Goal: Task Accomplishment & Management: Manage account settings

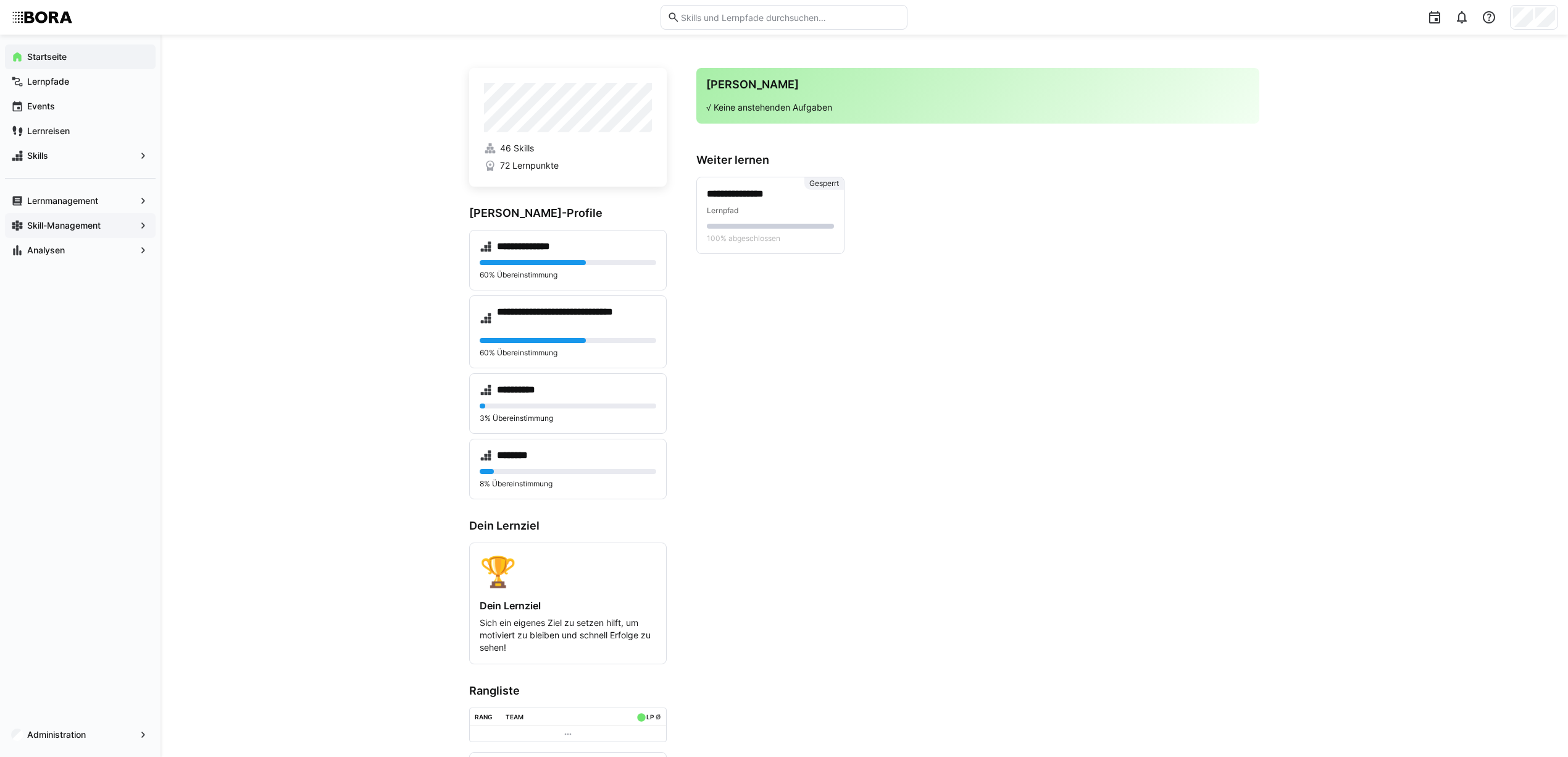
click at [0, 0] on app-navigation-label "Skill-Management" at bounding box center [0, 0] width 0 height 0
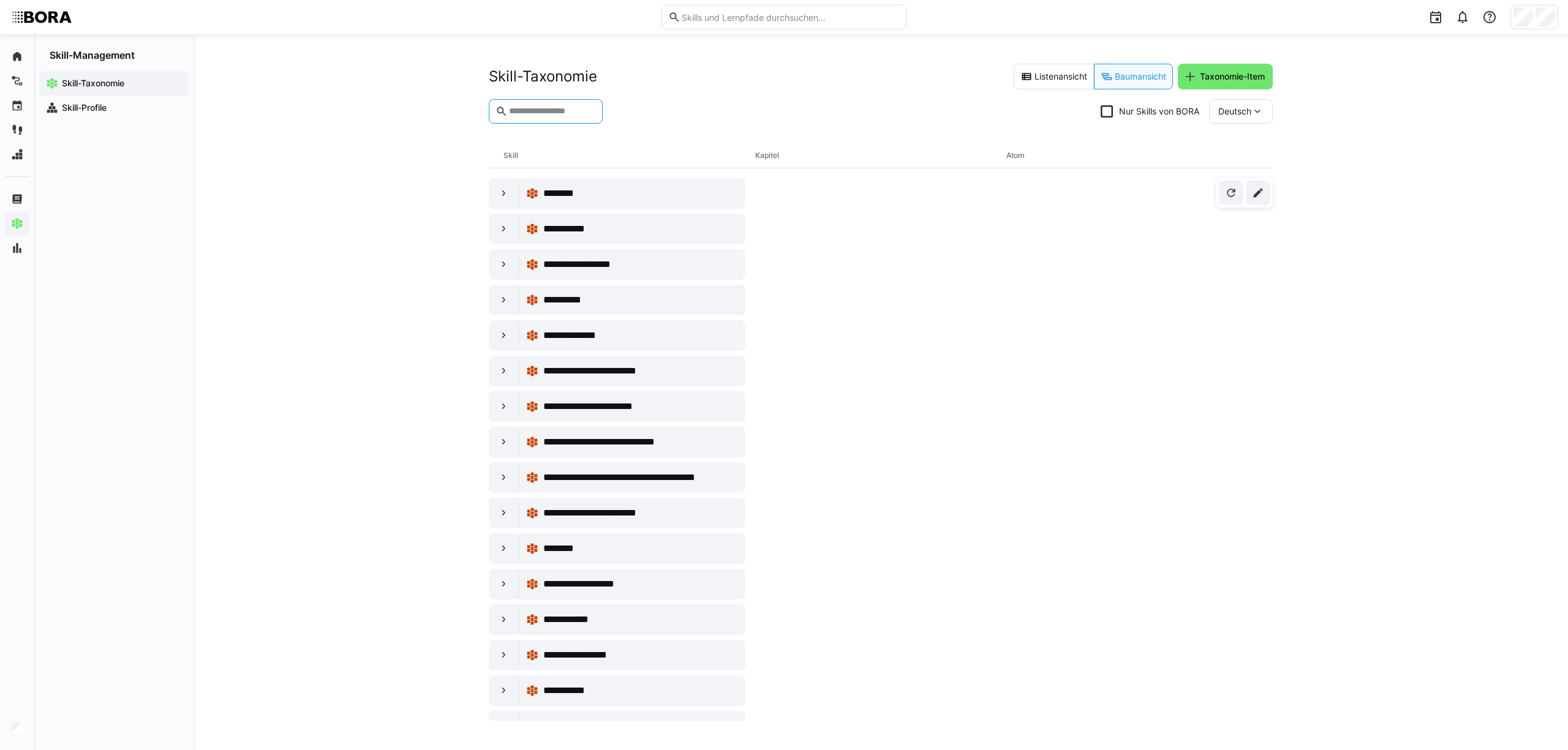
click at [557, 109] on input "text" at bounding box center [552, 111] width 88 height 11
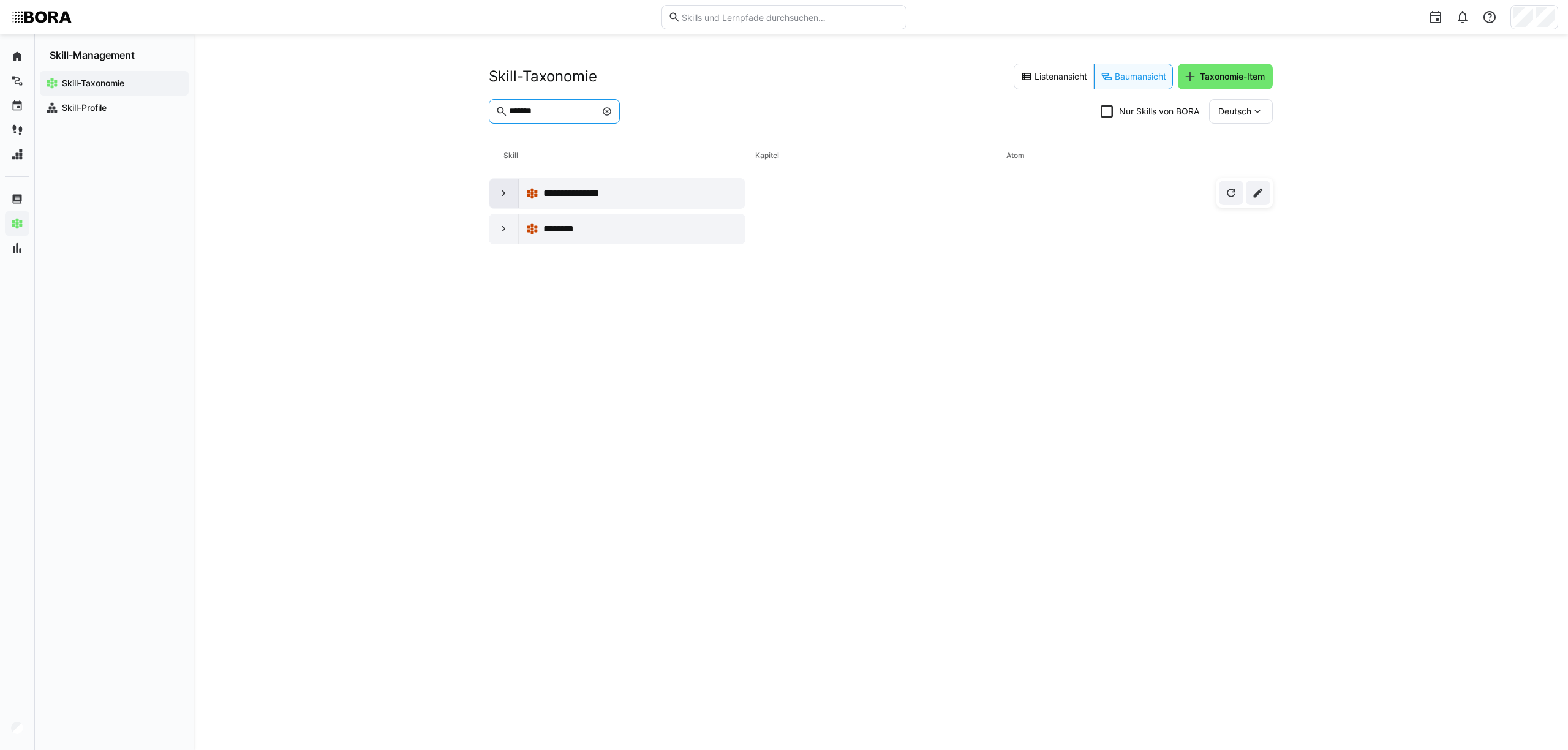
click at [505, 193] on eds-icon at bounding box center [503, 193] width 12 height 12
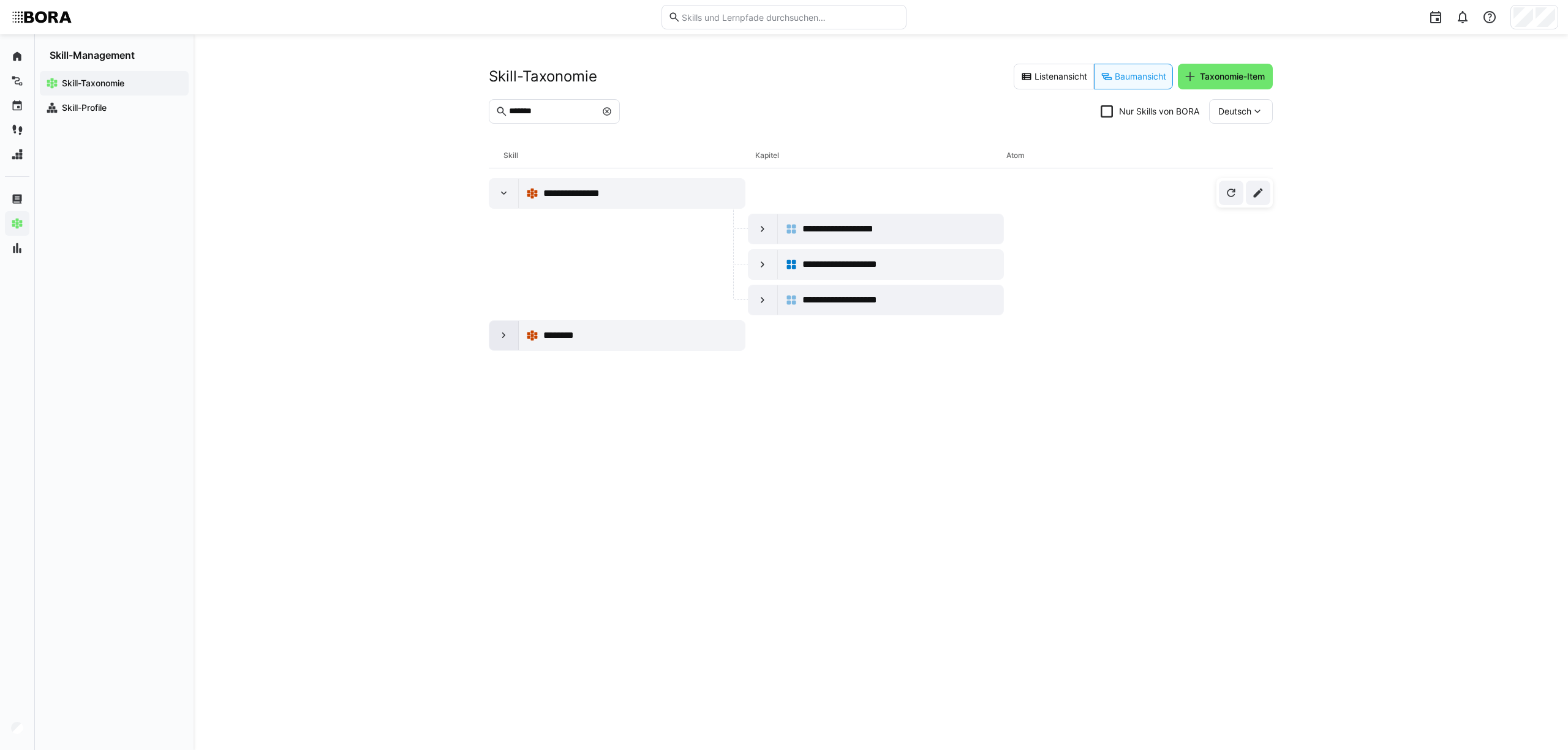
click at [496, 342] on div at bounding box center [503, 335] width 30 height 30
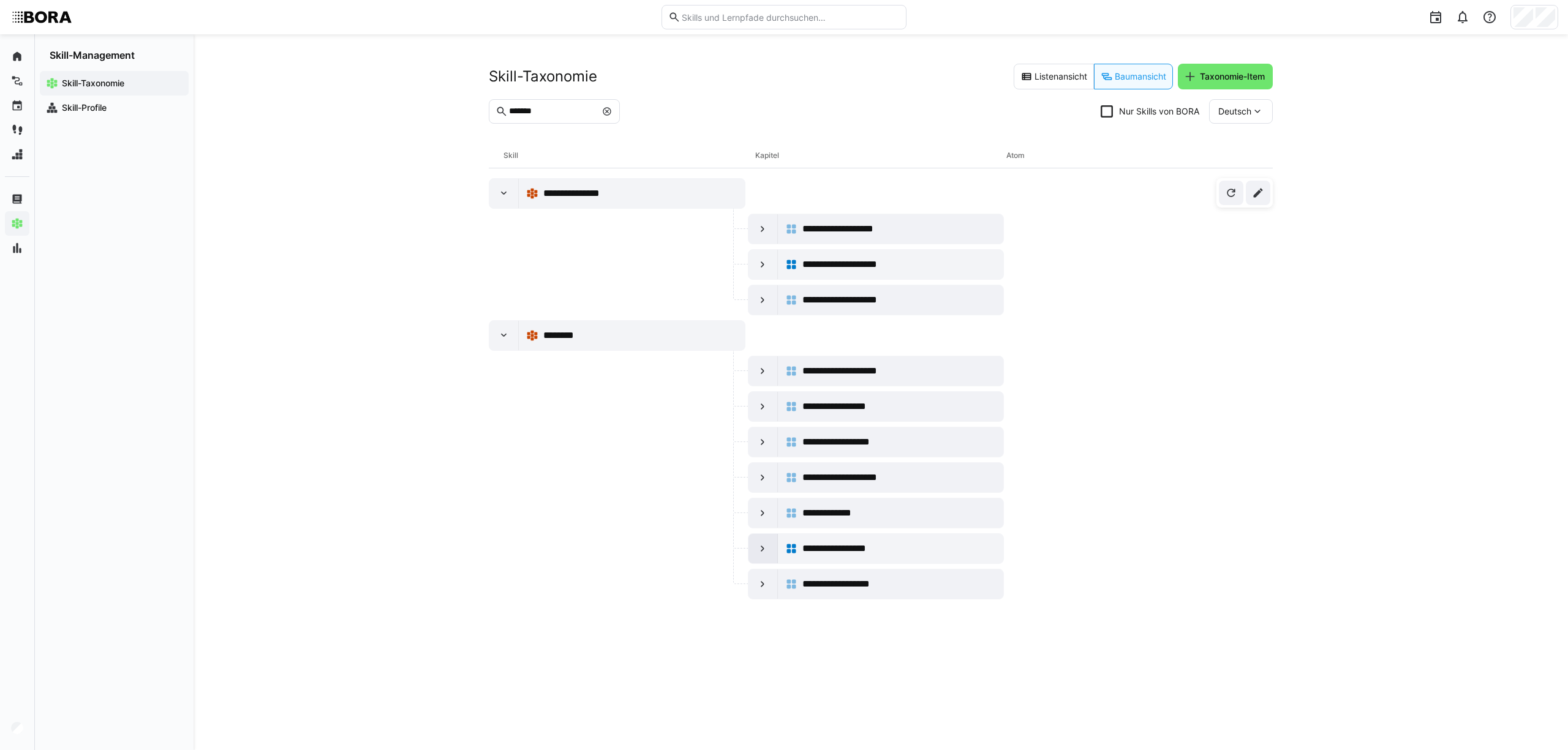
click at [756, 549] on eds-icon at bounding box center [762, 548] width 12 height 12
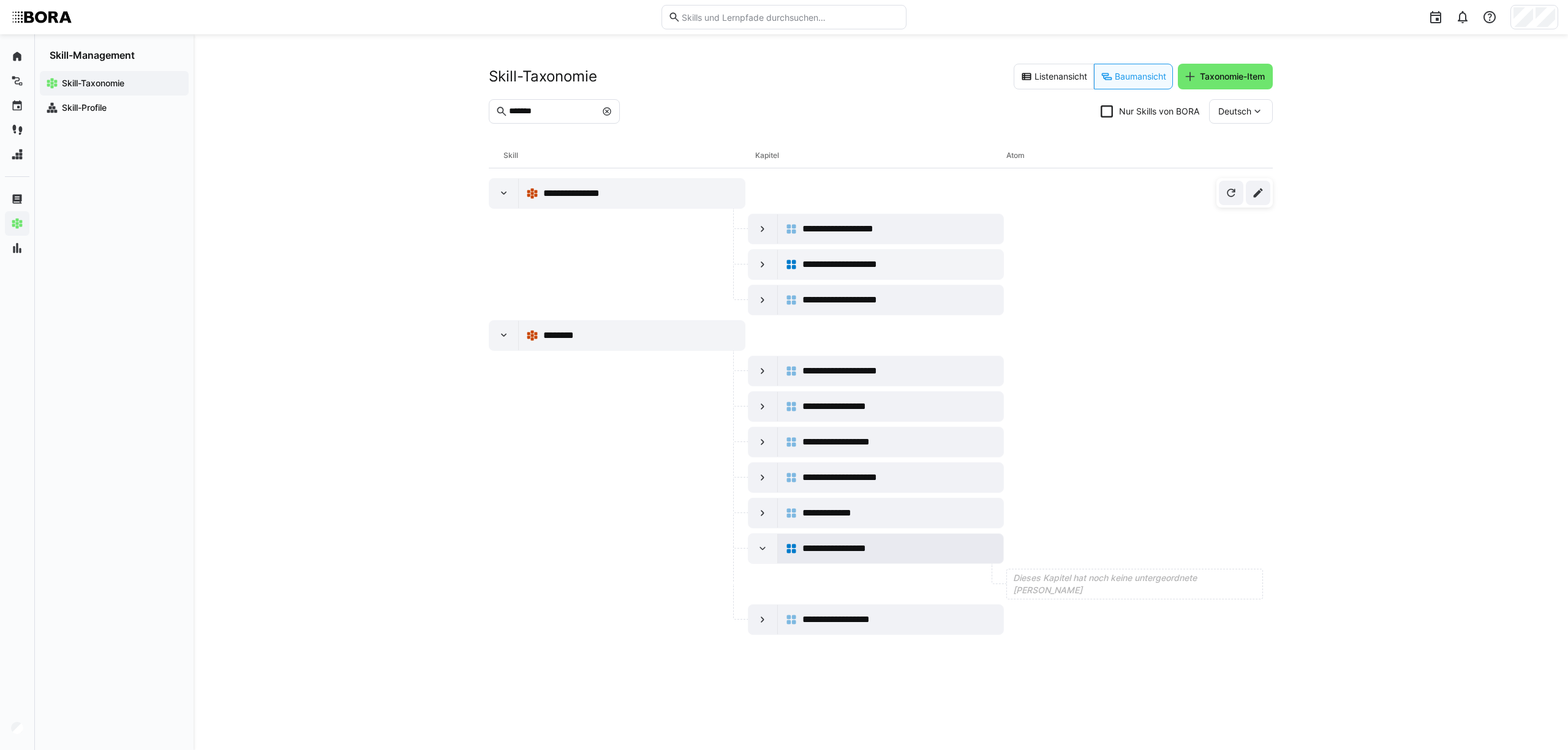
click at [949, 548] on div "**********" at bounding box center [899, 548] width 194 height 14
click at [1069, 589] on span "Dieses Kapitel hat noch keine untergeordnete Atome" at bounding box center [1136, 584] width 247 height 25
click at [1262, 194] on eds-icon at bounding box center [1257, 193] width 12 height 12
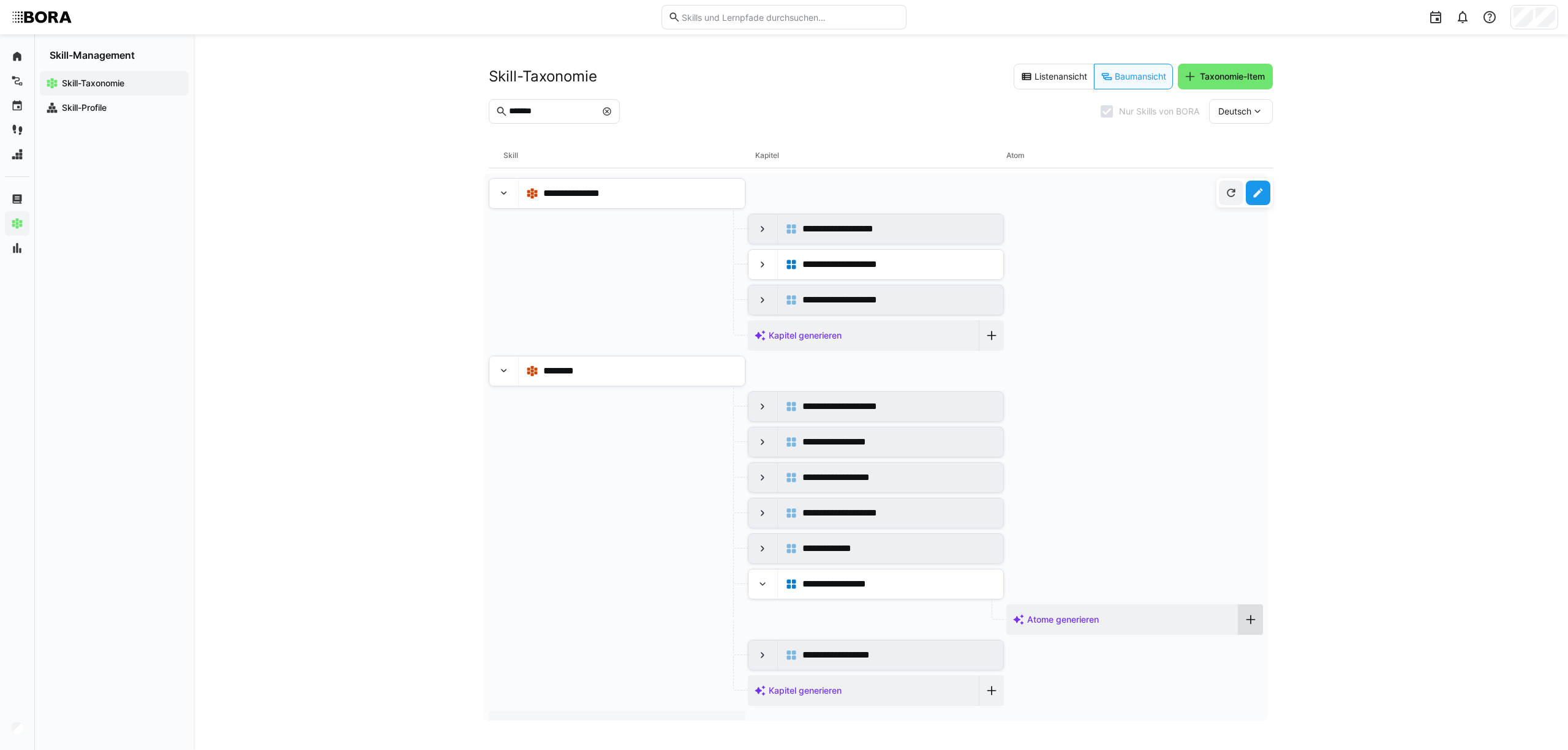
click at [1245, 620] on eds-icon at bounding box center [1250, 619] width 12 height 12
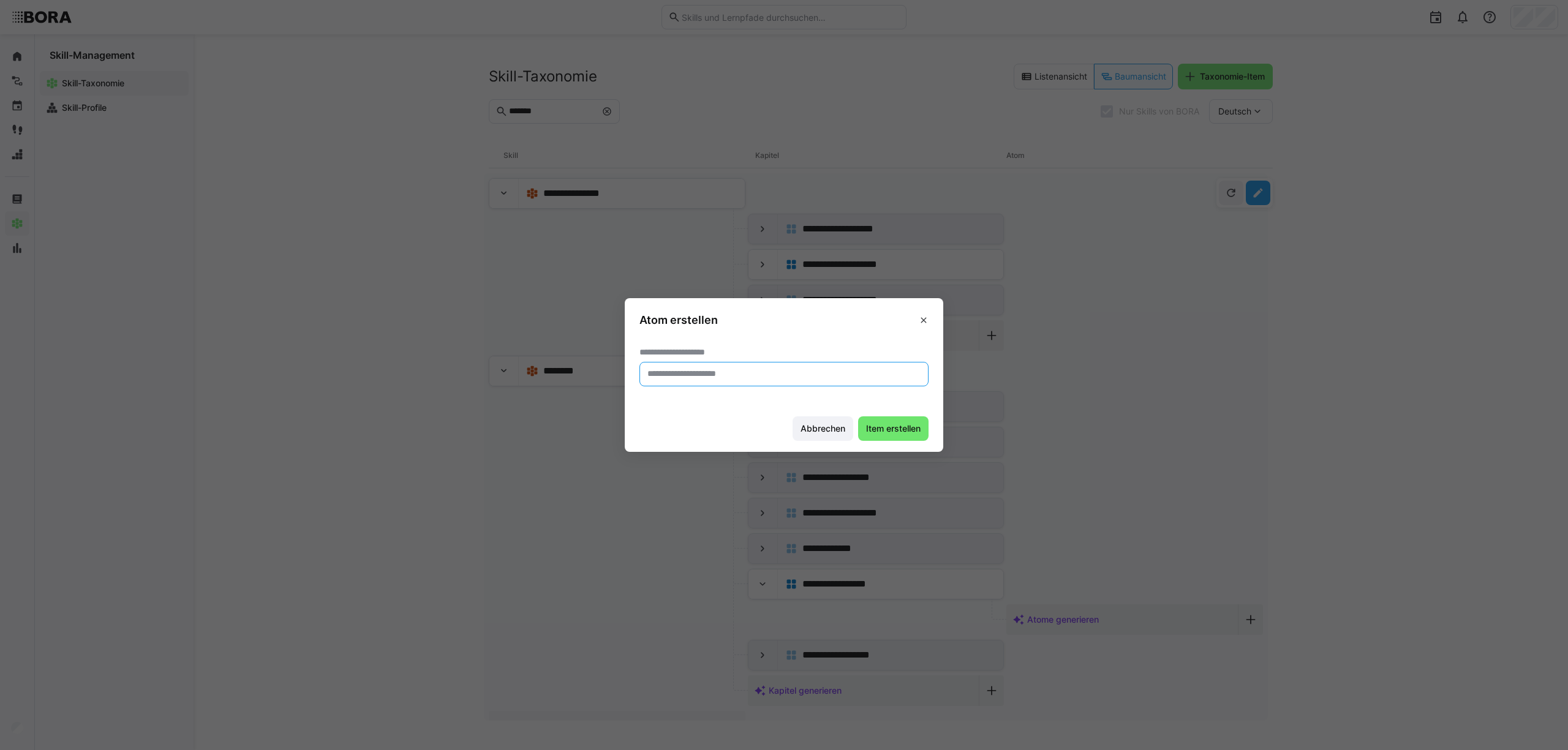
click at [767, 377] on input "text" at bounding box center [784, 373] width 276 height 11
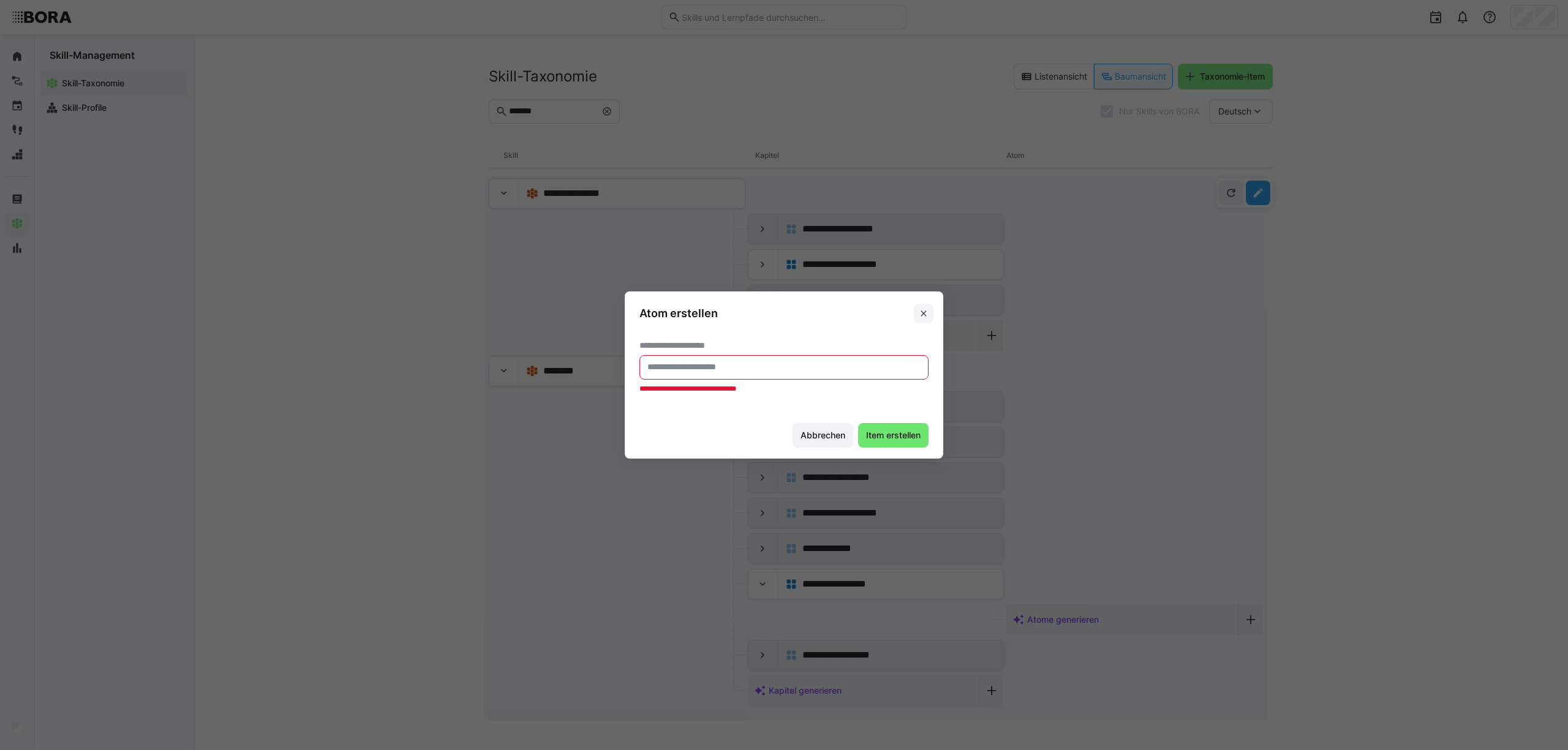
click at [926, 319] on span at bounding box center [923, 313] width 20 height 20
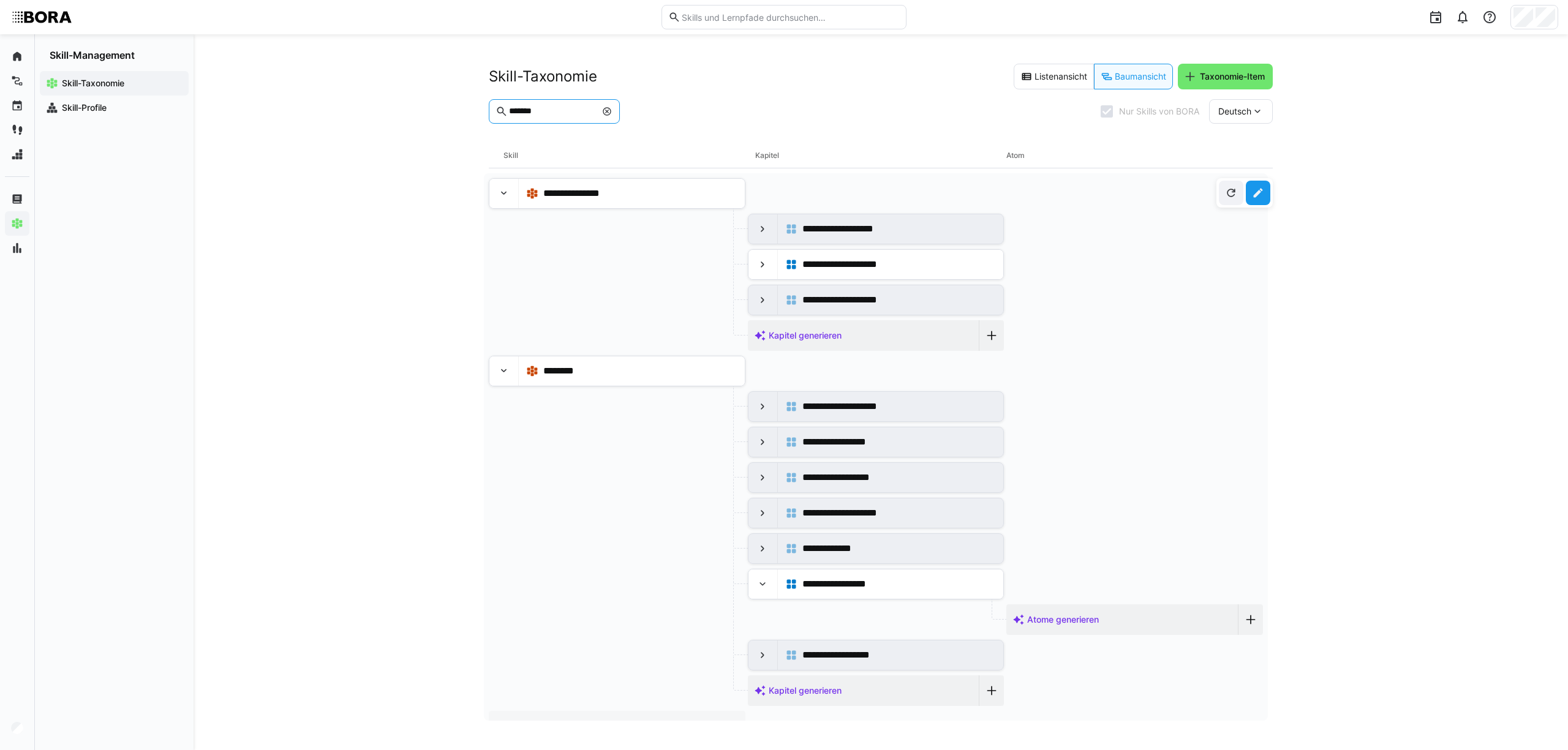
click at [561, 113] on input "*******" at bounding box center [552, 111] width 88 height 11
drag, startPoint x: 586, startPoint y: 109, endPoint x: 464, endPoint y: 120, distance: 122.5
click at [465, 120] on div "**********" at bounding box center [880, 391] width 1374 height 715
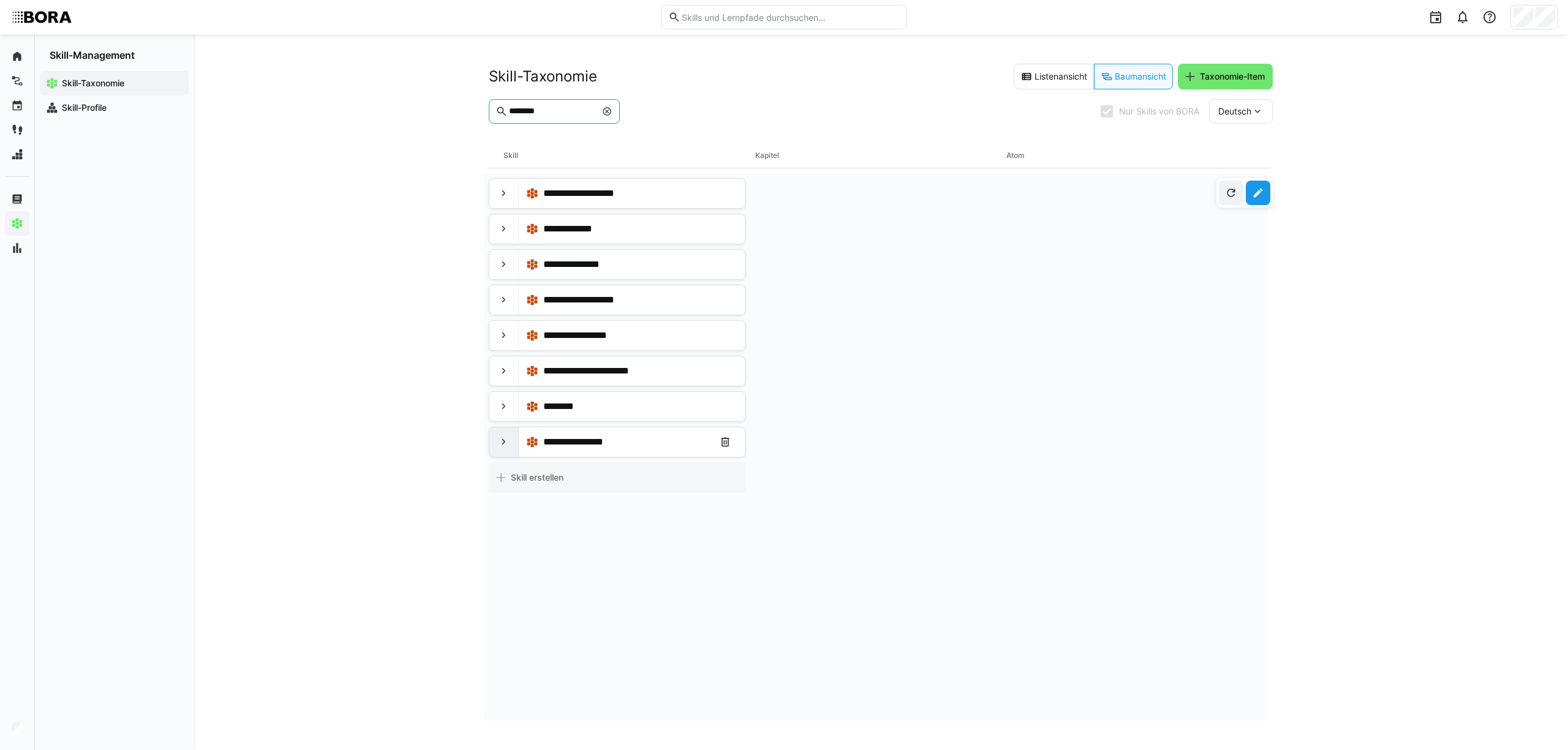
type input "********"
click at [496, 441] on div at bounding box center [503, 442] width 30 height 30
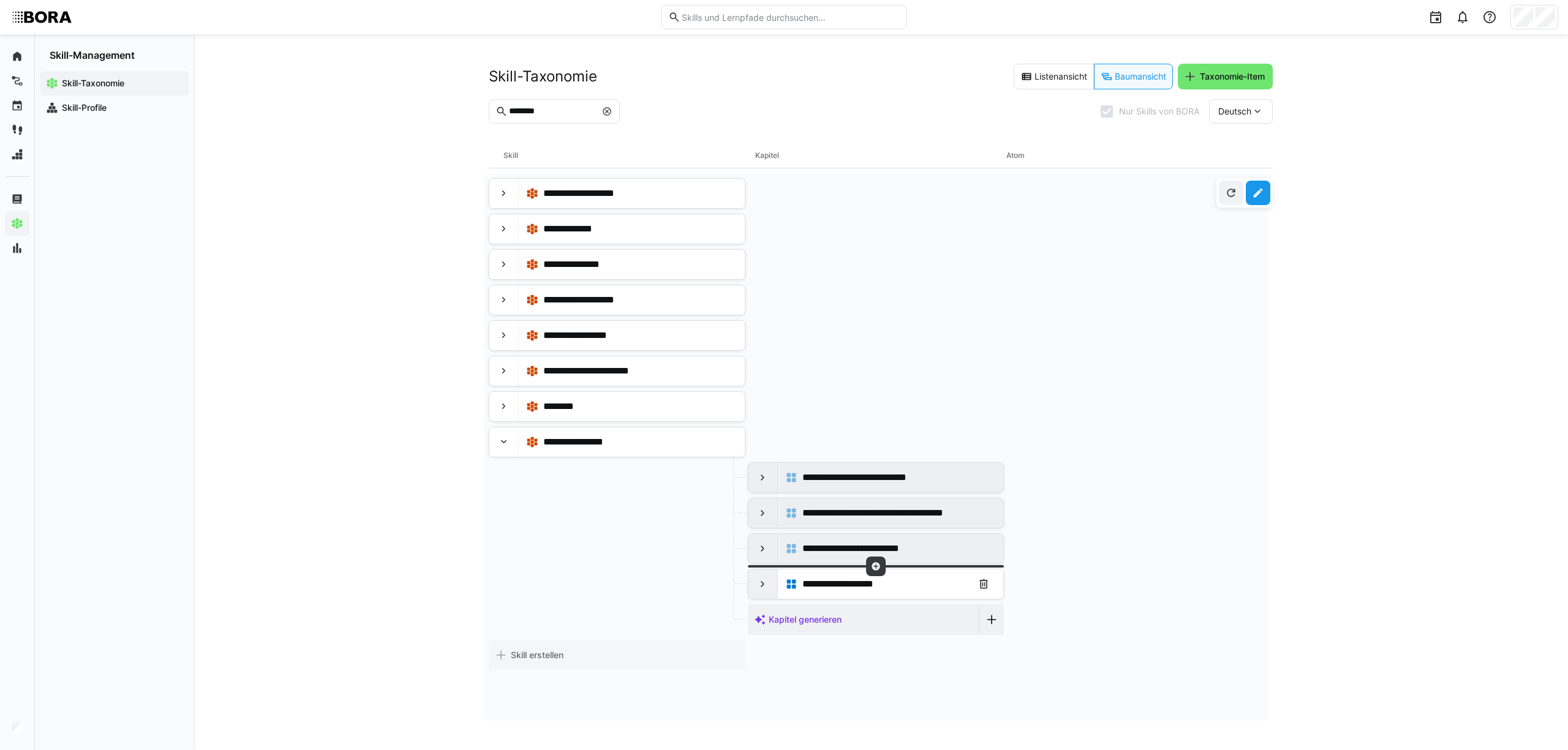
click at [756, 580] on div at bounding box center [762, 584] width 30 height 30
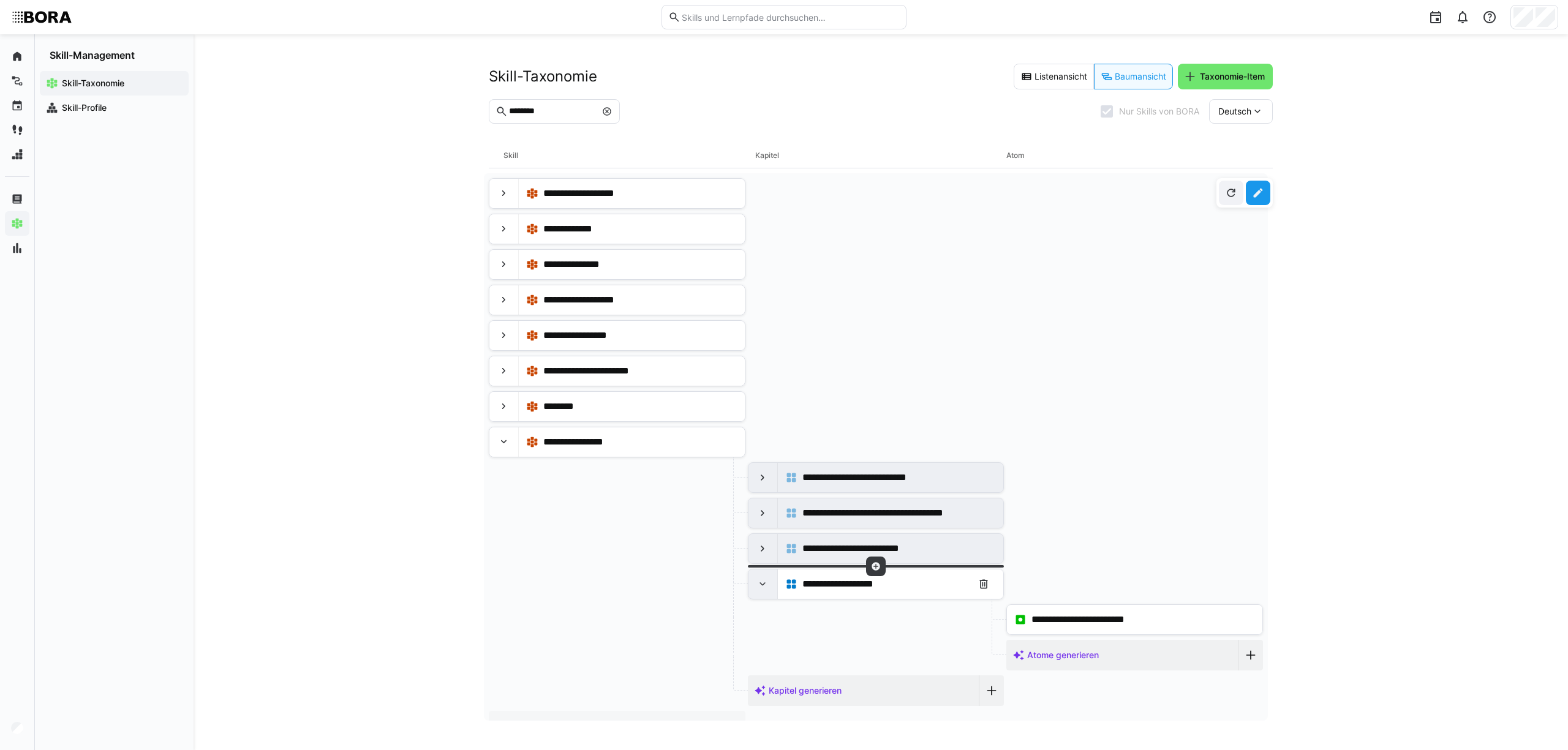
click at [756, 580] on div at bounding box center [762, 584] width 30 height 30
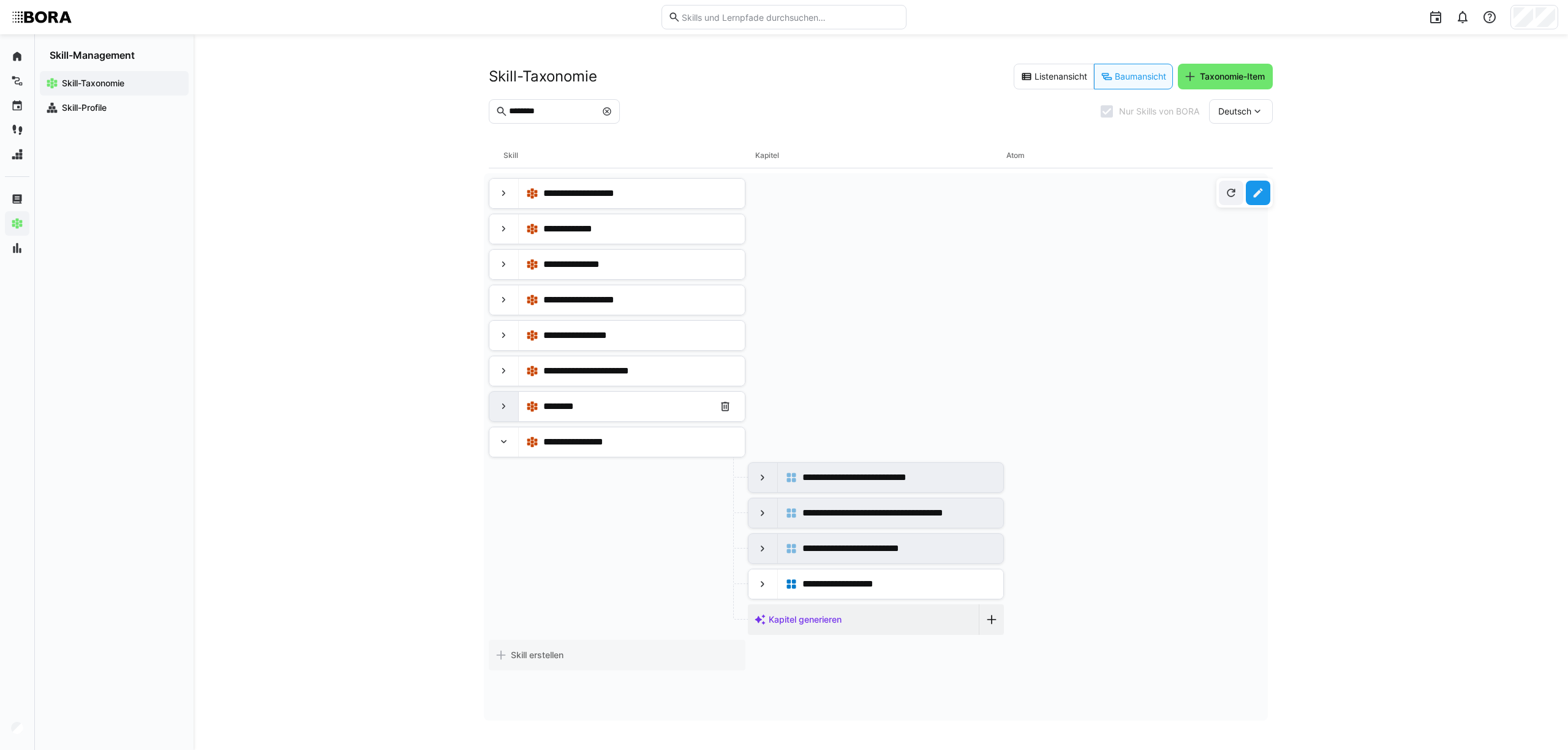
click at [503, 411] on eds-icon at bounding box center [503, 406] width 12 height 12
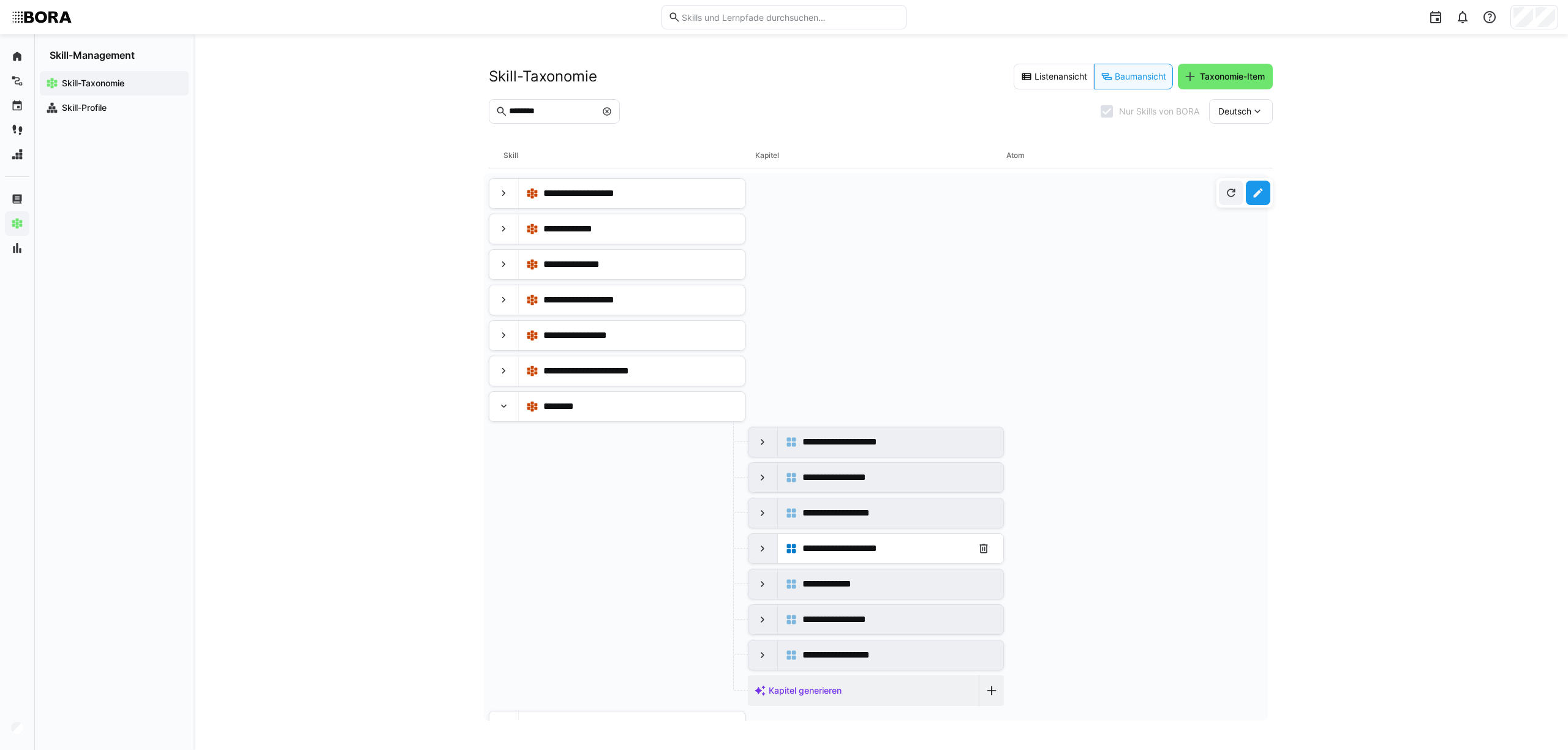
click at [753, 551] on div at bounding box center [762, 548] width 30 height 30
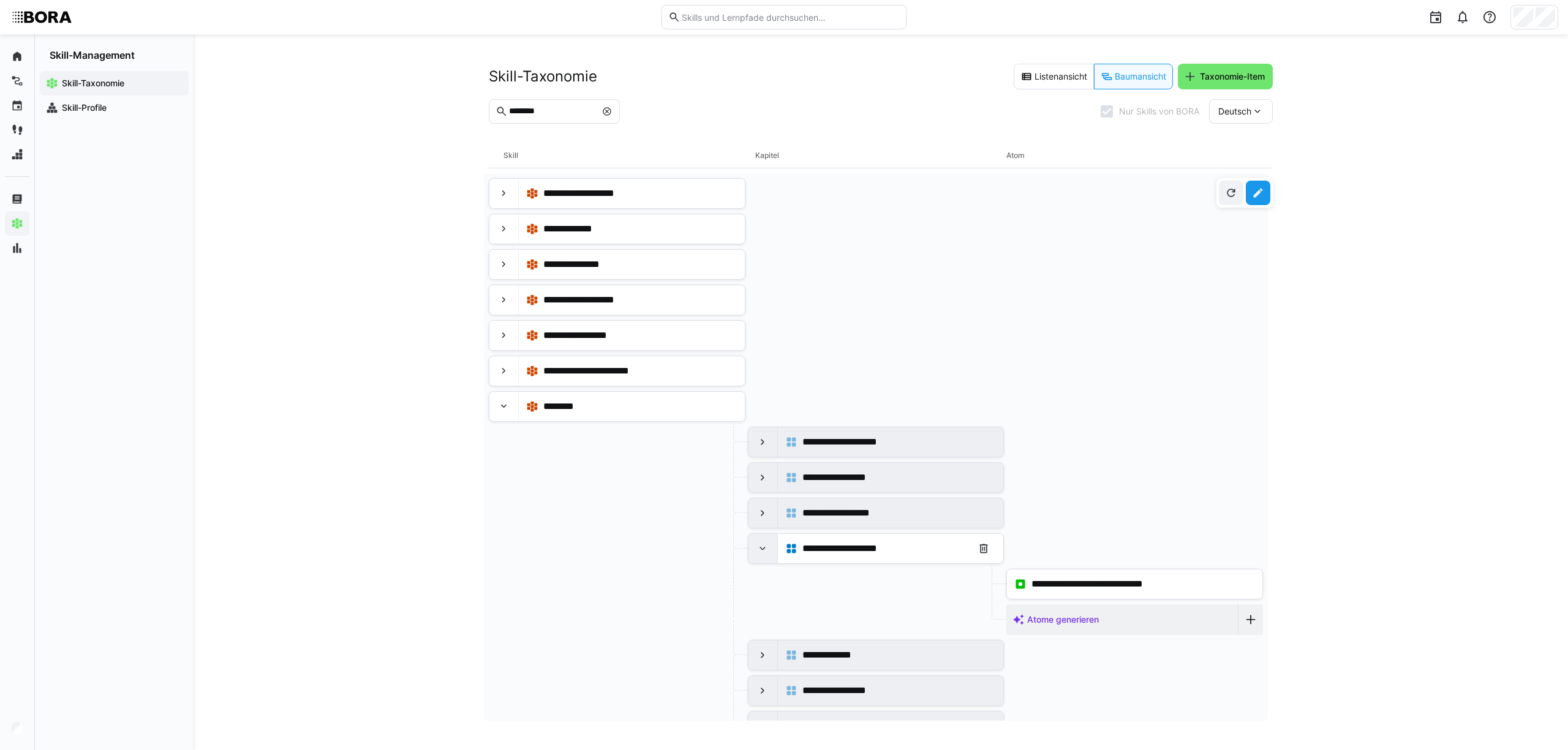
click at [753, 551] on div at bounding box center [762, 548] width 30 height 30
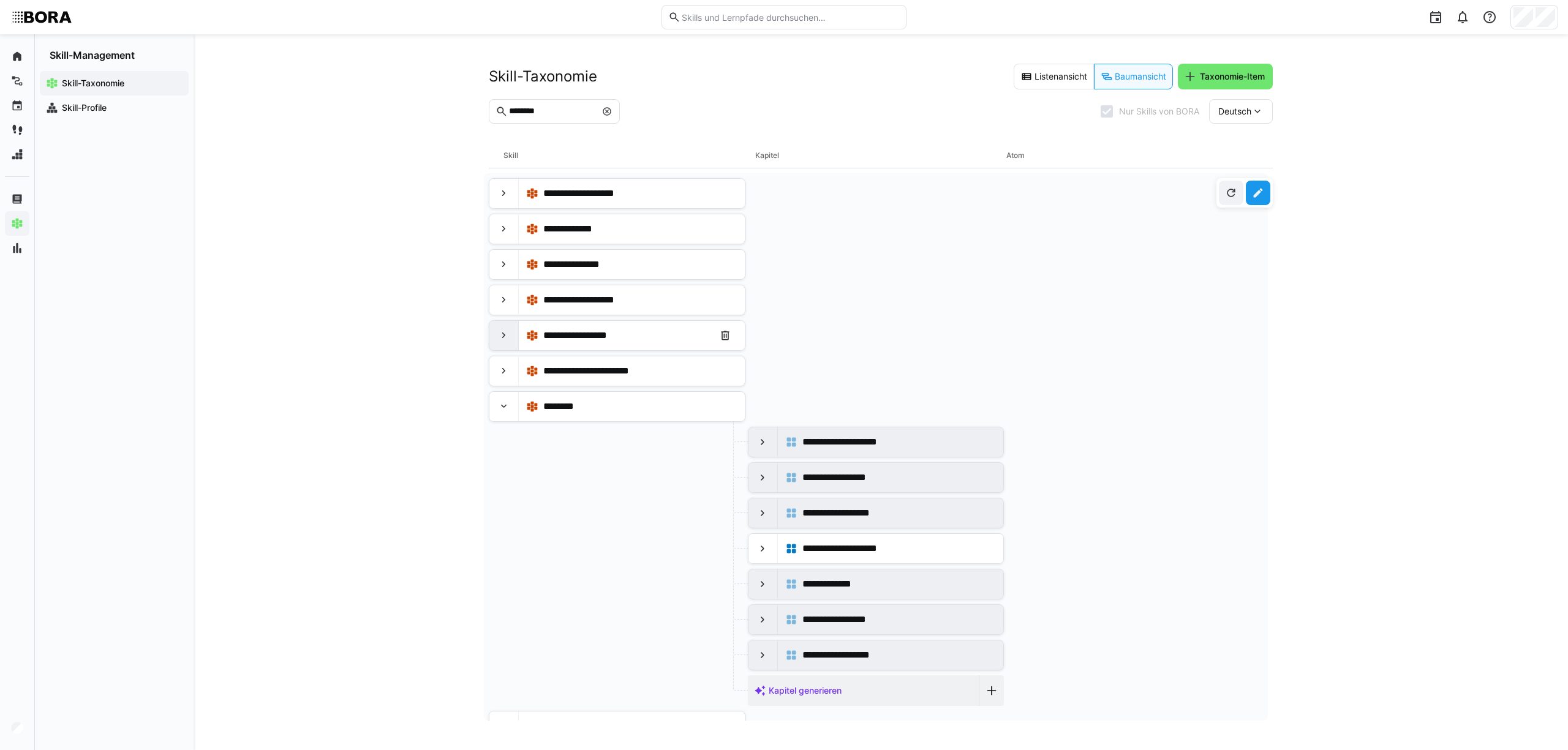
click at [505, 333] on eds-icon at bounding box center [503, 335] width 12 height 12
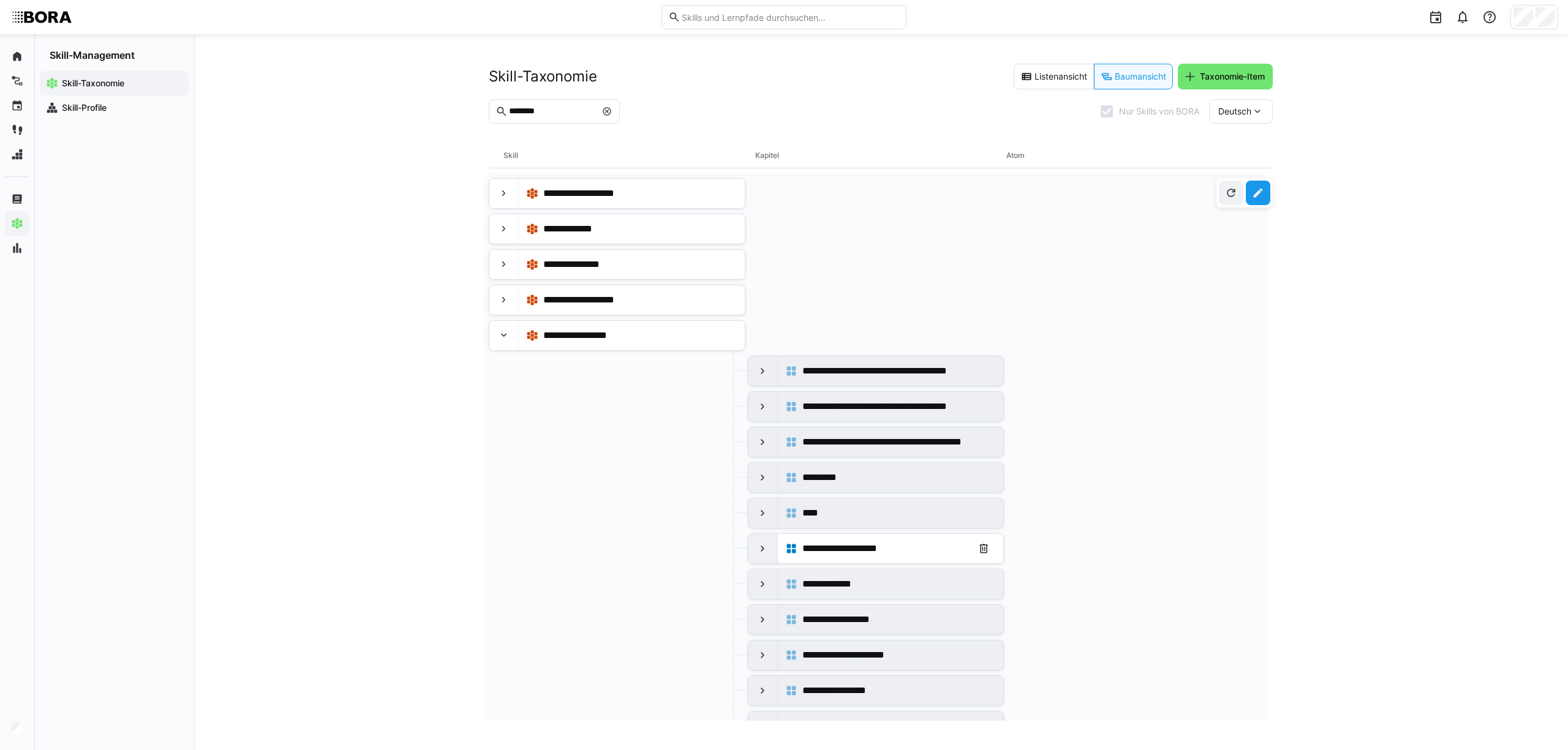
click at [762, 552] on eds-icon at bounding box center [762, 548] width 12 height 12
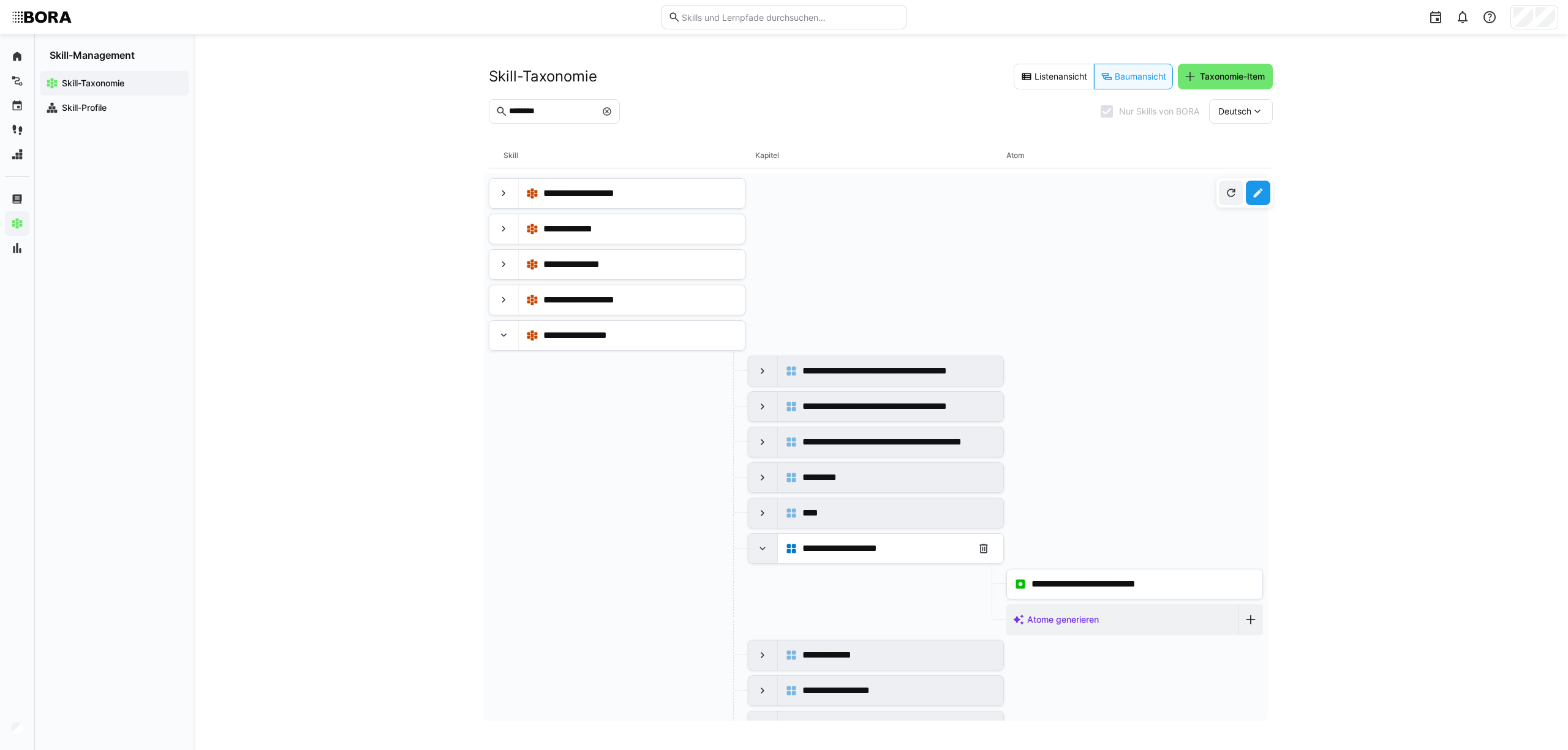
click at [762, 552] on eds-icon at bounding box center [762, 548] width 12 height 12
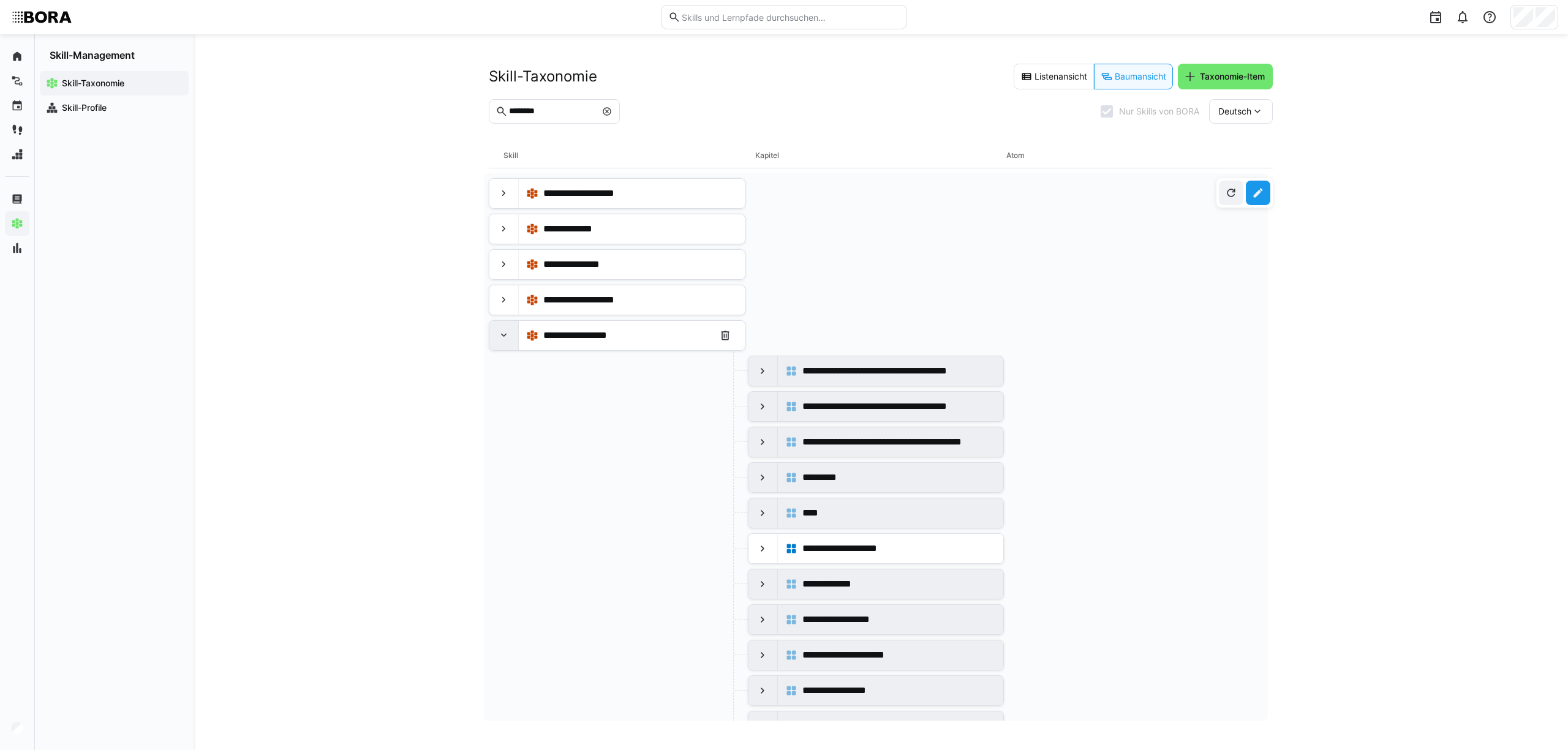
click at [509, 333] on eds-icon at bounding box center [503, 335] width 12 height 12
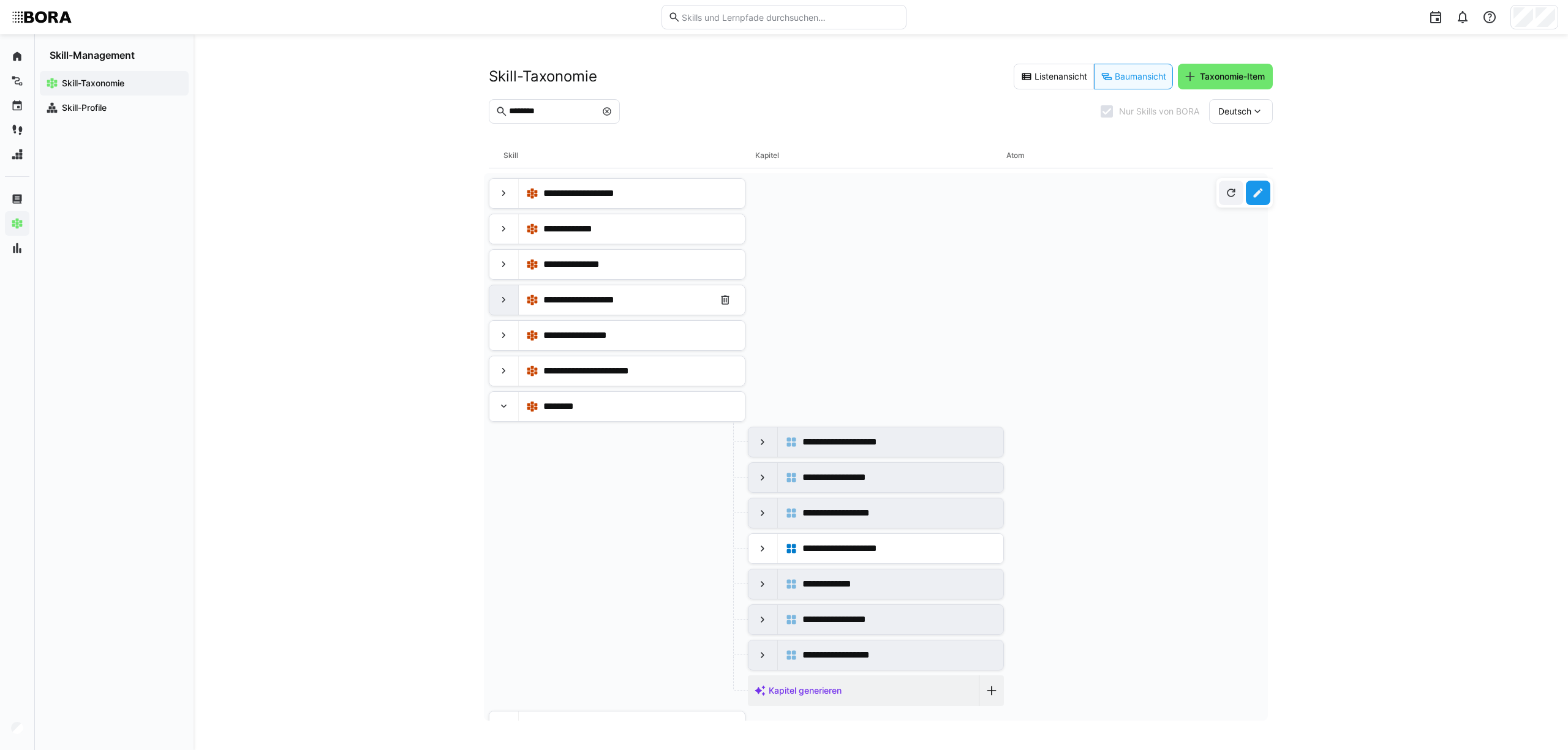
click at [504, 304] on eds-icon at bounding box center [503, 299] width 12 height 12
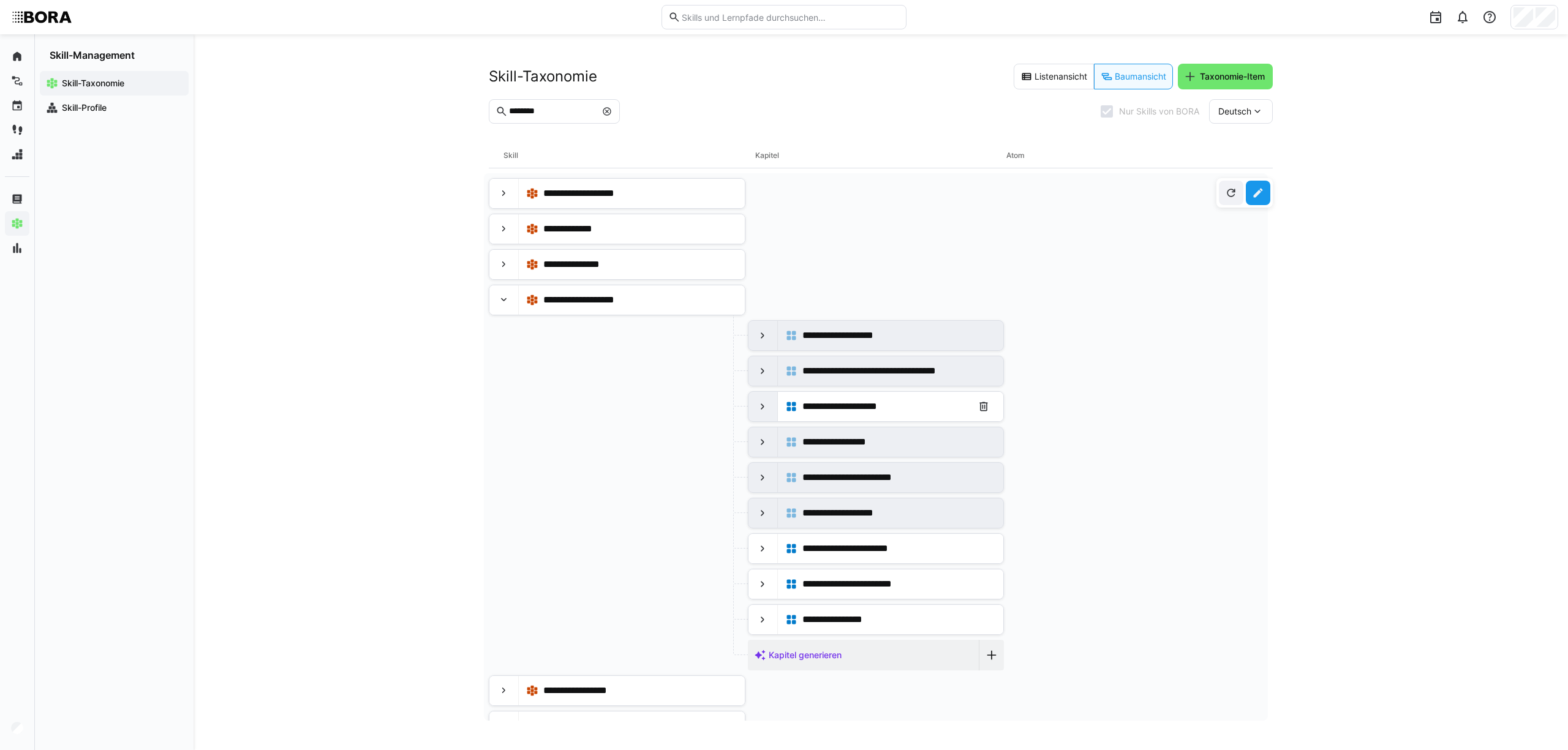
click at [767, 410] on div at bounding box center [762, 406] width 30 height 30
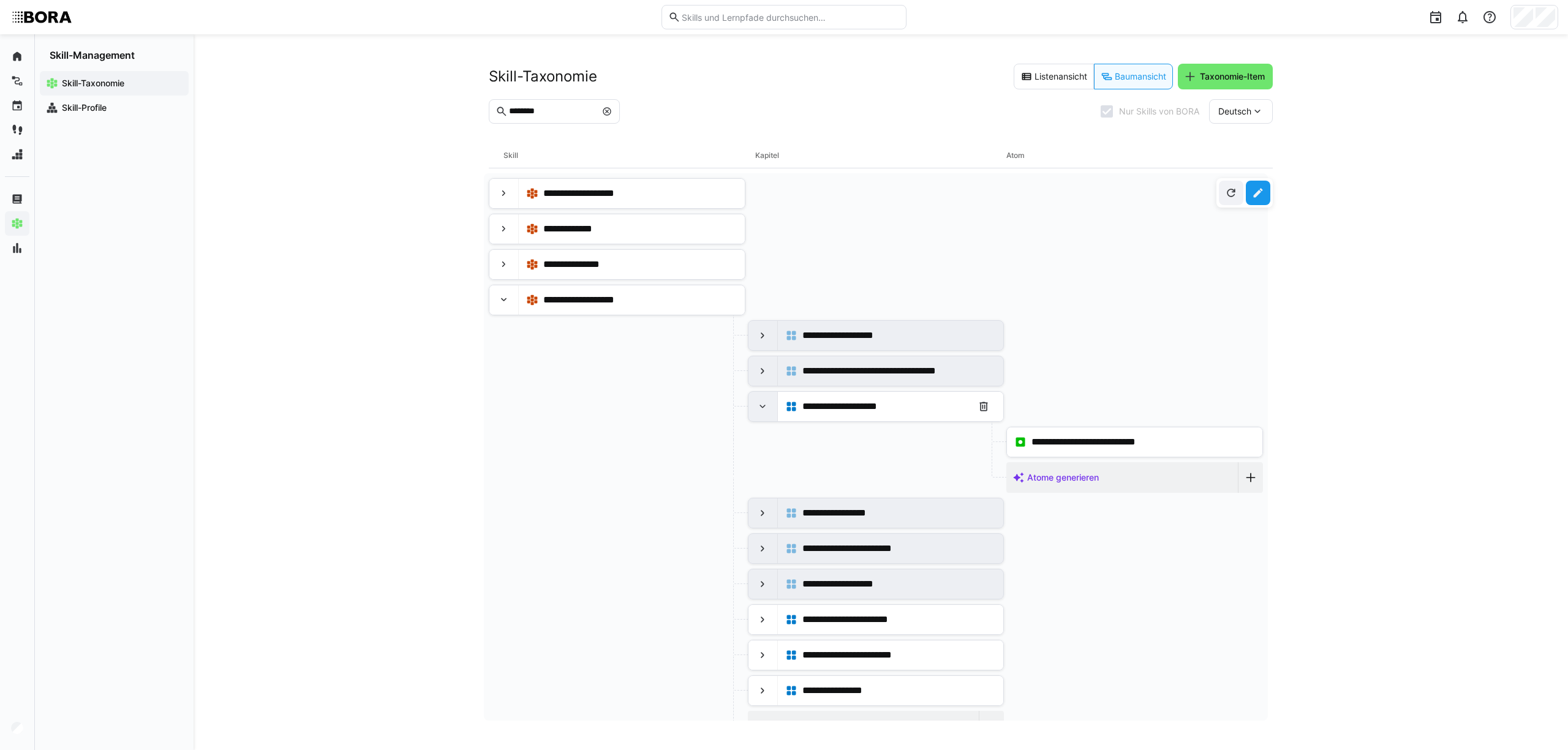
click at [767, 410] on div at bounding box center [762, 406] width 30 height 30
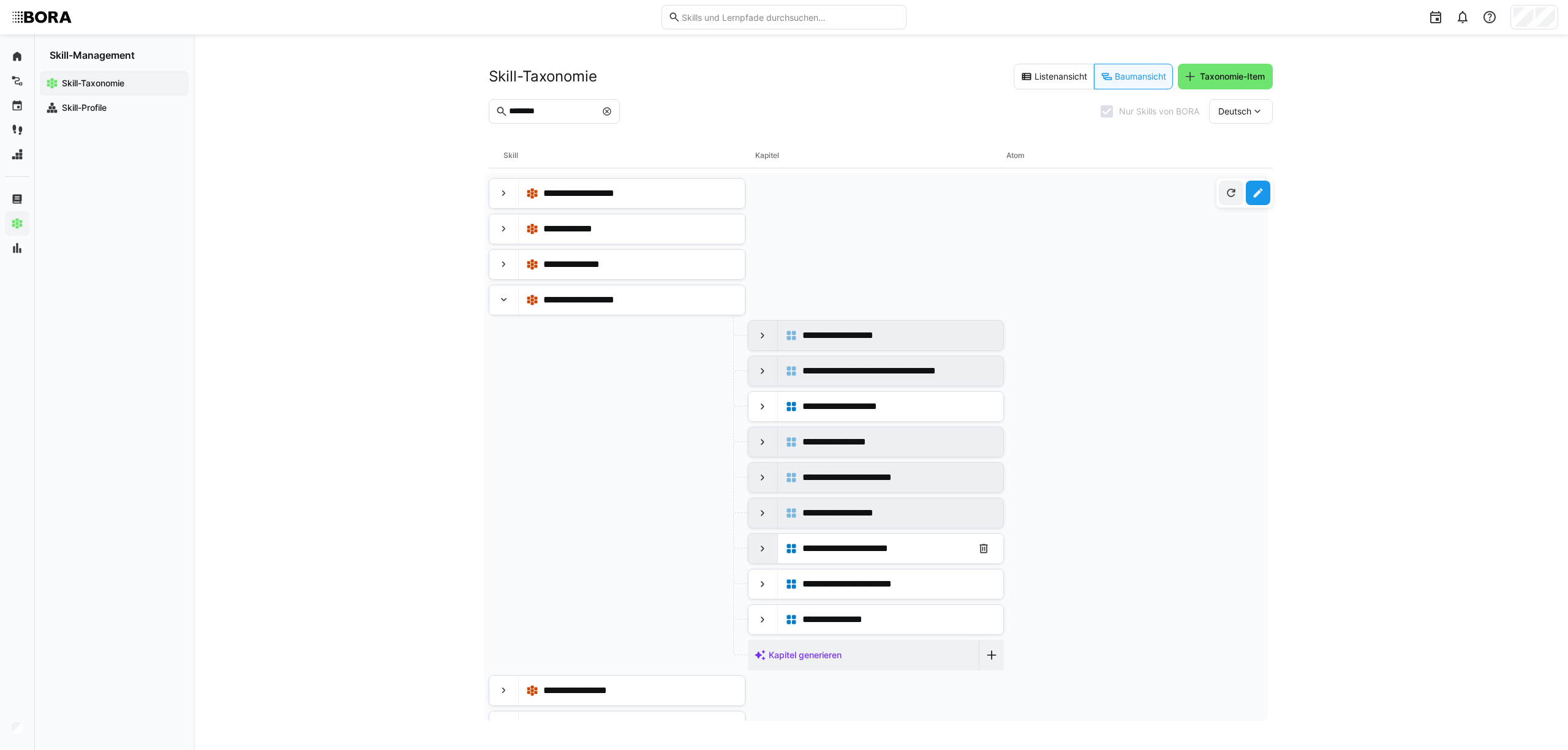
click at [761, 561] on div at bounding box center [762, 548] width 30 height 30
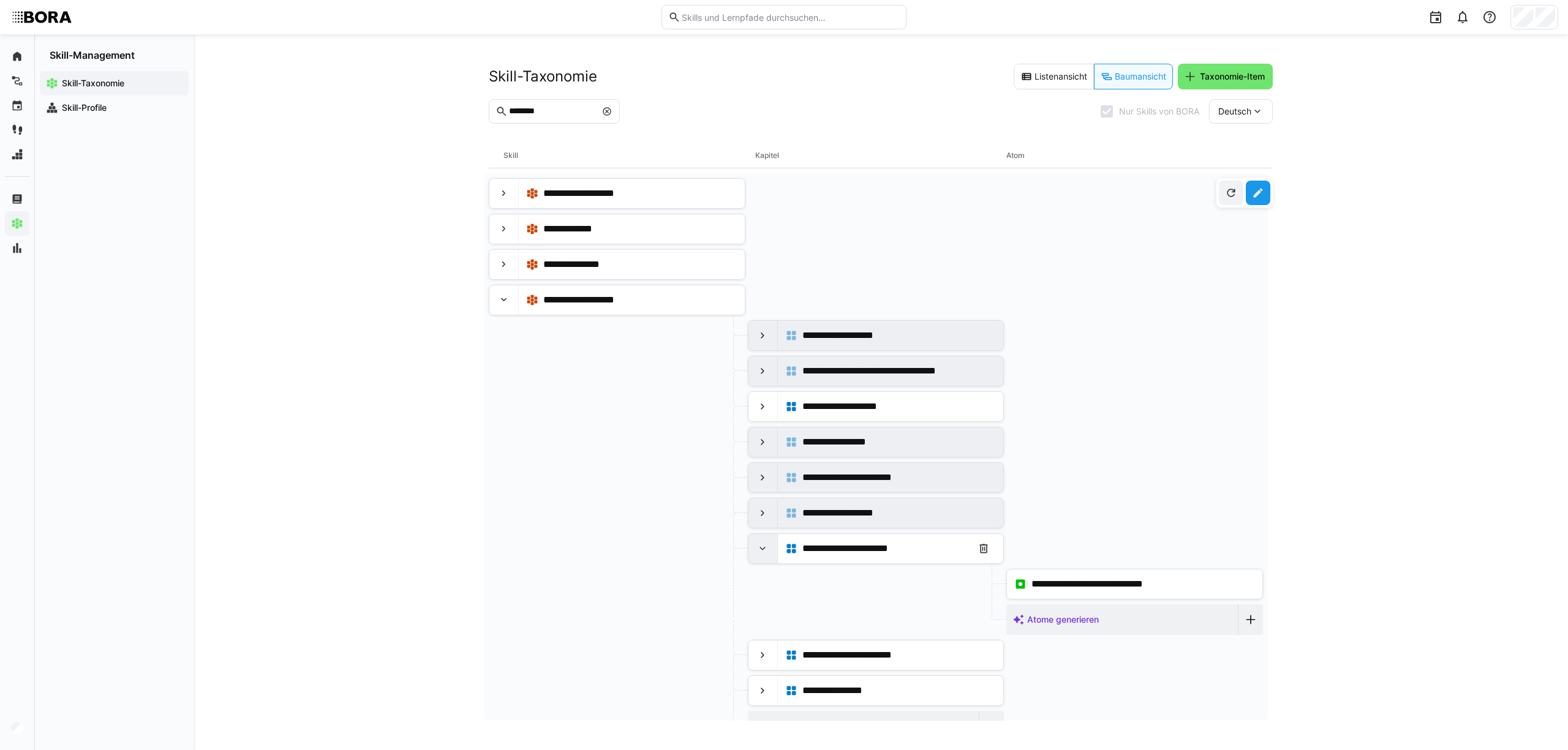
click at [761, 561] on div at bounding box center [762, 548] width 30 height 30
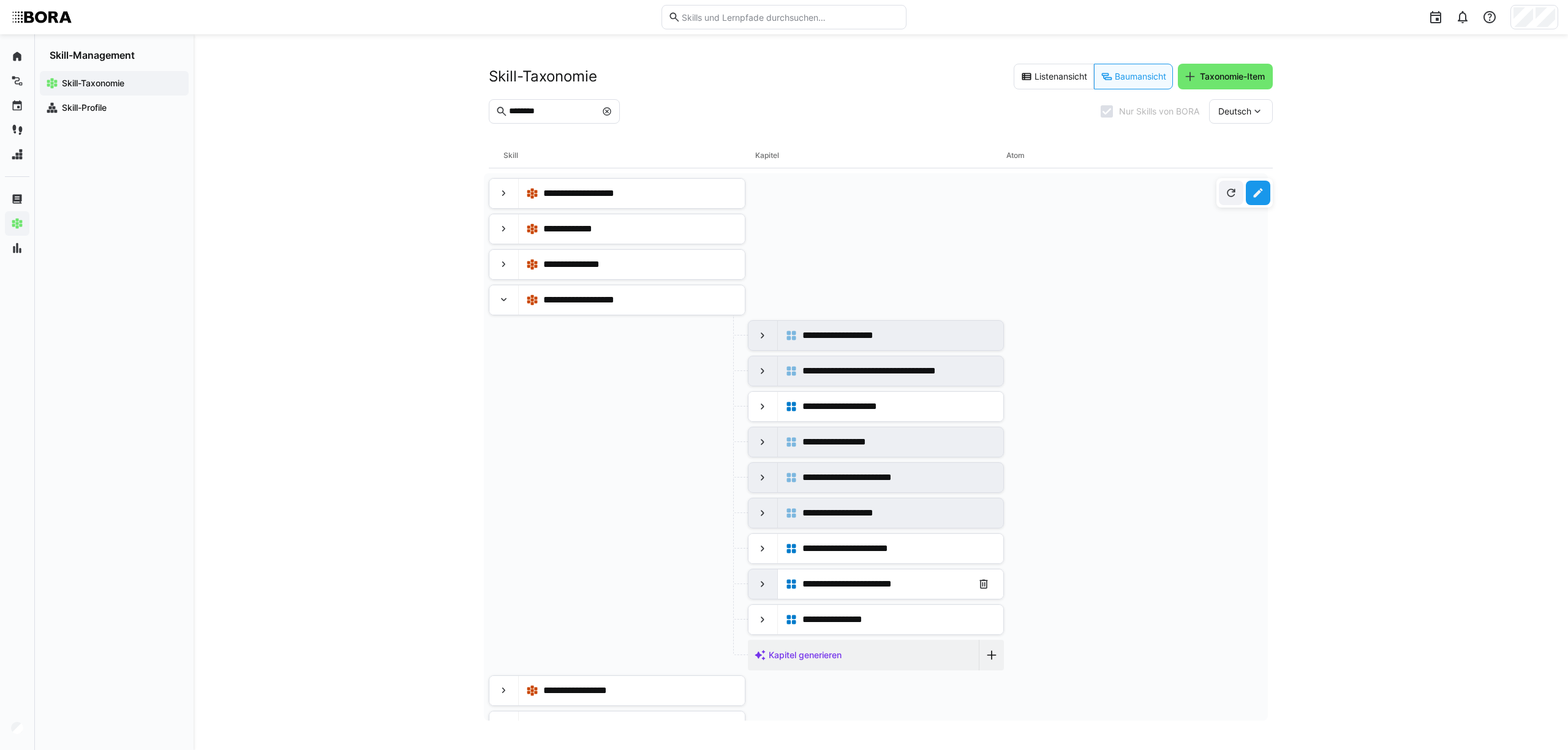
click at [752, 588] on div at bounding box center [762, 584] width 30 height 30
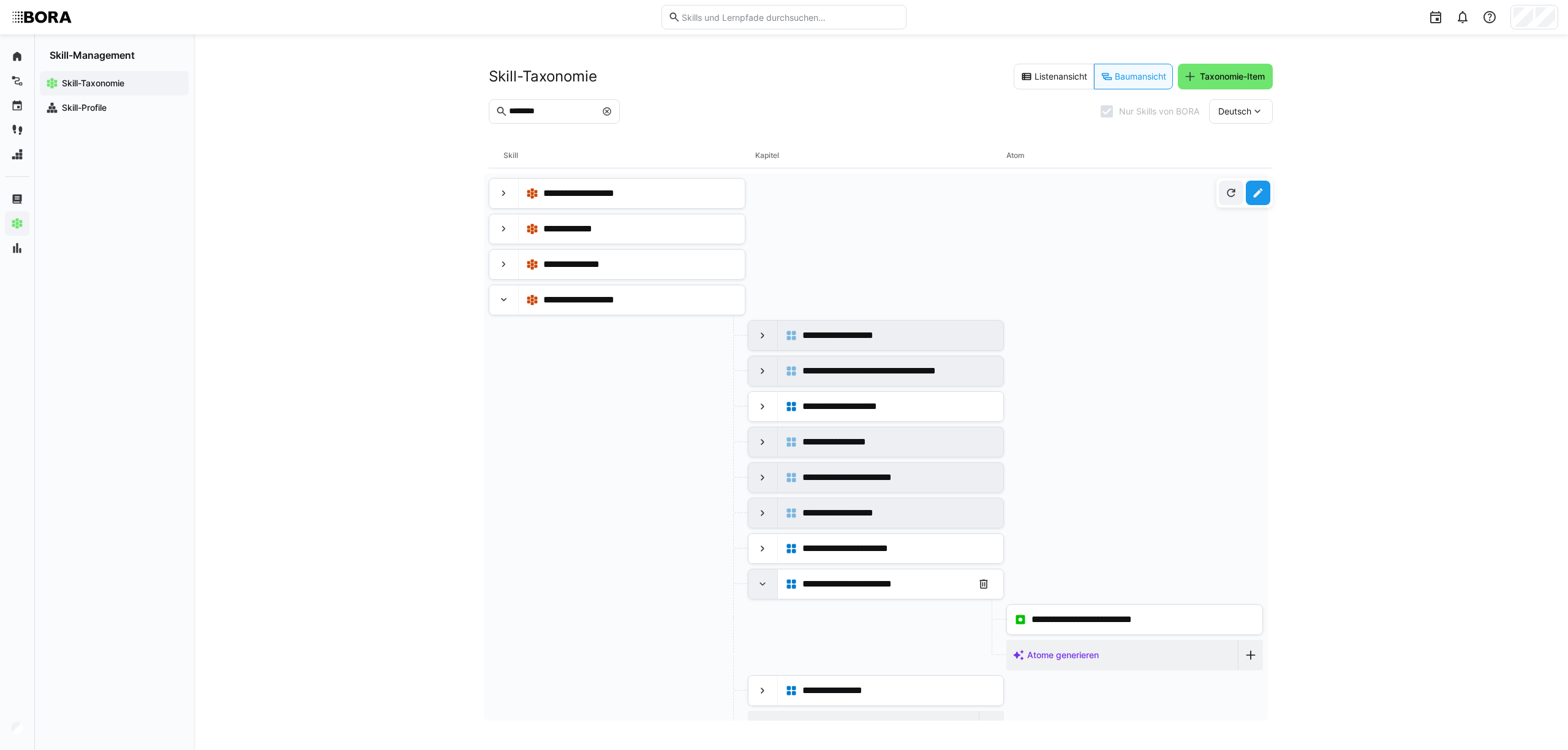
click at [752, 588] on div at bounding box center [762, 584] width 30 height 30
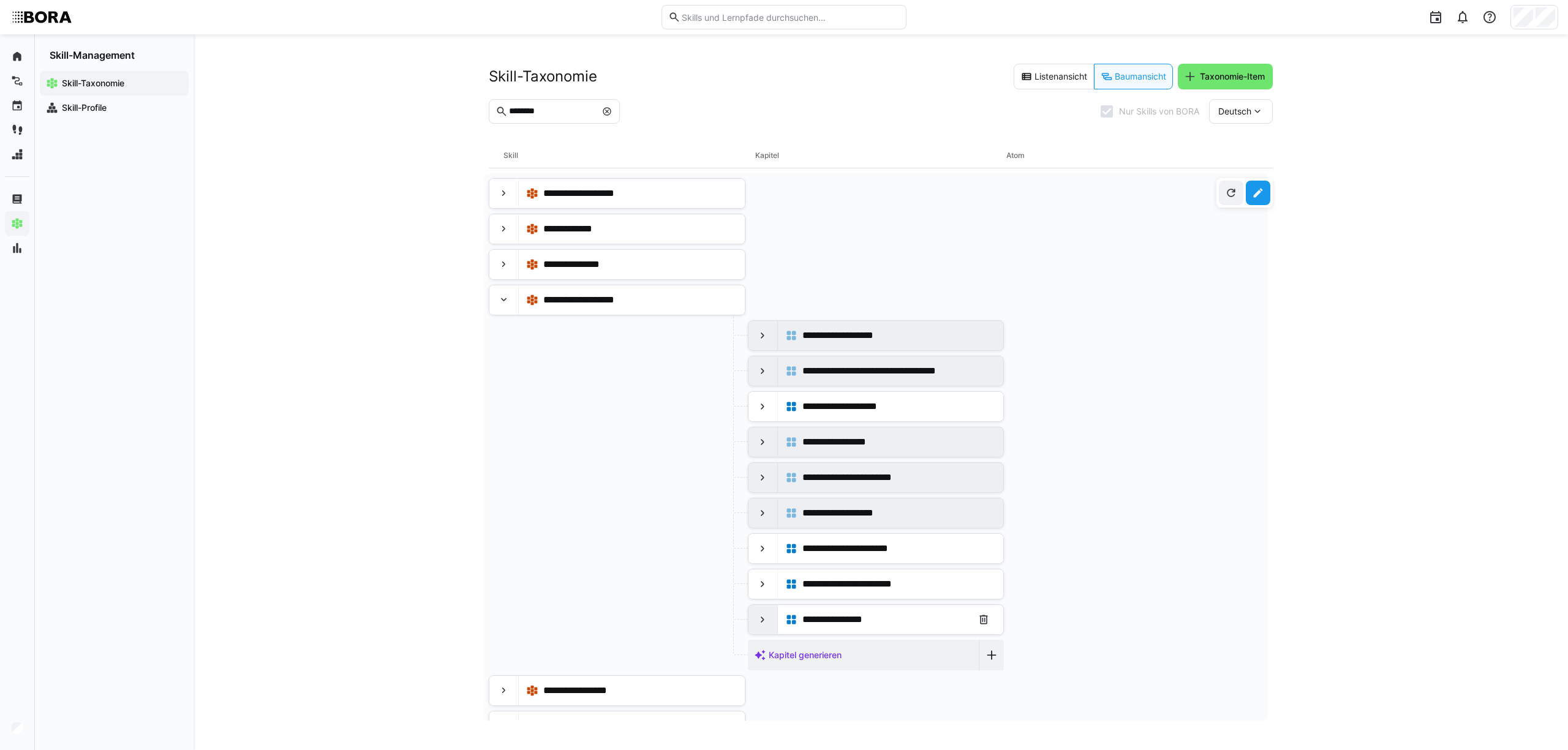
click at [759, 625] on eds-icon at bounding box center [762, 619] width 12 height 12
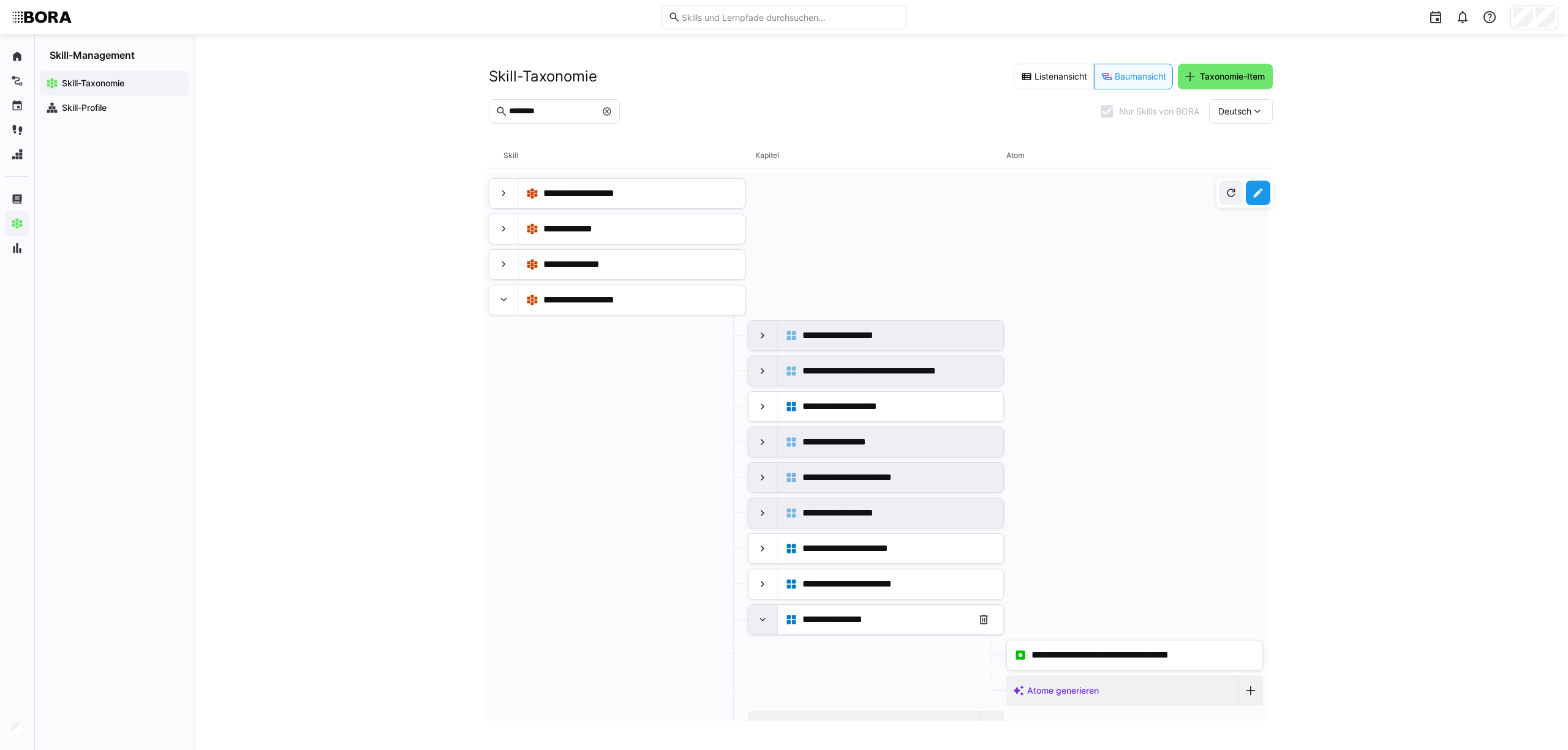
click at [759, 625] on eds-icon at bounding box center [762, 619] width 12 height 12
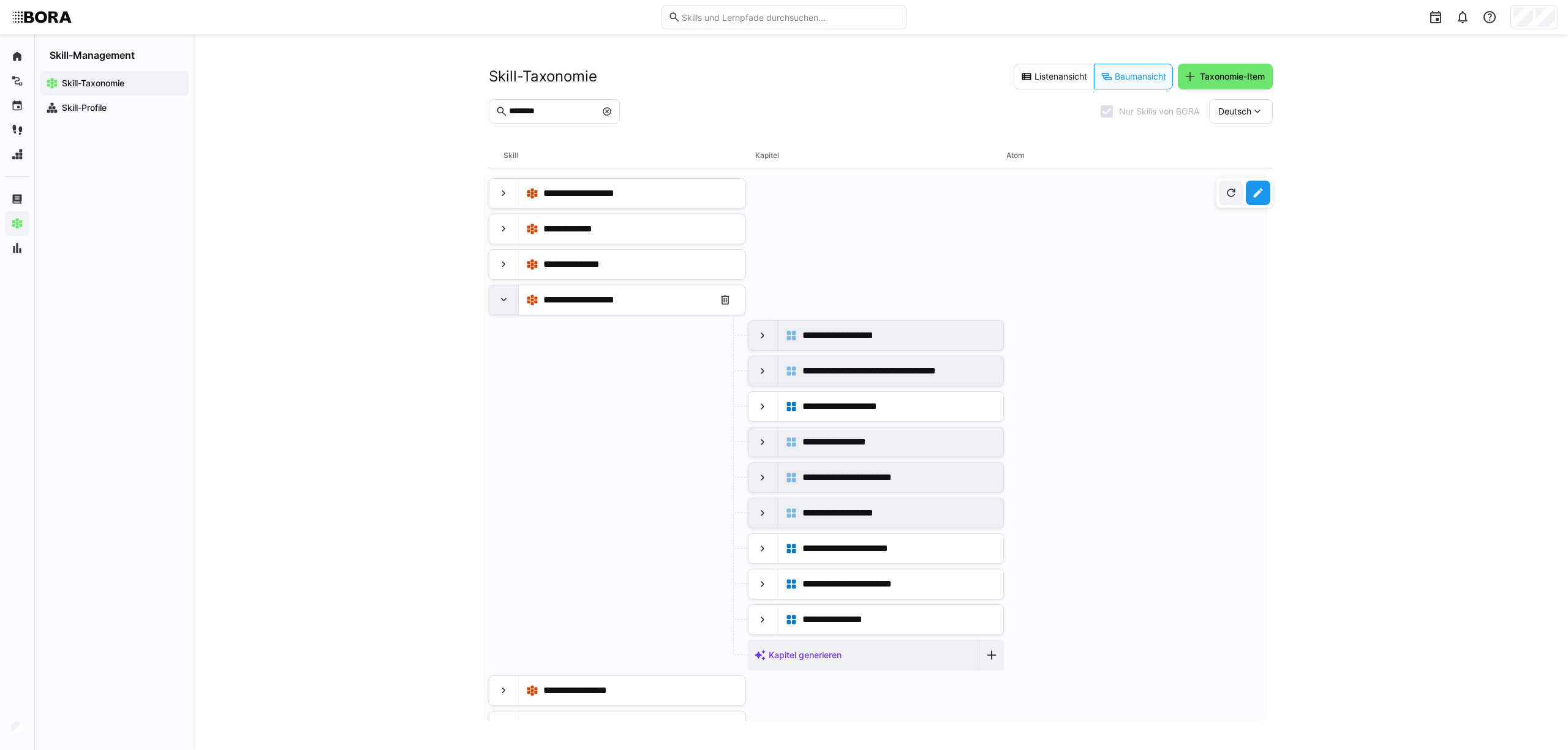
click at [503, 305] on eds-icon at bounding box center [503, 299] width 12 height 12
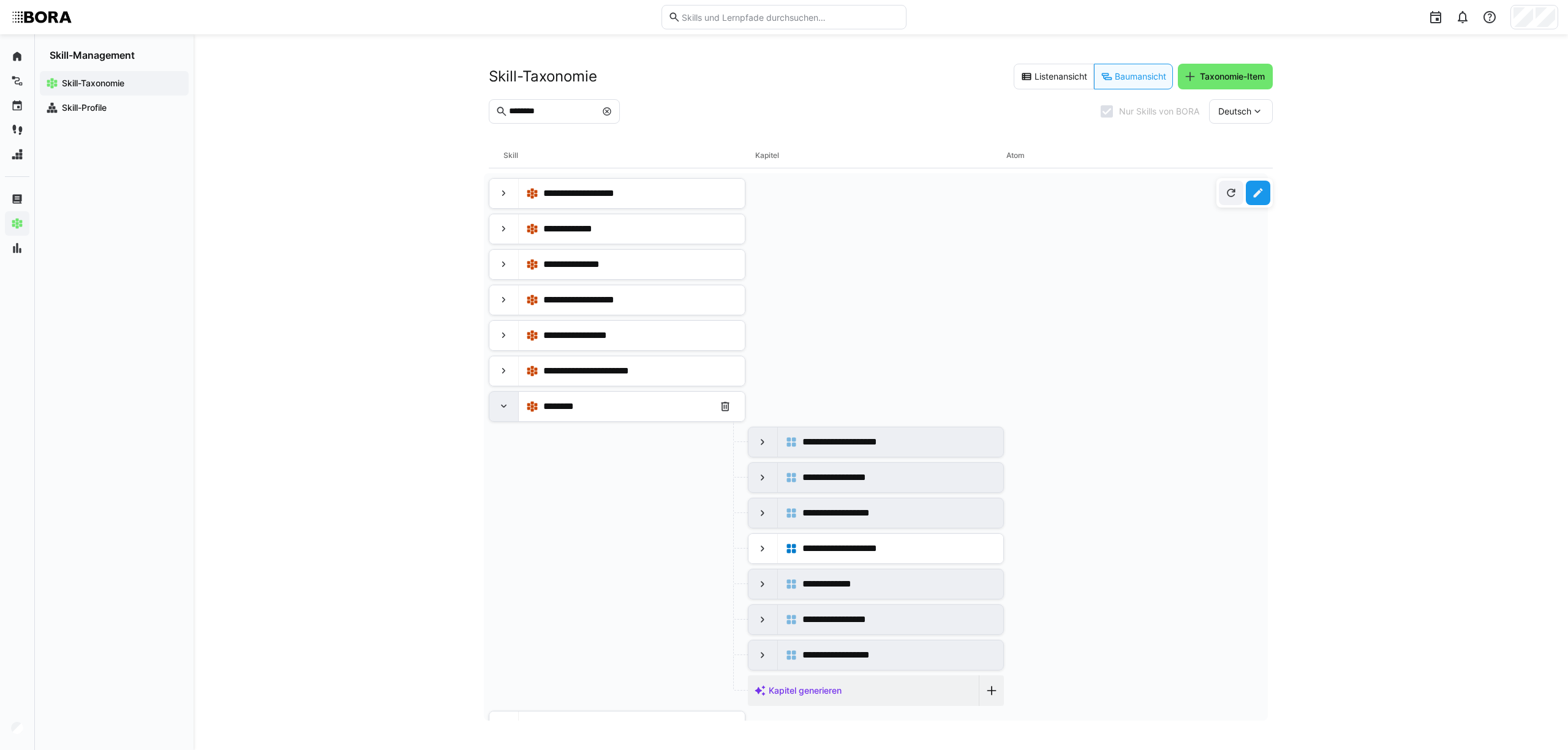
click at [508, 412] on eds-icon at bounding box center [503, 406] width 12 height 12
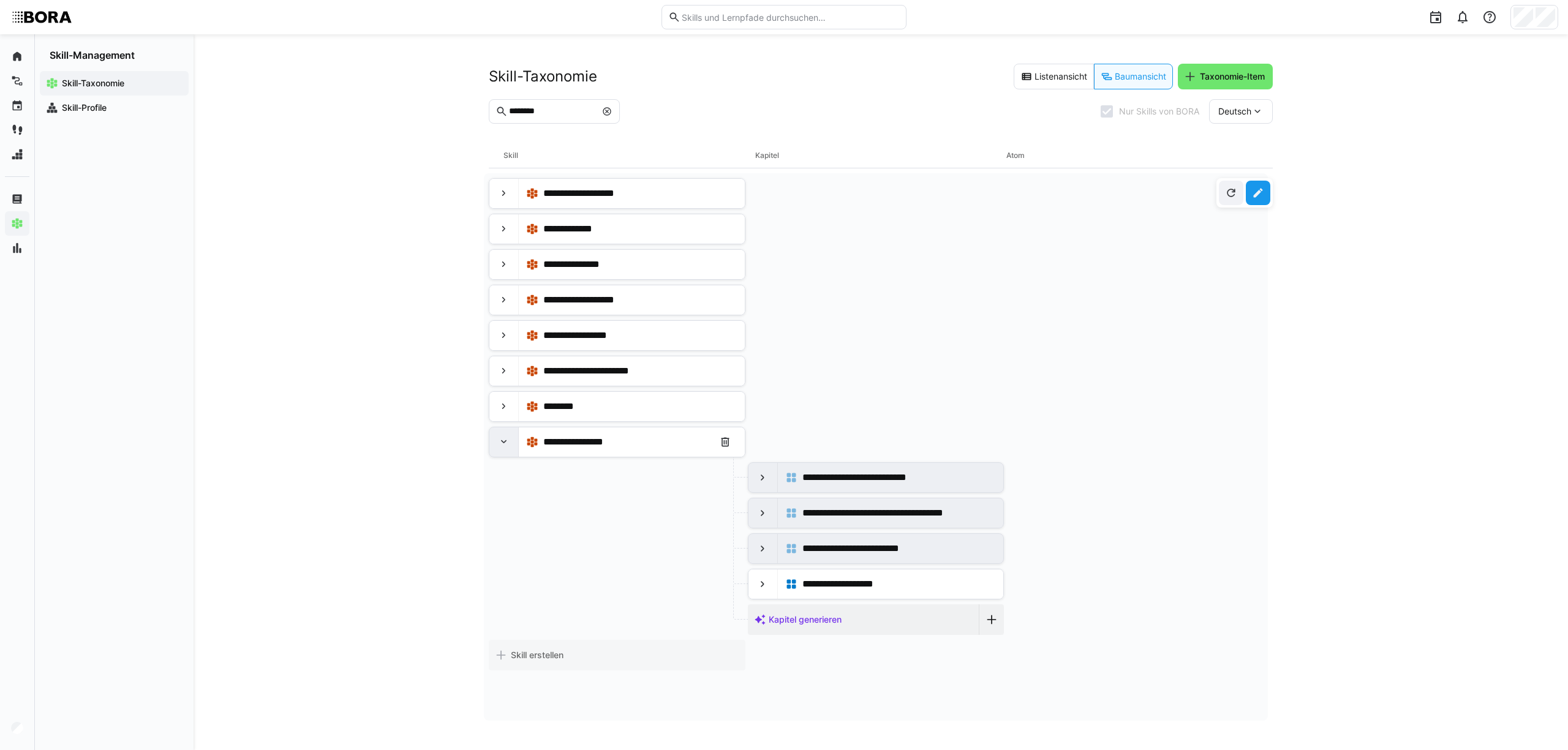
click at [512, 440] on div at bounding box center [503, 442] width 30 height 30
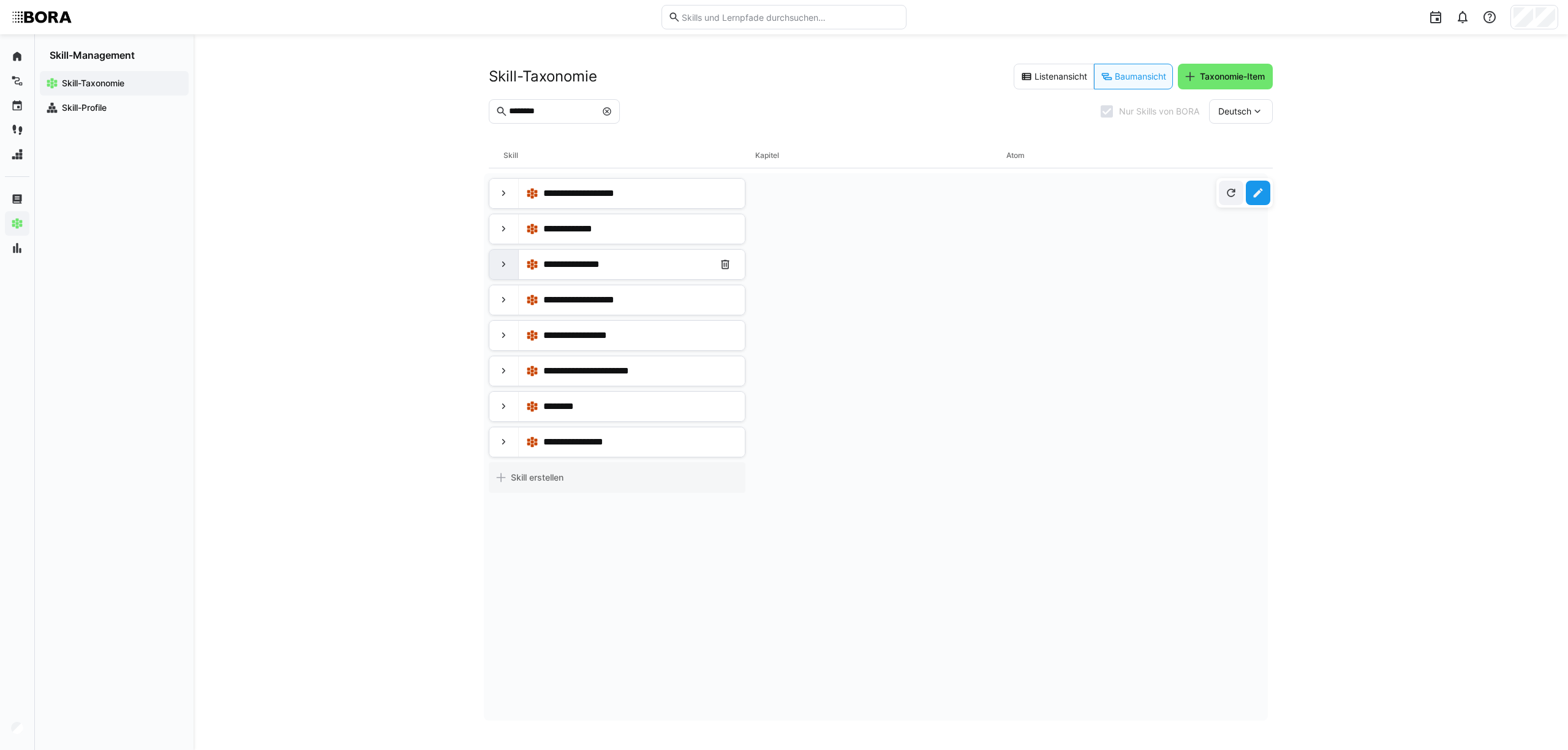
click at [509, 263] on eds-icon at bounding box center [503, 264] width 12 height 12
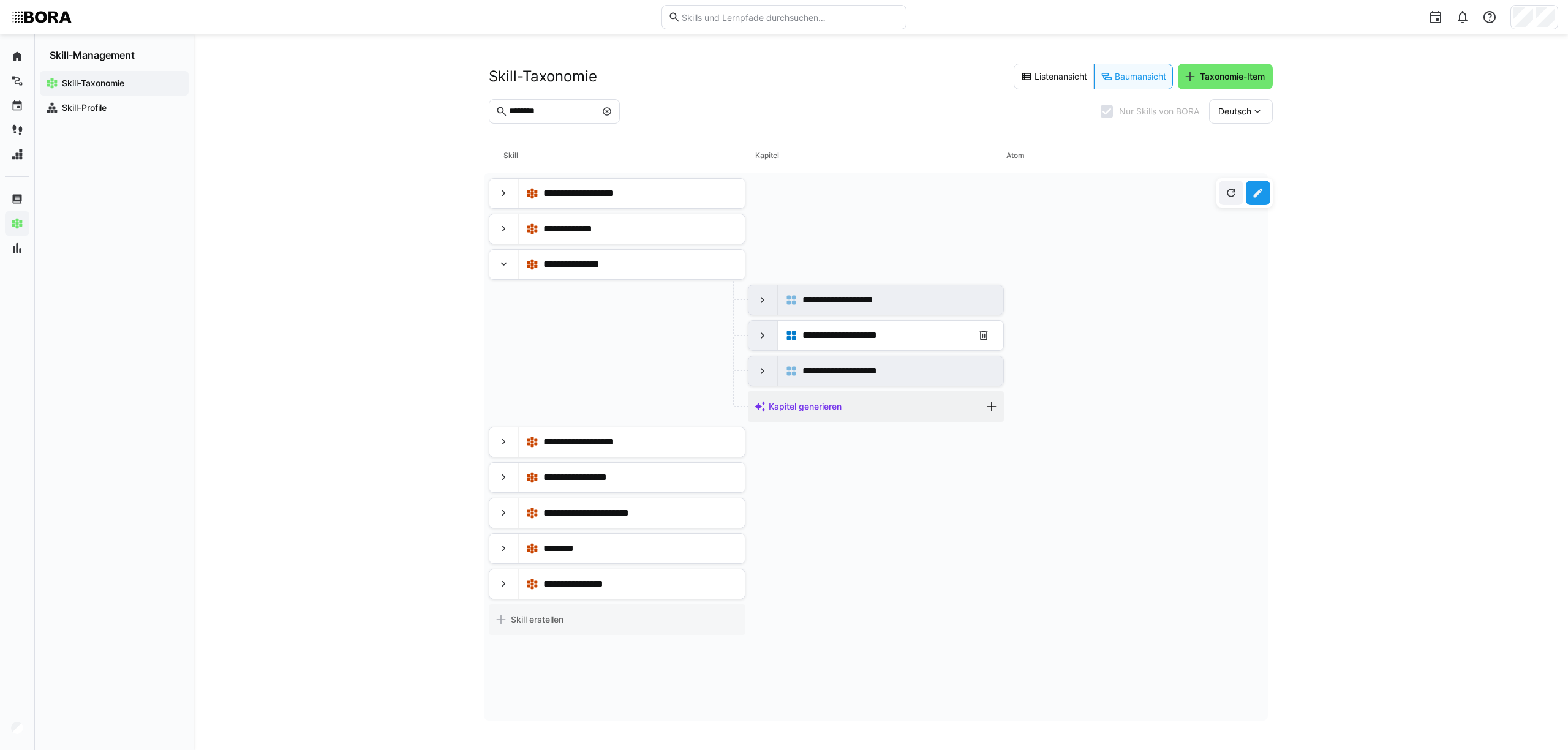
click at [748, 336] on div at bounding box center [762, 335] width 30 height 30
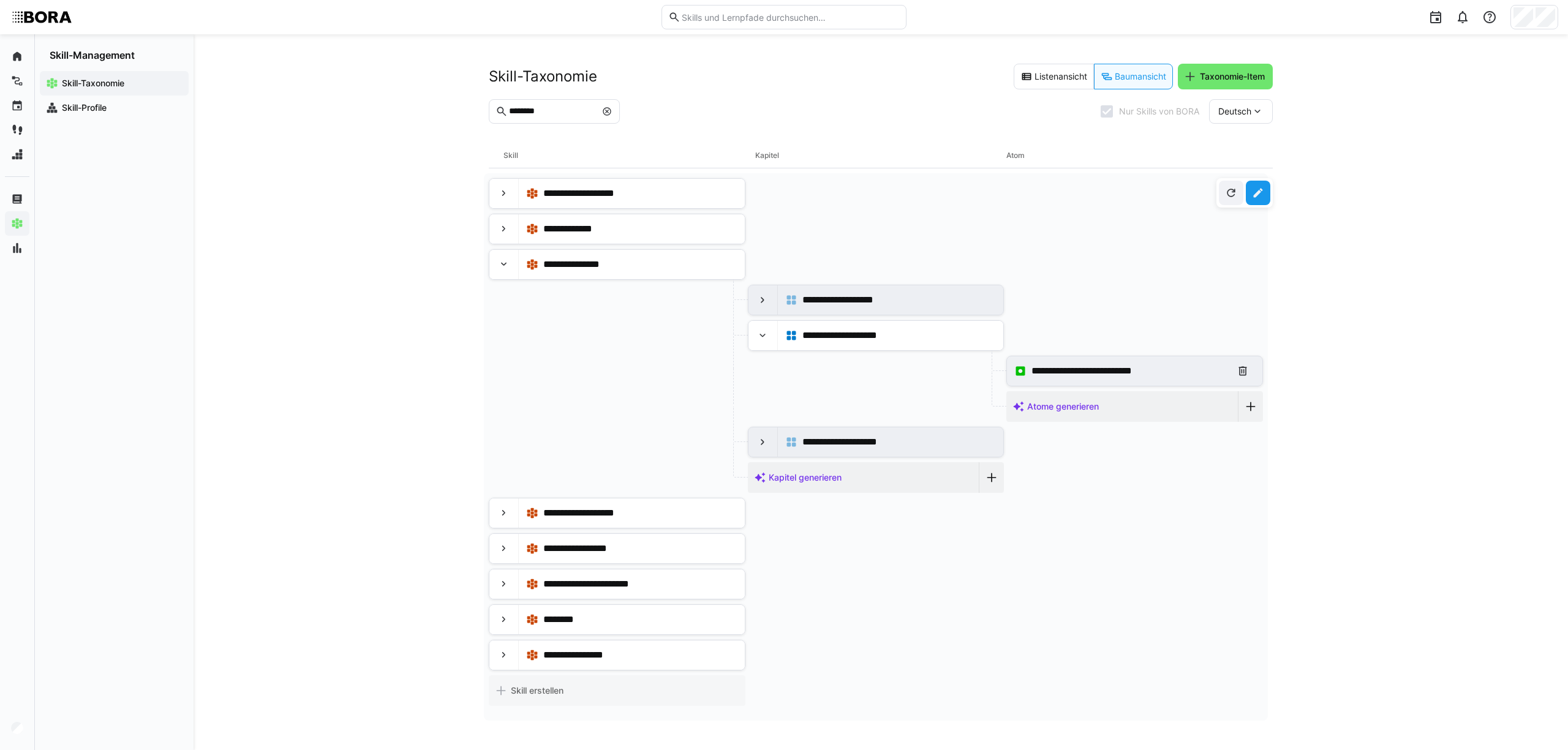
click at [1199, 370] on div "**********" at bounding box center [1128, 370] width 194 height 14
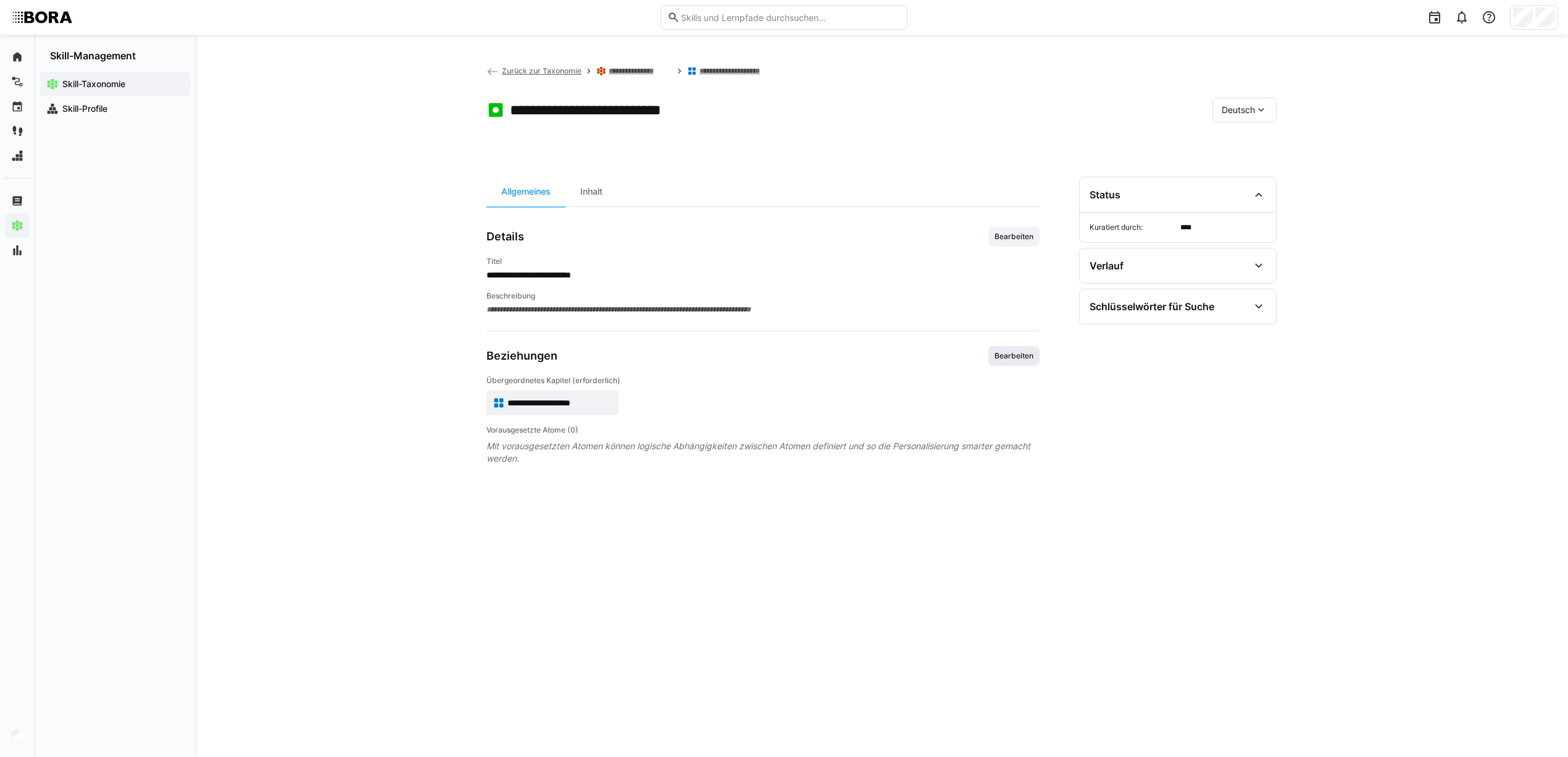
click at [1023, 356] on span "Bearbeiten" at bounding box center [1014, 356] width 41 height 10
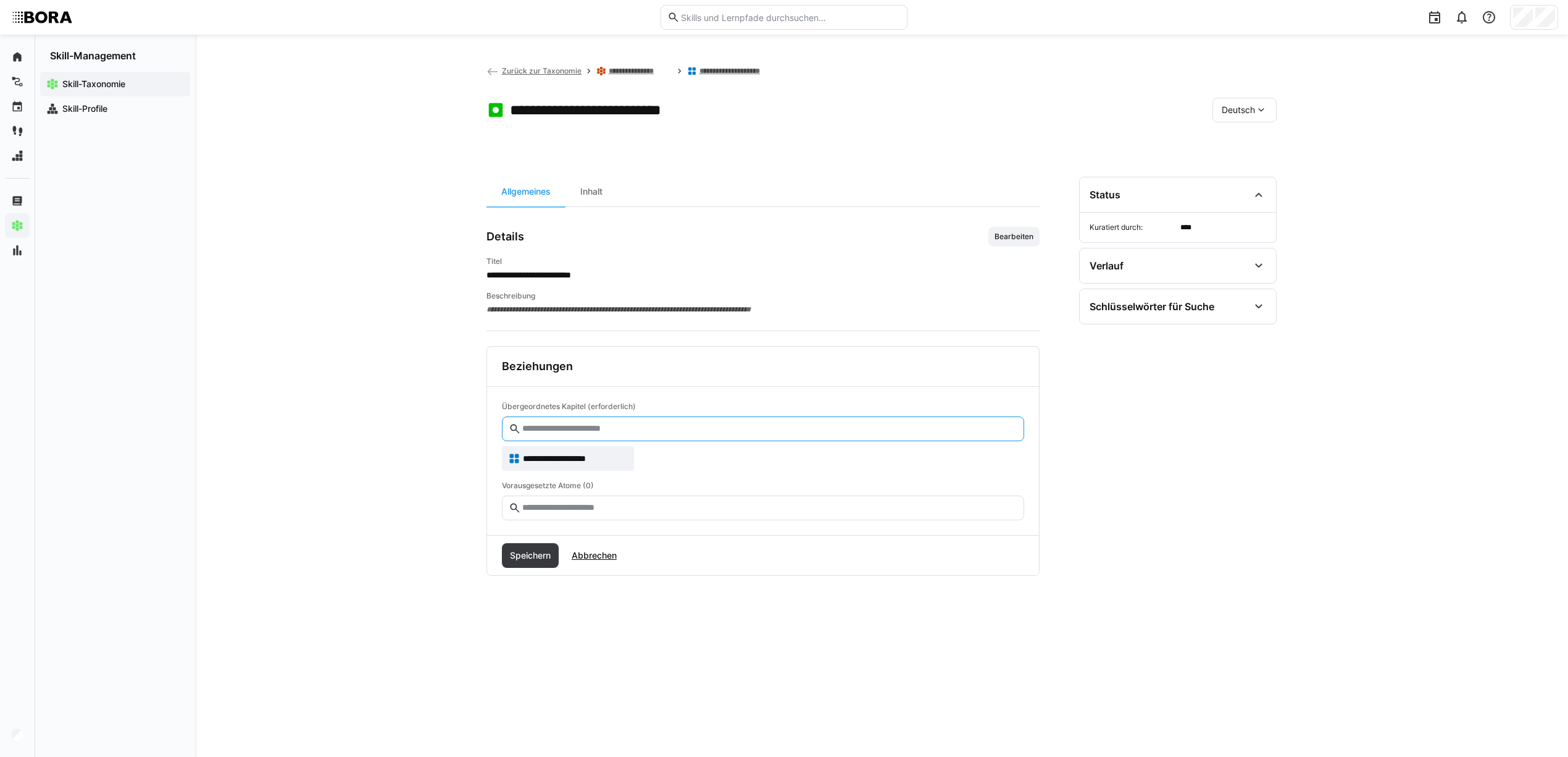
click at [605, 427] on input "text" at bounding box center [769, 428] width 496 height 11
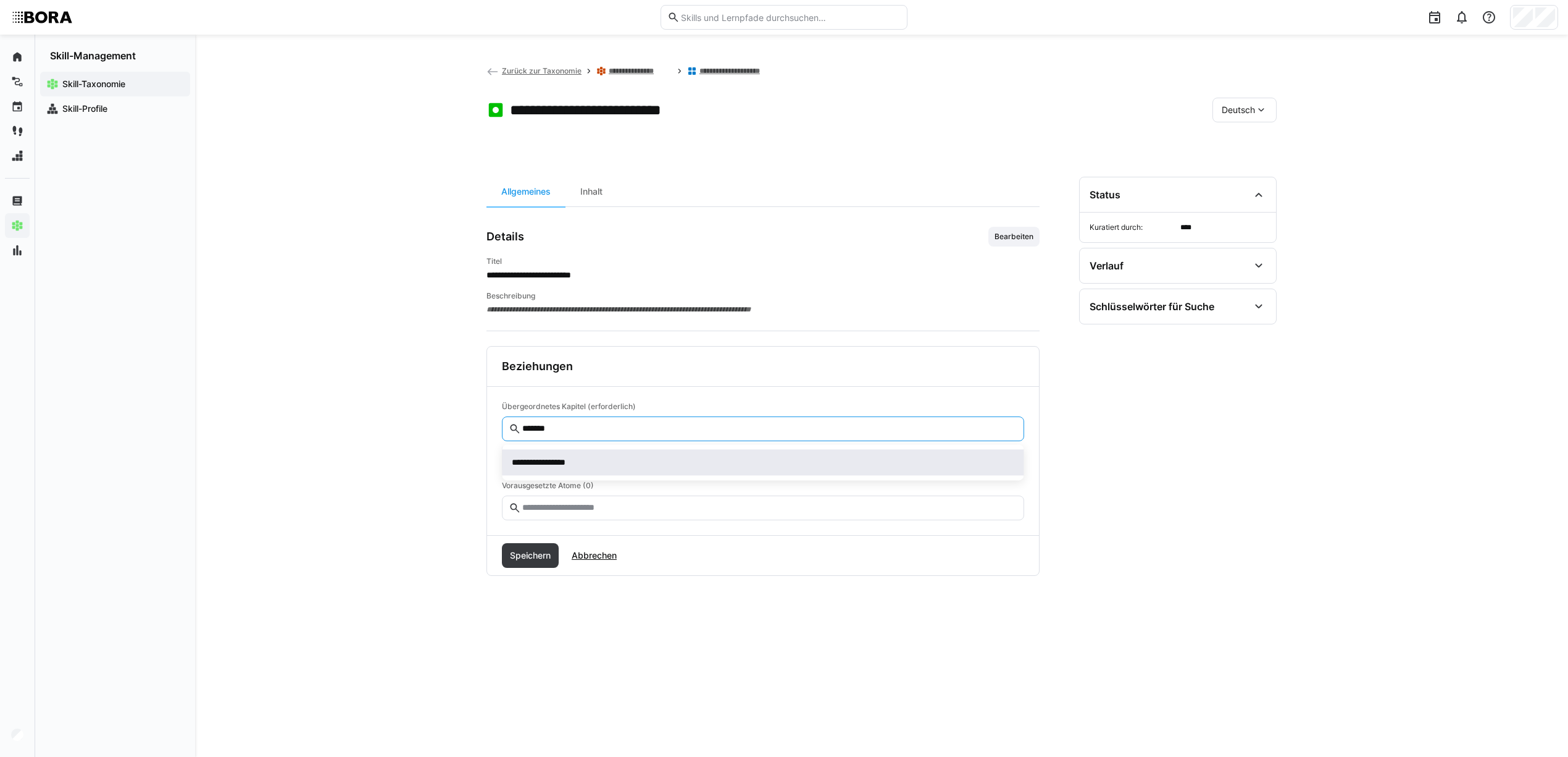
type input "*******"
click at [603, 457] on div "**********" at bounding box center [763, 462] width 502 height 12
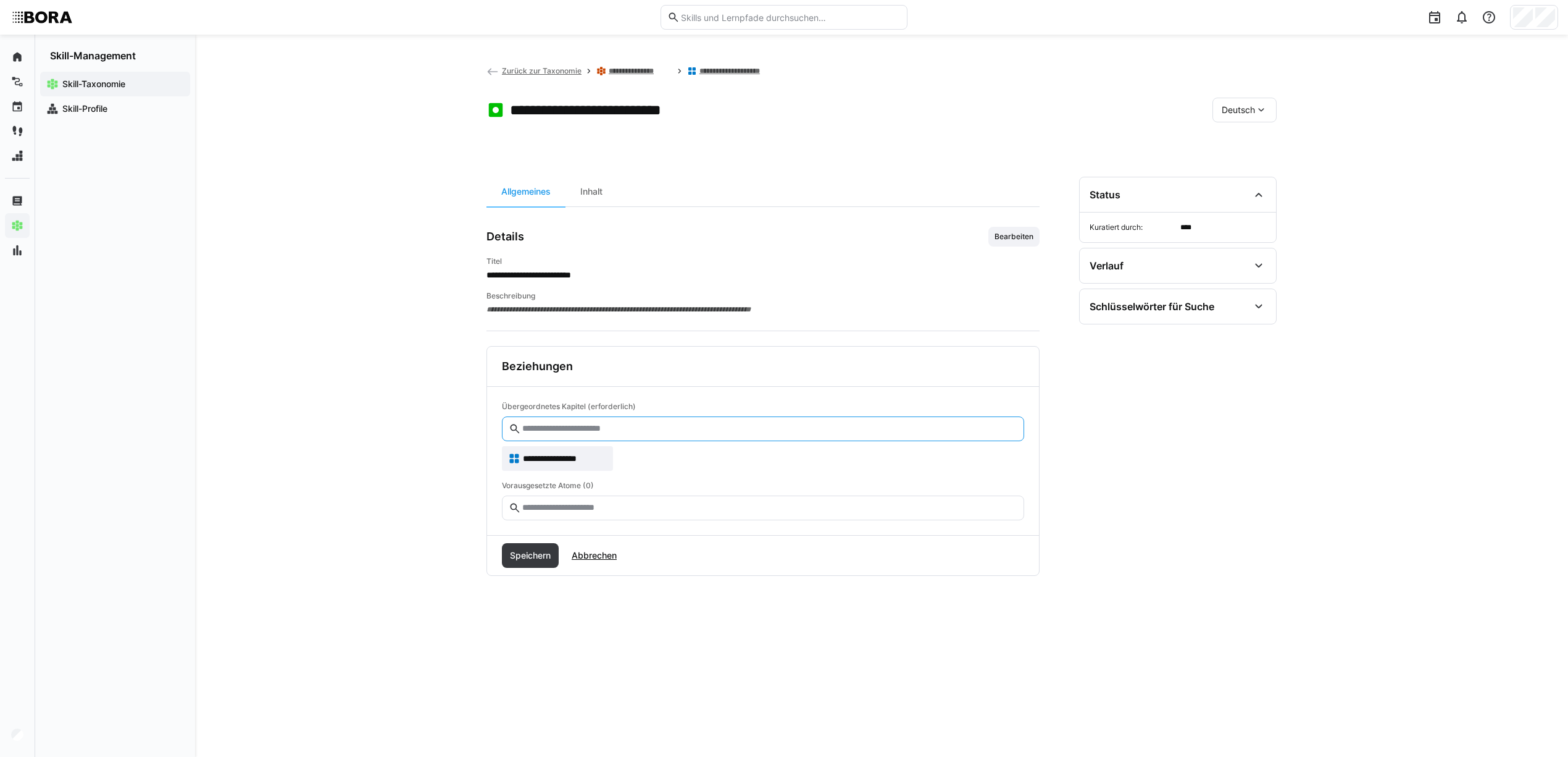
click at [606, 428] on input "text" at bounding box center [769, 428] width 496 height 11
click at [549, 553] on span "Speichern" at bounding box center [531, 555] width 45 height 12
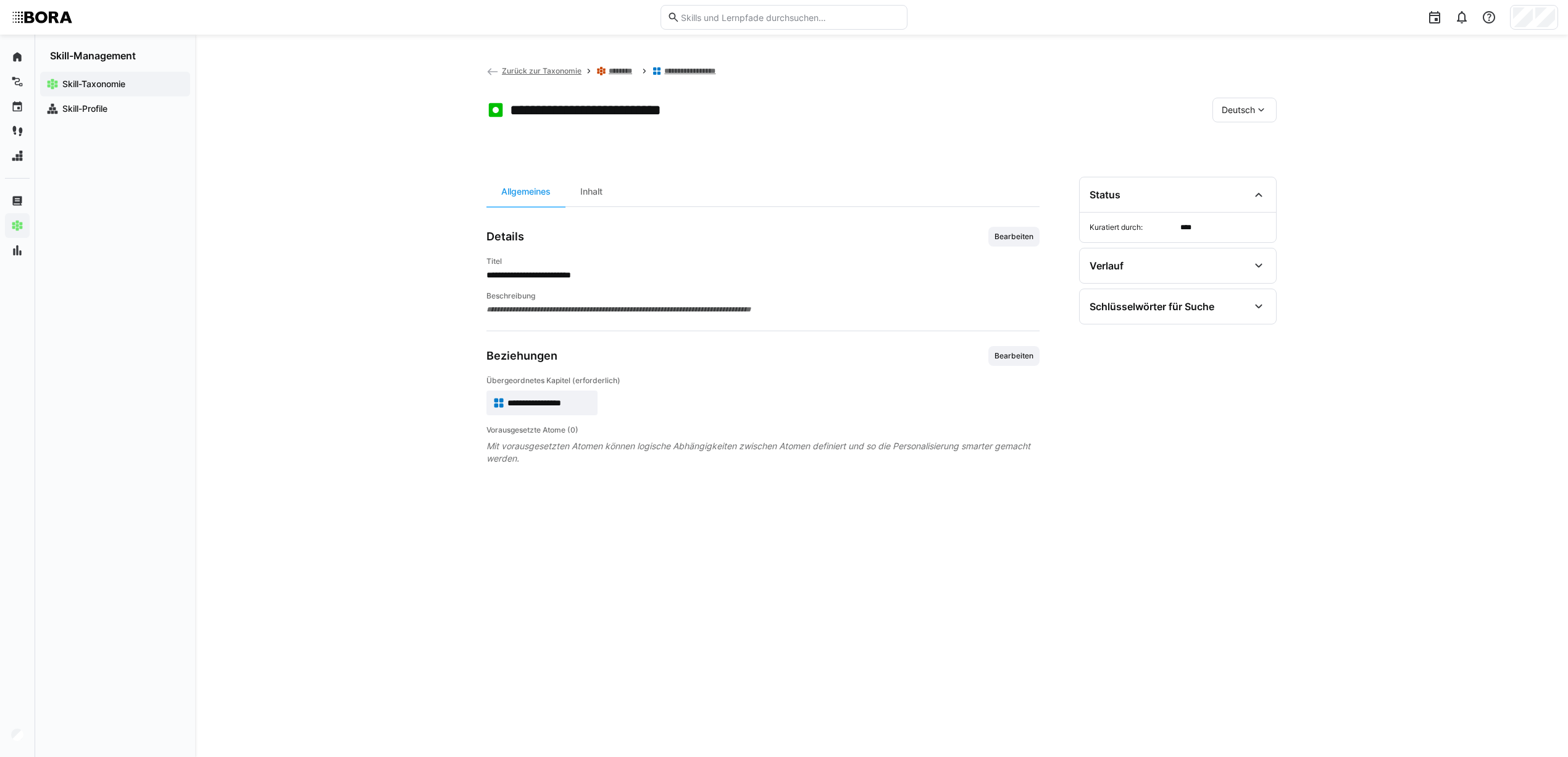
click at [488, 65] on eds-icon at bounding box center [492, 71] width 12 height 12
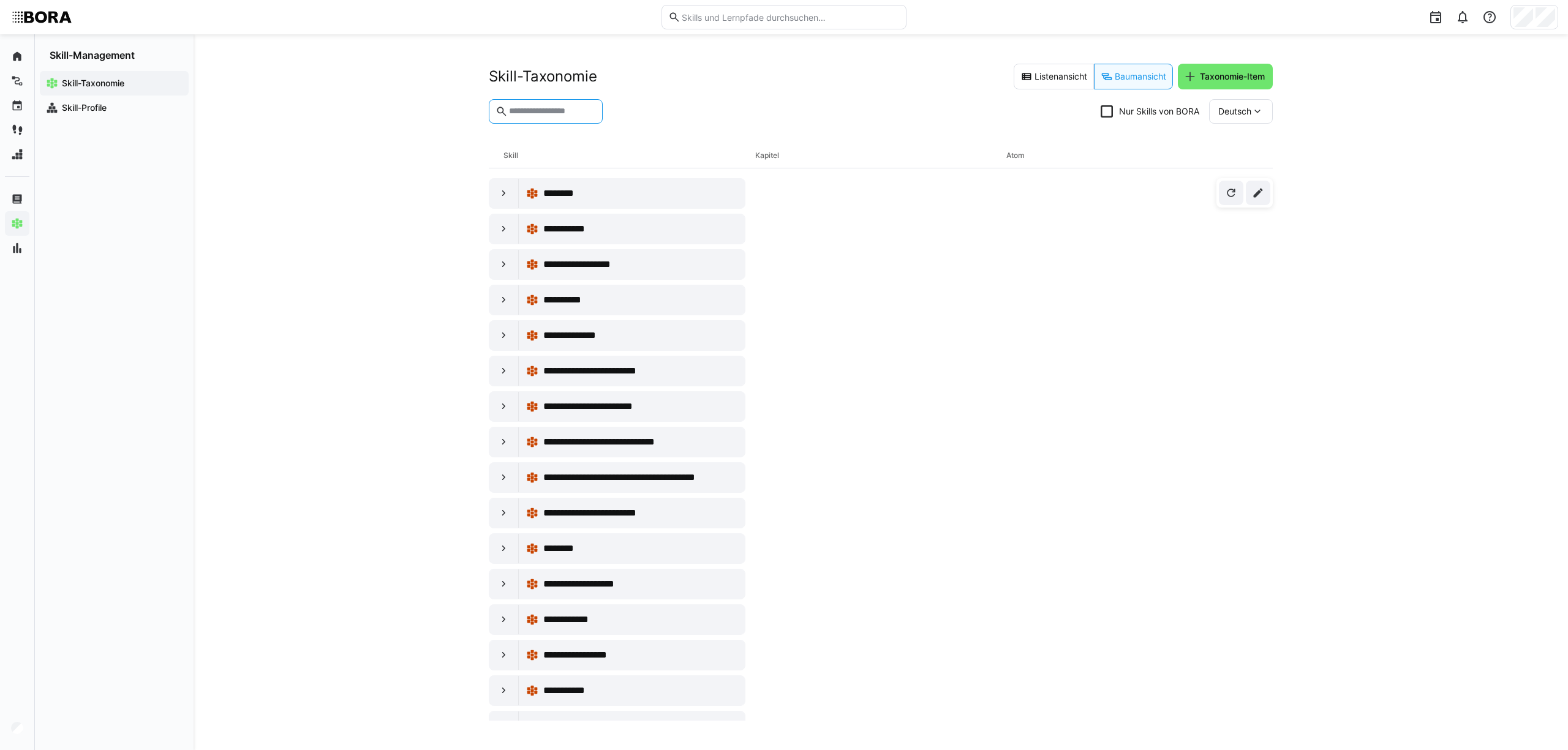
click at [550, 111] on input "text" at bounding box center [552, 111] width 88 height 11
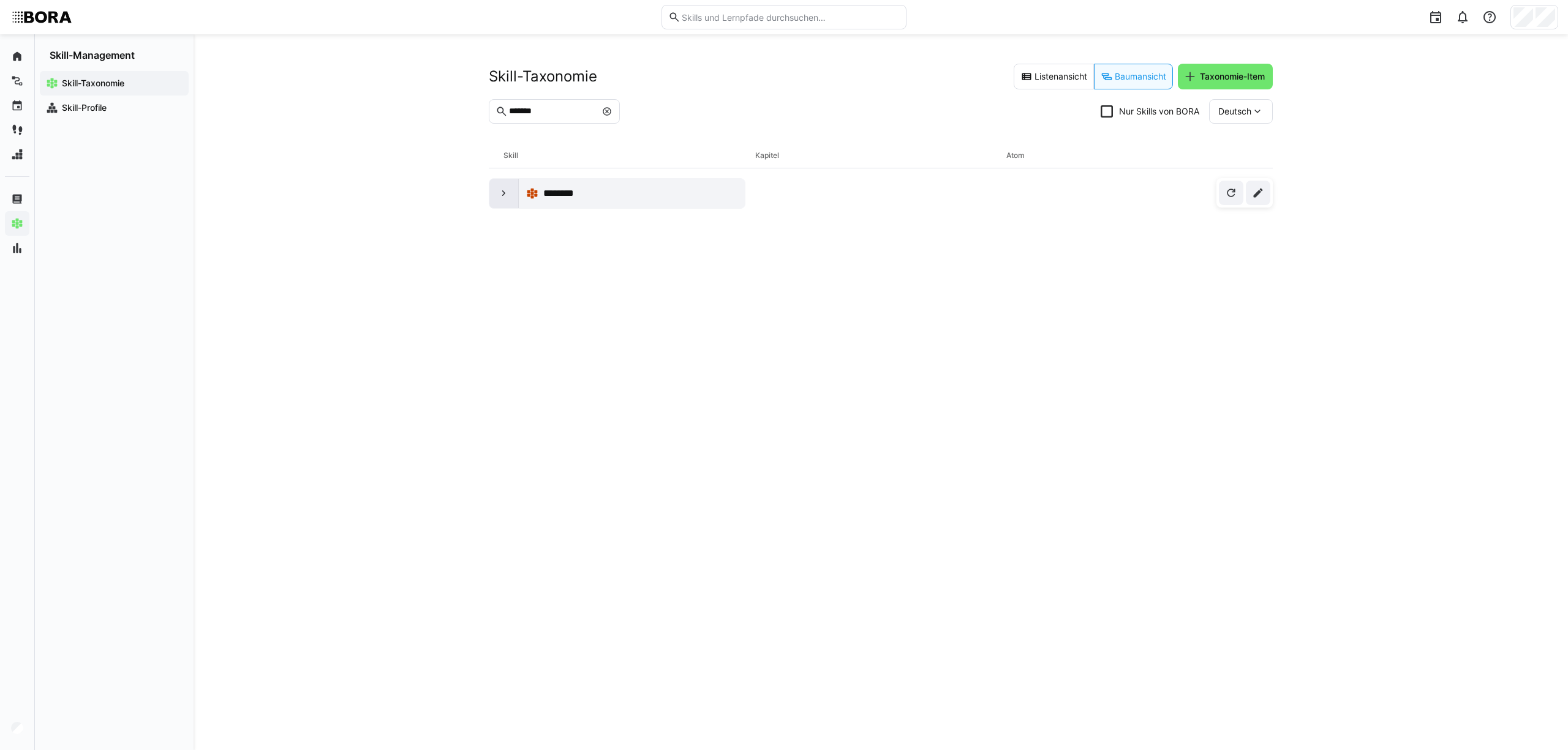
click at [495, 204] on div at bounding box center [503, 193] width 30 height 30
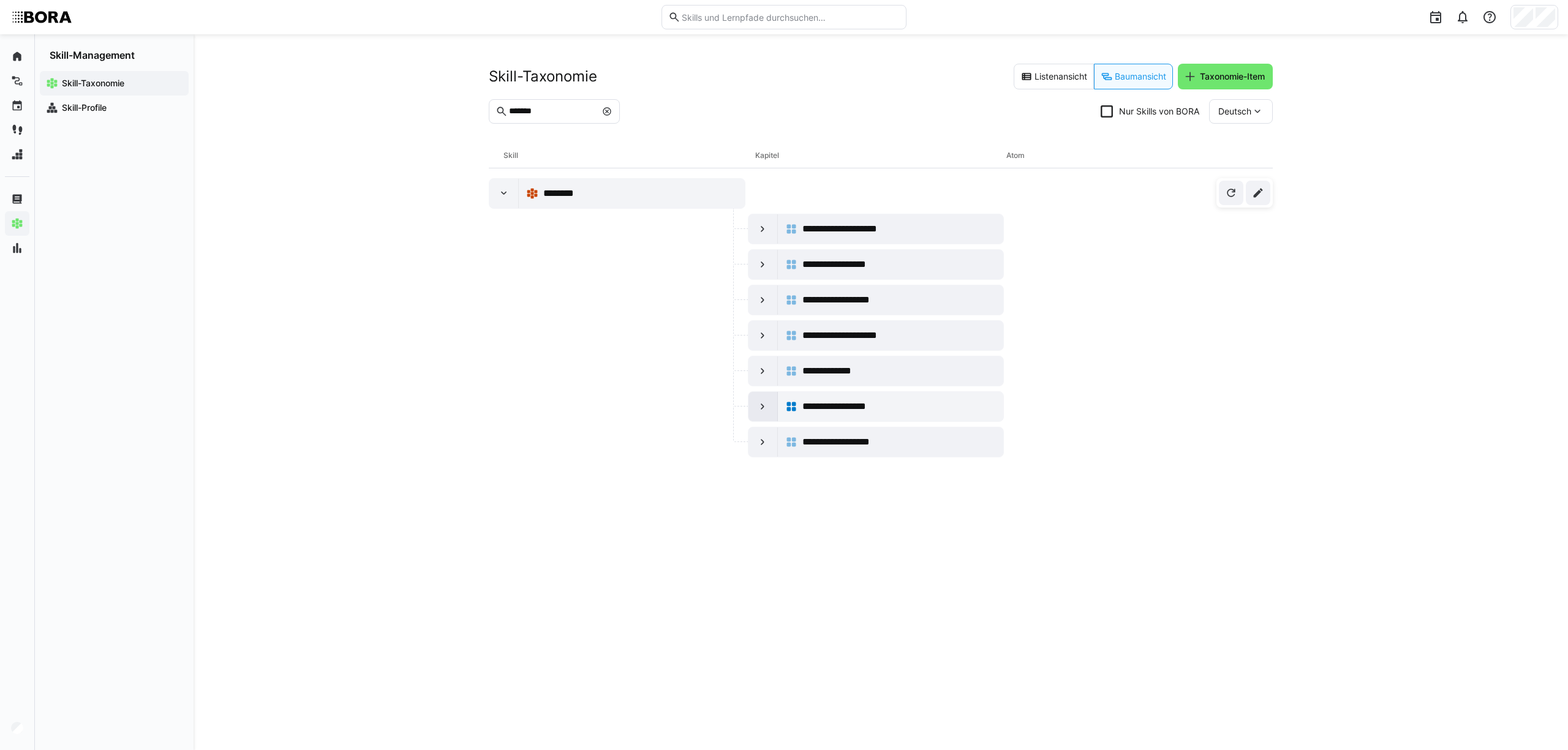
click at [758, 409] on eds-icon at bounding box center [762, 406] width 12 height 12
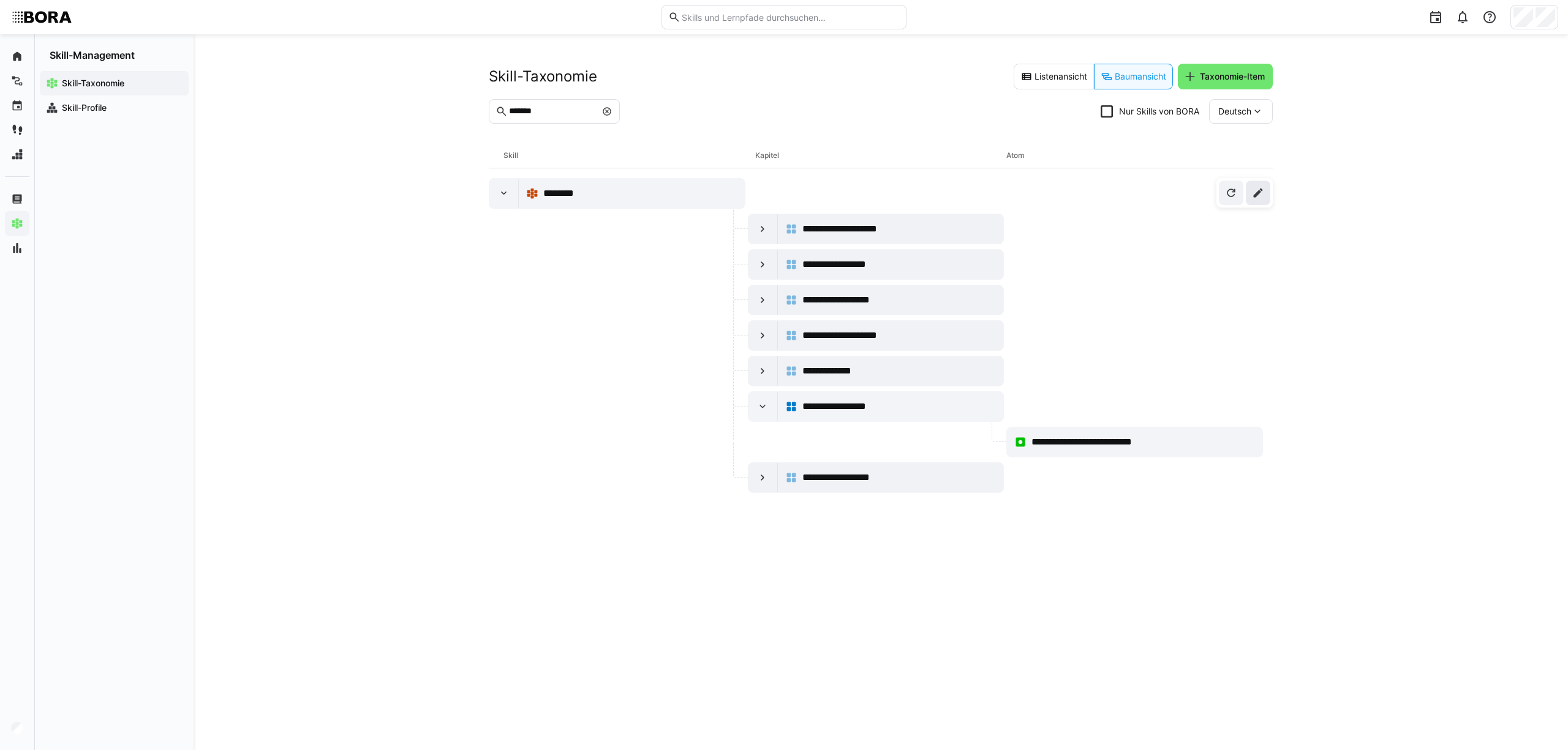
click at [1258, 197] on eds-icon at bounding box center [1257, 193] width 12 height 12
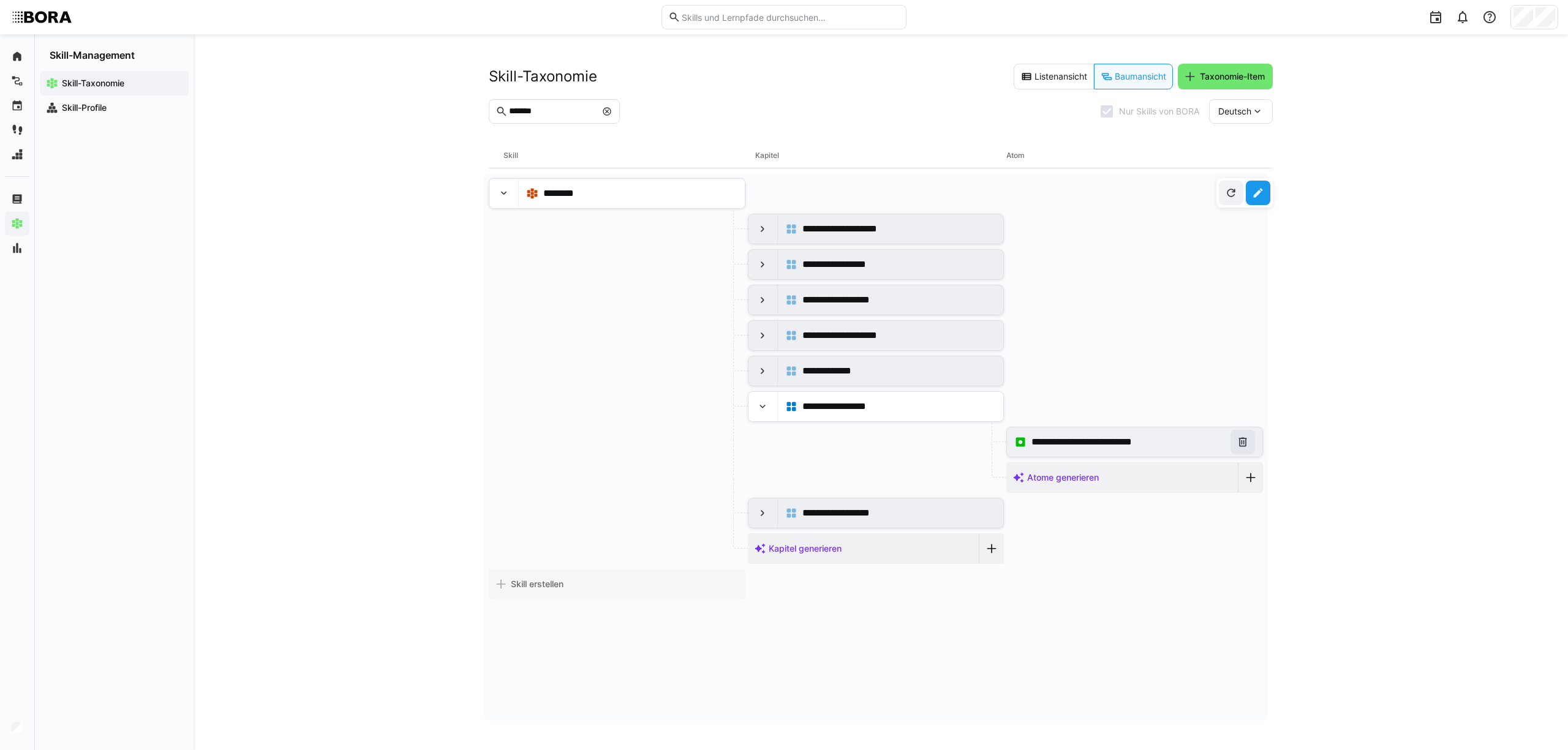
click at [1243, 440] on span at bounding box center [1242, 441] width 25 height 25
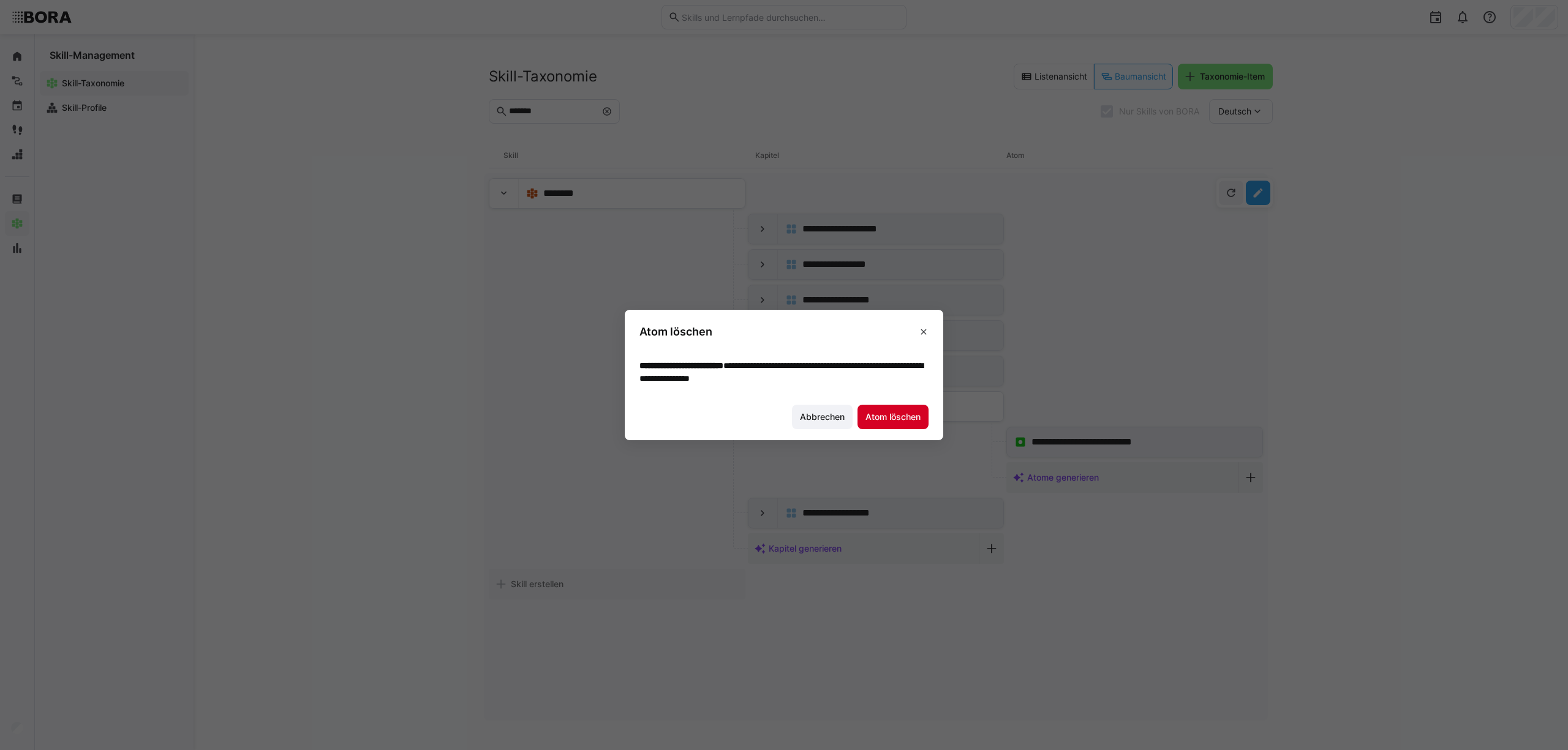
click at [885, 417] on span "Atom löschen" at bounding box center [892, 417] width 59 height 12
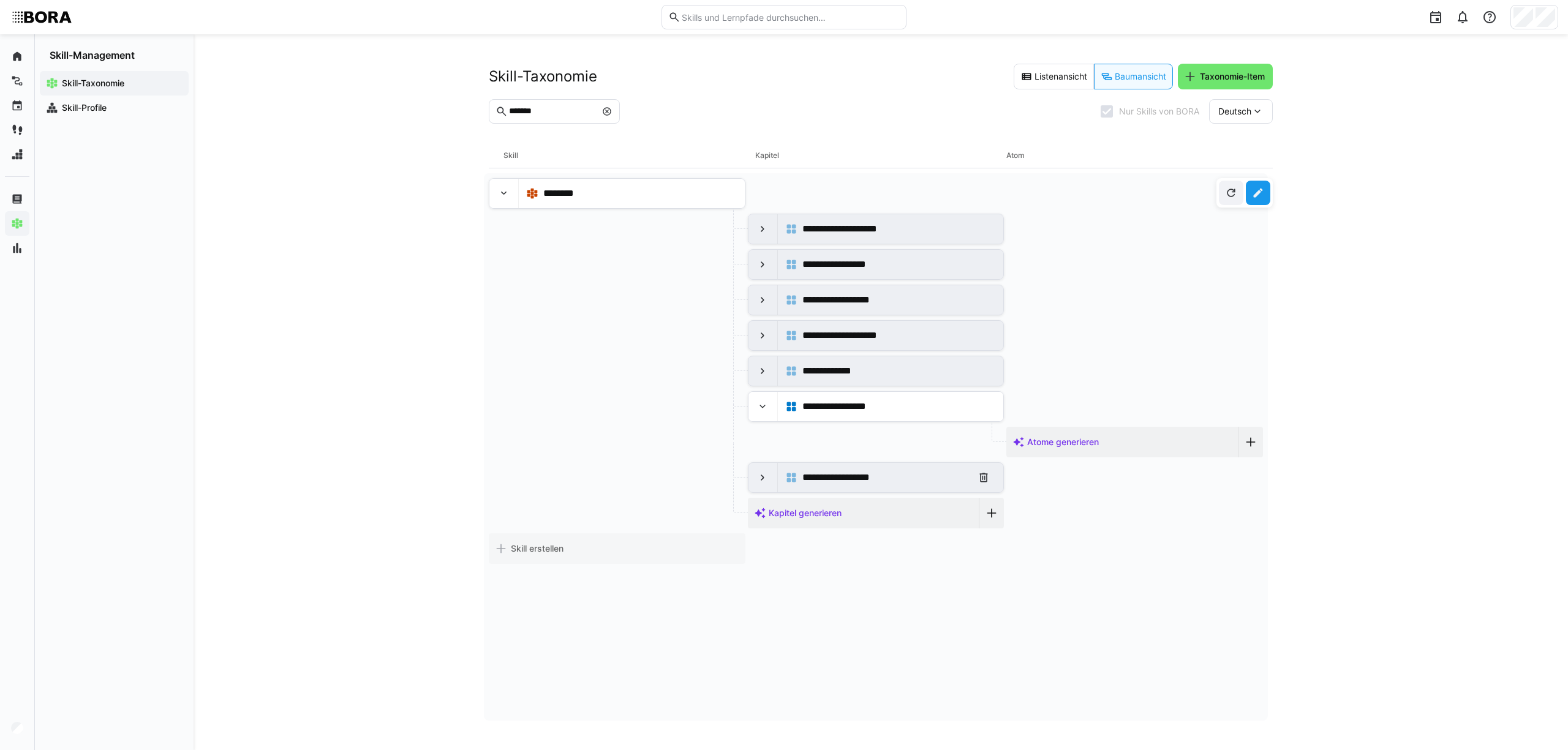
click at [757, 479] on eds-icon at bounding box center [762, 477] width 12 height 12
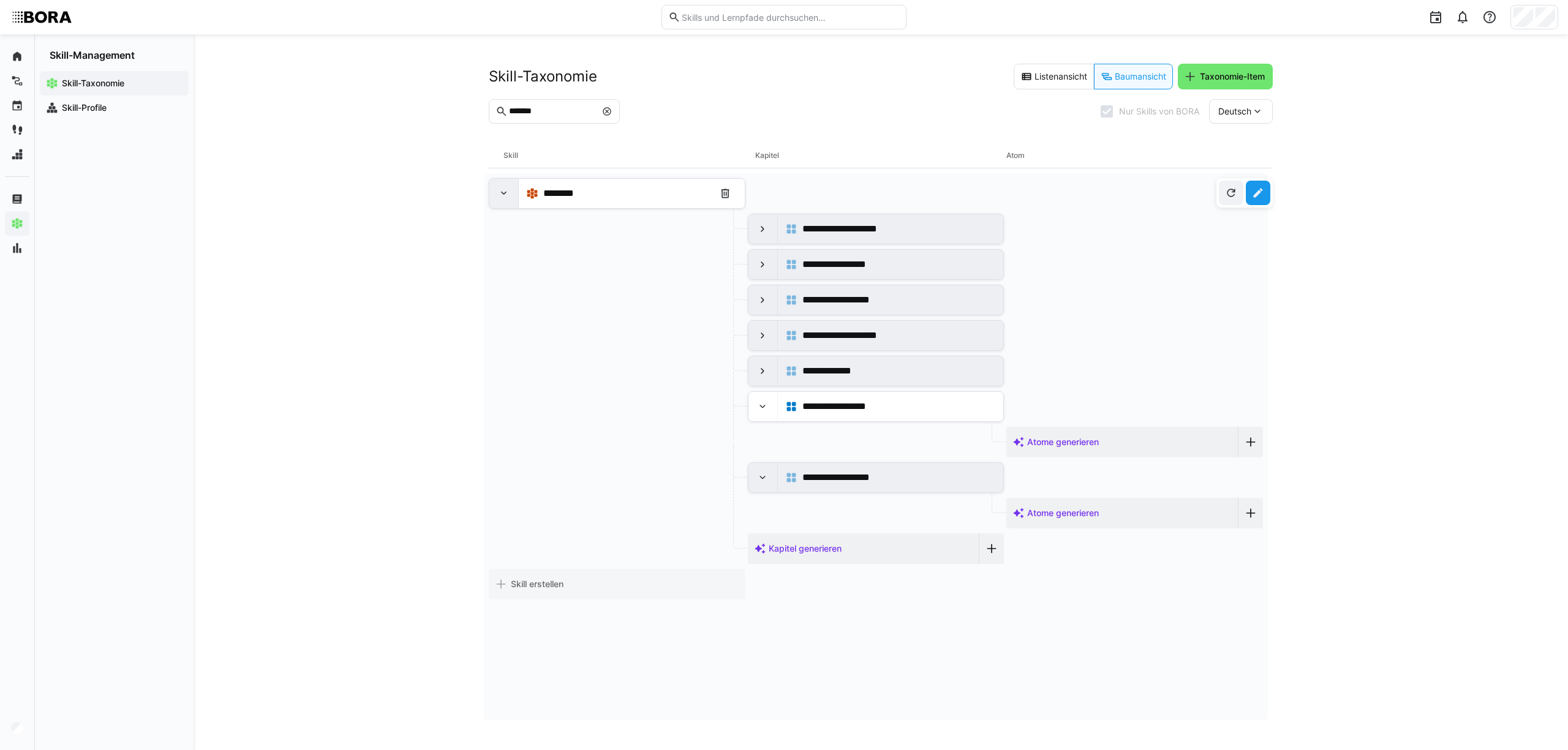
click at [501, 199] on eds-icon at bounding box center [503, 193] width 12 height 12
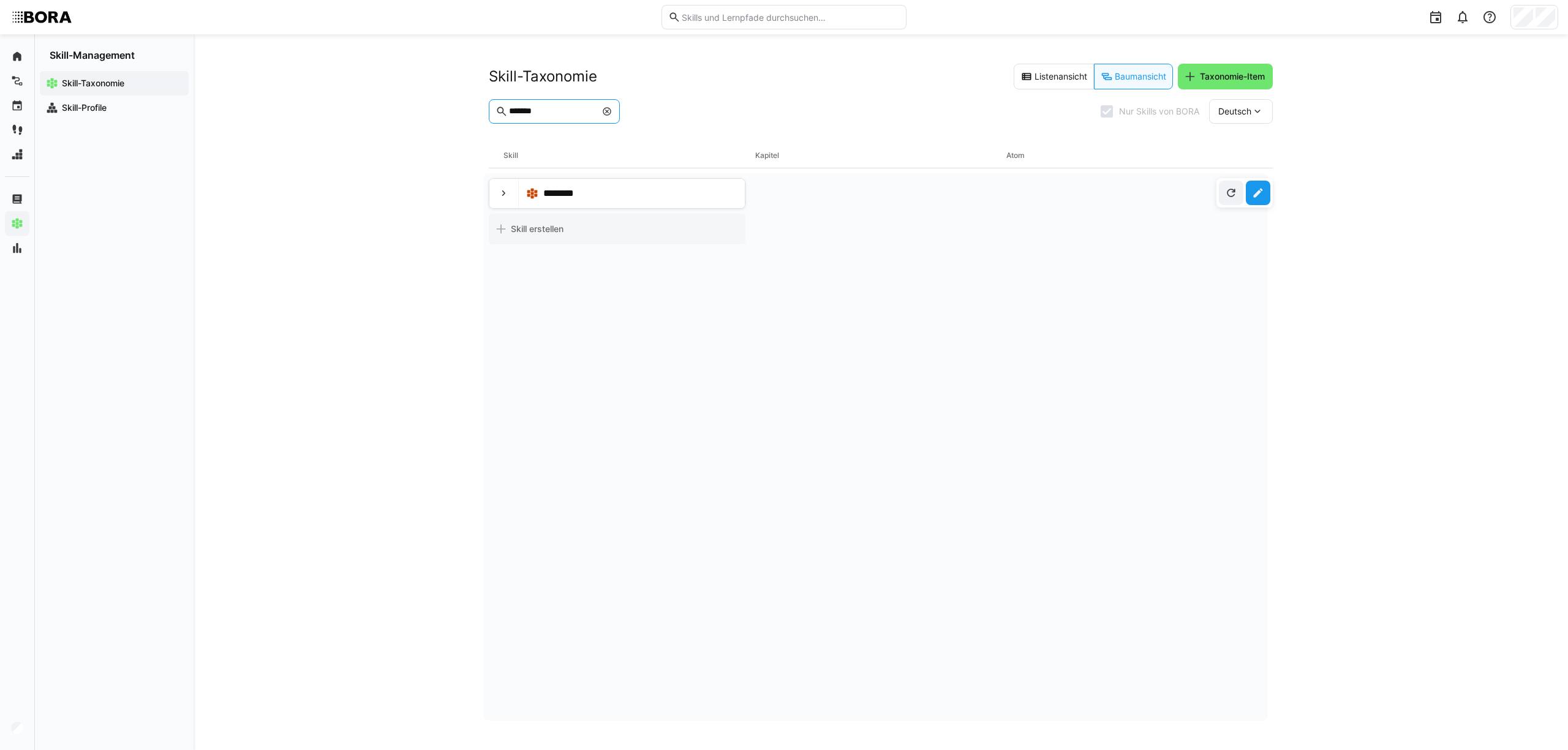
click at [570, 111] on input "*******" at bounding box center [552, 111] width 88 height 11
drag, startPoint x: 586, startPoint y: 113, endPoint x: 425, endPoint y: 111, distance: 161.0
click at [425, 111] on div "Skill-Taxonomie Listenansicht Baumansicht Taxonomie-Item ******* Nur Skills von…" at bounding box center [880, 391] width 1374 height 715
type input "*******"
click at [503, 193] on eds-icon at bounding box center [503, 193] width 12 height 12
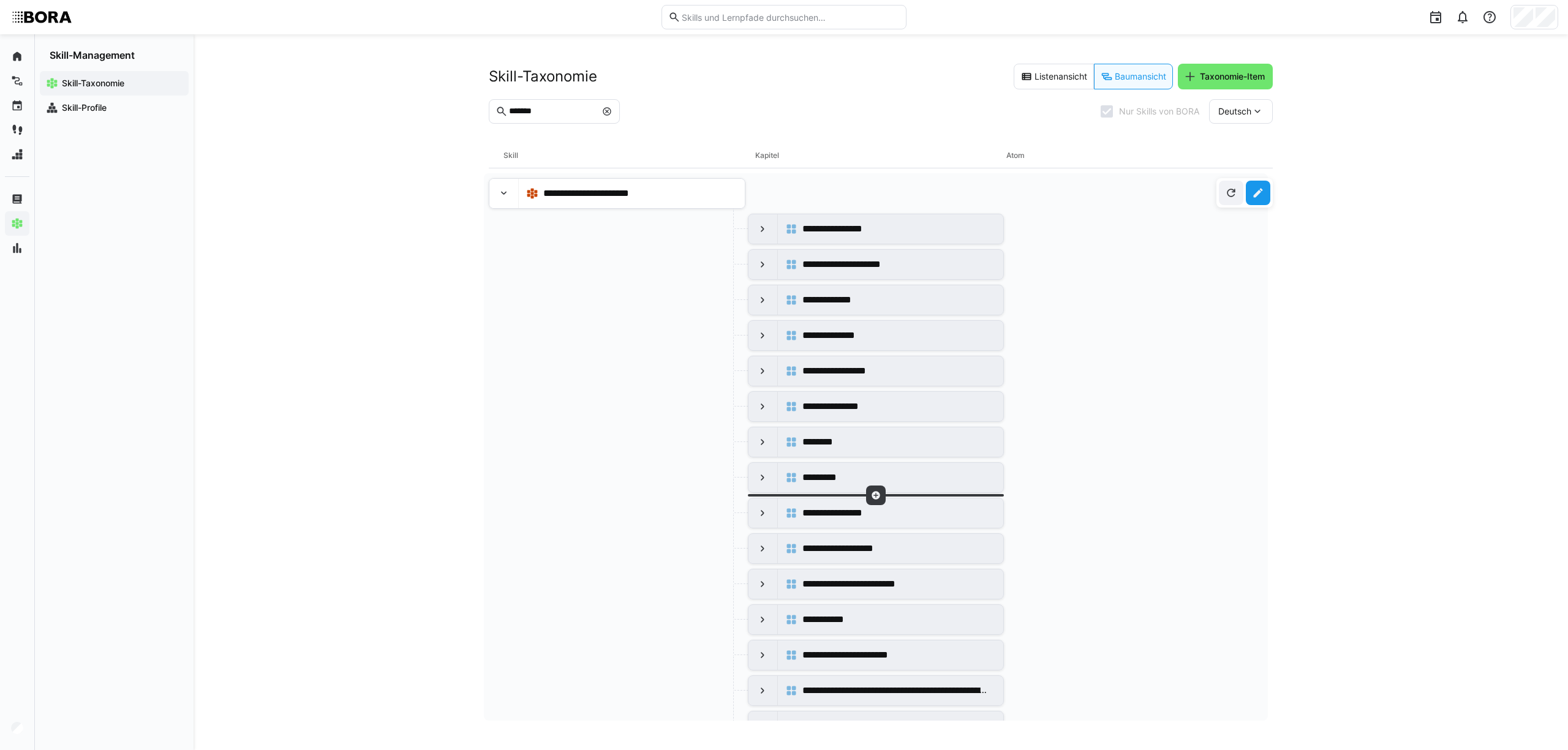
scroll to position [138, 0]
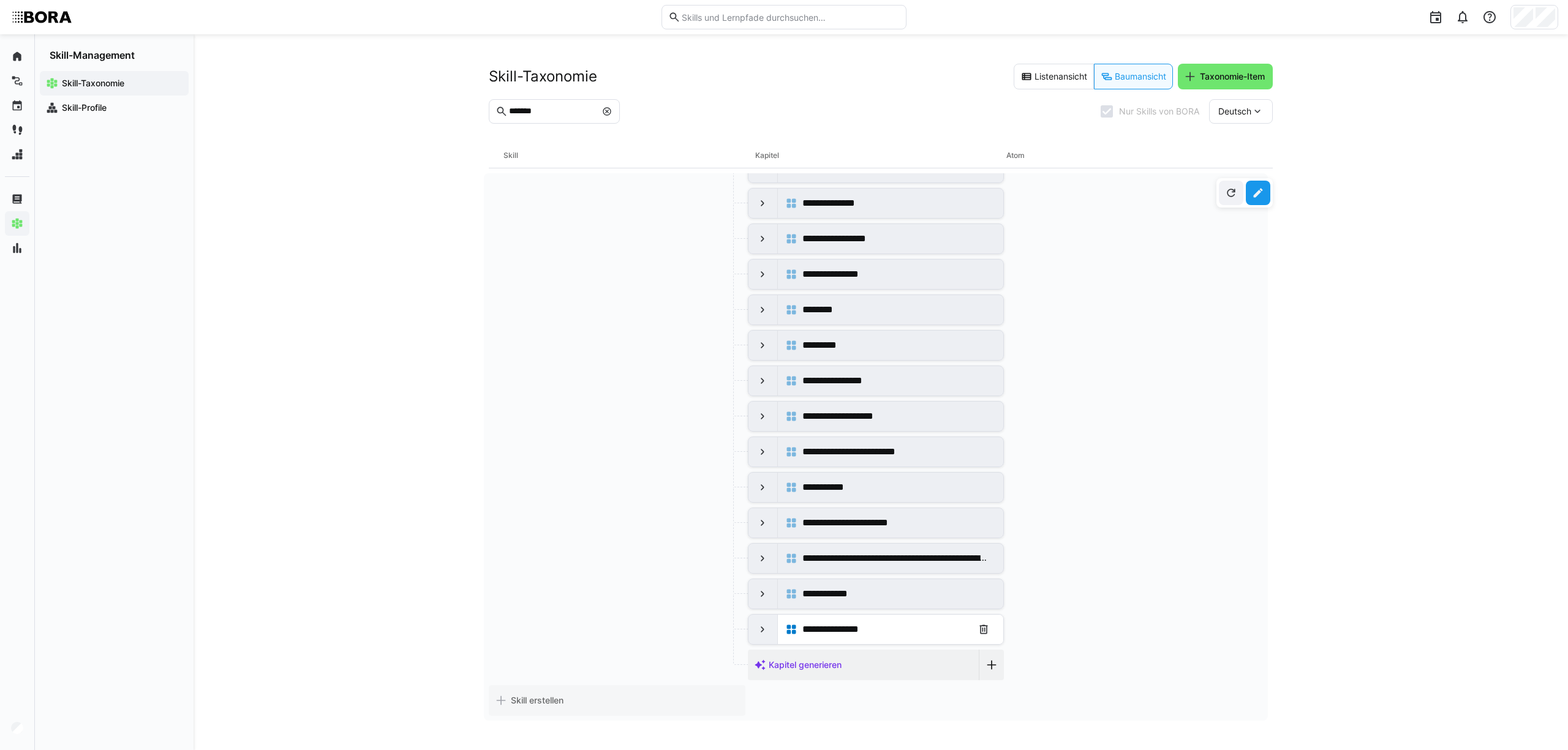
click at [765, 630] on eds-icon at bounding box center [762, 629] width 12 height 12
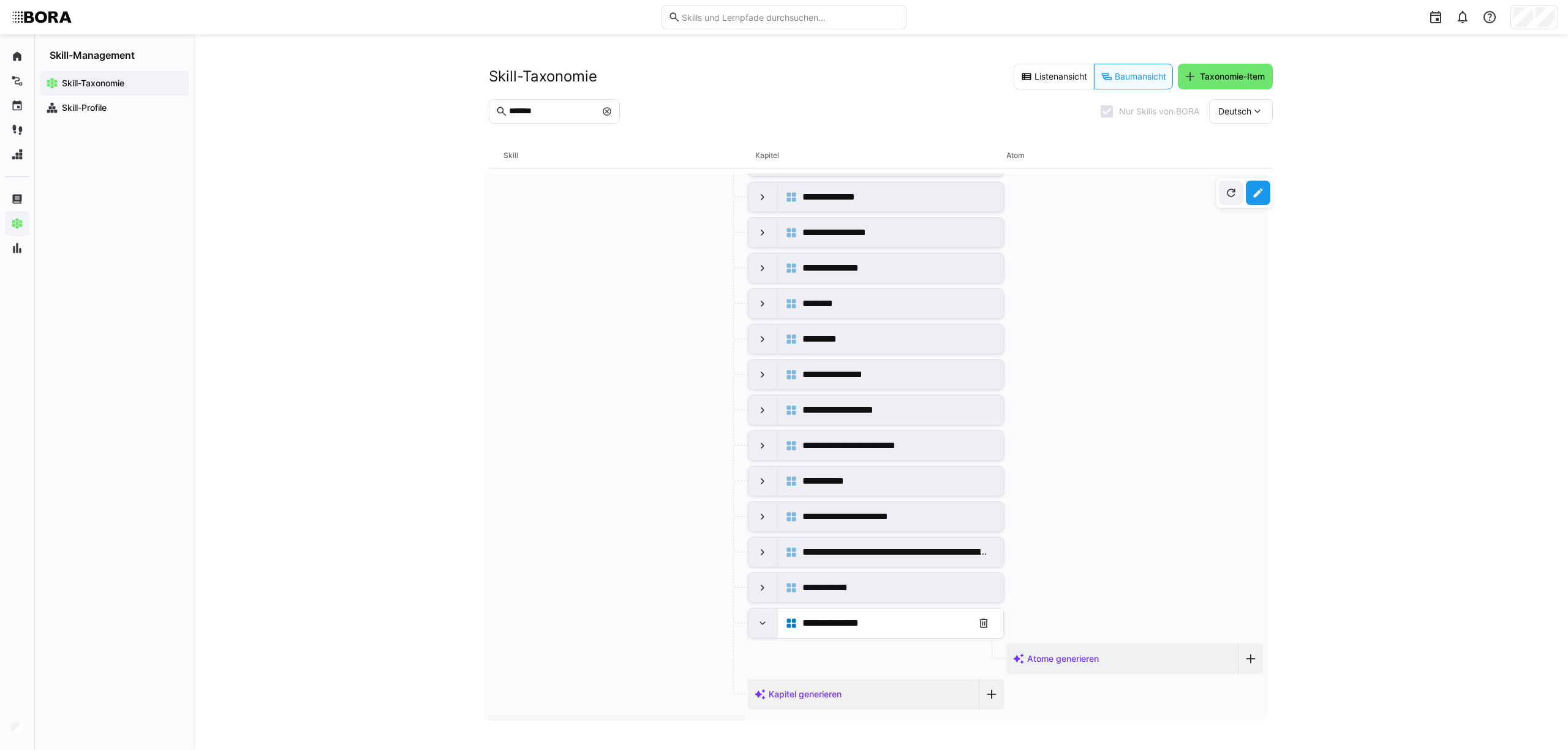
click at [765, 630] on eds-icon at bounding box center [762, 623] width 12 height 12
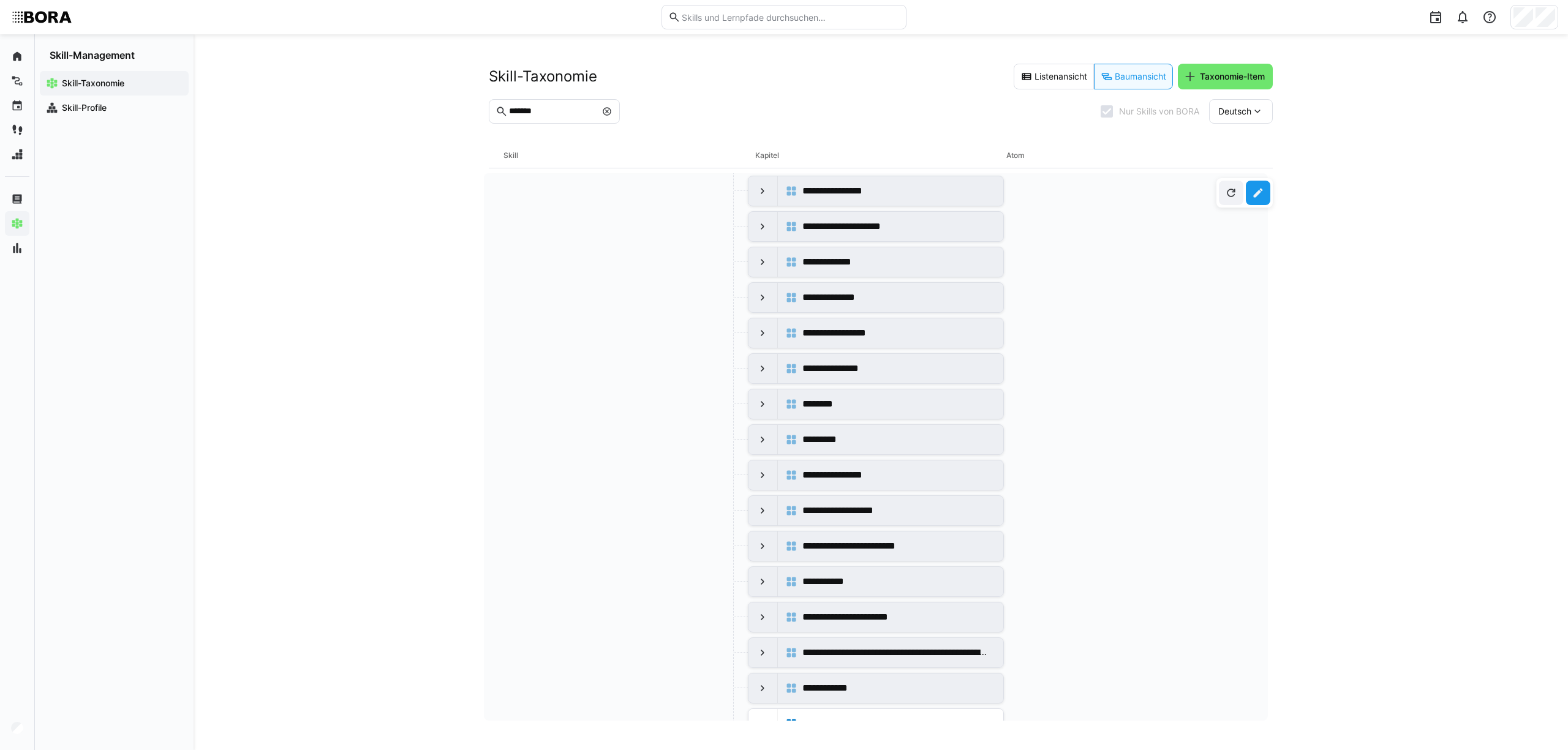
scroll to position [0, 0]
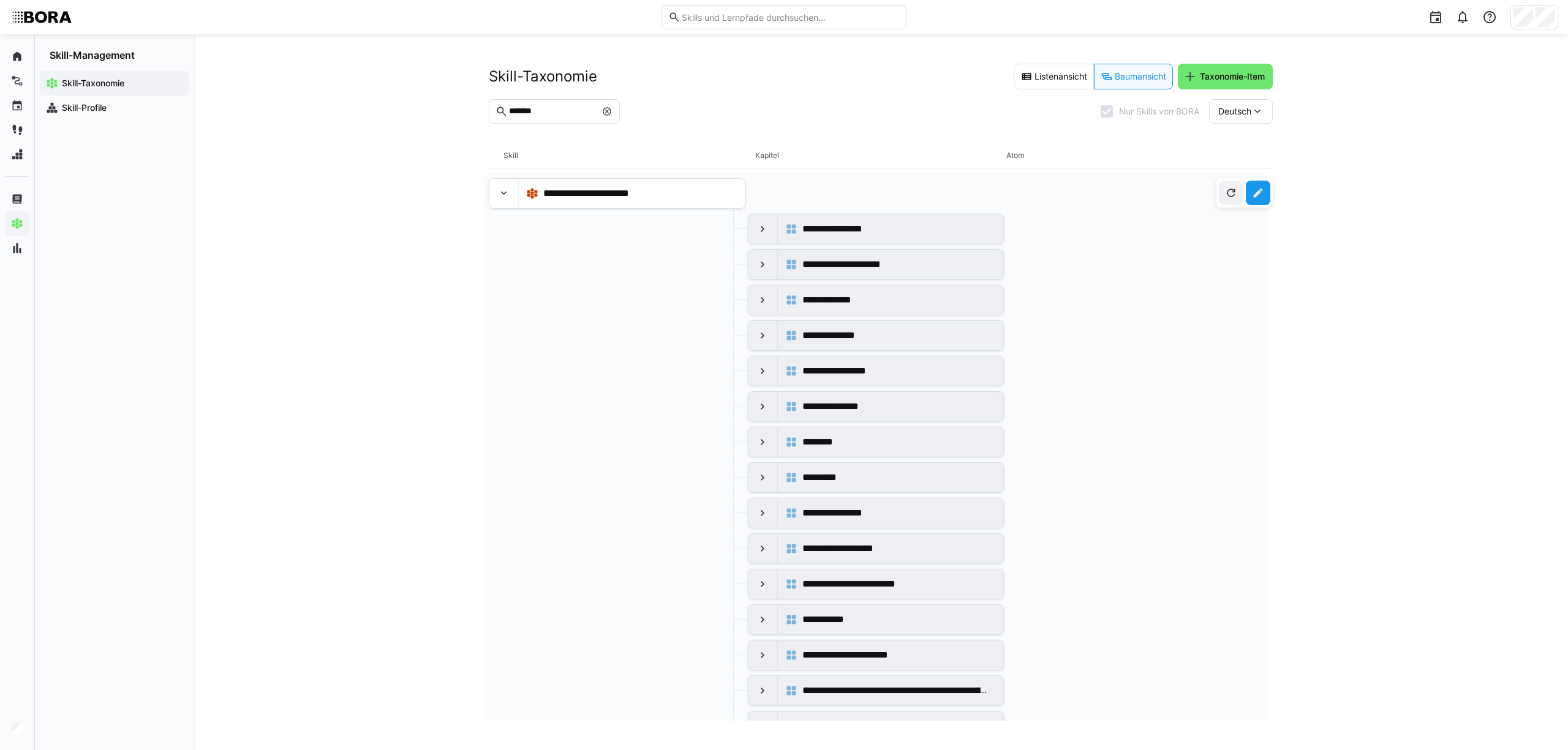
click at [566, 109] on input "*******" at bounding box center [552, 111] width 88 height 11
click at [612, 111] on eds-icon at bounding box center [607, 112] width 10 height 10
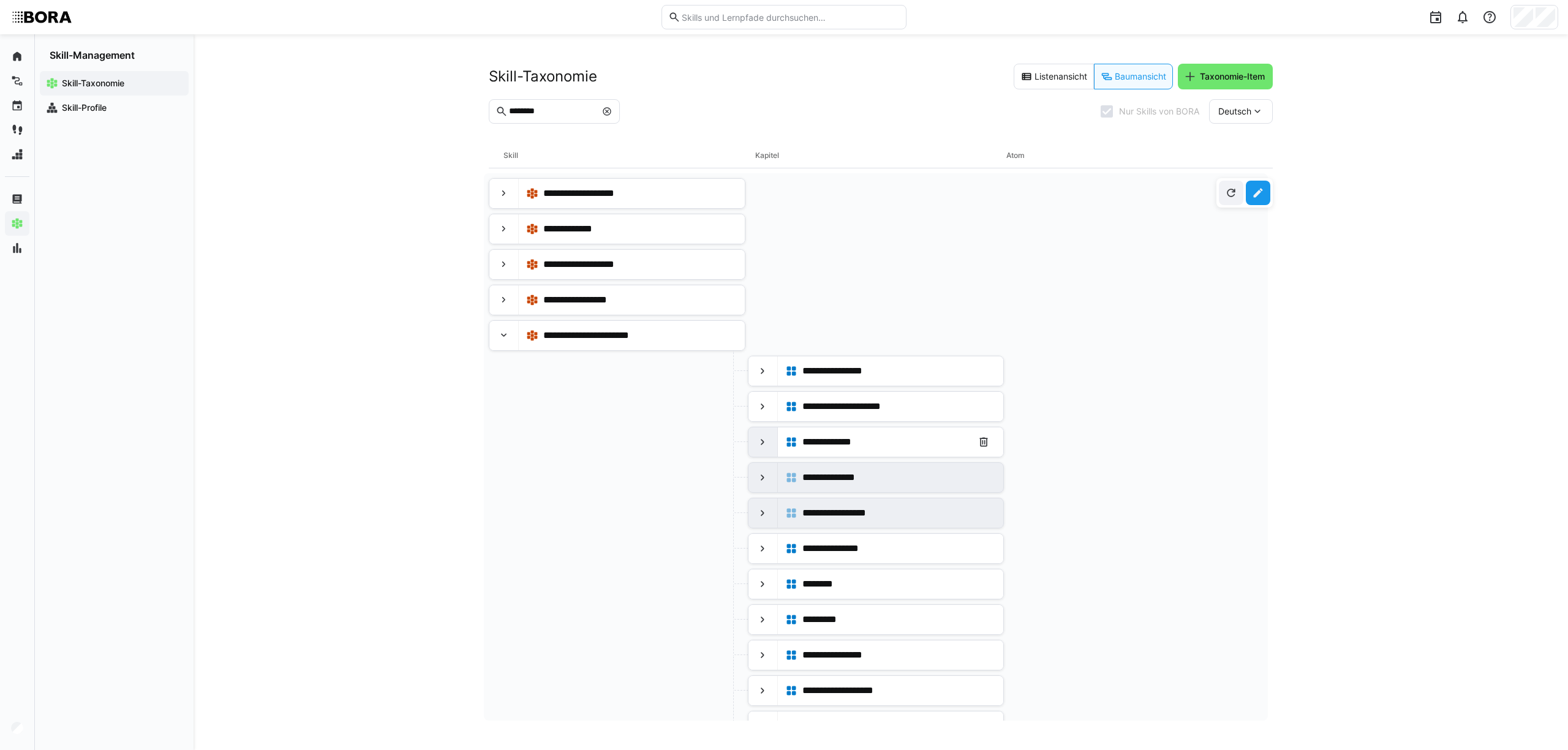
click at [756, 448] on eds-icon at bounding box center [762, 442] width 12 height 12
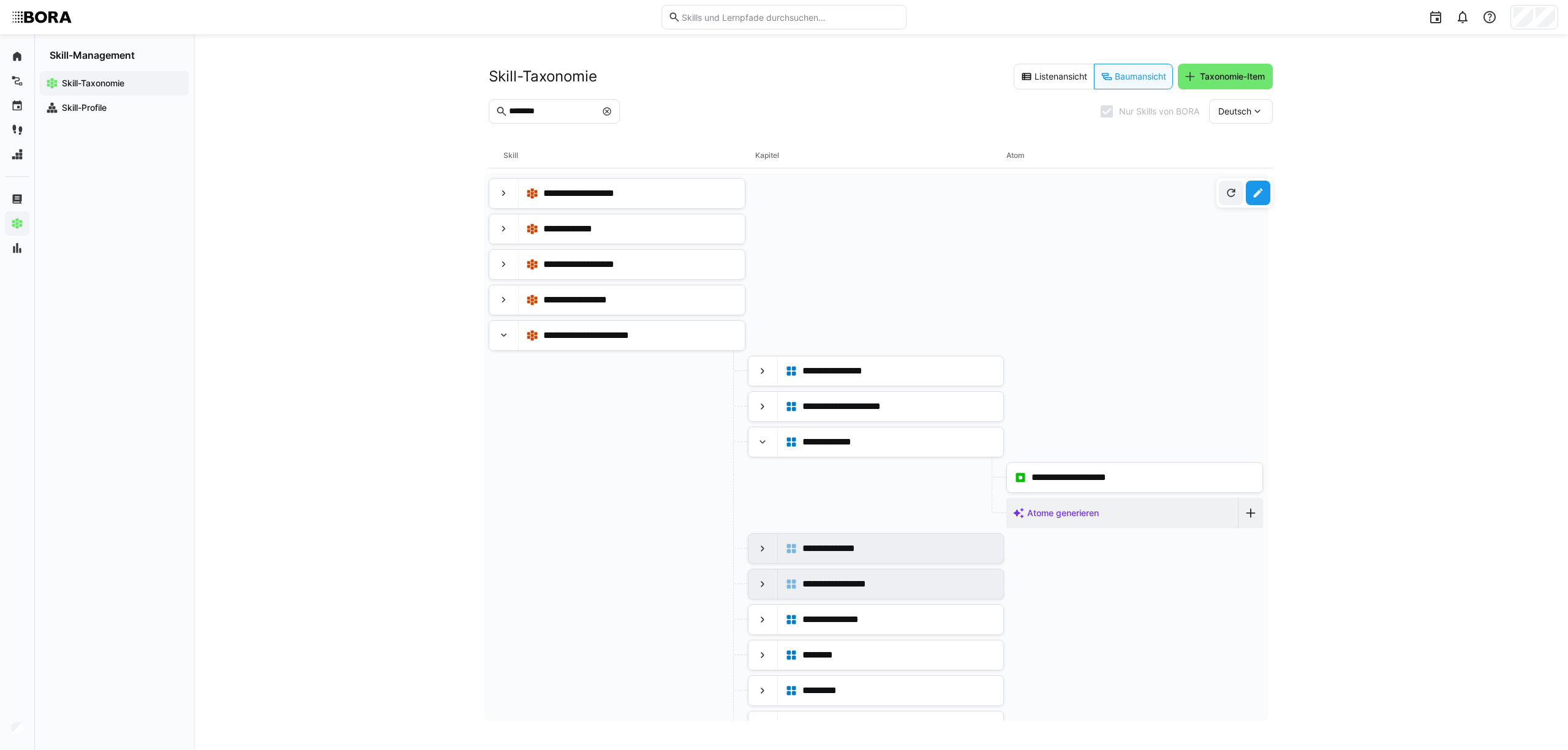
click at [559, 111] on input "********" at bounding box center [552, 111] width 88 height 11
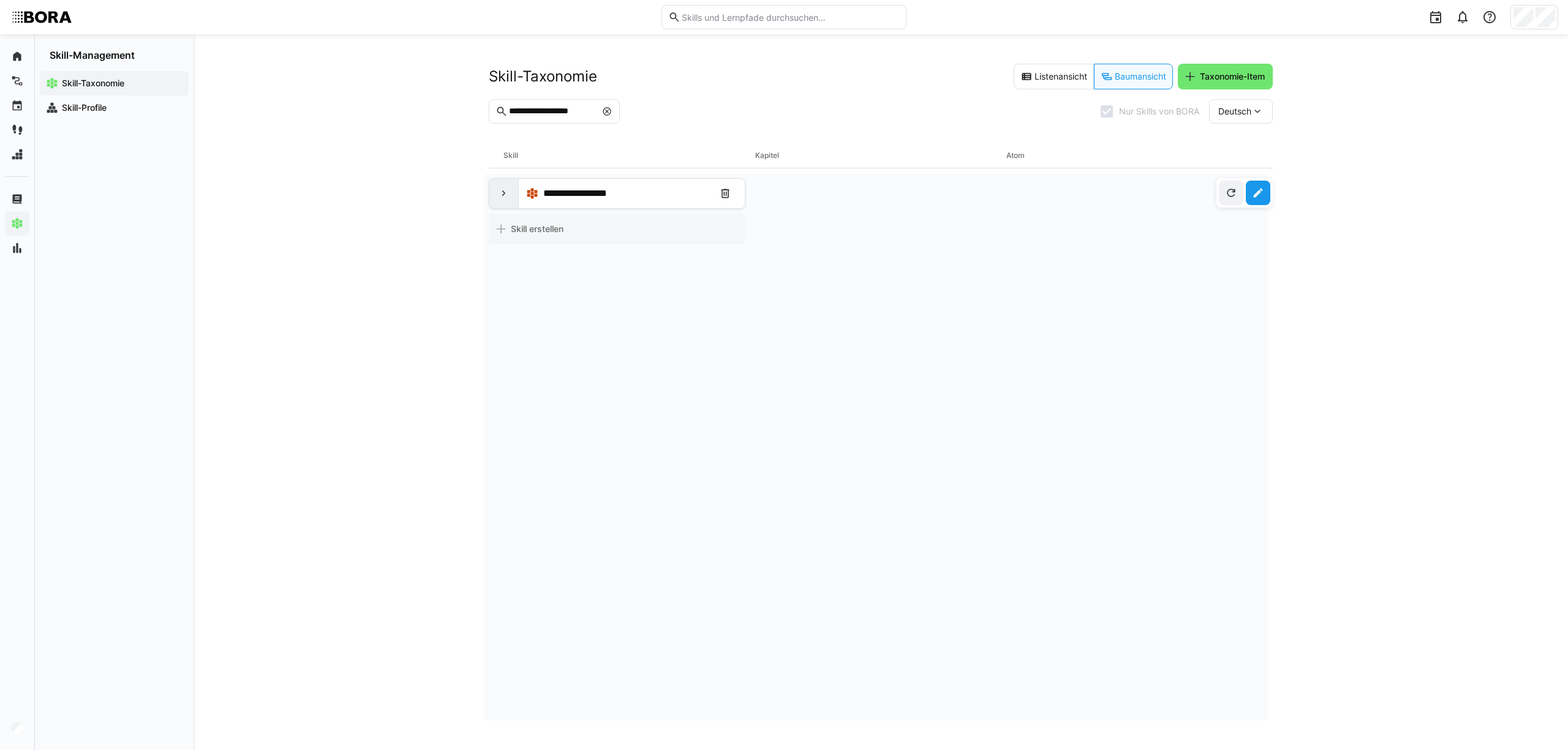
click at [517, 197] on div at bounding box center [503, 193] width 30 height 30
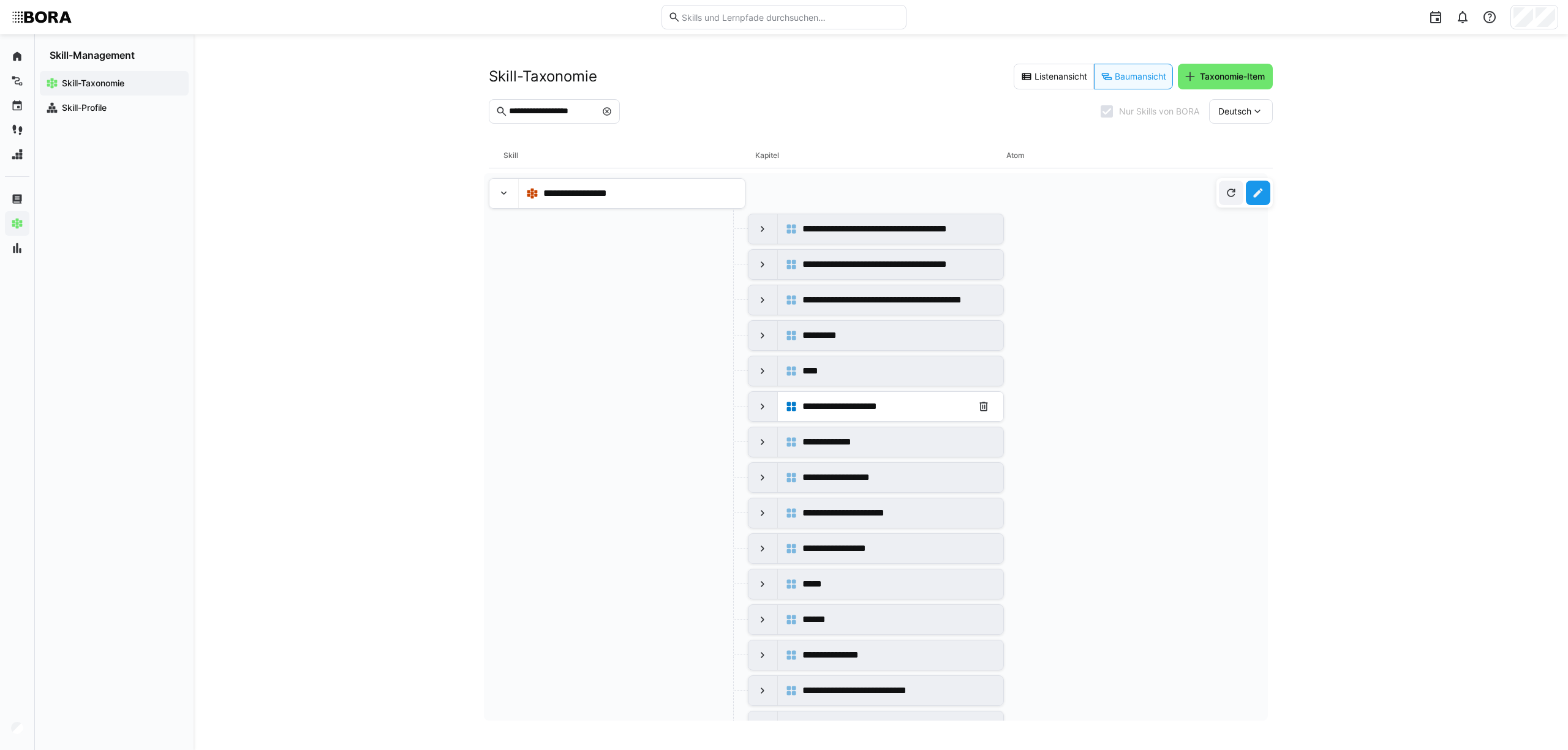
click at [764, 410] on eds-icon at bounding box center [762, 406] width 12 height 12
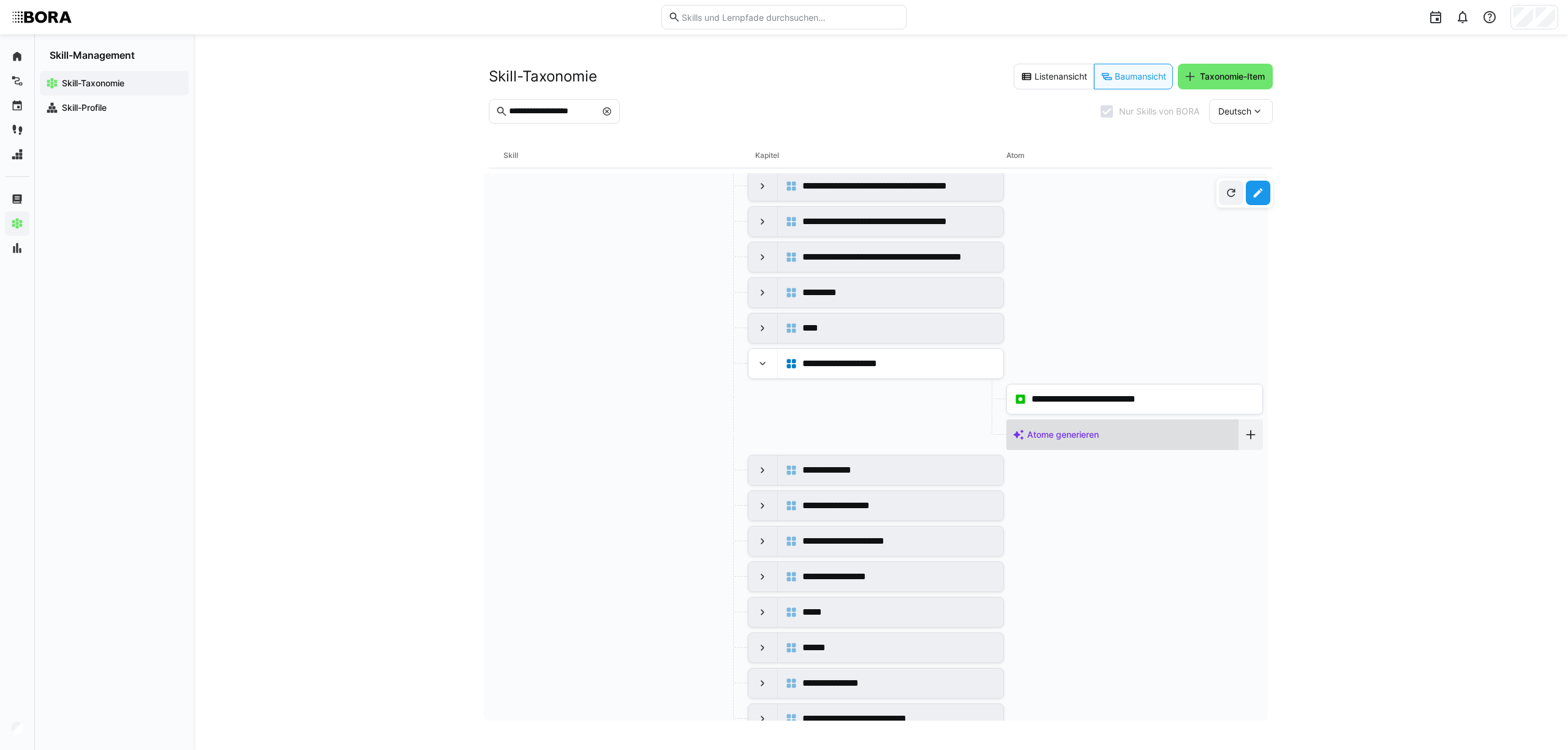
scroll to position [81, 0]
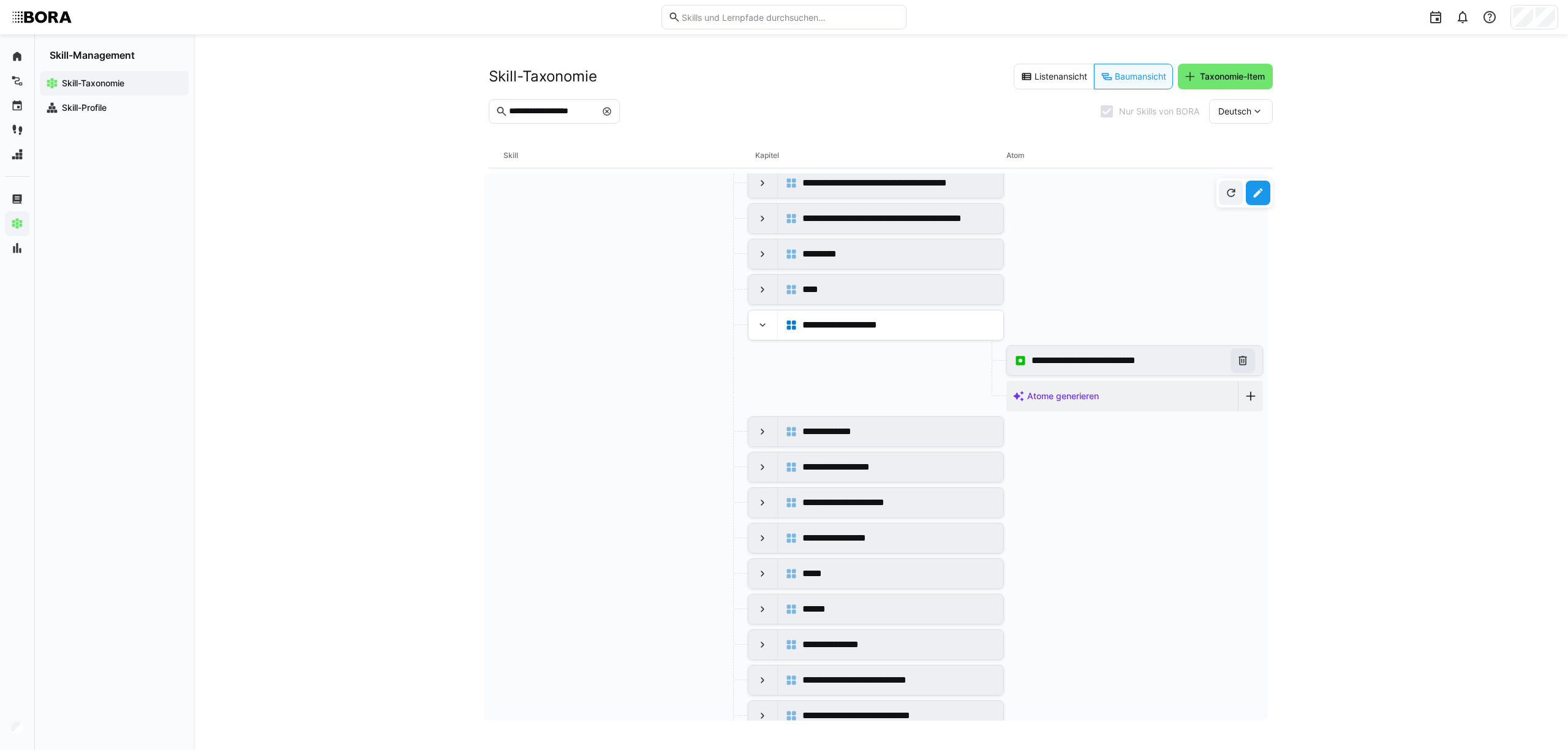
click at [1238, 365] on eds-icon at bounding box center [1242, 361] width 12 height 12
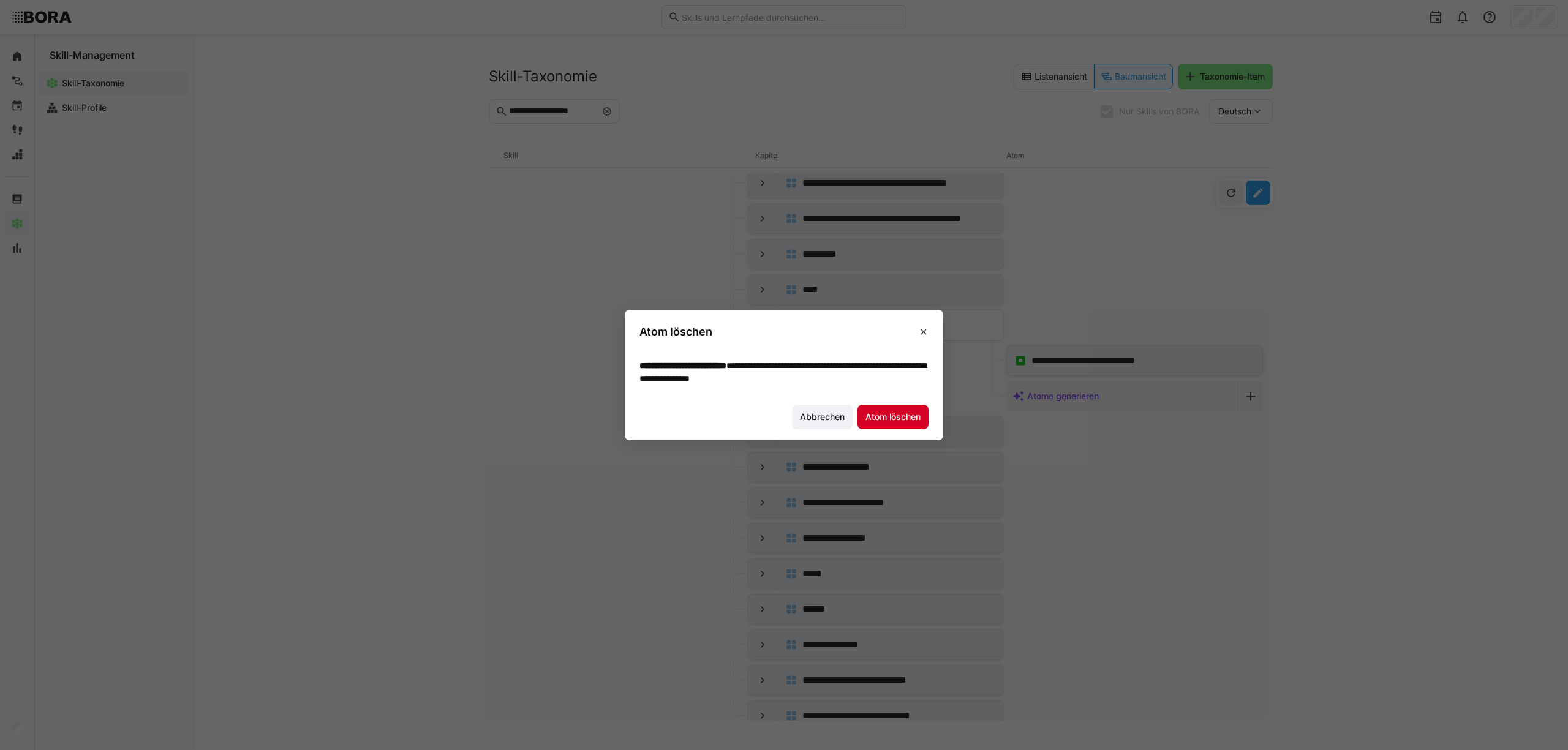
click at [888, 417] on span "Atom löschen" at bounding box center [892, 417] width 59 height 12
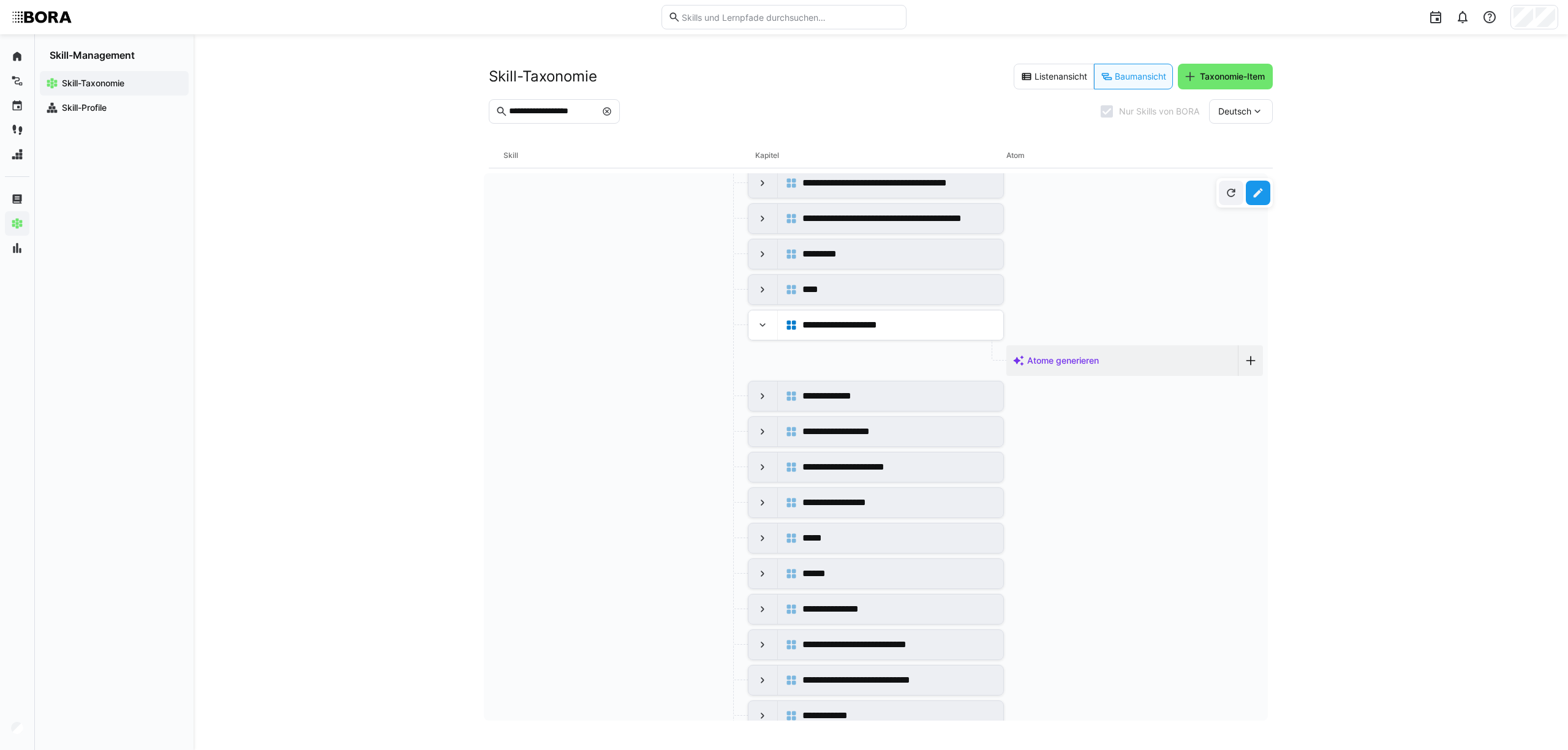
scroll to position [0, 0]
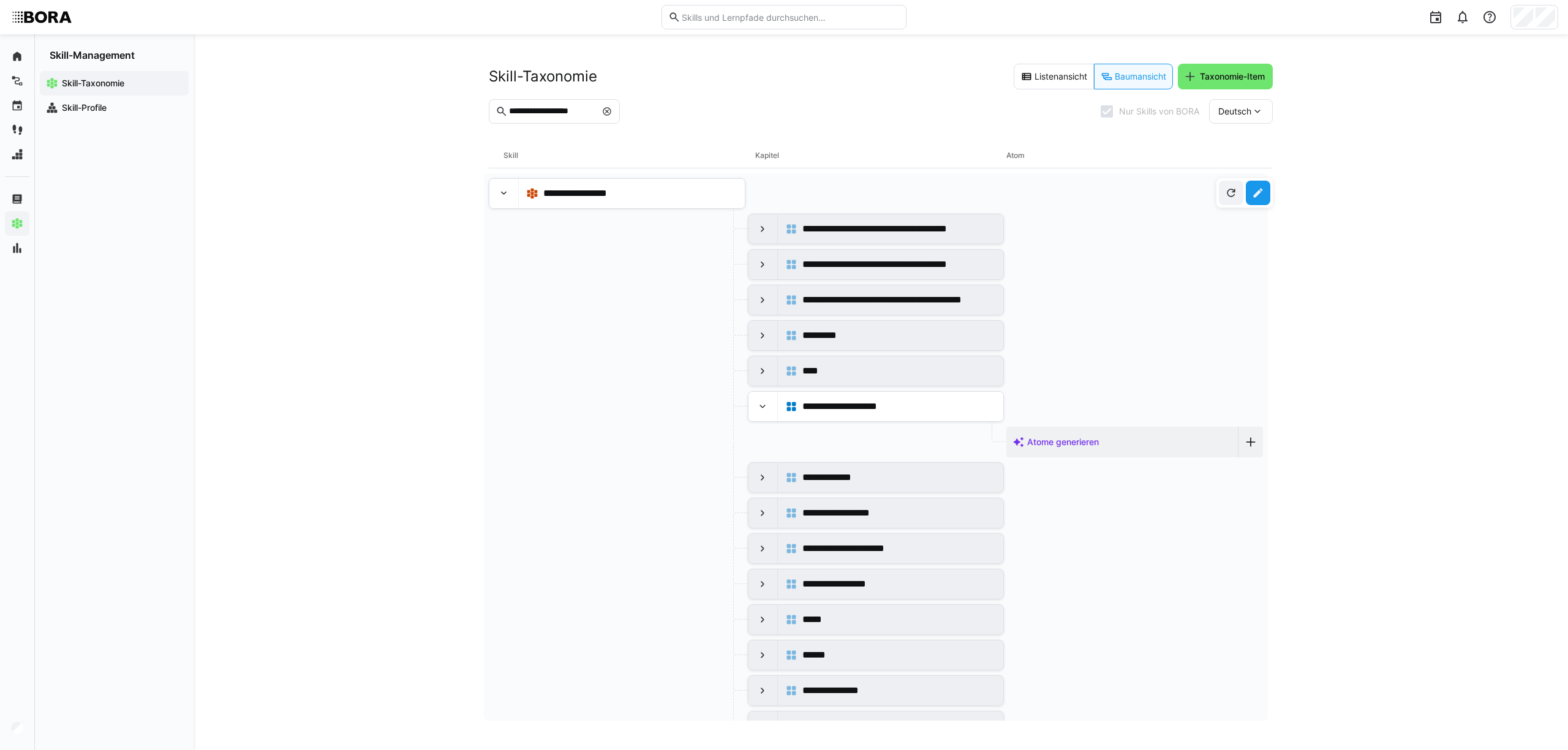
click at [596, 109] on input "**********" at bounding box center [552, 111] width 88 height 11
drag, startPoint x: 605, startPoint y: 109, endPoint x: 554, endPoint y: 111, distance: 51.0
click at [554, 111] on input "**********" at bounding box center [552, 111] width 88 height 11
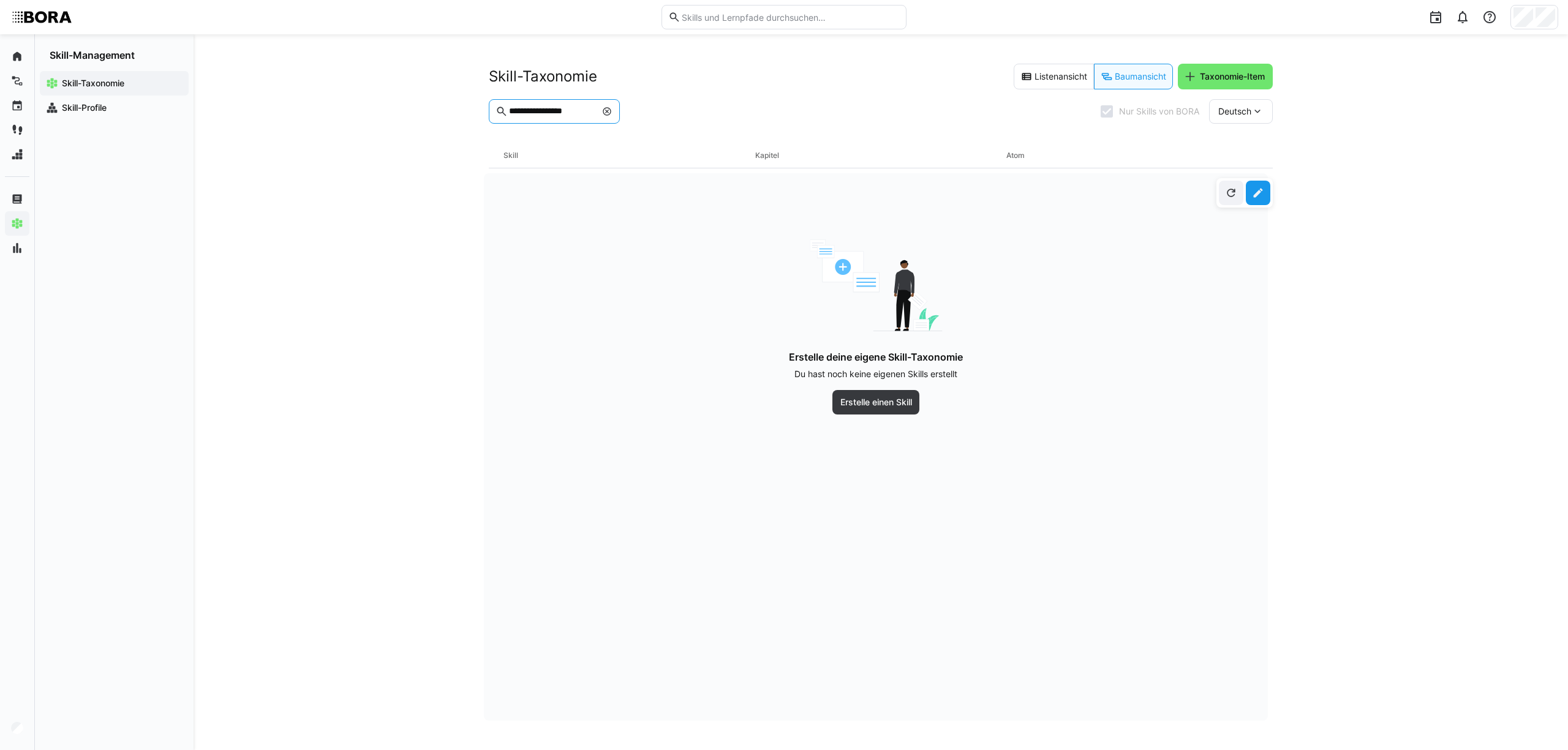
drag, startPoint x: 601, startPoint y: 108, endPoint x: 552, endPoint y: 105, distance: 49.1
click at [552, 105] on eds-input "**********" at bounding box center [554, 111] width 131 height 25
click at [596, 110] on input "**********" at bounding box center [552, 111] width 88 height 11
drag, startPoint x: 605, startPoint y: 110, endPoint x: 551, endPoint y: 111, distance: 54.0
click at [551, 111] on input "**********" at bounding box center [552, 111] width 88 height 11
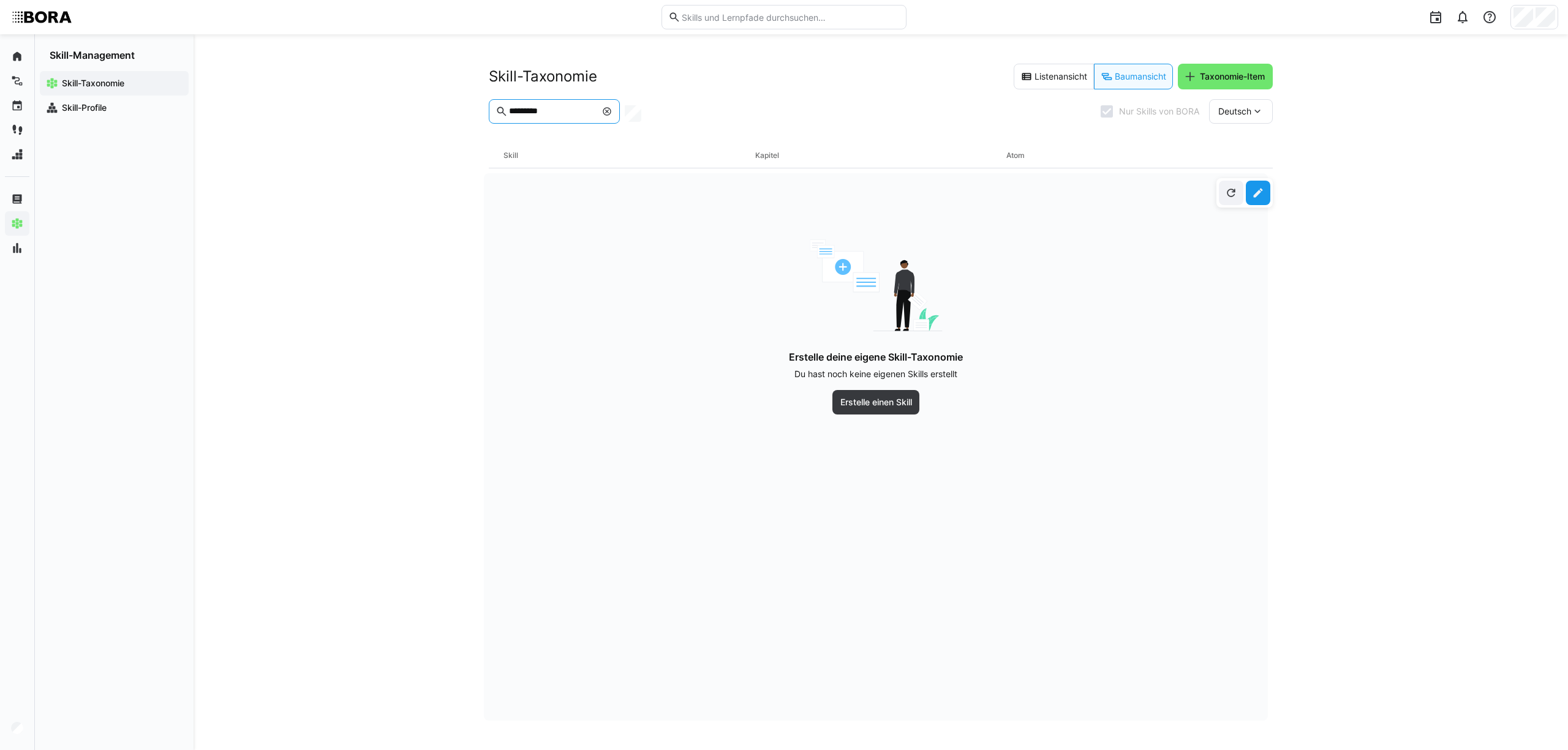
type input "*********"
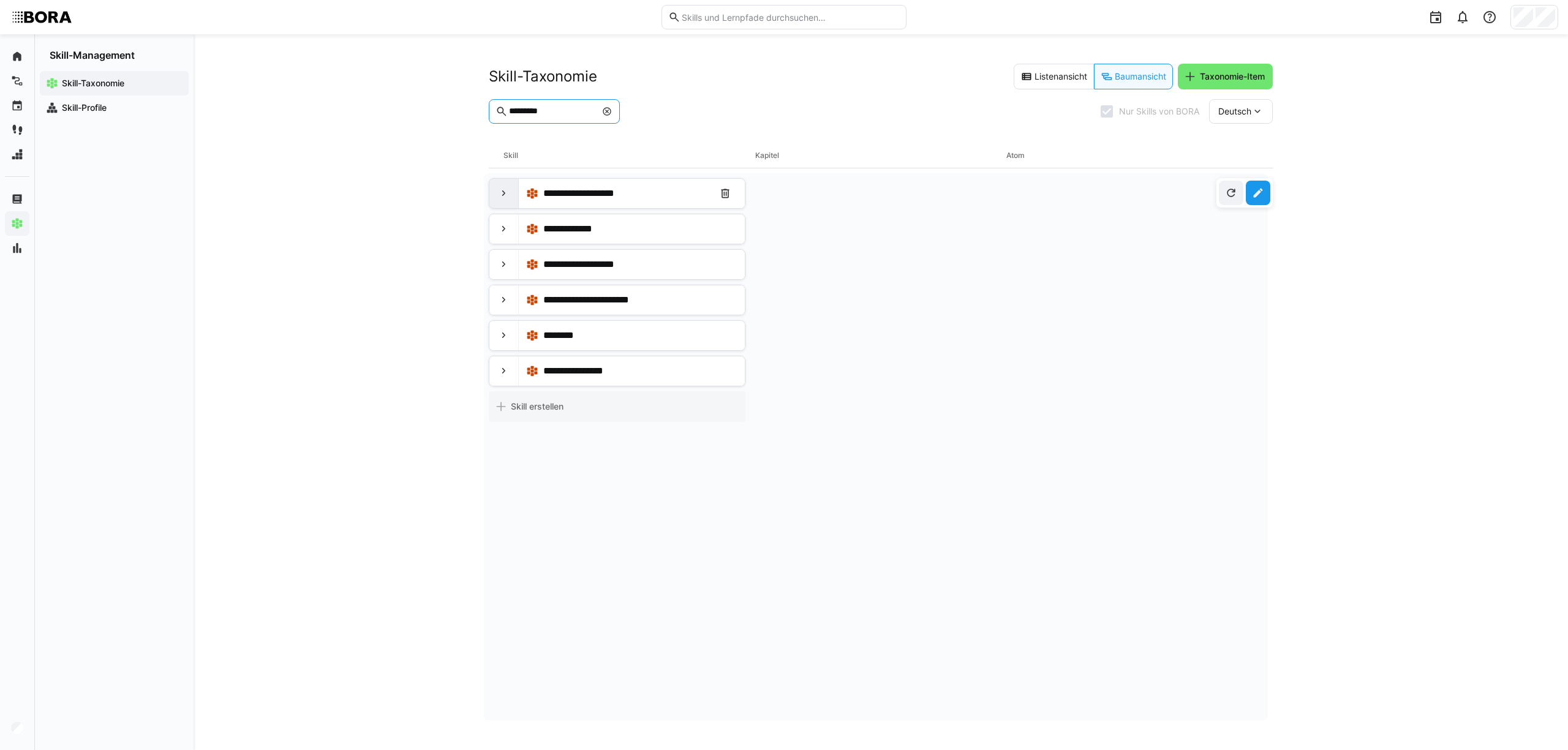
click at [500, 188] on eds-icon at bounding box center [503, 193] width 12 height 12
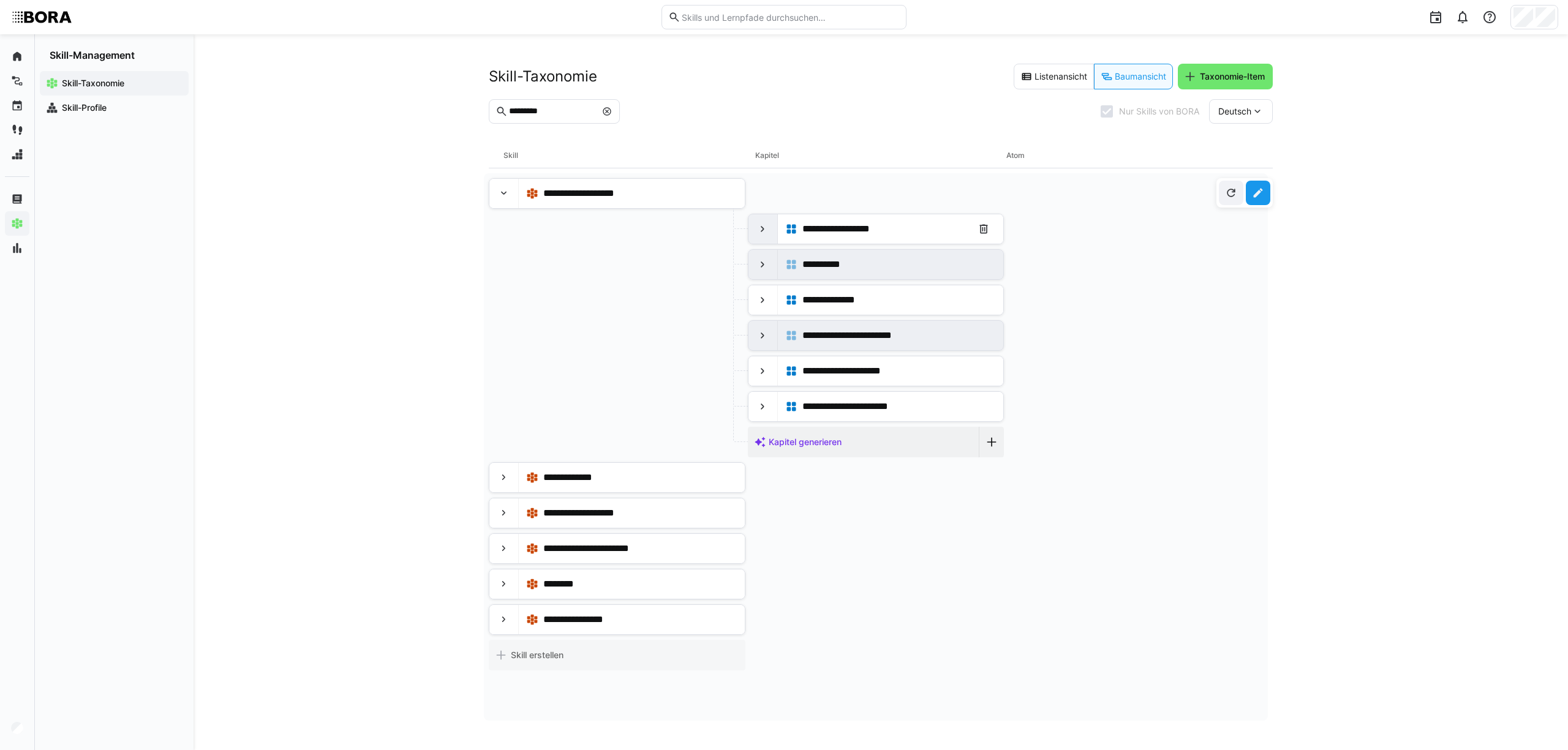
click at [760, 227] on eds-icon at bounding box center [762, 229] width 12 height 12
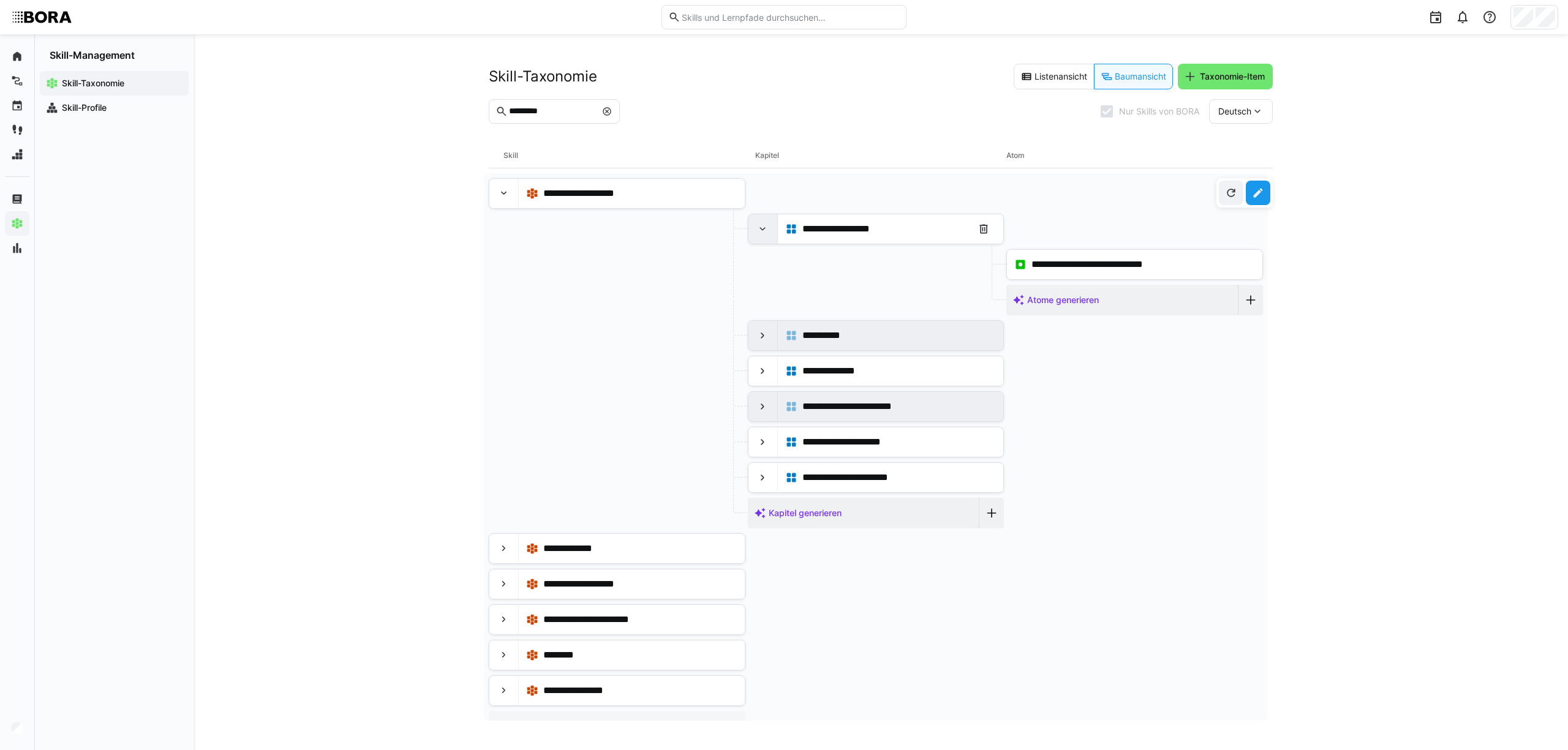
click at [760, 227] on eds-icon at bounding box center [762, 229] width 12 height 12
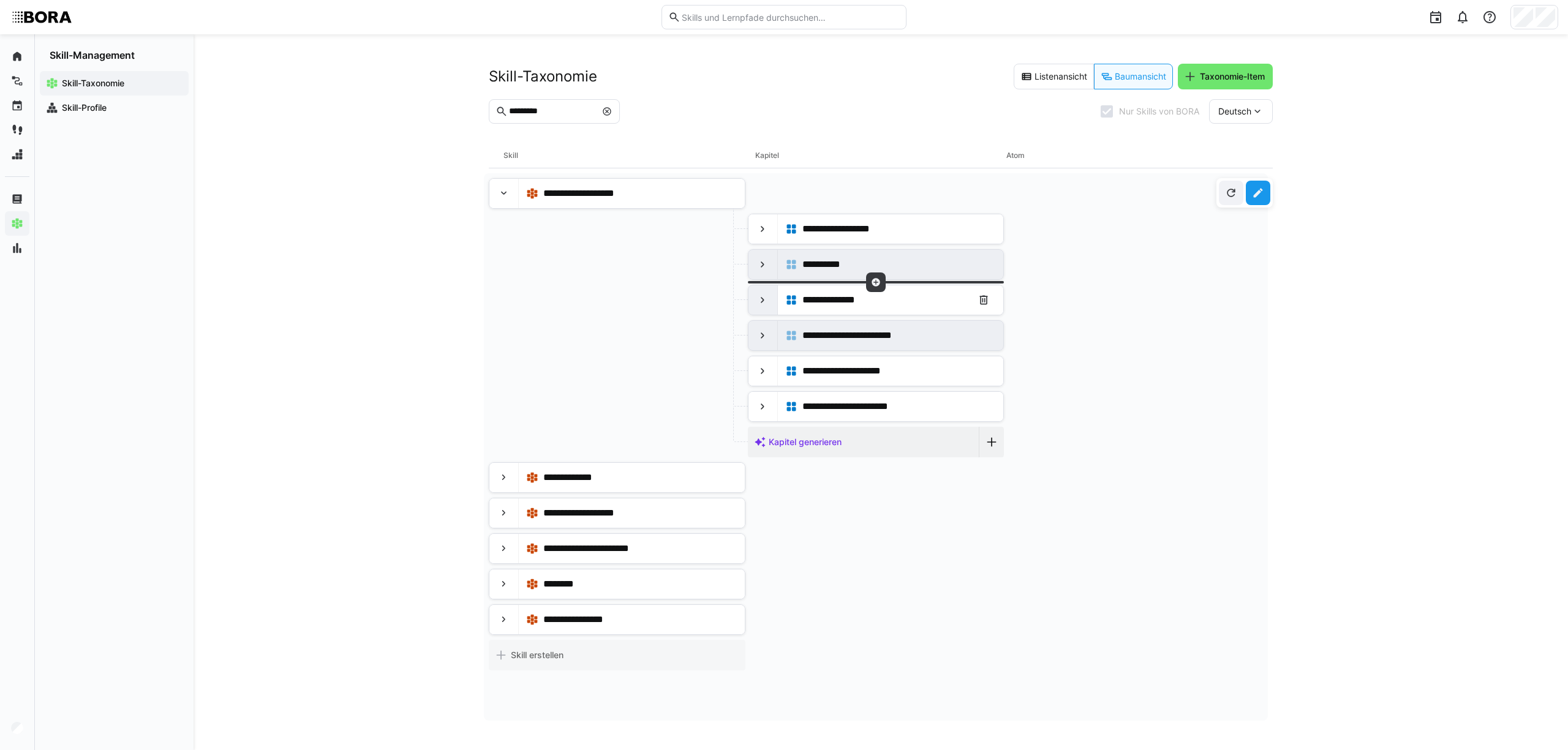
click at [757, 291] on div at bounding box center [762, 299] width 30 height 30
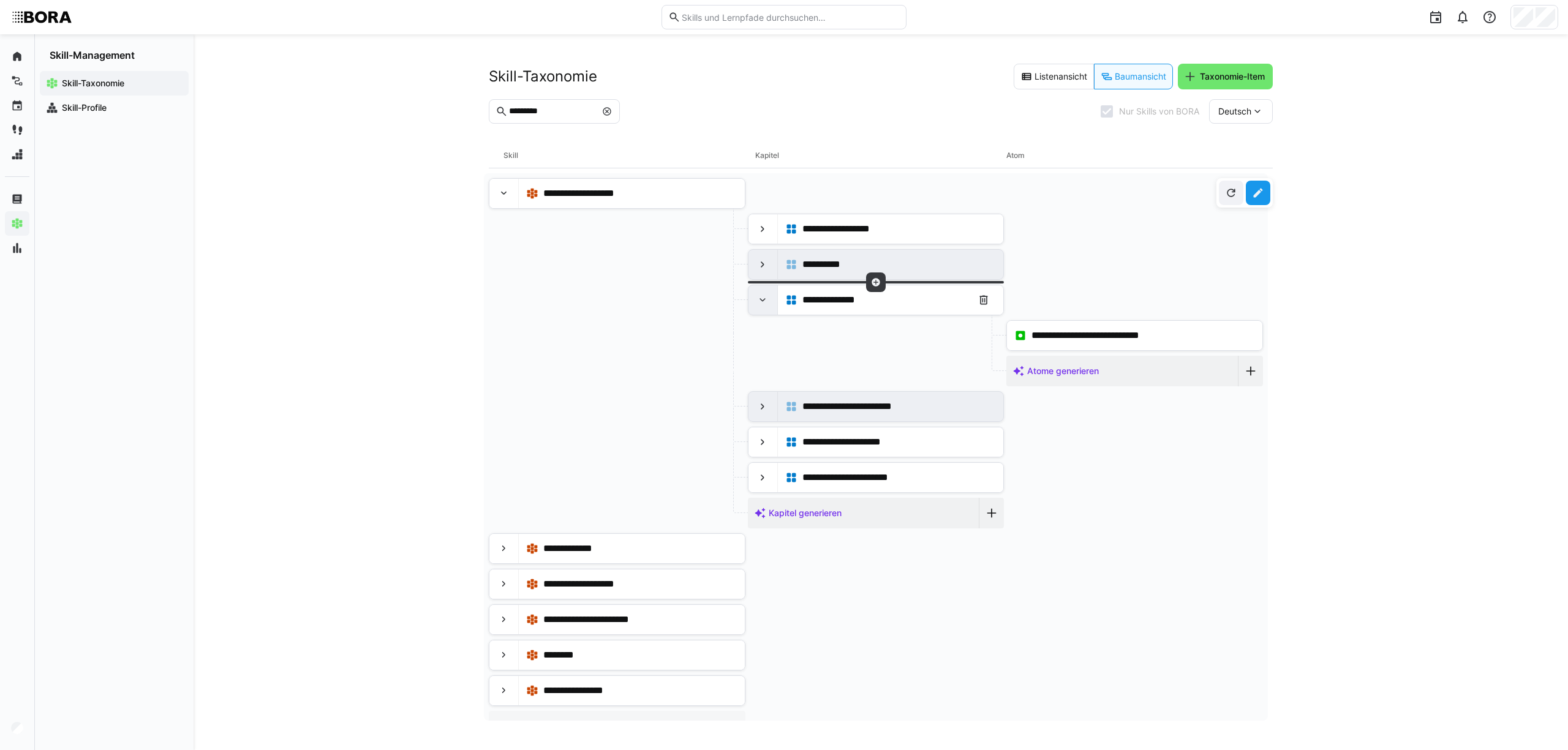
click at [757, 291] on div at bounding box center [762, 299] width 30 height 30
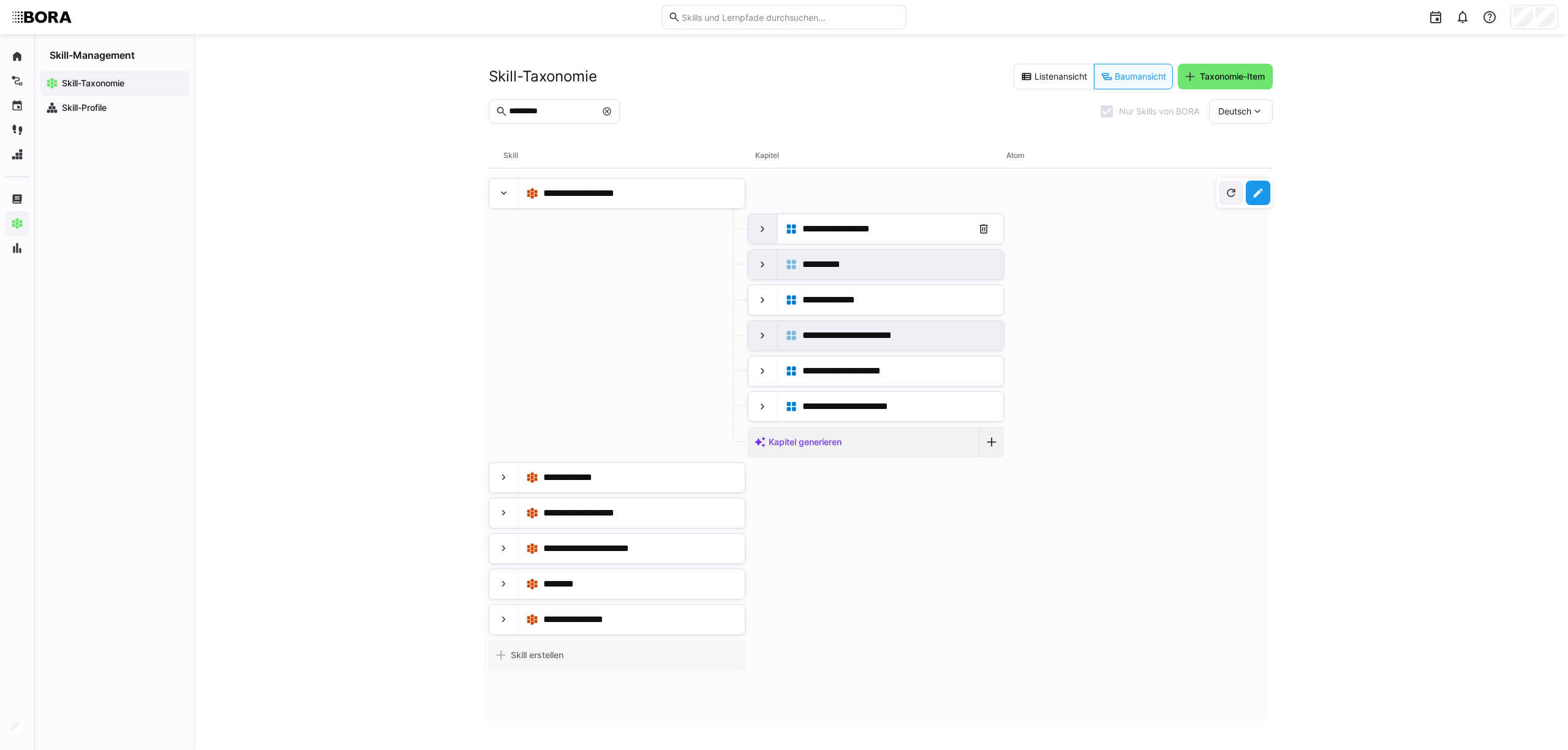
click at [759, 234] on eds-icon at bounding box center [762, 229] width 12 height 12
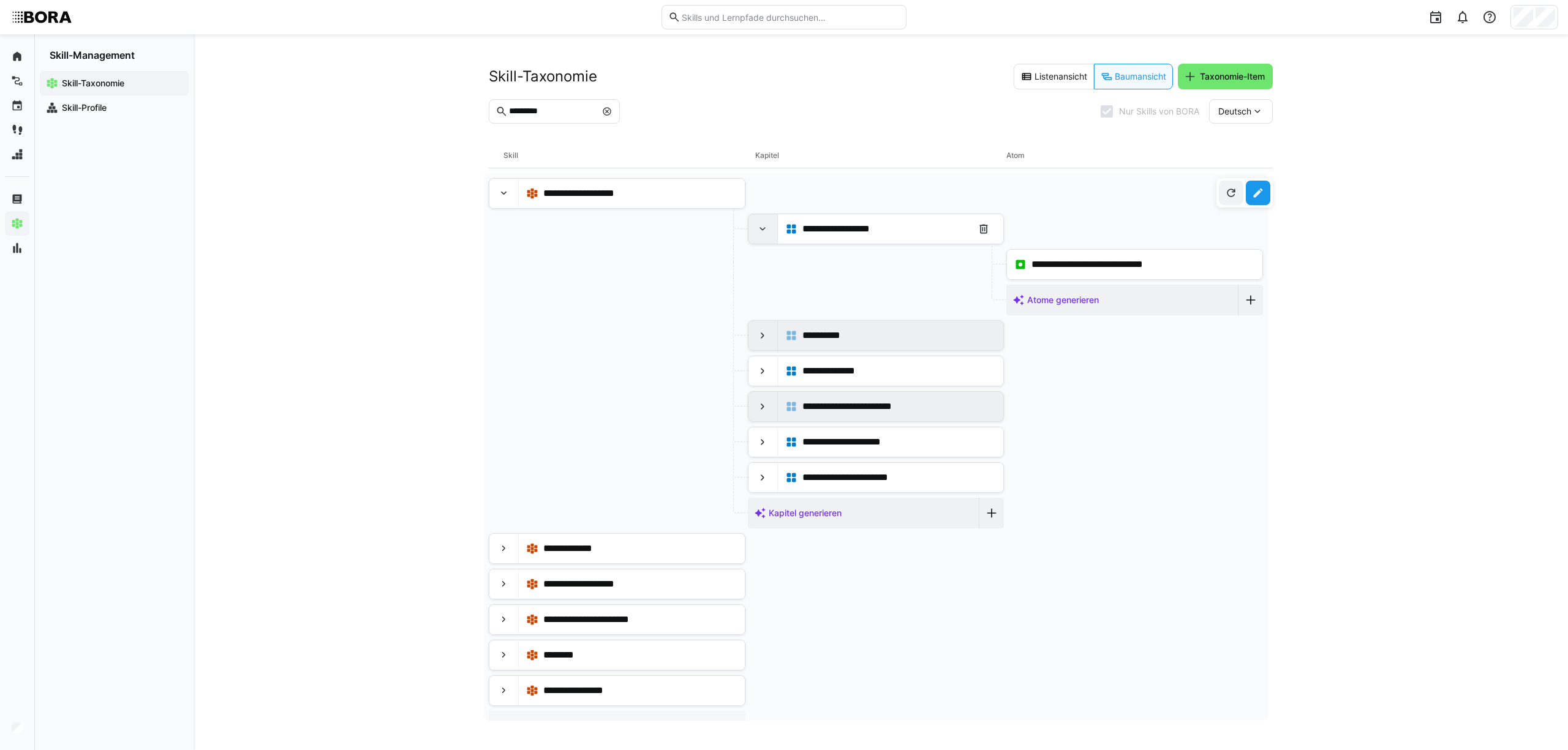
click at [759, 234] on eds-icon at bounding box center [762, 229] width 12 height 12
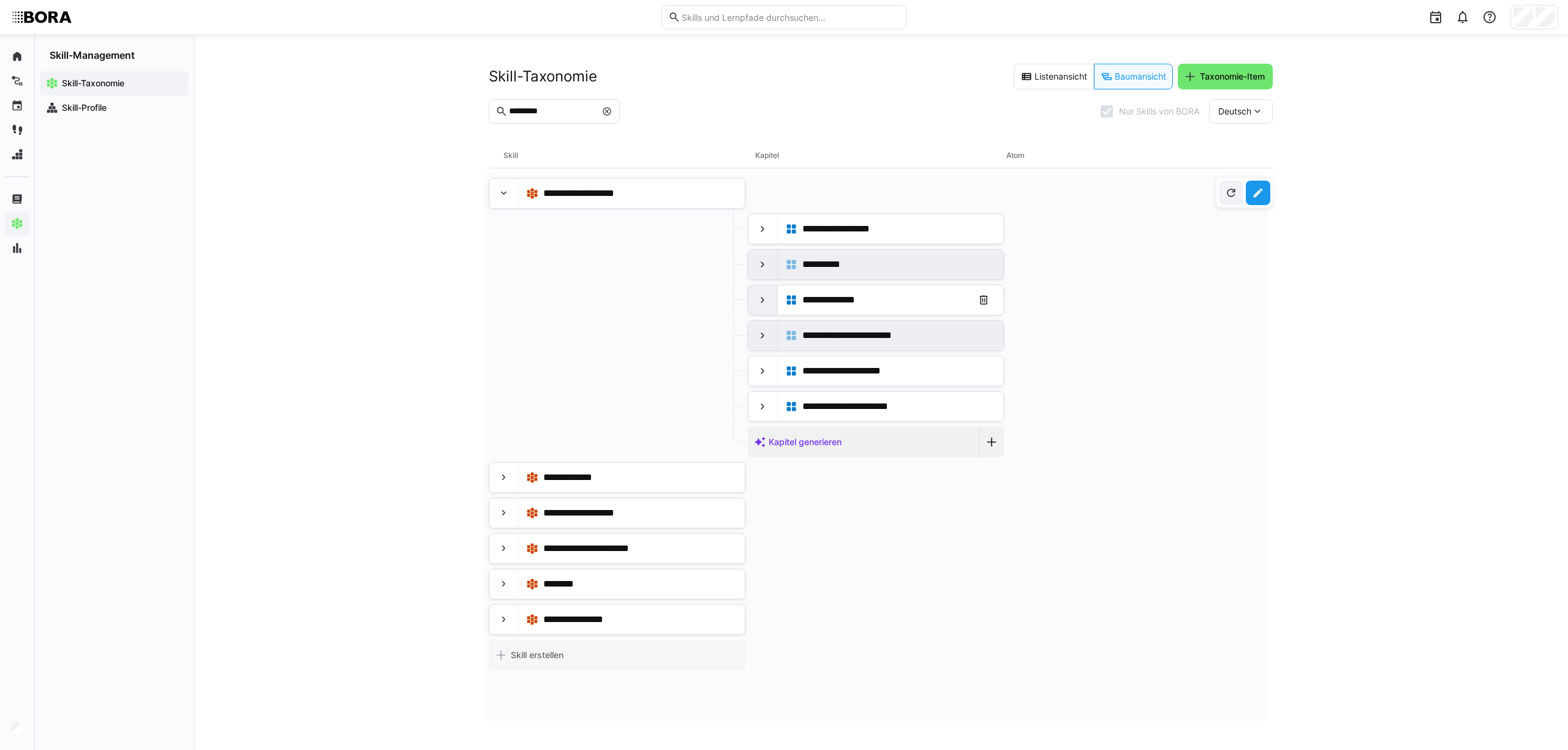
click at [756, 299] on eds-icon at bounding box center [762, 299] width 12 height 12
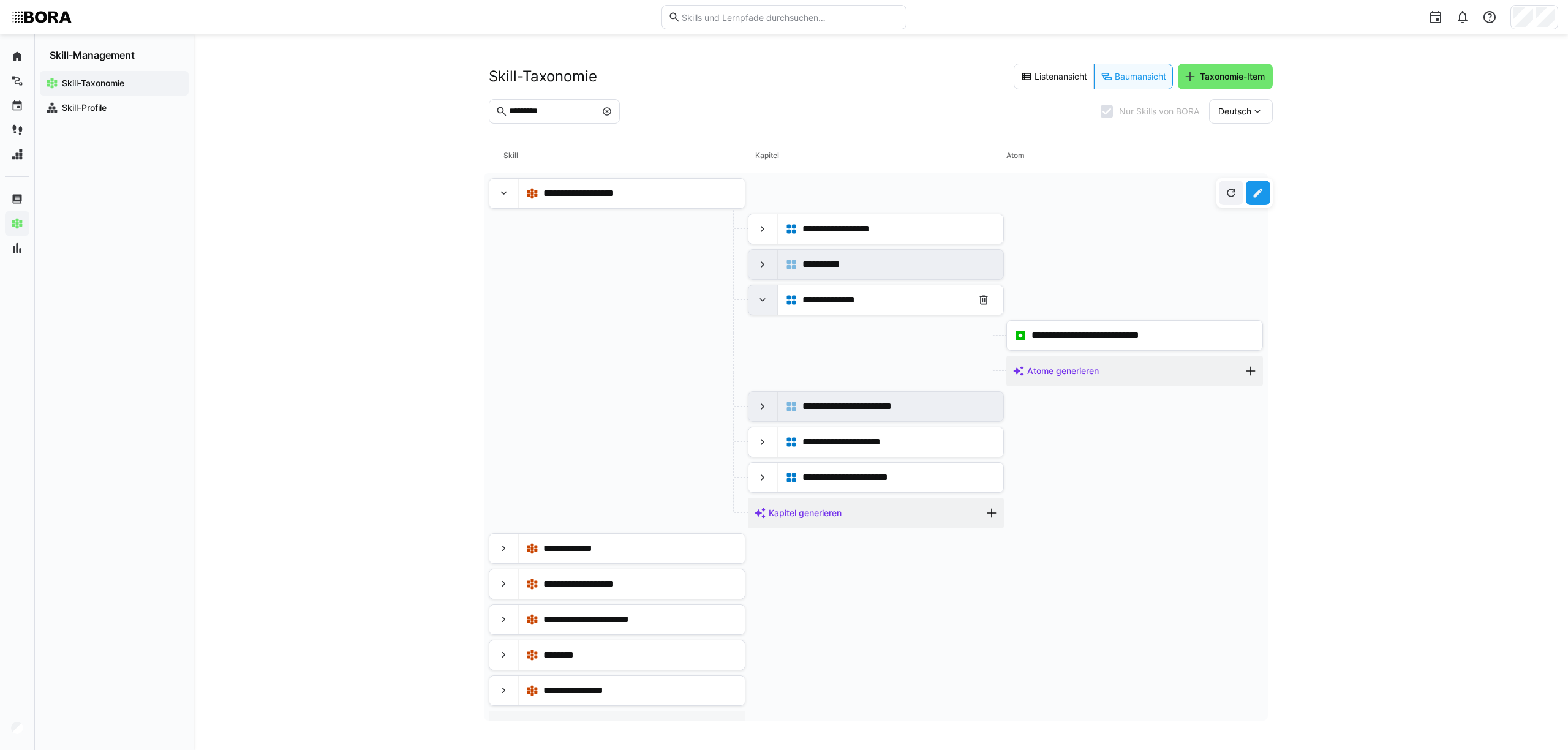
click at [756, 299] on eds-icon at bounding box center [762, 299] width 12 height 12
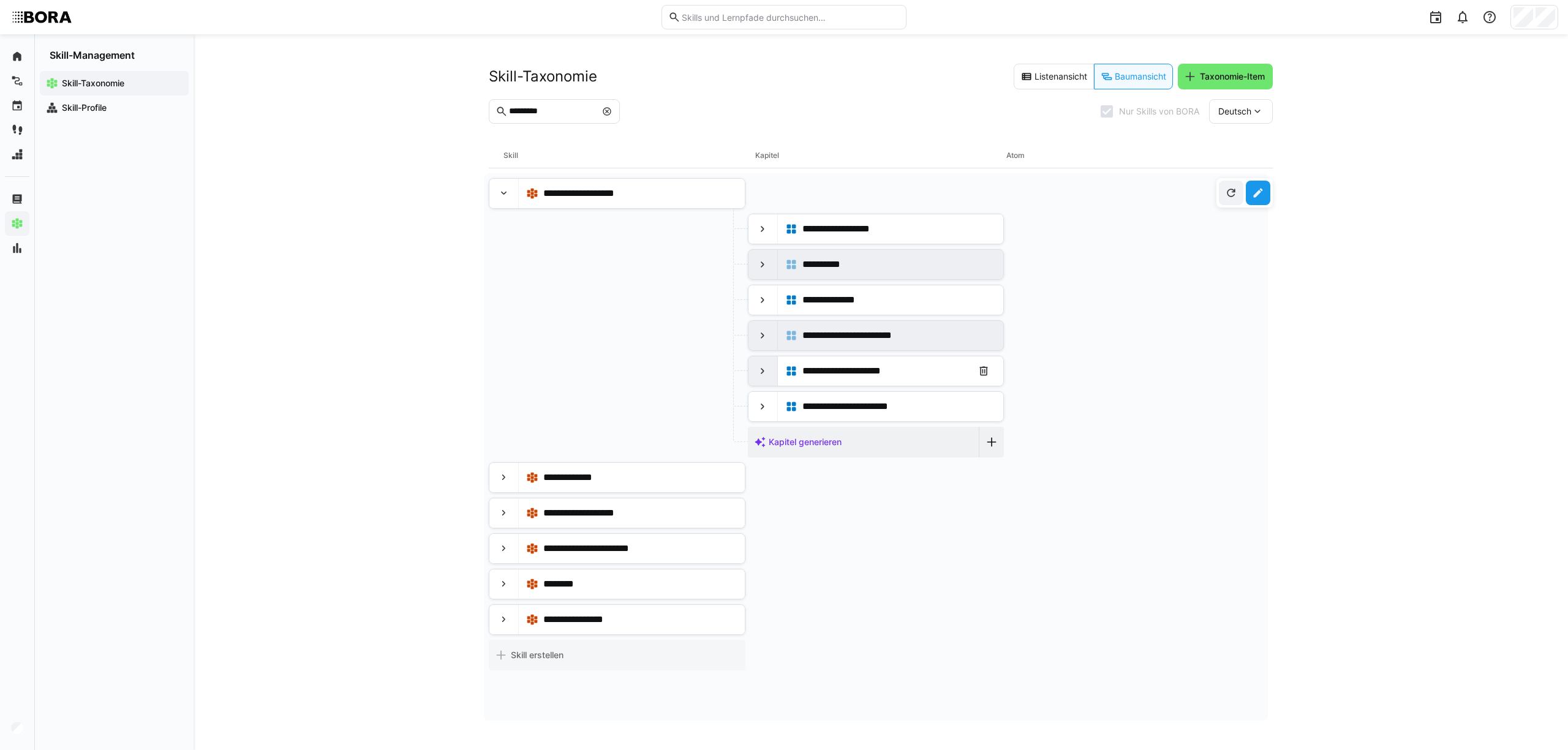
click at [757, 381] on div at bounding box center [762, 371] width 30 height 30
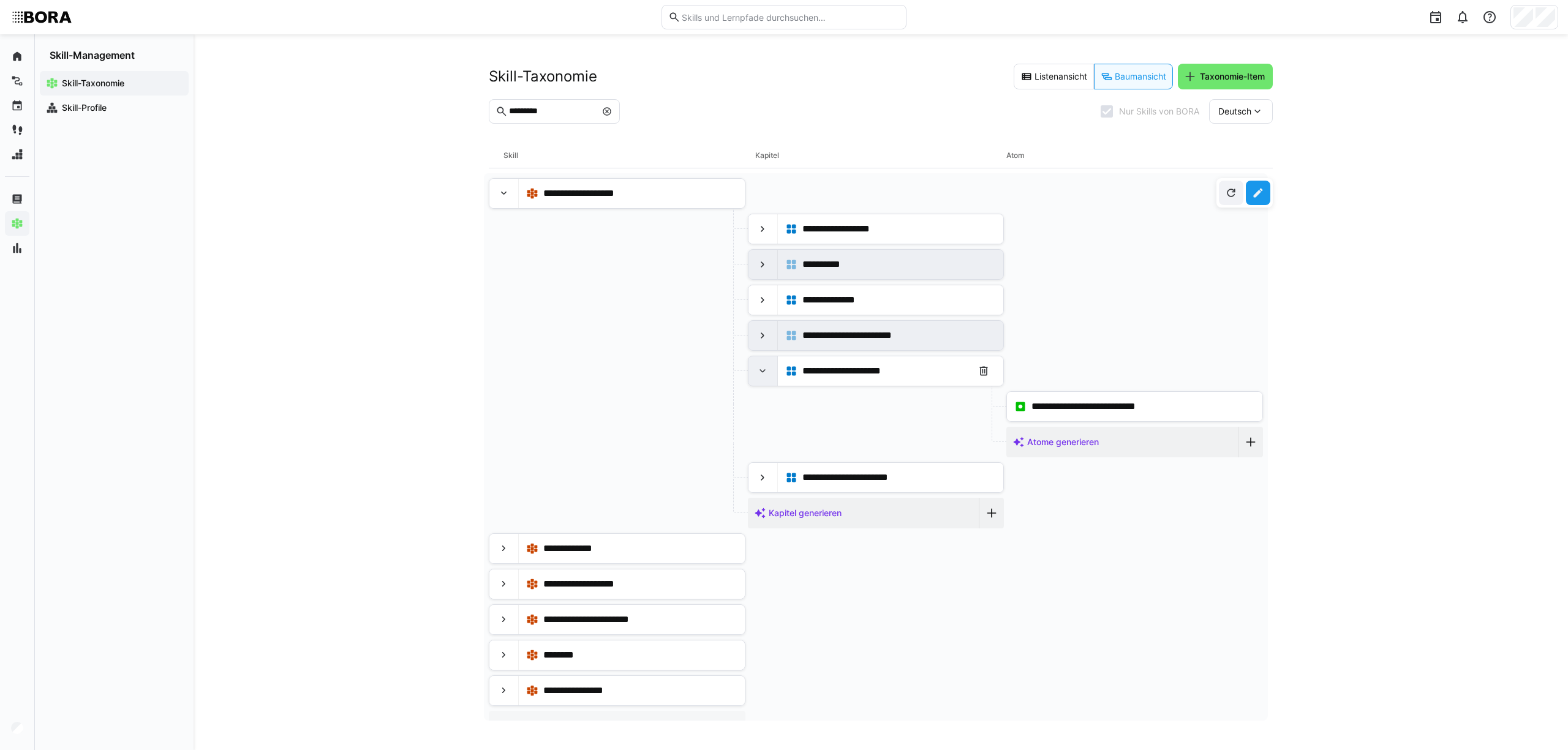
click at [757, 381] on div at bounding box center [762, 371] width 30 height 30
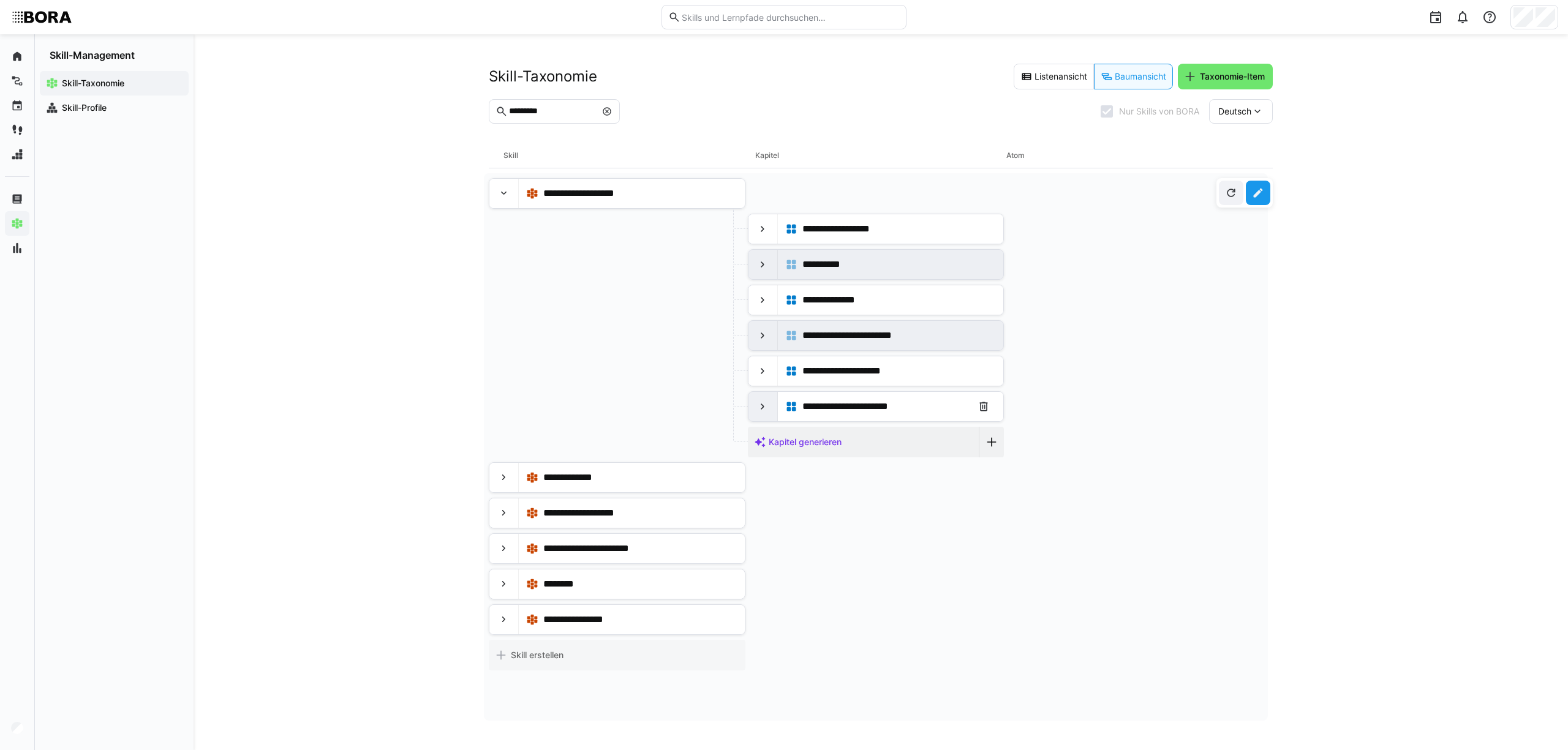
click at [757, 412] on eds-icon at bounding box center [762, 406] width 12 height 12
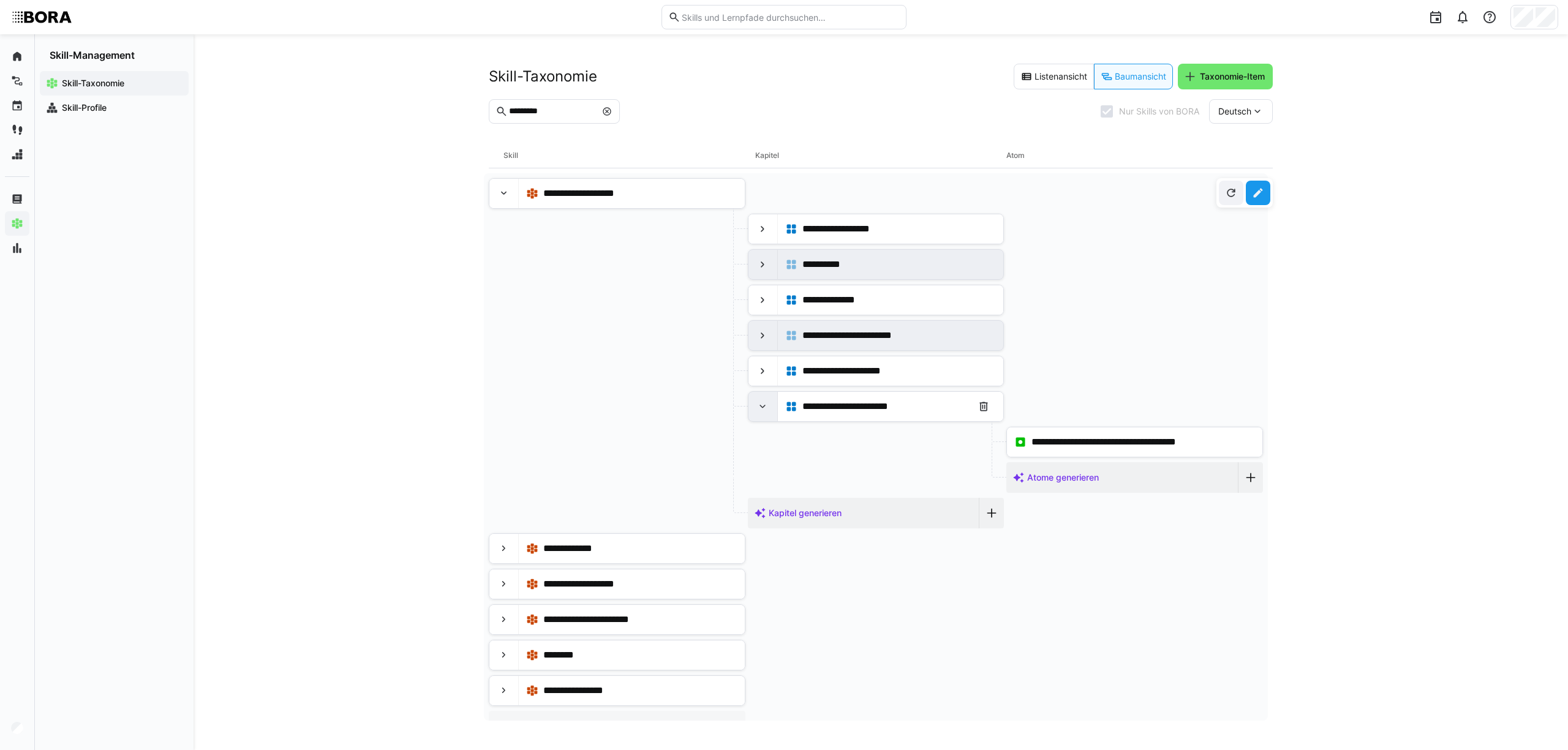
click at [757, 412] on eds-icon at bounding box center [762, 406] width 12 height 12
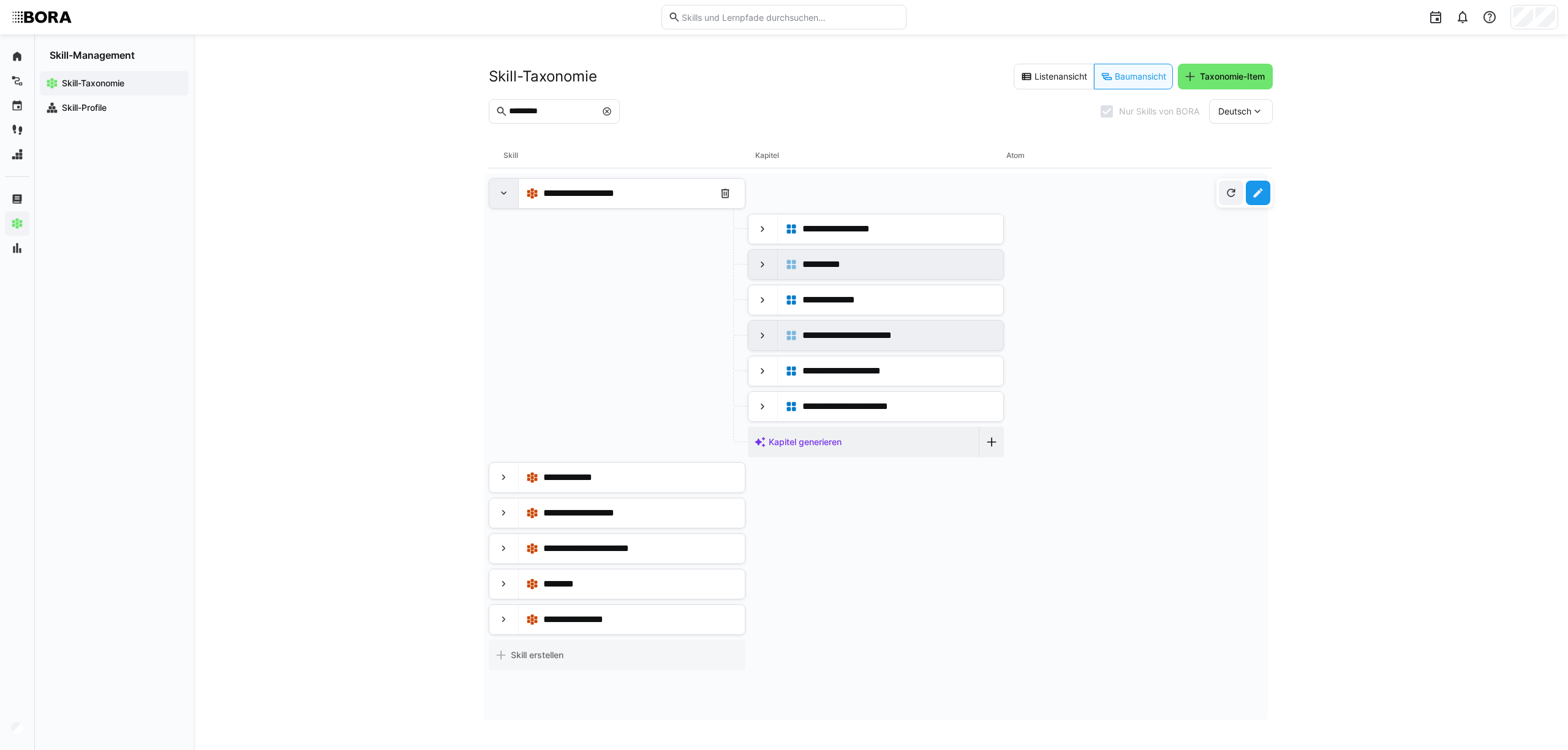
click at [500, 192] on eds-icon at bounding box center [503, 193] width 12 height 12
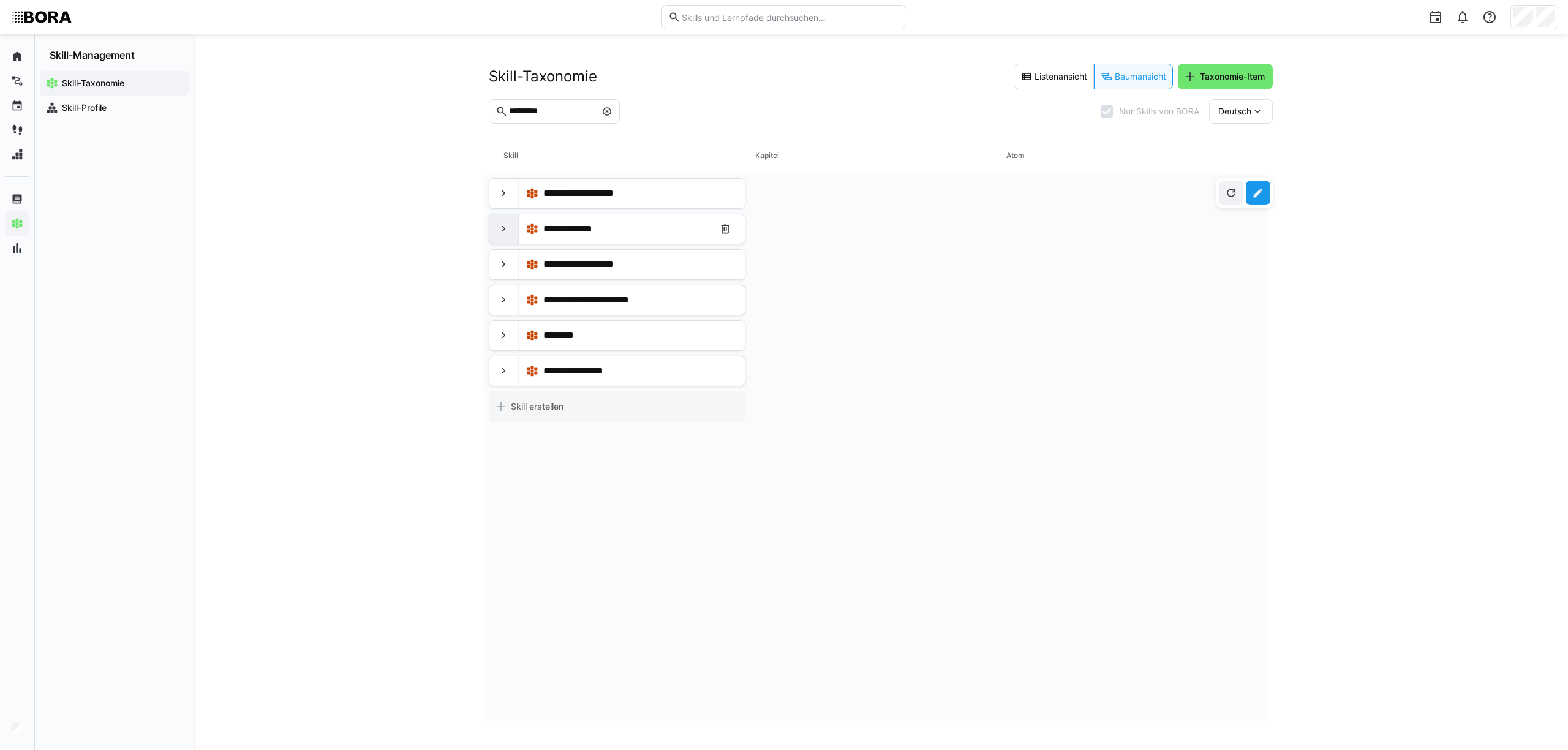
click at [503, 230] on eds-icon at bounding box center [503, 229] width 12 height 12
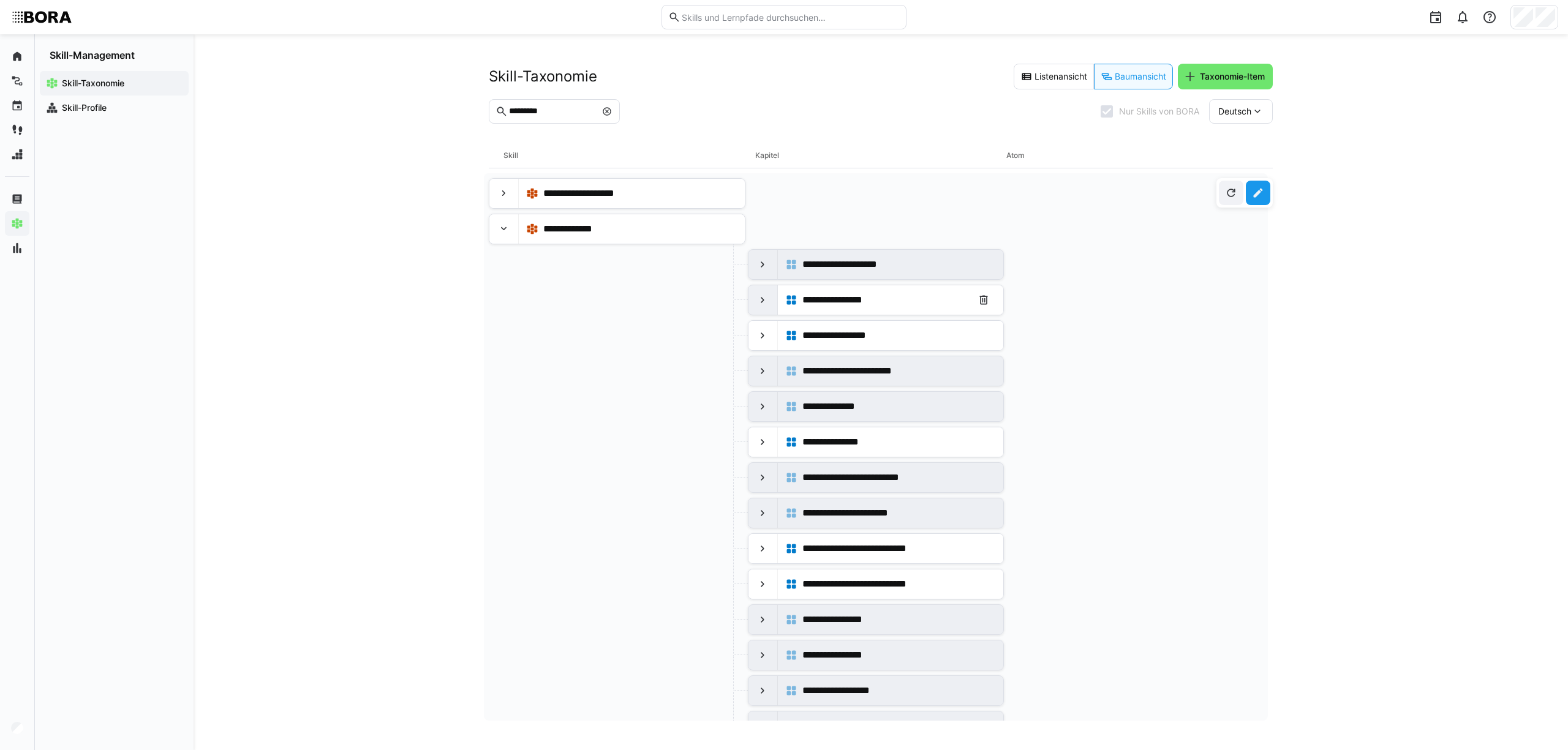
click at [756, 298] on eds-icon at bounding box center [762, 299] width 12 height 12
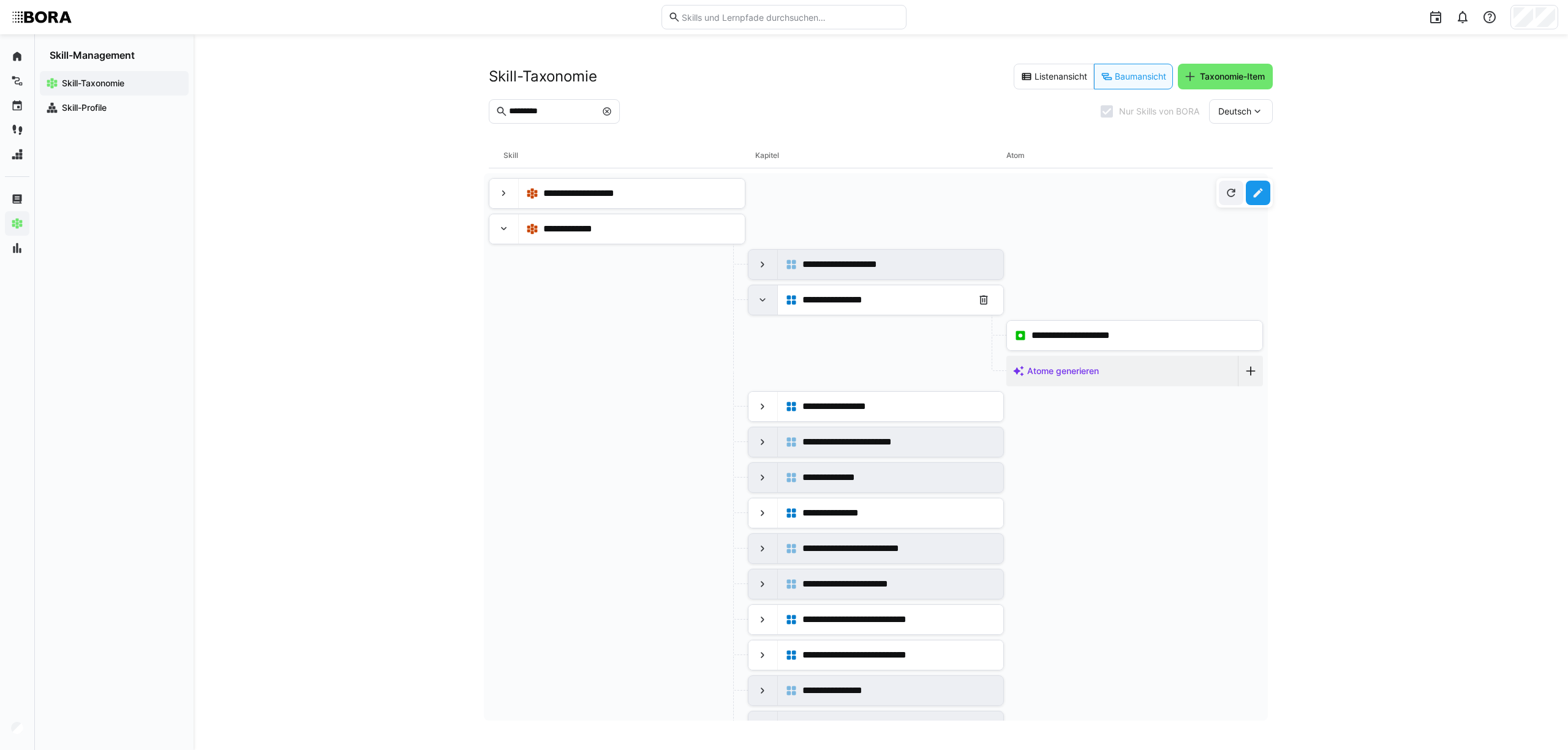
click at [756, 298] on eds-icon at bounding box center [762, 299] width 12 height 12
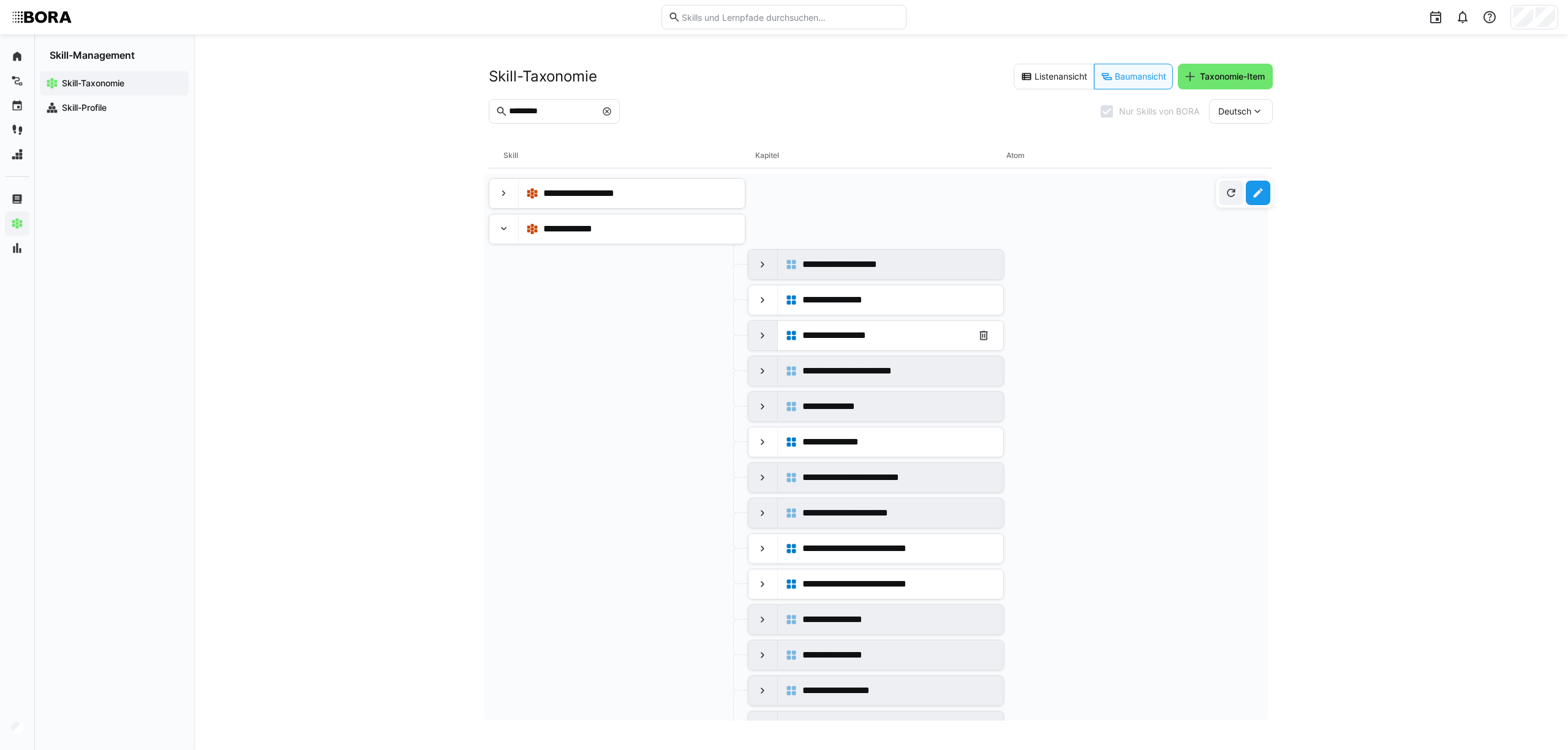
click at [756, 338] on eds-icon at bounding box center [762, 335] width 12 height 12
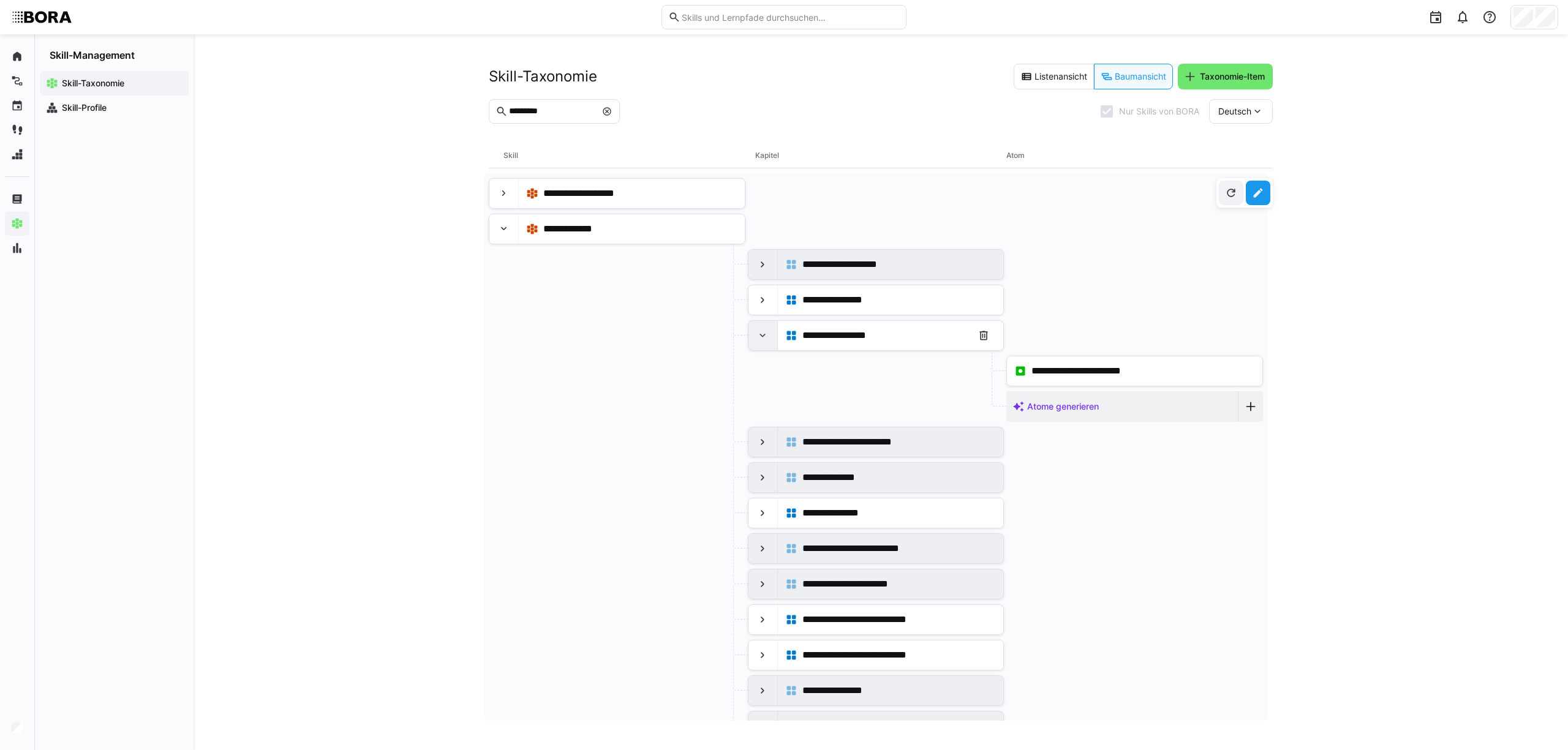
click at [756, 338] on eds-icon at bounding box center [762, 335] width 12 height 12
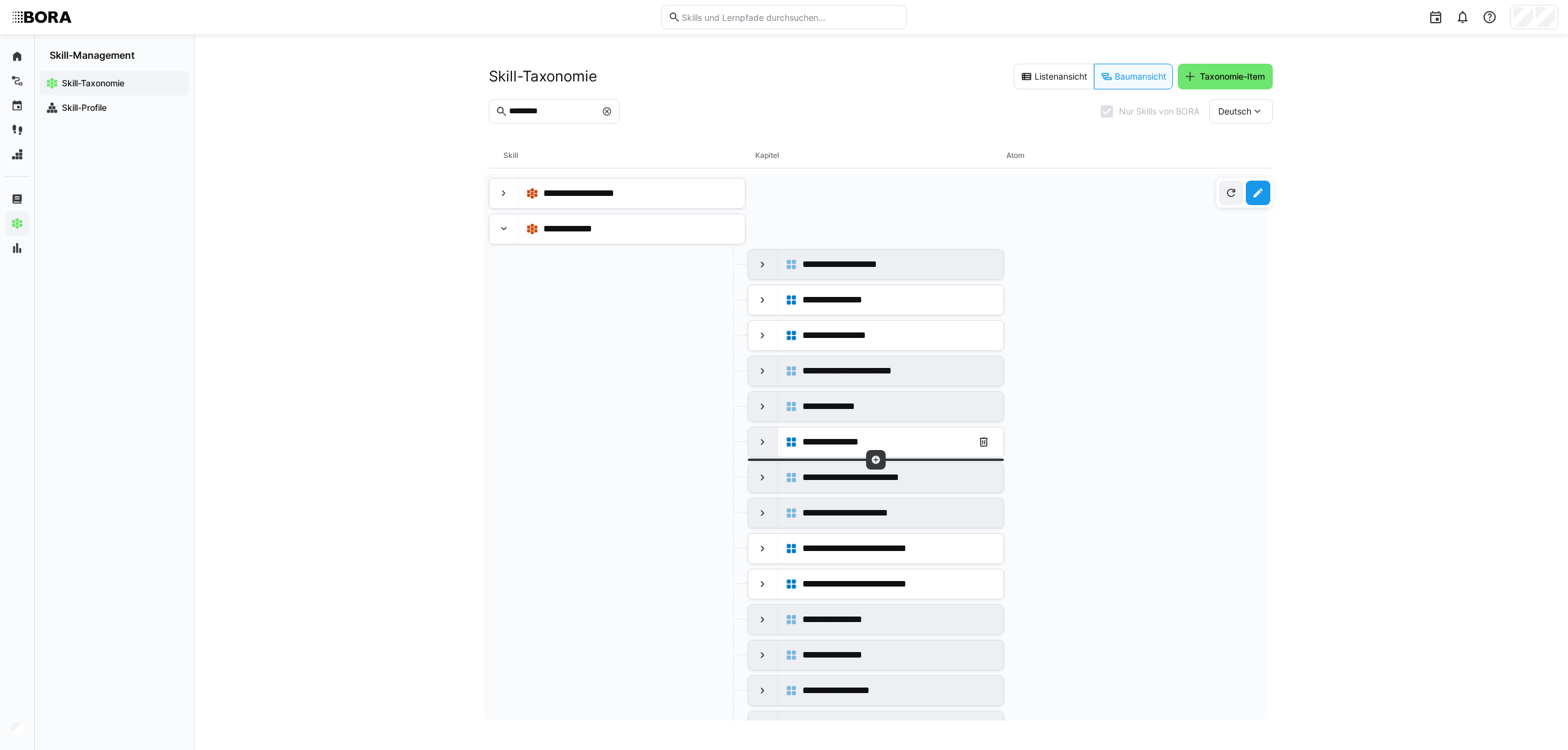
click at [761, 456] on div at bounding box center [762, 442] width 30 height 30
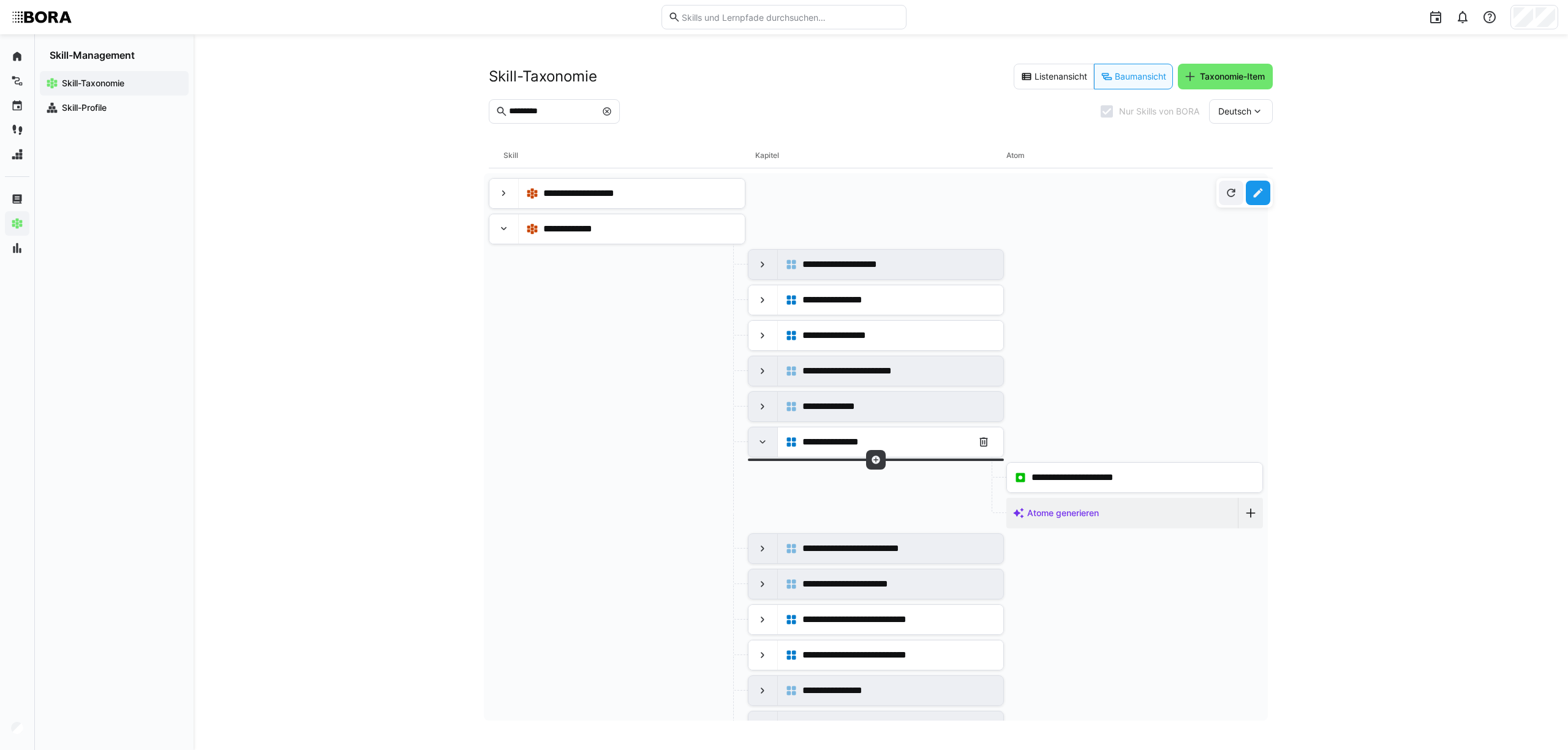
click at [761, 456] on div at bounding box center [762, 442] width 30 height 30
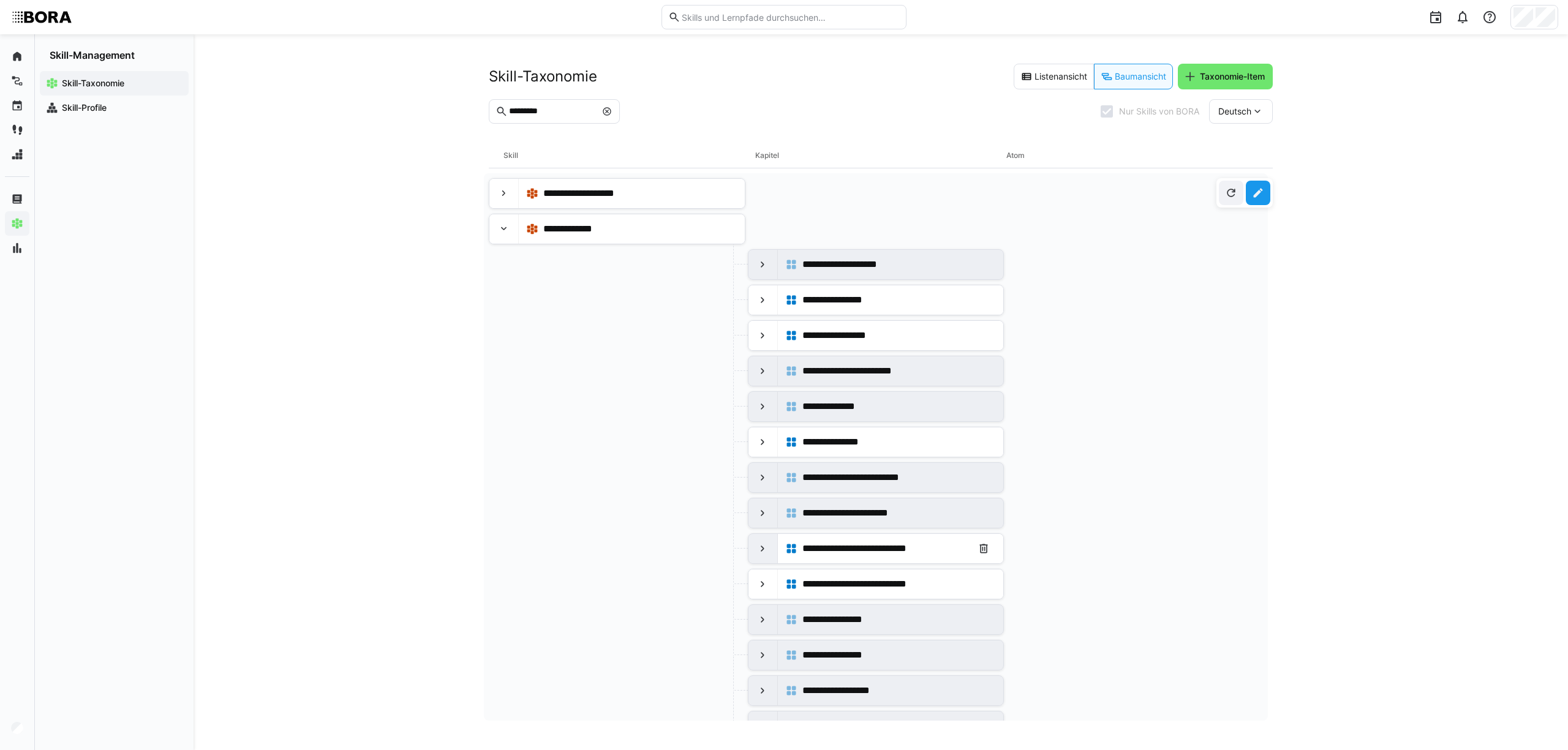
click at [763, 550] on eds-icon at bounding box center [762, 548] width 12 height 12
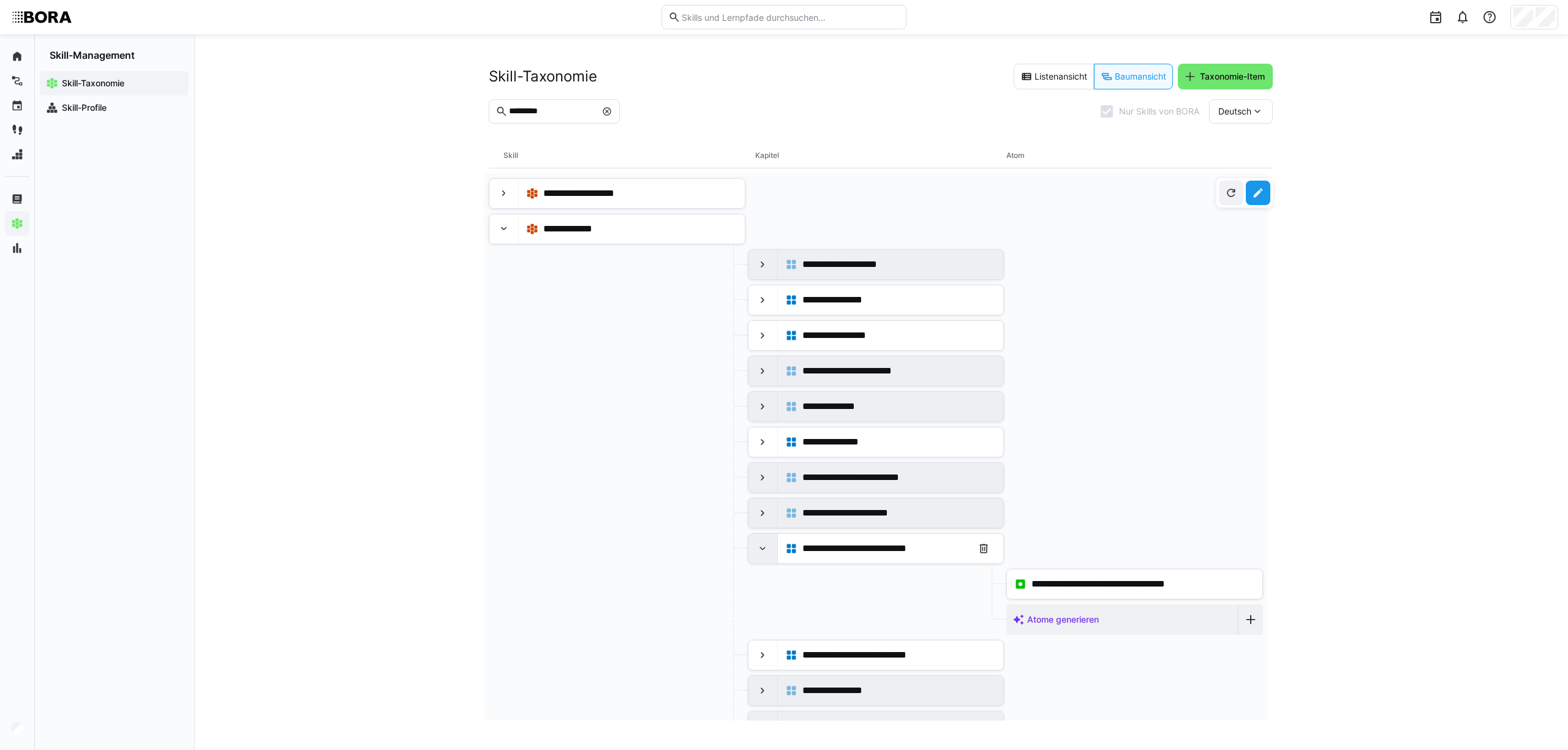
click at [763, 550] on eds-icon at bounding box center [762, 548] width 12 height 12
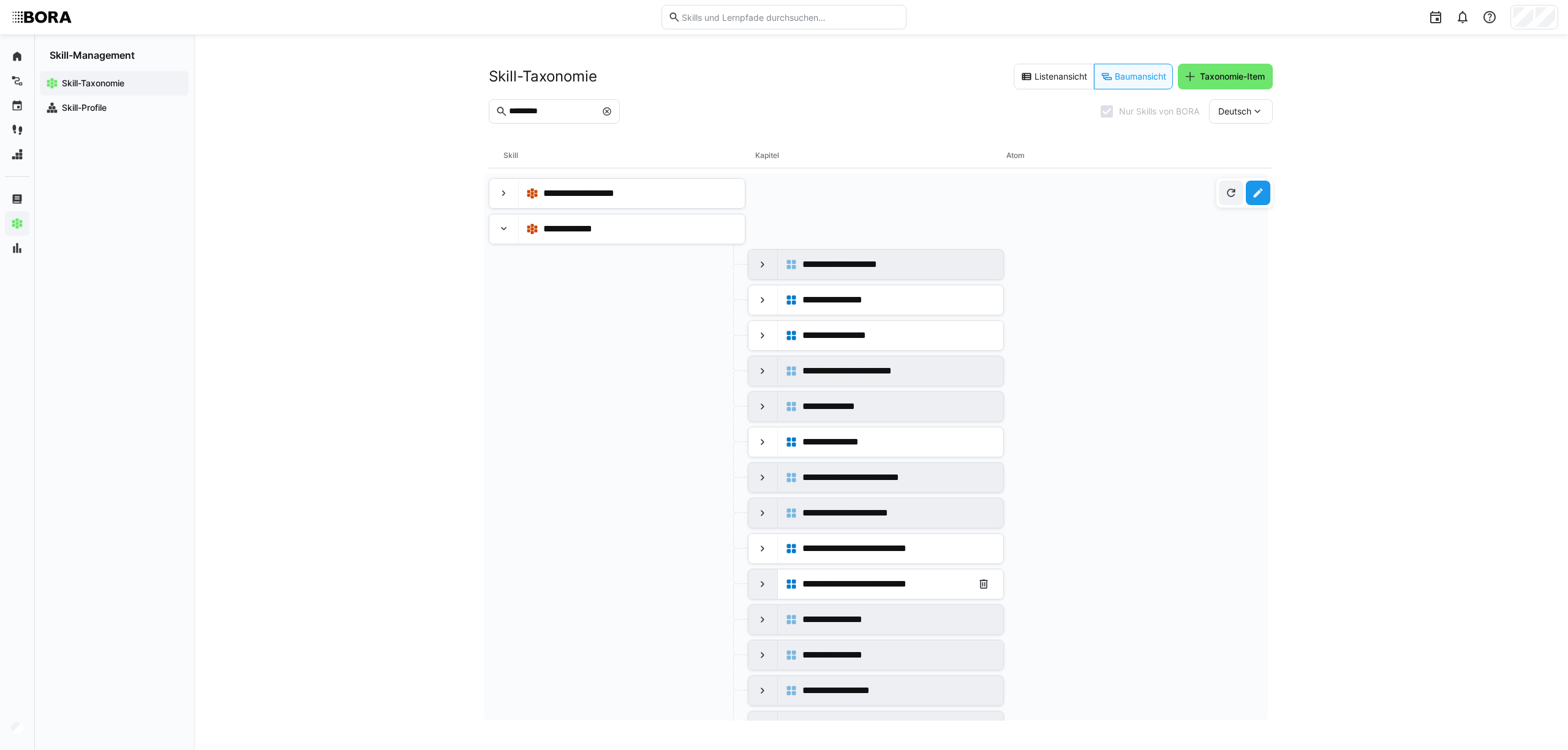
click at [757, 587] on eds-icon at bounding box center [762, 584] width 12 height 12
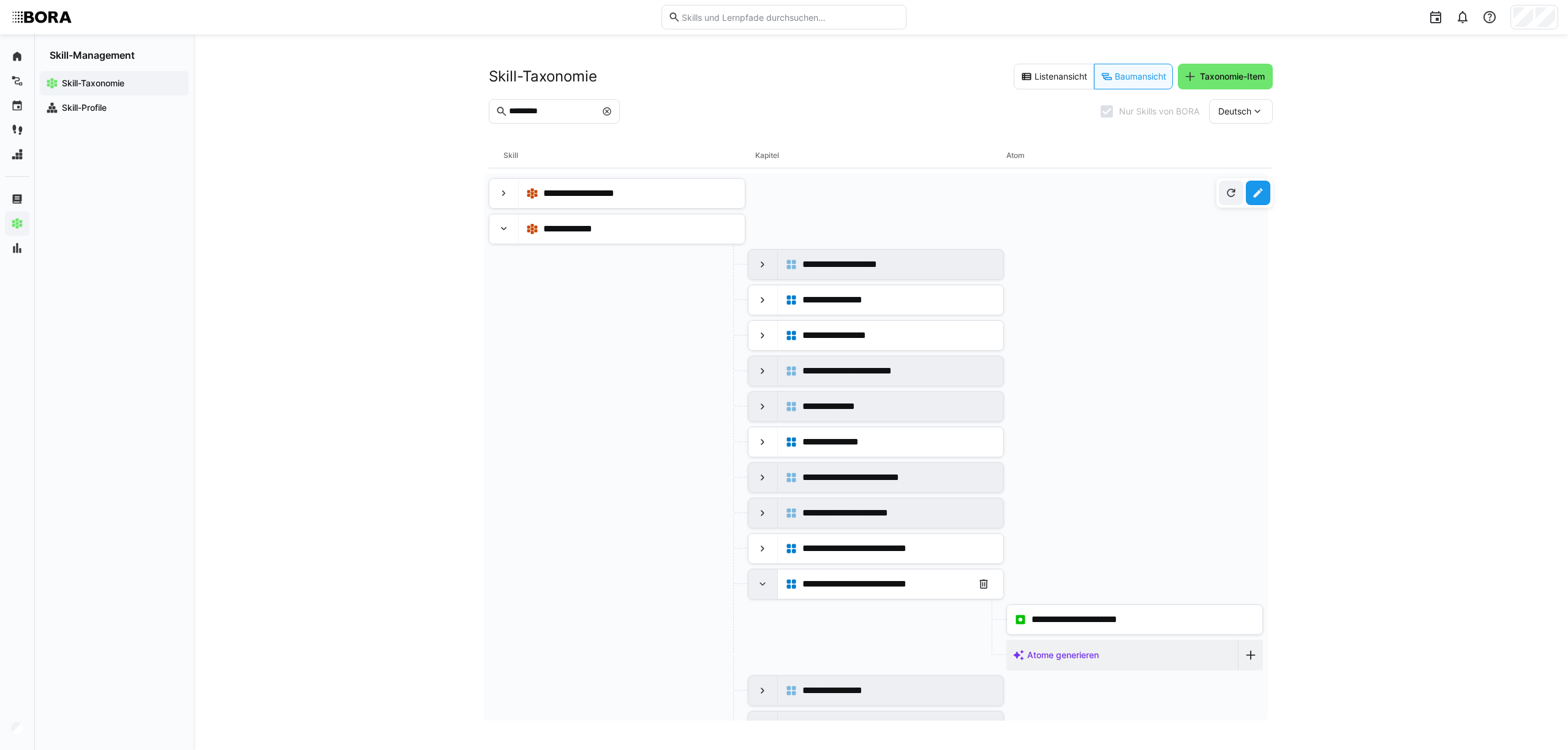
click at [757, 587] on eds-icon at bounding box center [762, 584] width 12 height 12
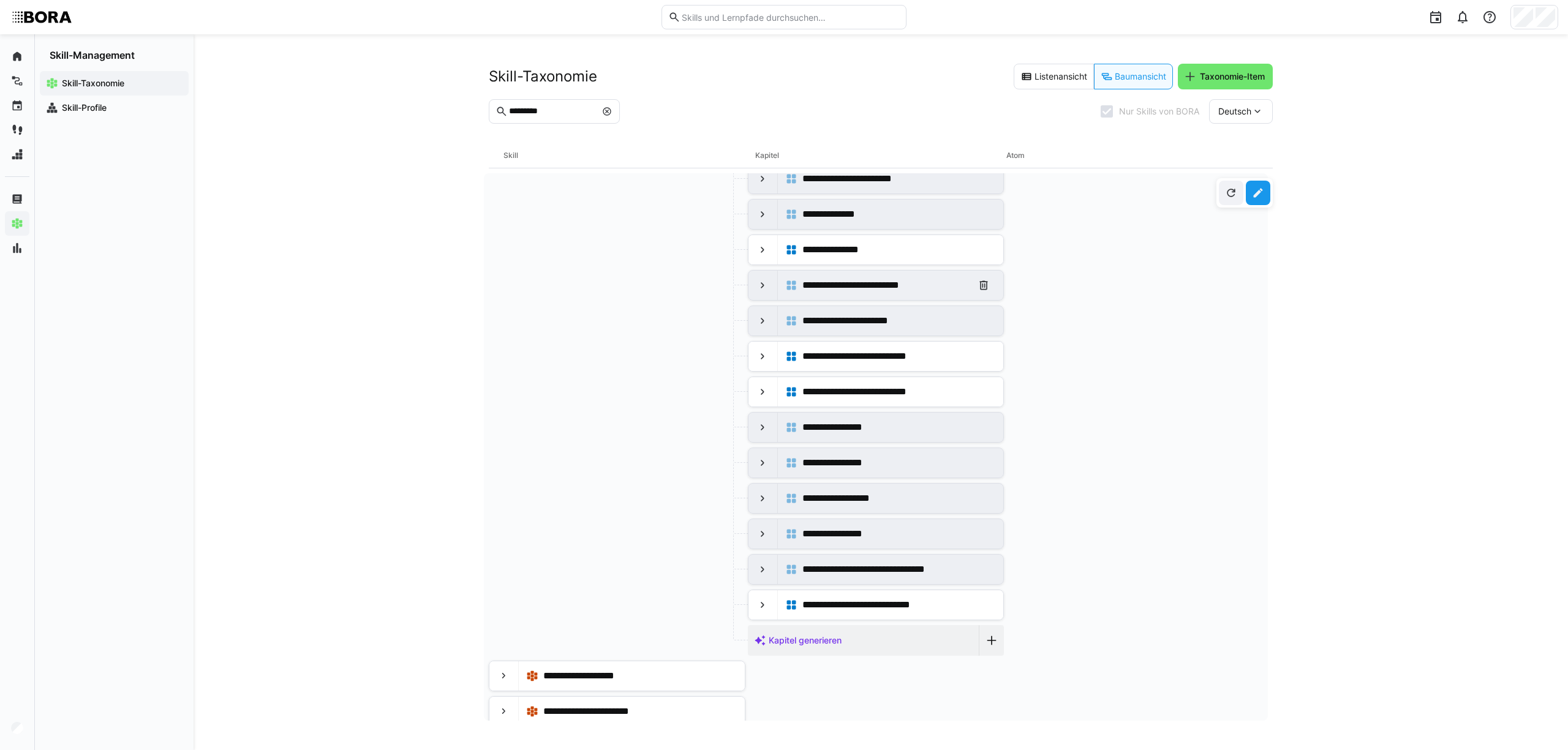
scroll to position [318, 0]
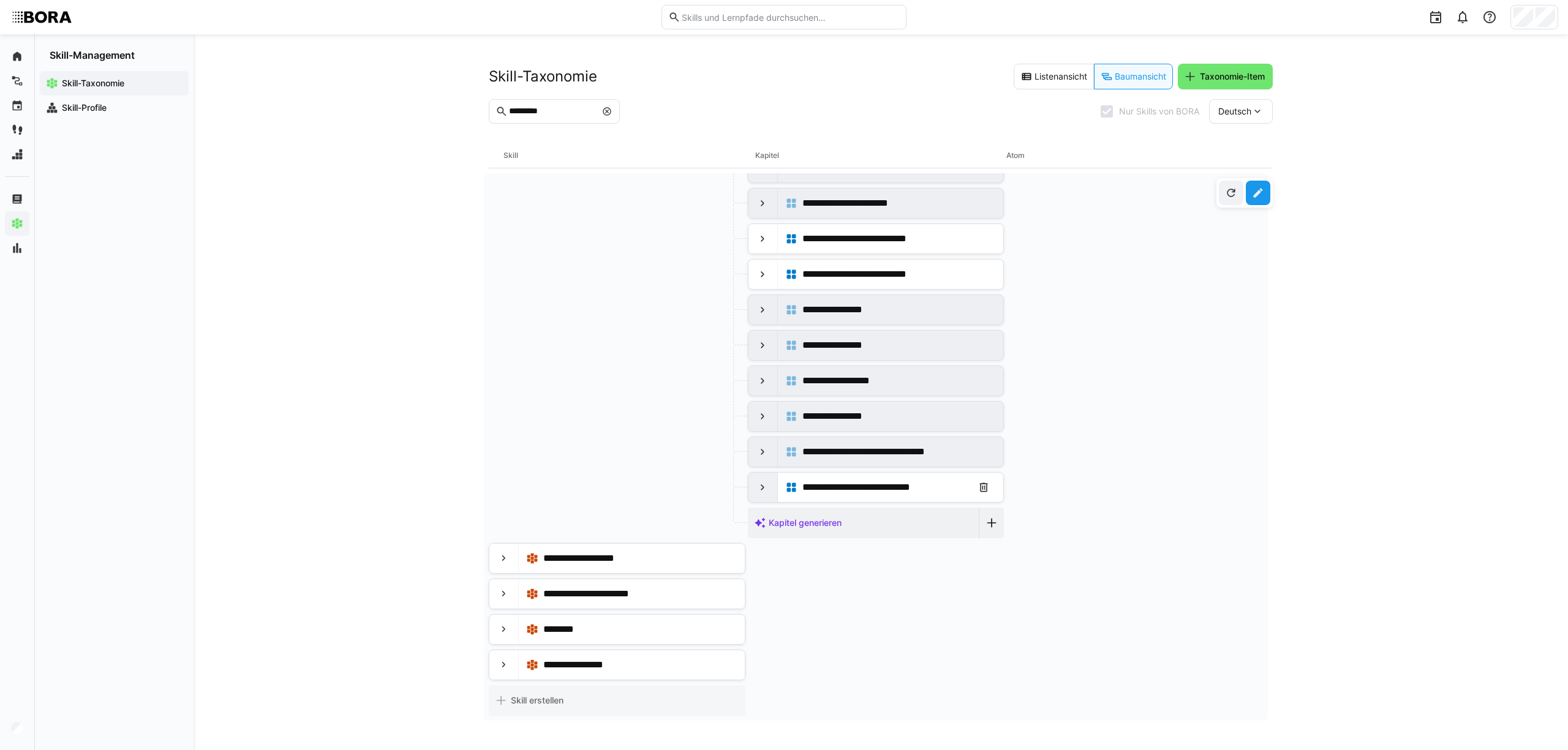
click at [763, 485] on eds-icon at bounding box center [762, 487] width 12 height 12
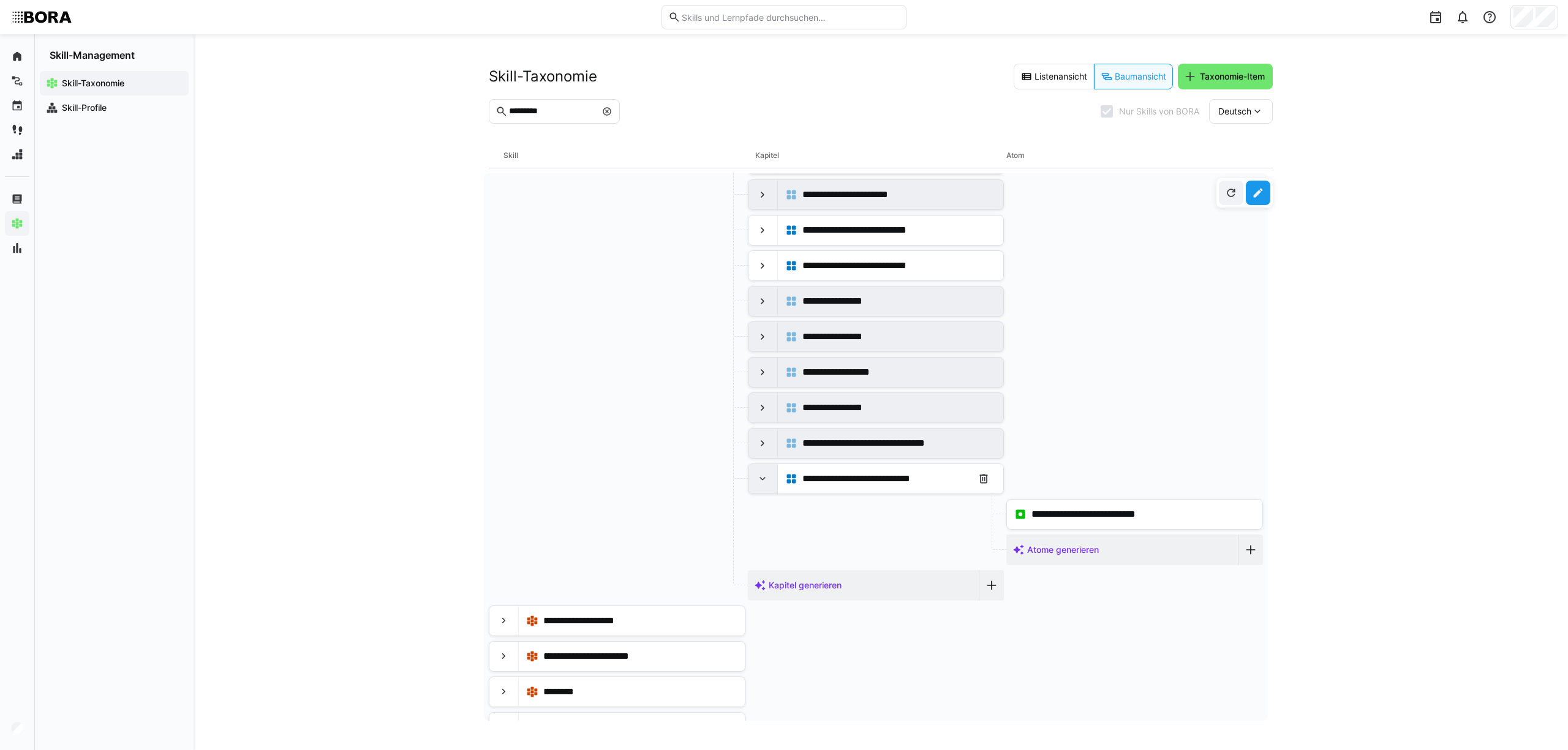
click at [763, 484] on eds-icon at bounding box center [762, 479] width 12 height 12
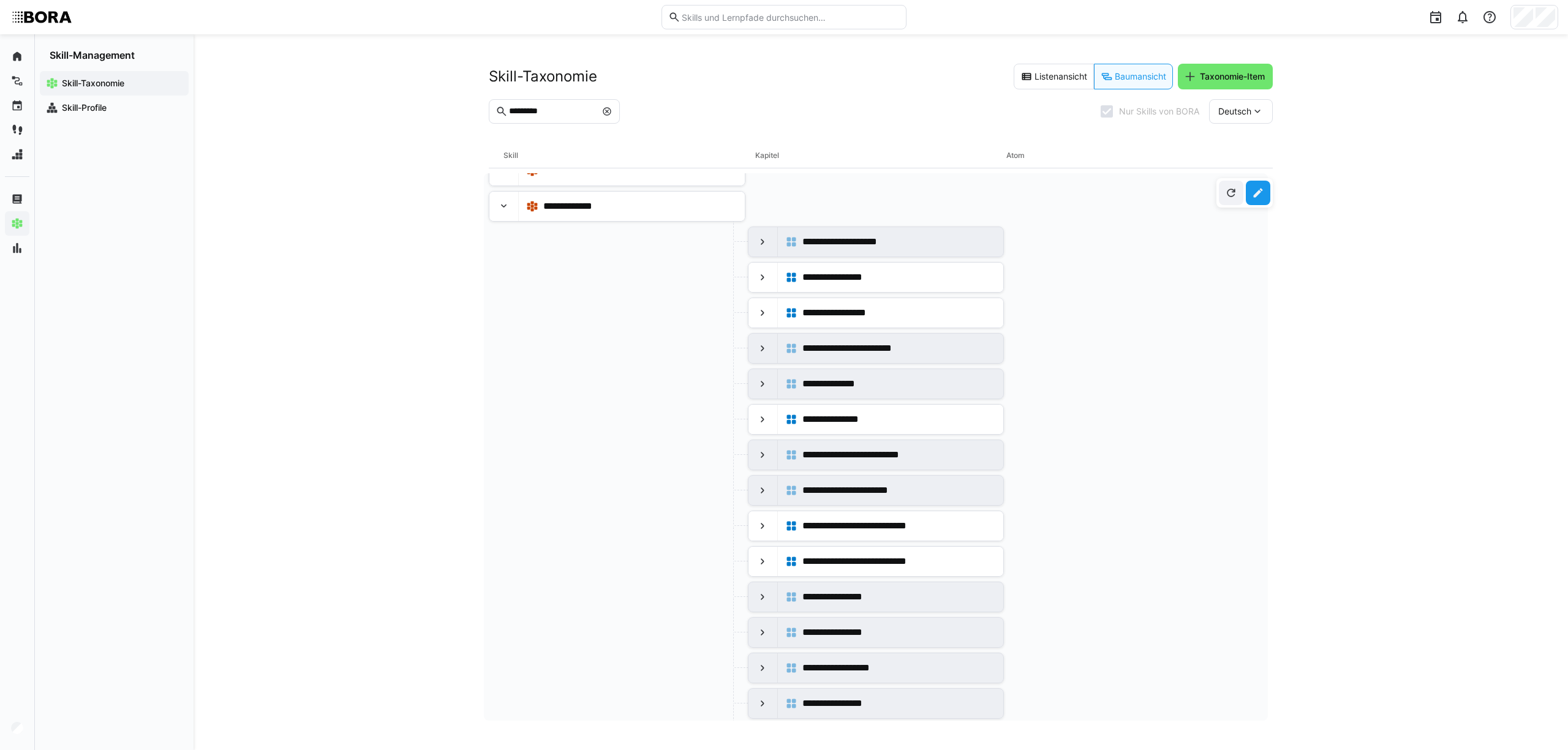
scroll to position [0, 0]
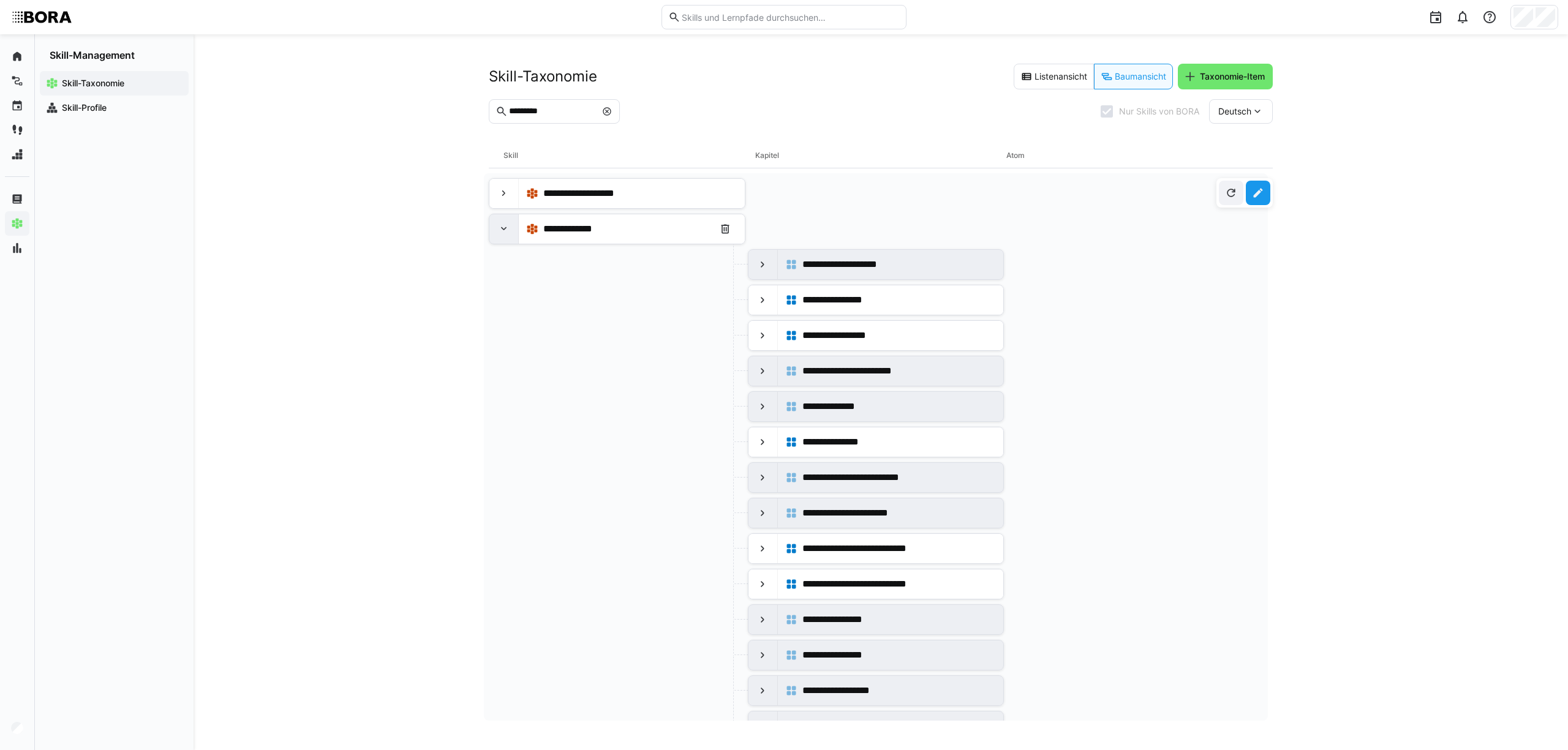
click at [505, 231] on eds-icon at bounding box center [503, 229] width 12 height 12
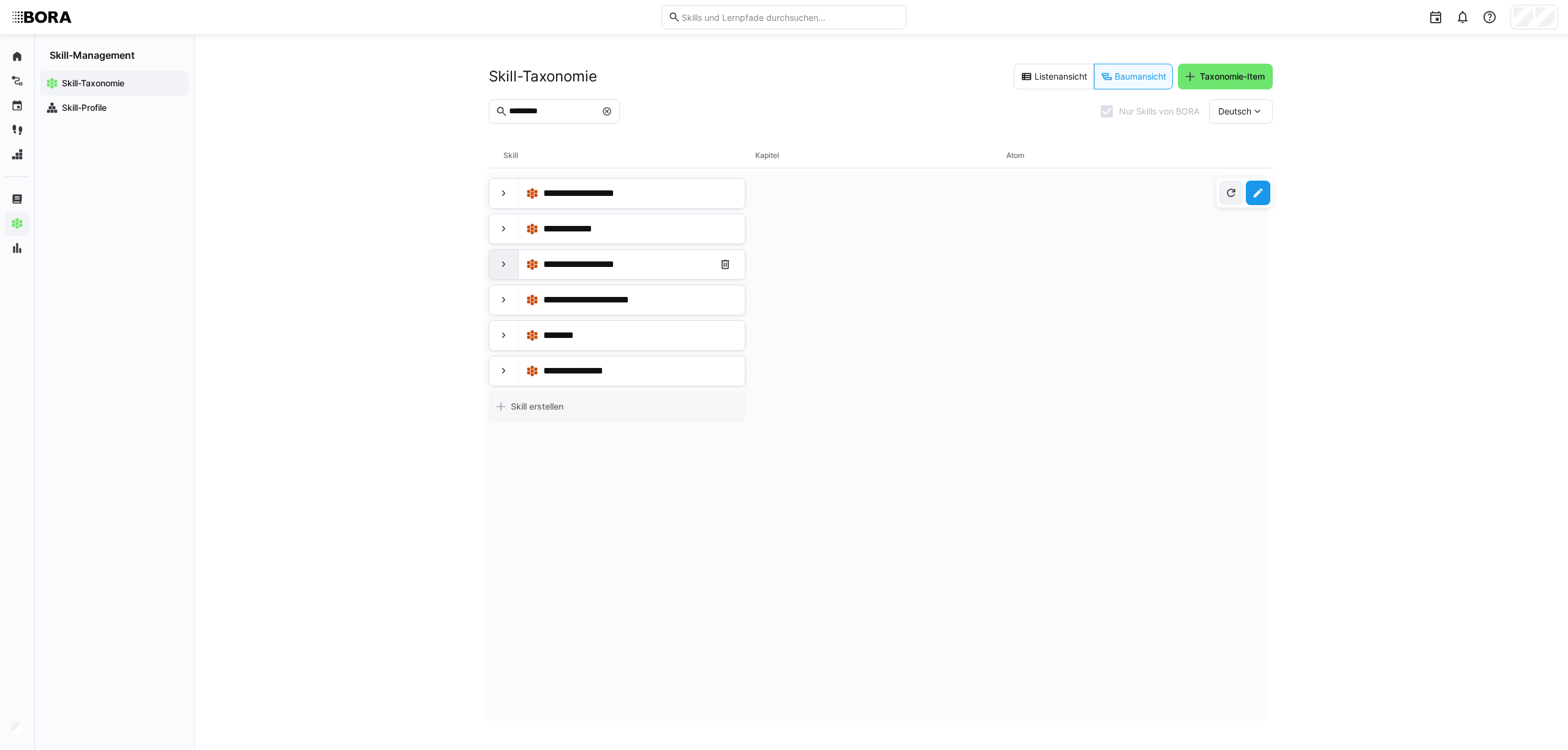
click at [501, 272] on div at bounding box center [503, 264] width 30 height 30
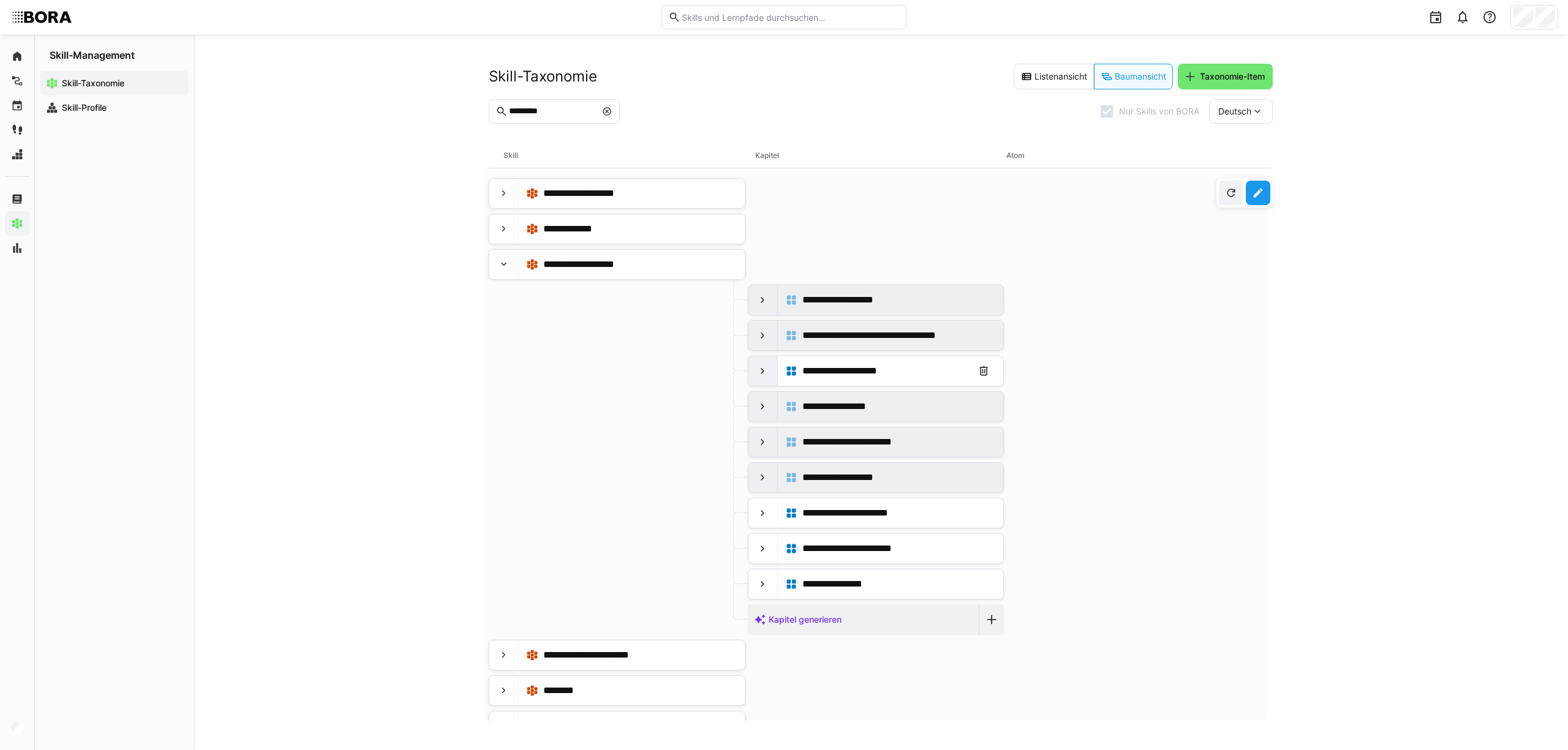
click at [748, 378] on div at bounding box center [762, 371] width 30 height 30
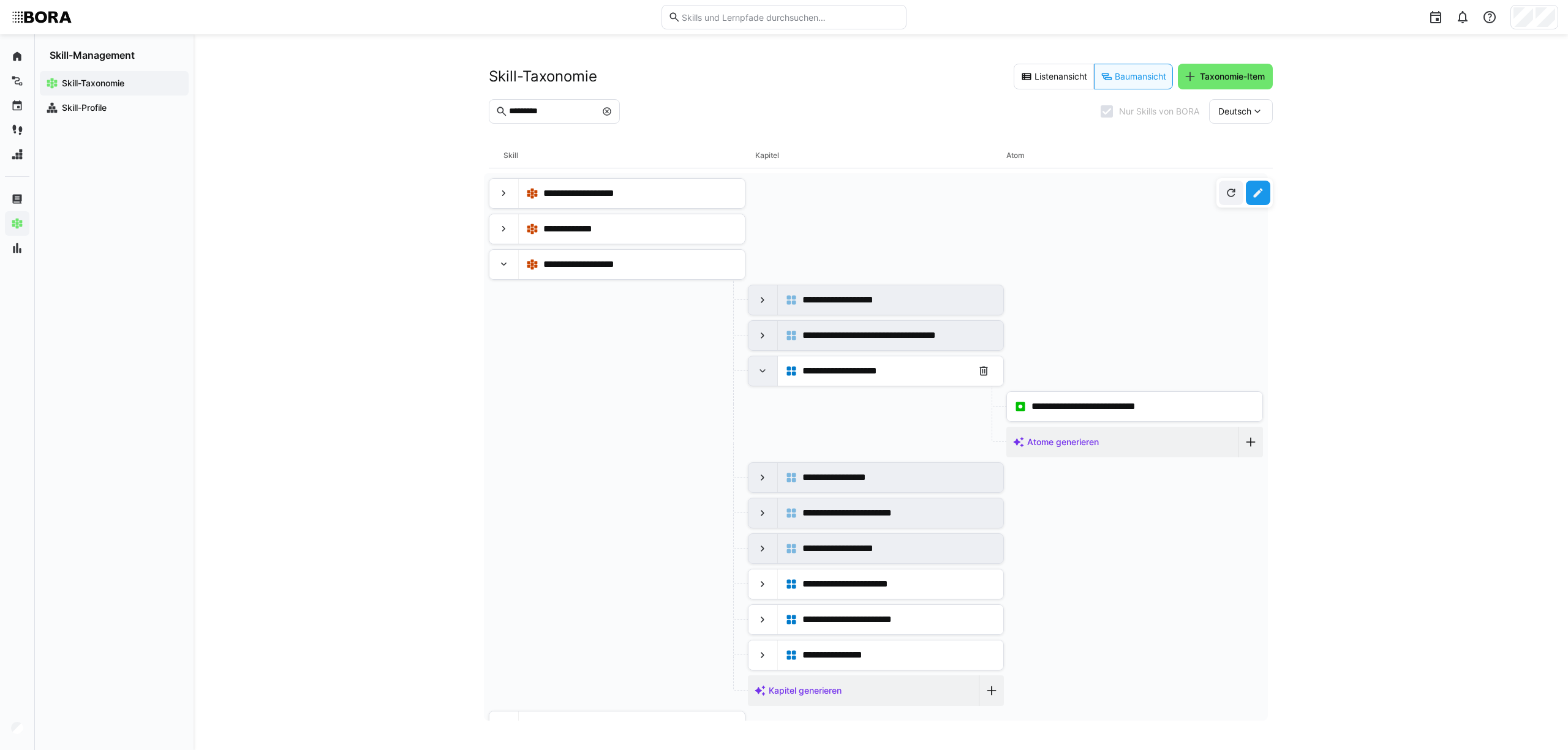
click at [748, 378] on div at bounding box center [762, 371] width 30 height 30
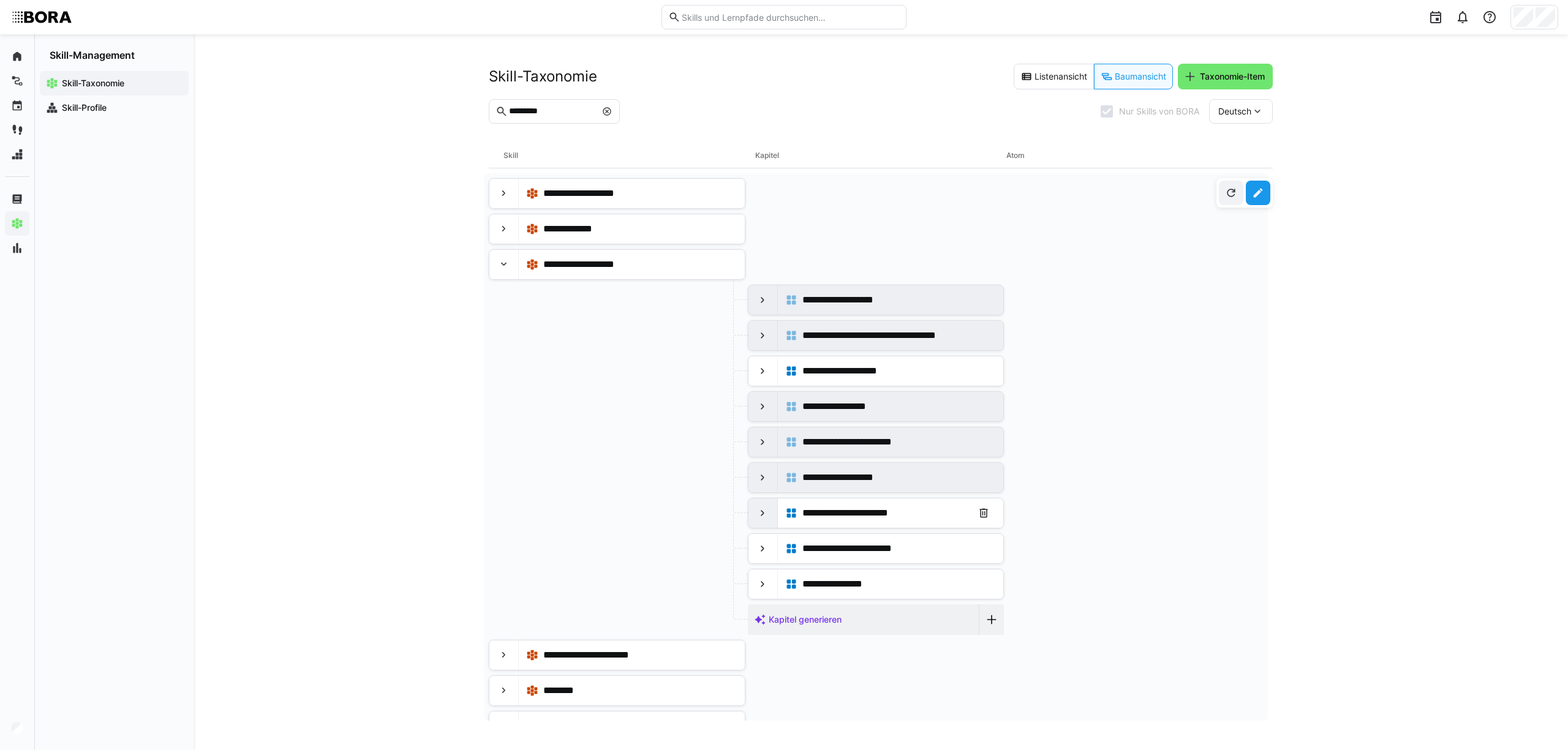
click at [762, 519] on eds-icon at bounding box center [762, 512] width 12 height 12
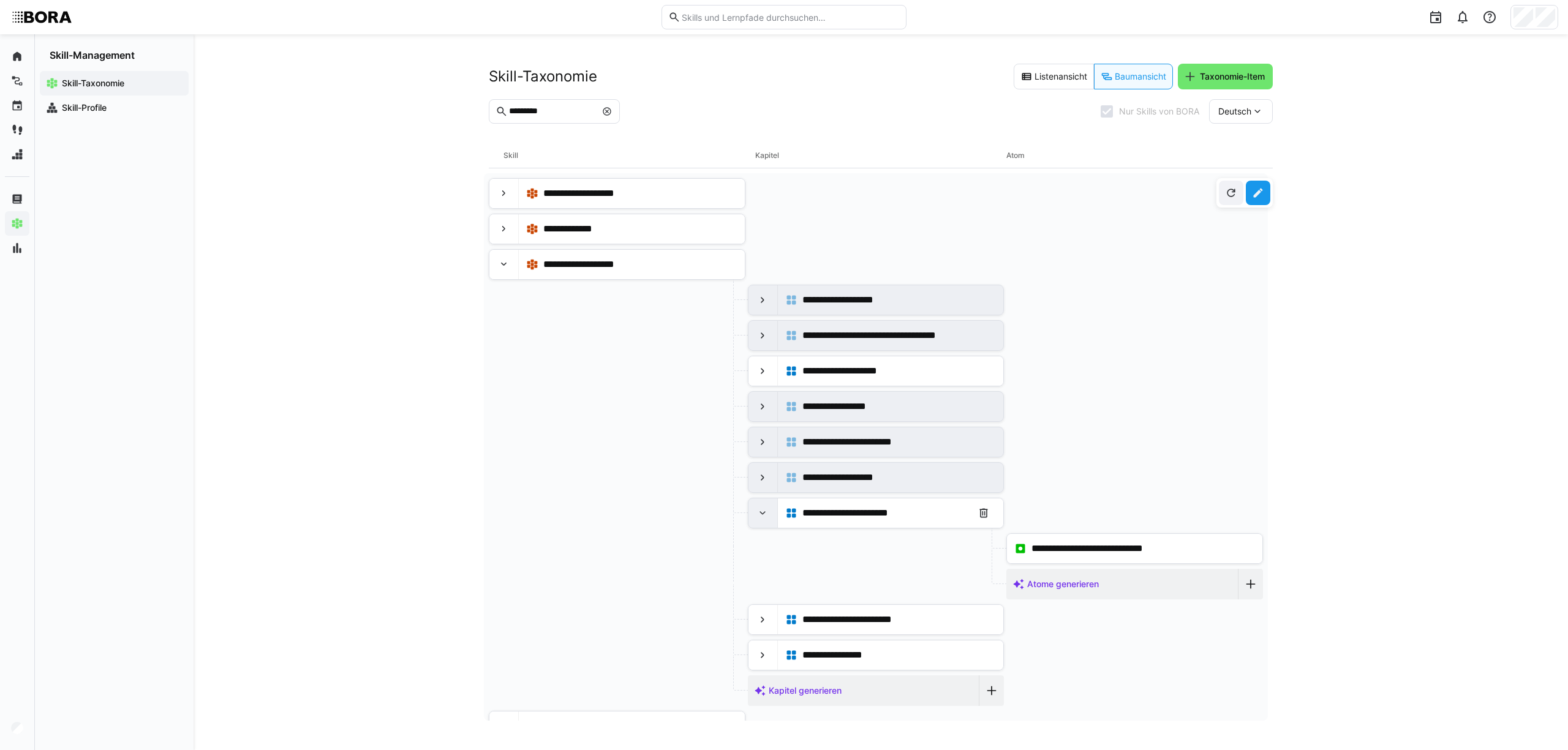
click at [762, 519] on eds-icon at bounding box center [762, 512] width 12 height 12
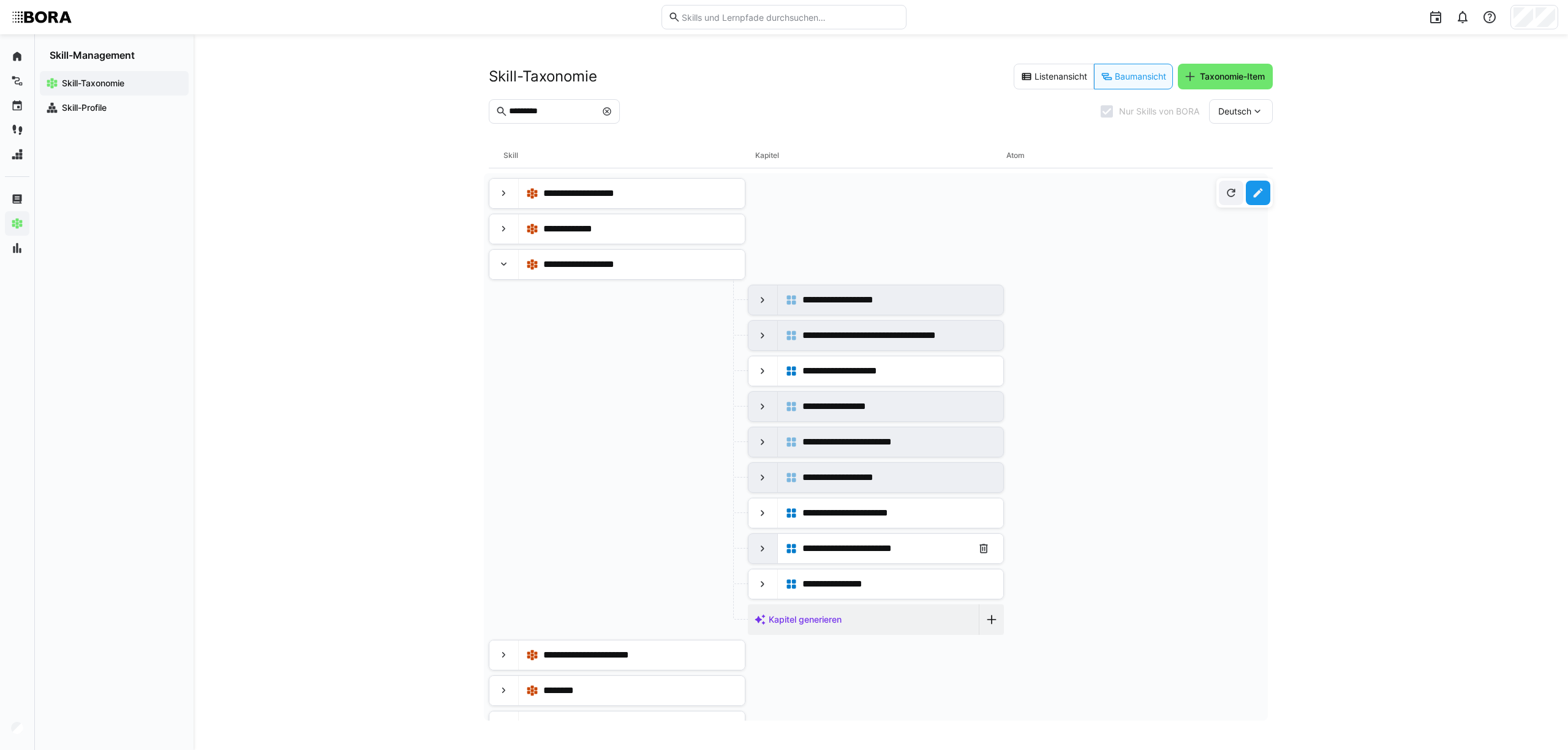
click at [762, 555] on eds-icon at bounding box center [762, 548] width 12 height 12
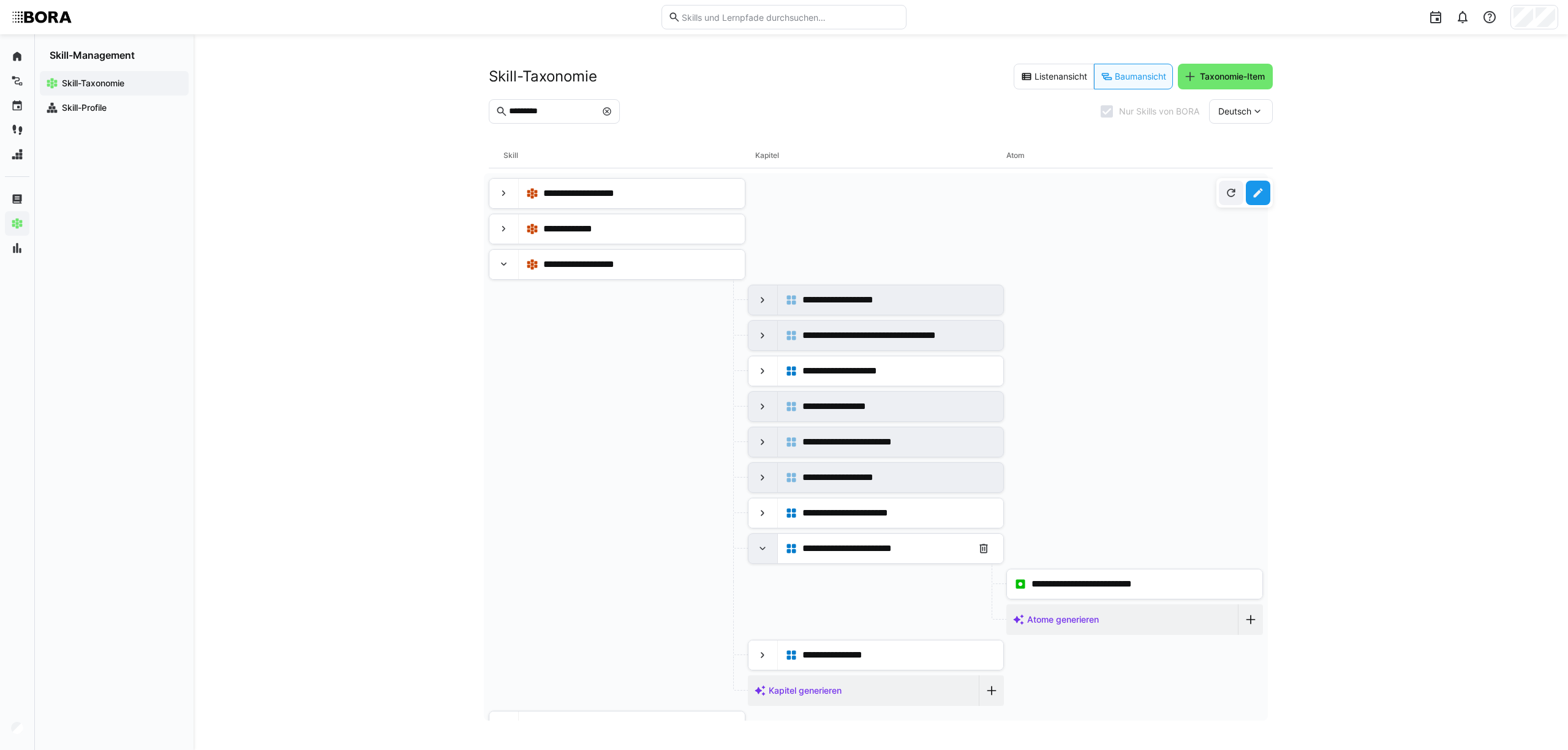
click at [762, 555] on eds-icon at bounding box center [762, 548] width 12 height 12
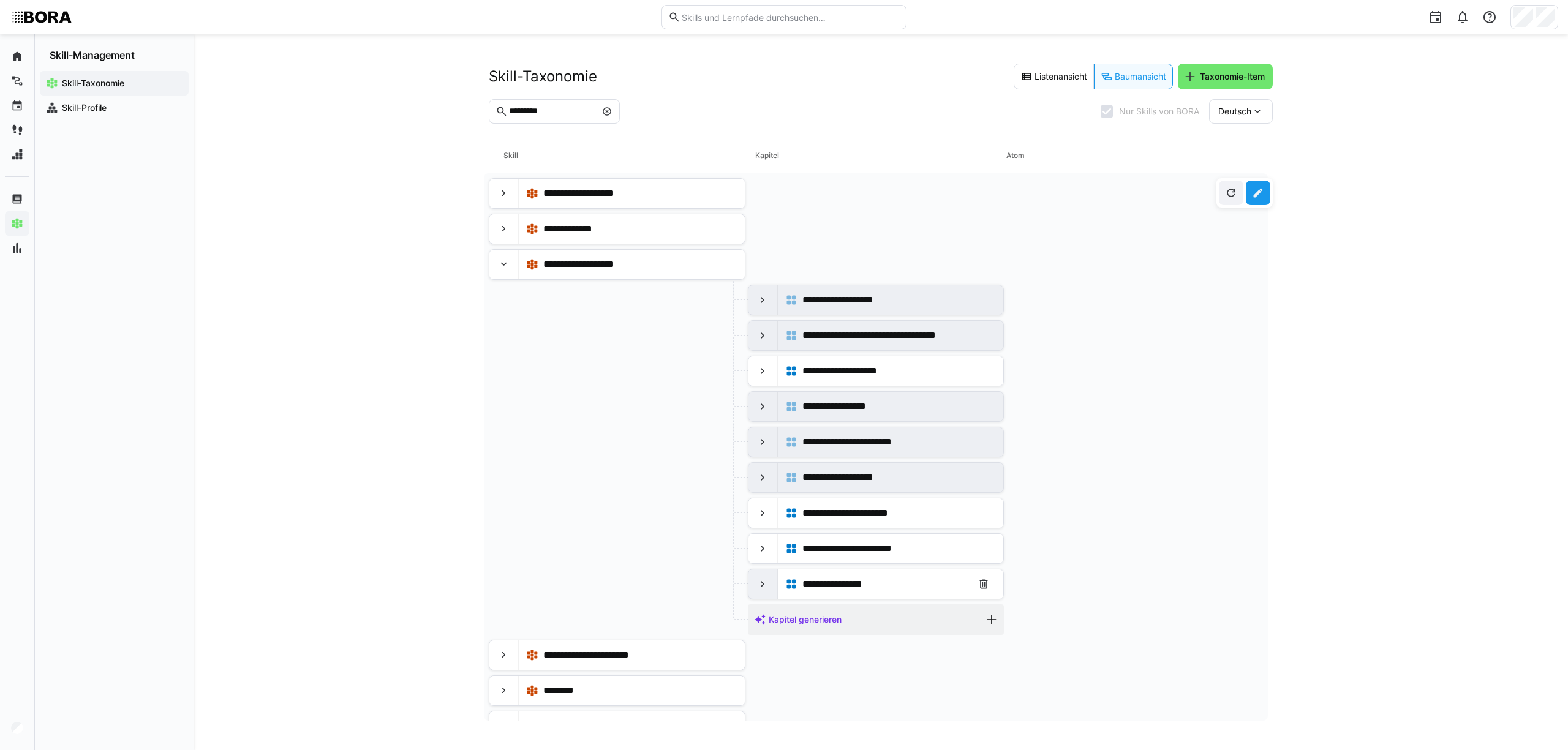
click at [756, 590] on eds-icon at bounding box center [762, 584] width 12 height 12
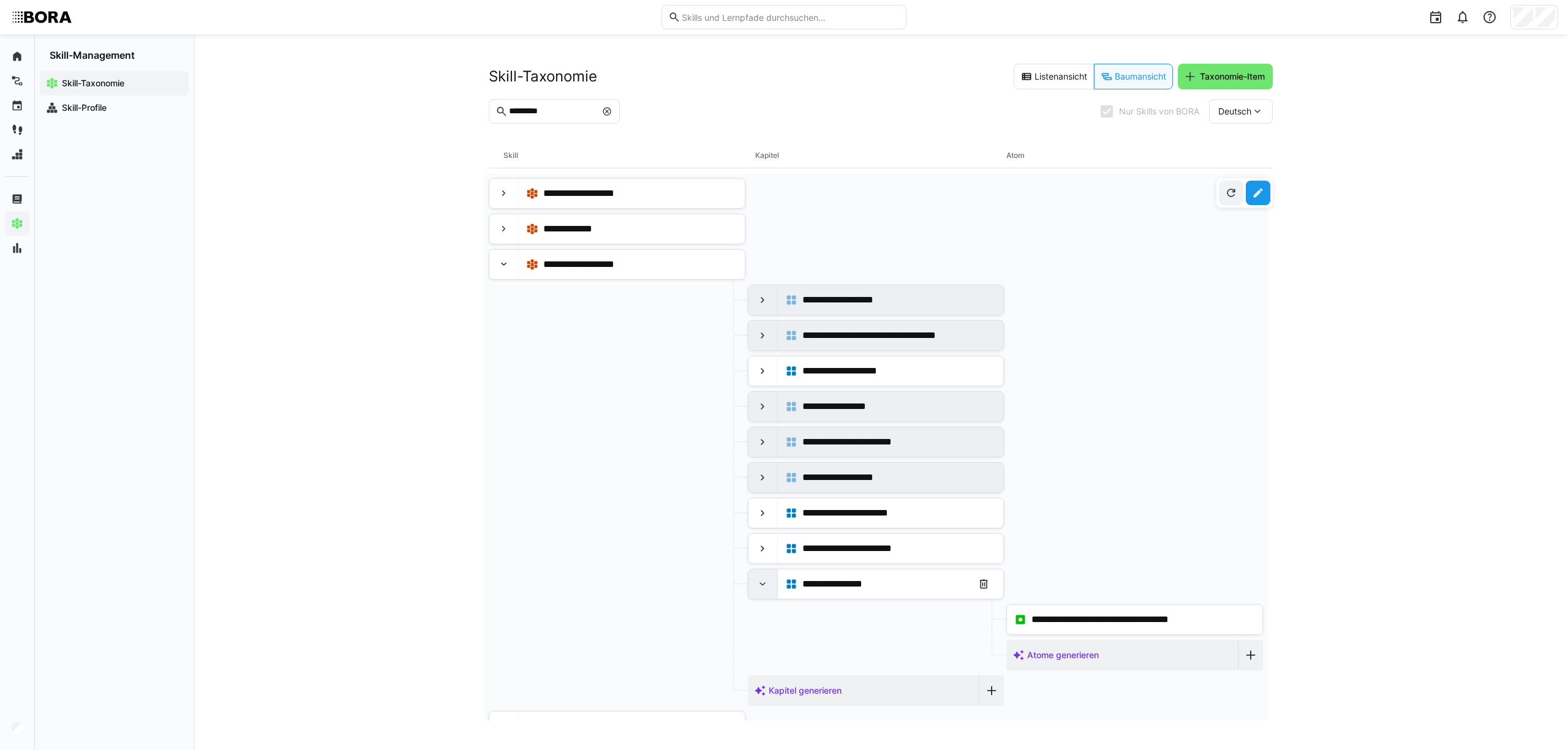
click at [756, 590] on eds-icon at bounding box center [762, 584] width 12 height 12
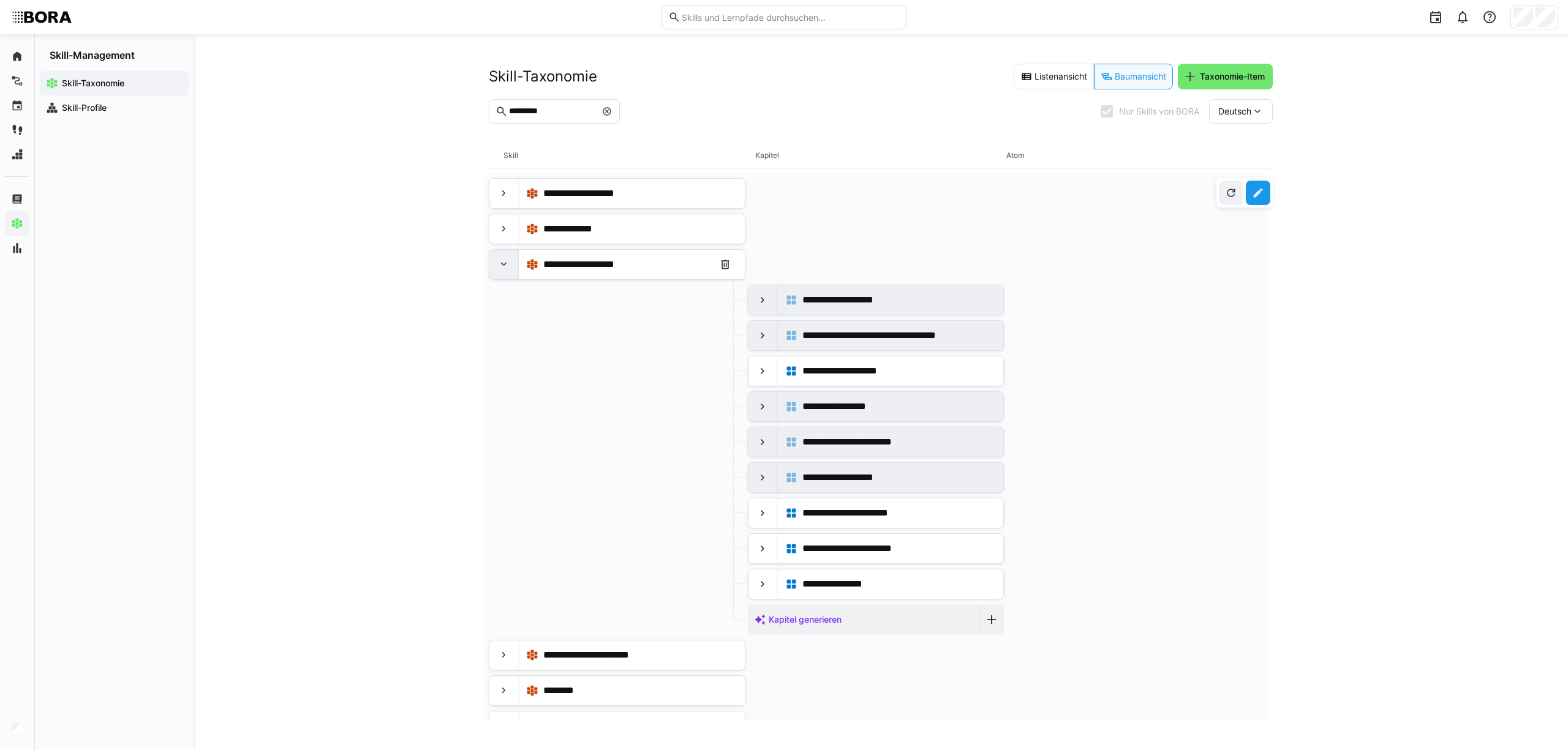
click at [503, 263] on eds-icon at bounding box center [503, 264] width 12 height 12
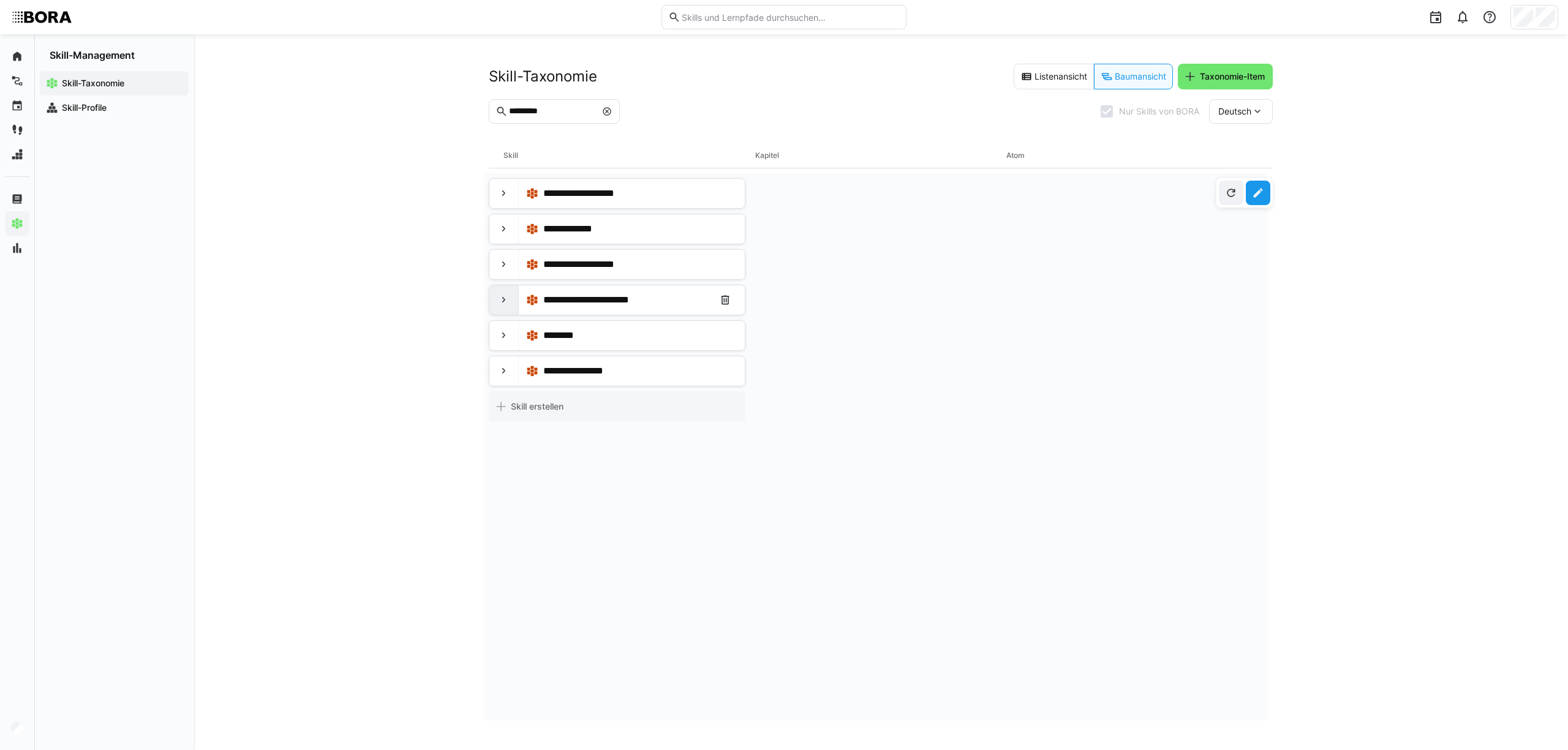
click at [512, 294] on div at bounding box center [503, 299] width 30 height 30
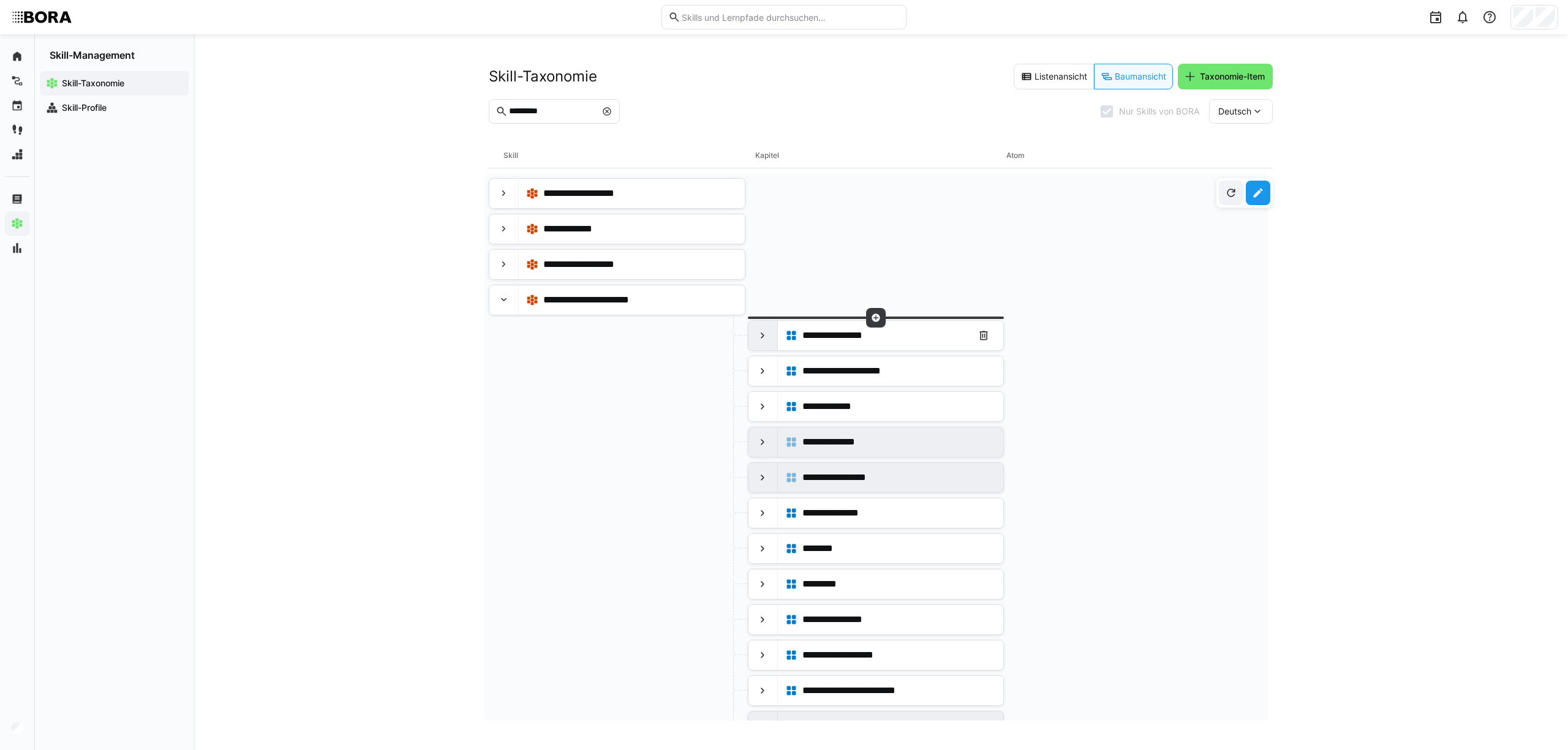
click at [765, 329] on div at bounding box center [762, 335] width 30 height 30
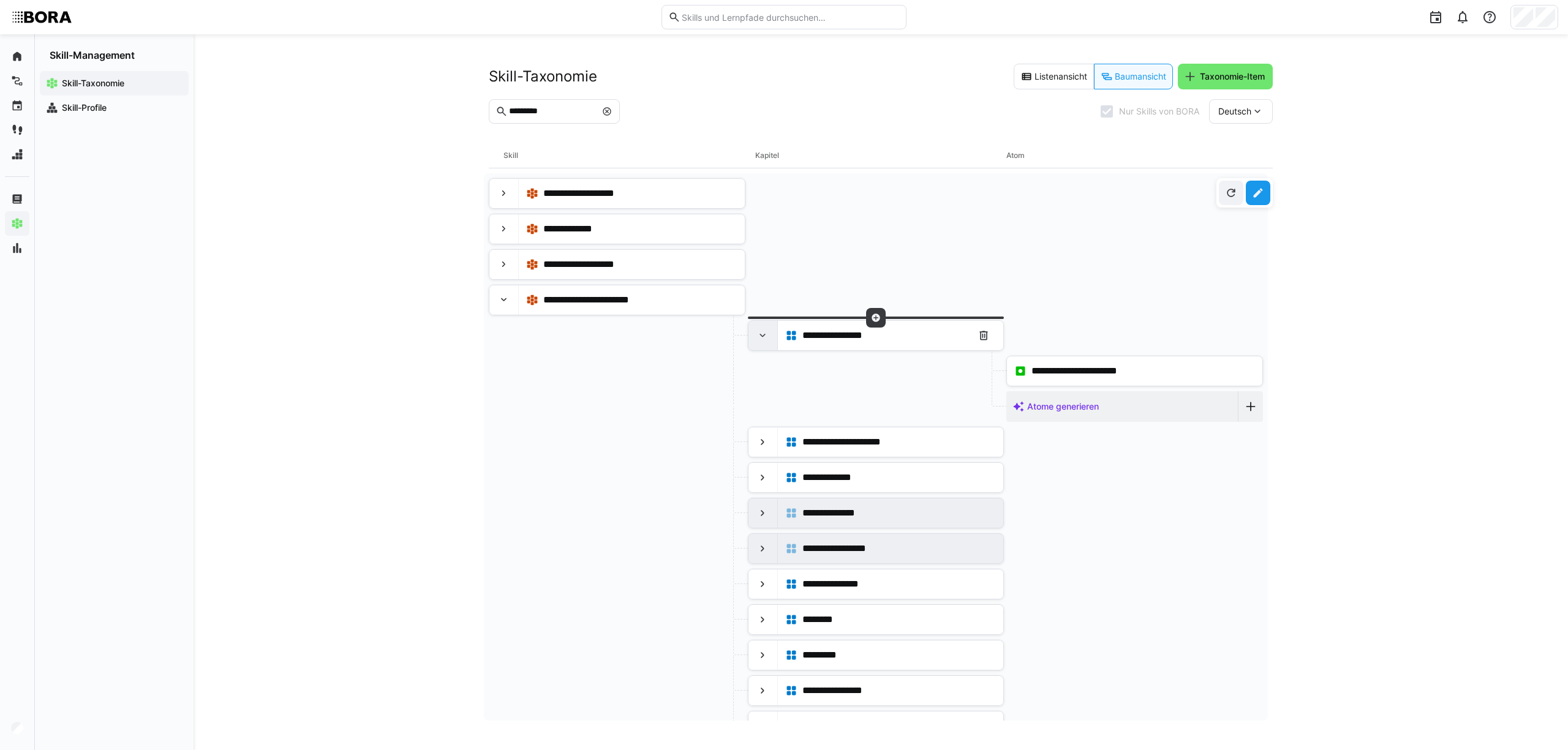
click at [765, 329] on div at bounding box center [762, 335] width 30 height 30
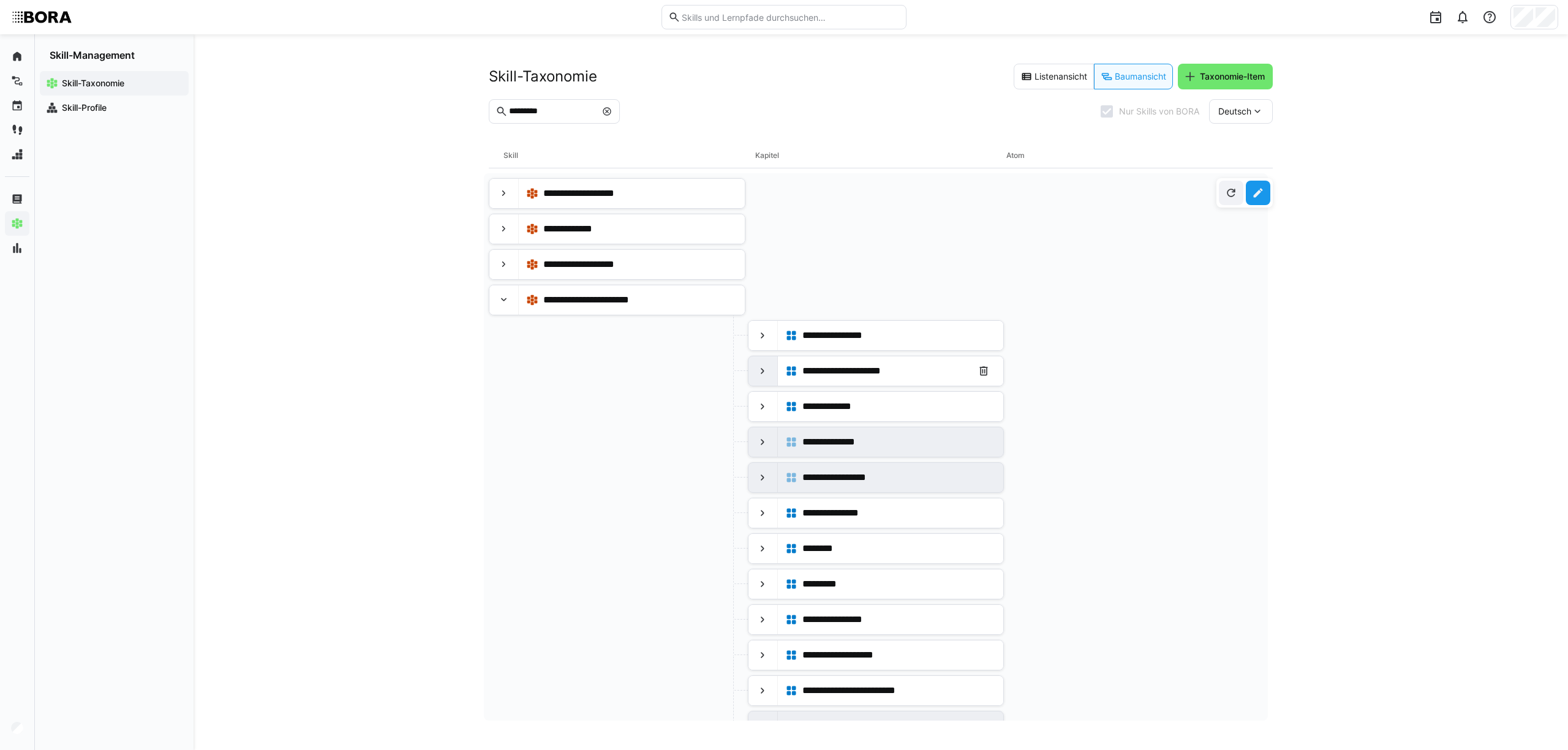
click at [762, 370] on eds-icon at bounding box center [762, 371] width 12 height 12
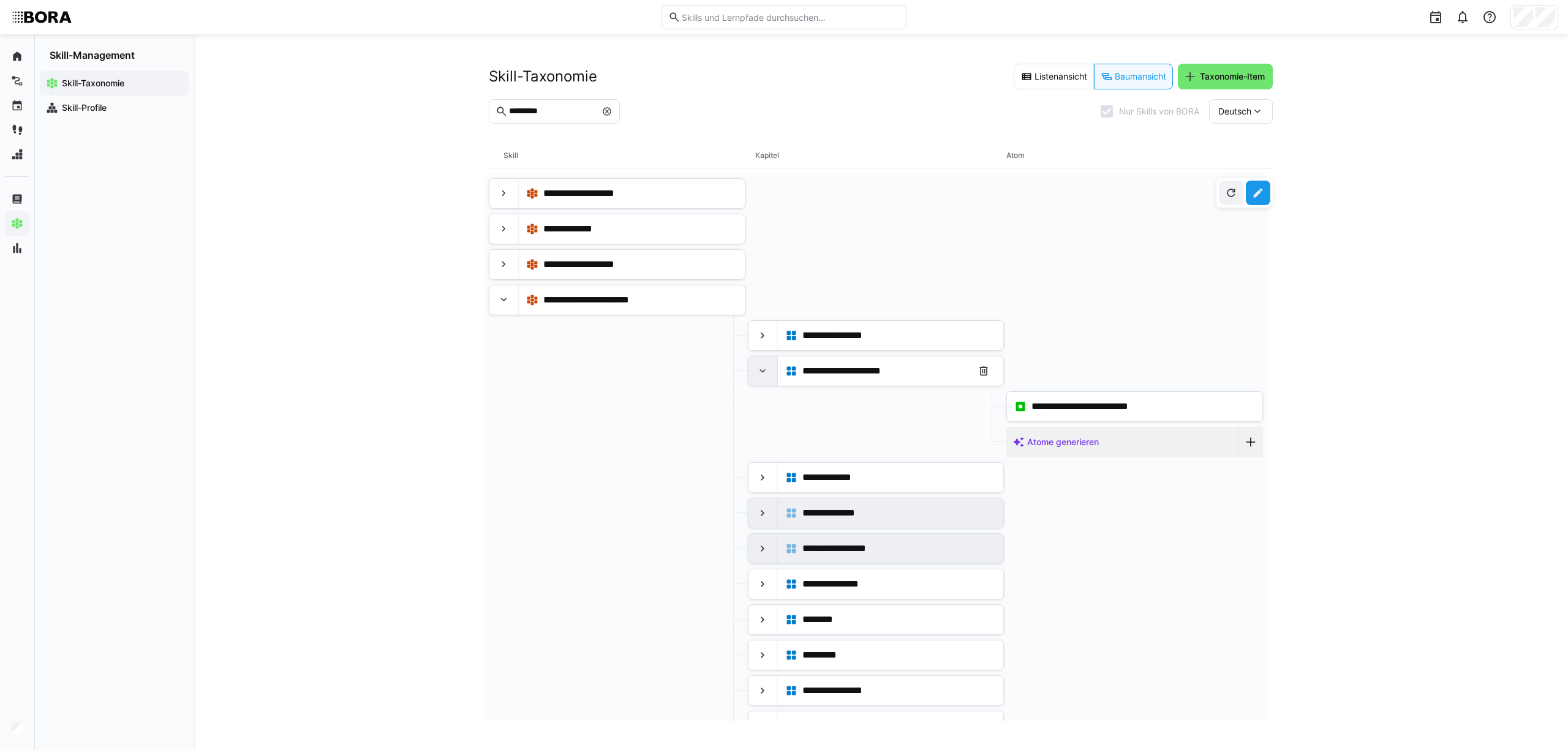
click at [762, 370] on eds-icon at bounding box center [762, 371] width 12 height 12
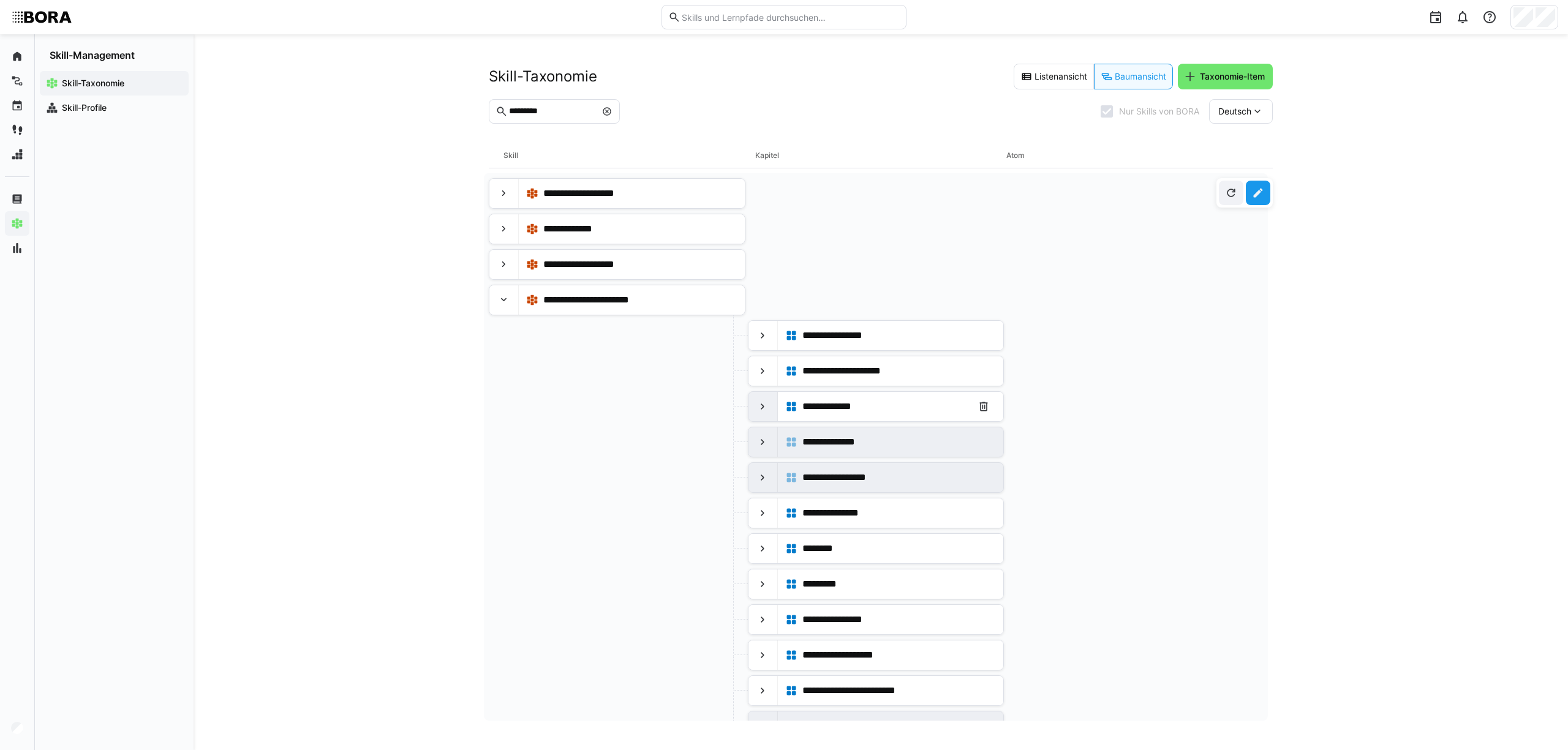
click at [760, 412] on eds-icon at bounding box center [762, 406] width 12 height 12
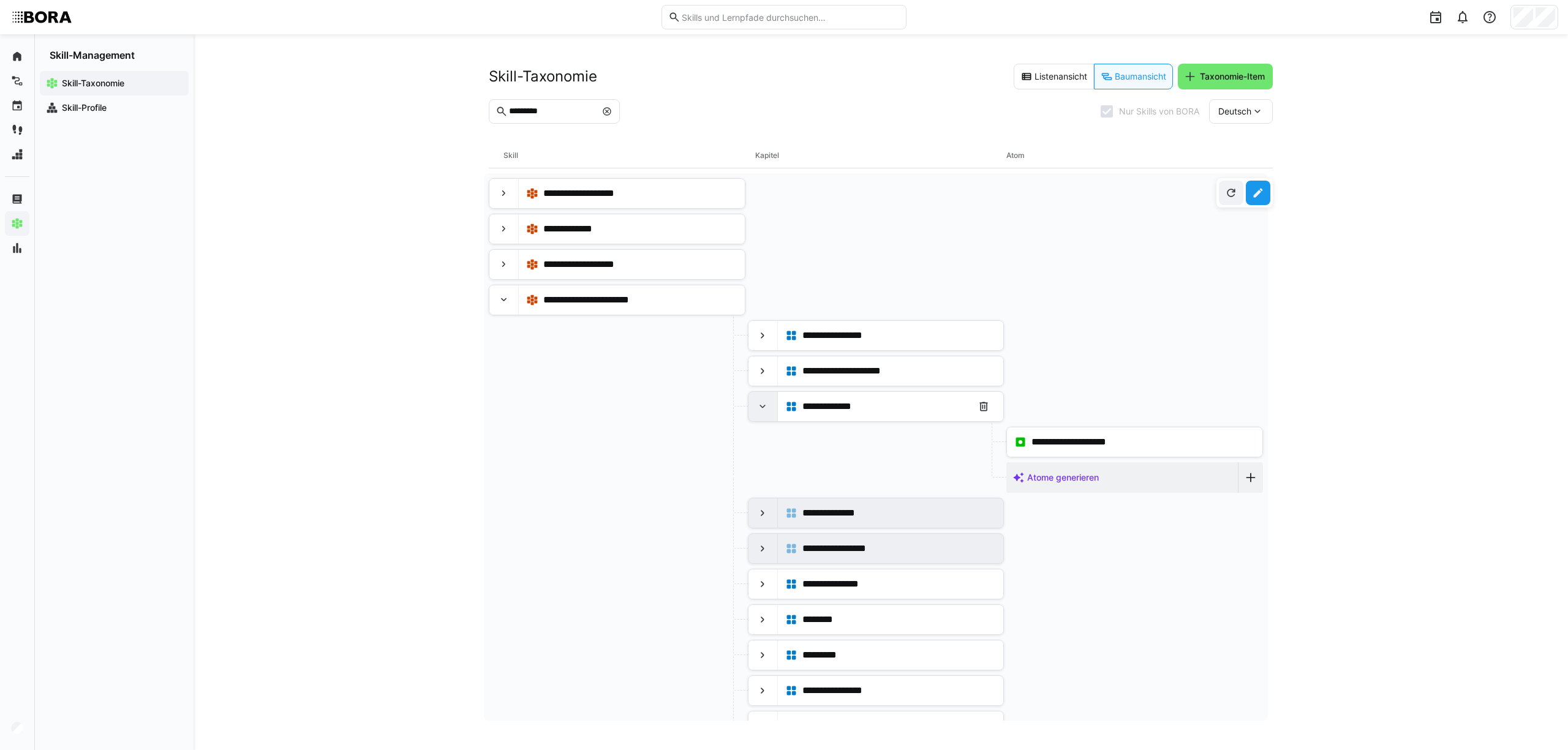
click at [760, 412] on eds-icon at bounding box center [762, 406] width 12 height 12
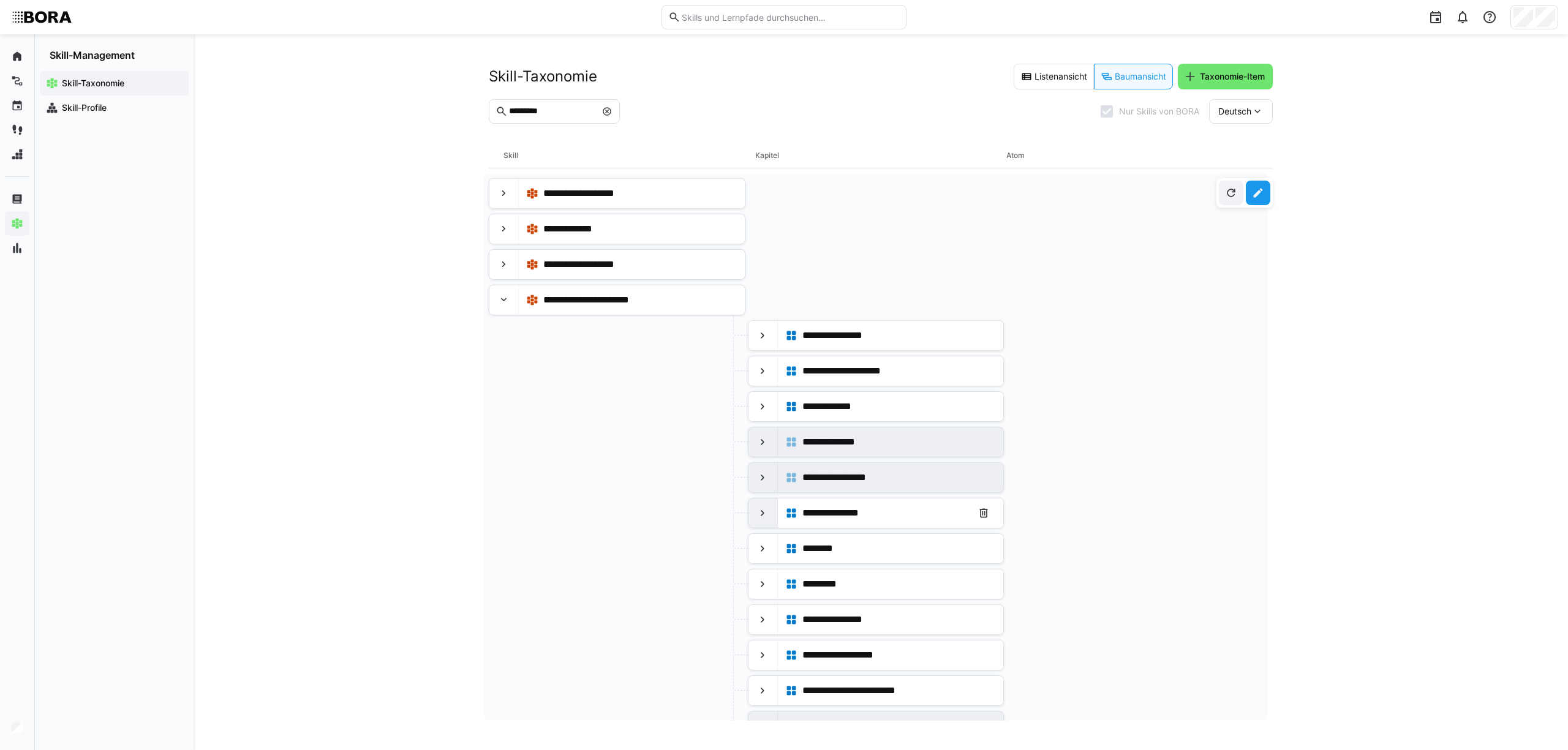
click at [753, 517] on div at bounding box center [762, 512] width 30 height 30
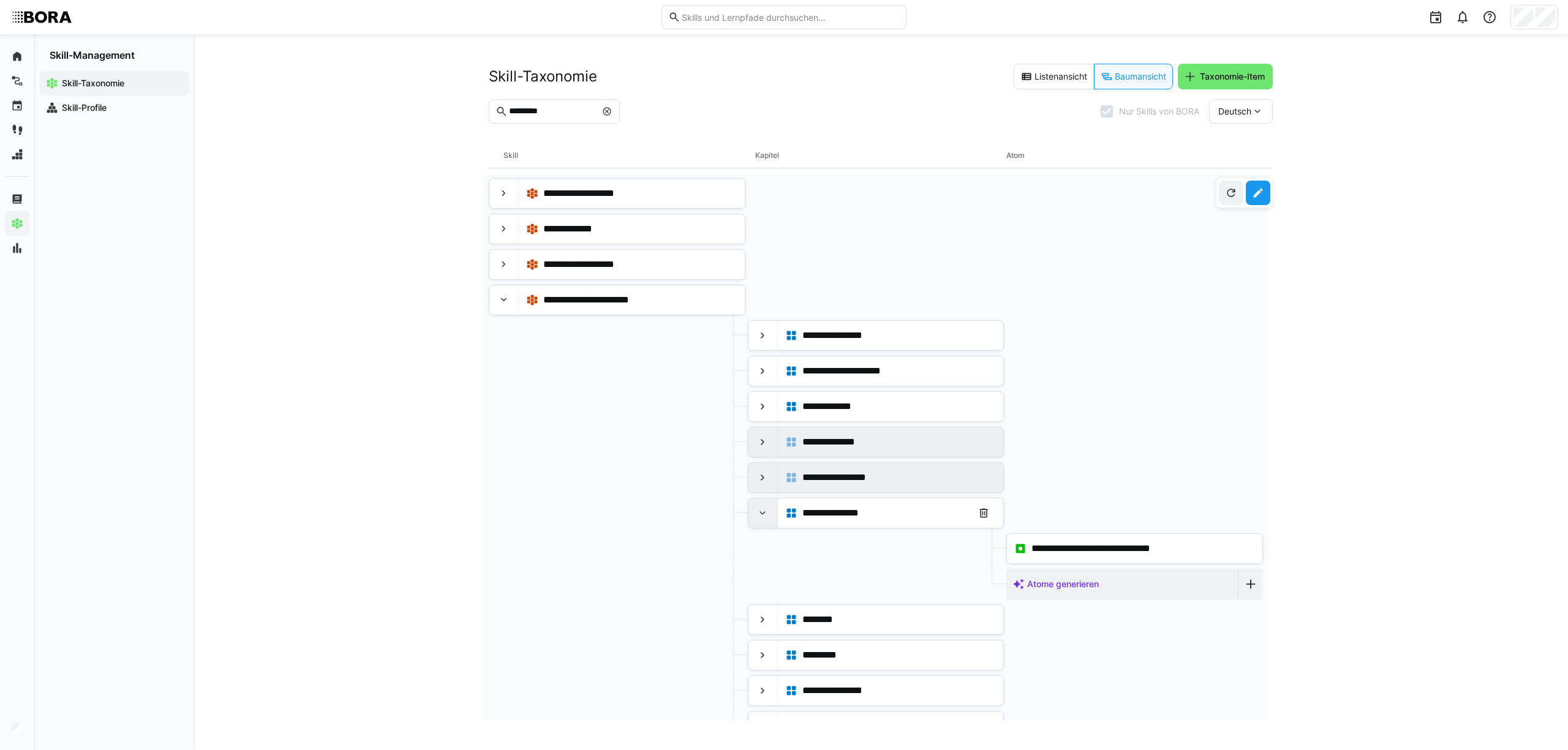
click at [756, 518] on eds-icon at bounding box center [762, 512] width 12 height 12
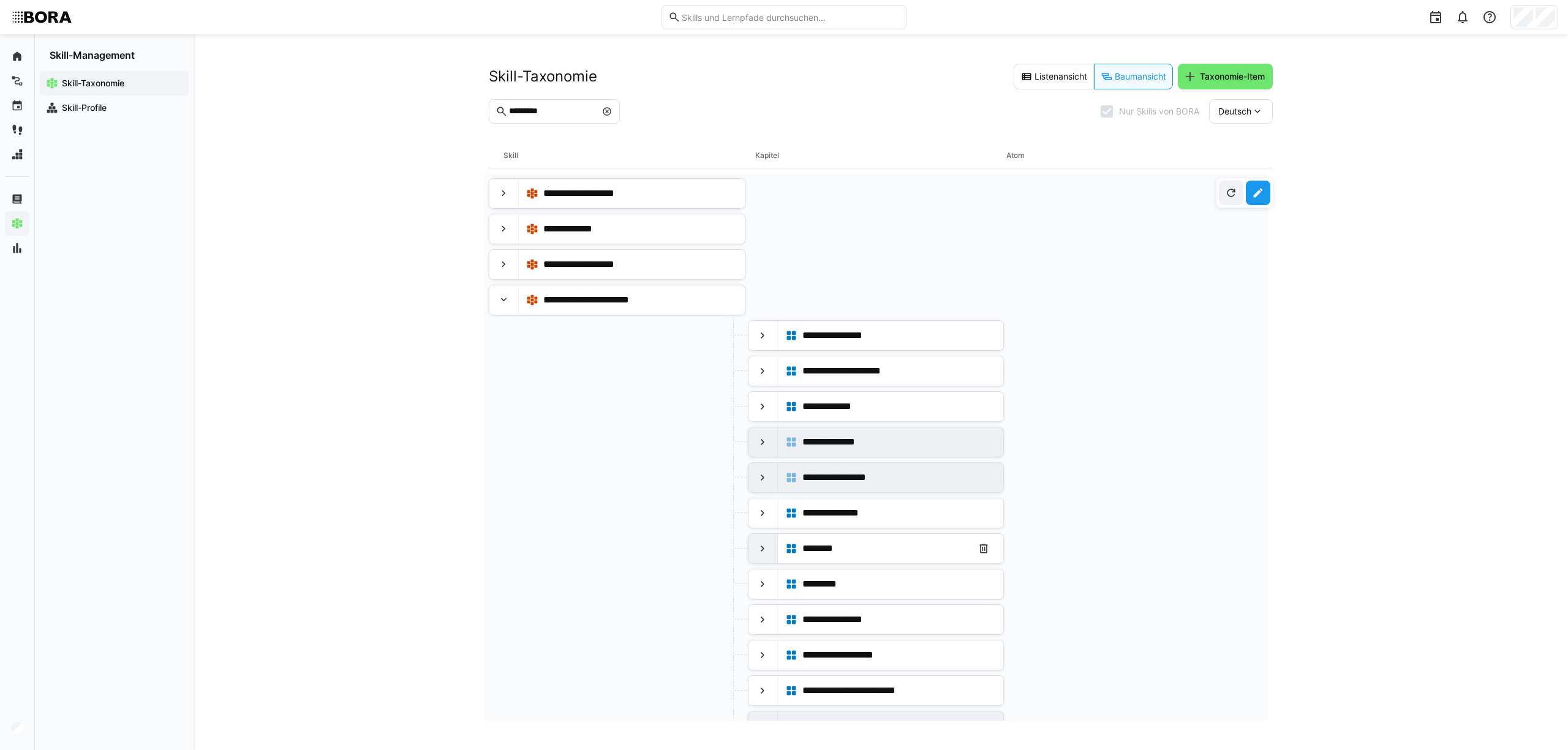
click at [765, 555] on eds-icon at bounding box center [762, 548] width 12 height 12
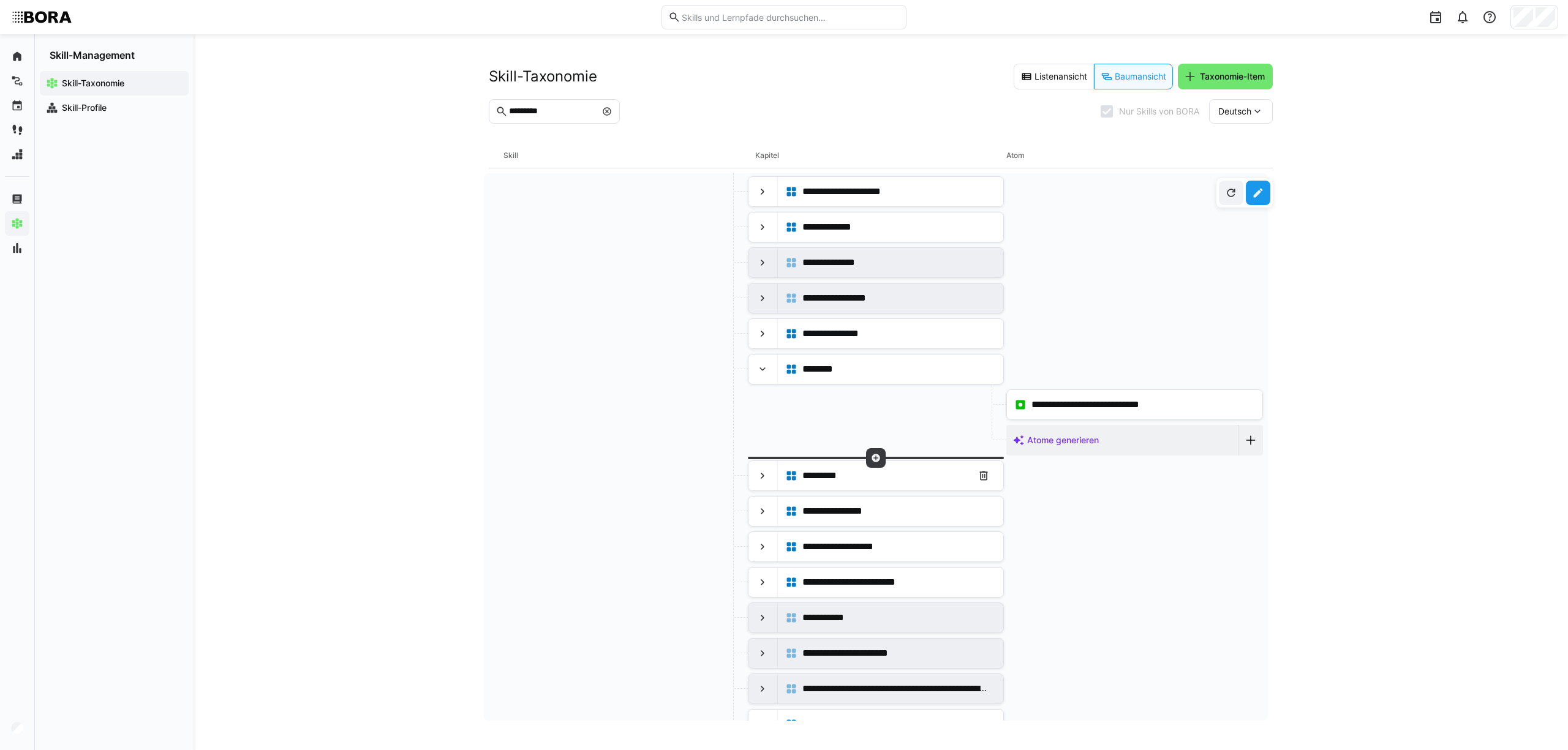
scroll to position [245, 0]
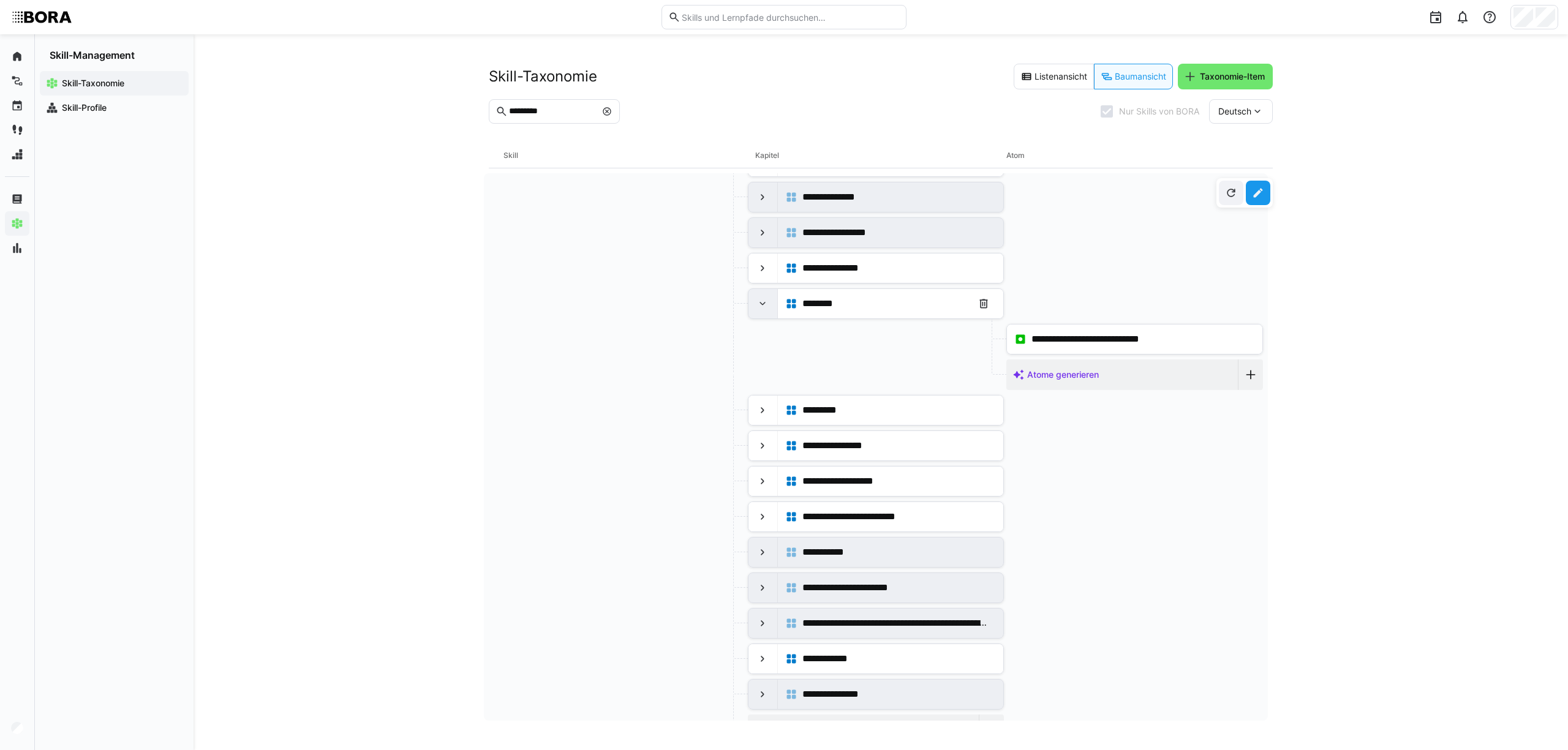
click at [760, 306] on eds-icon at bounding box center [762, 304] width 12 height 12
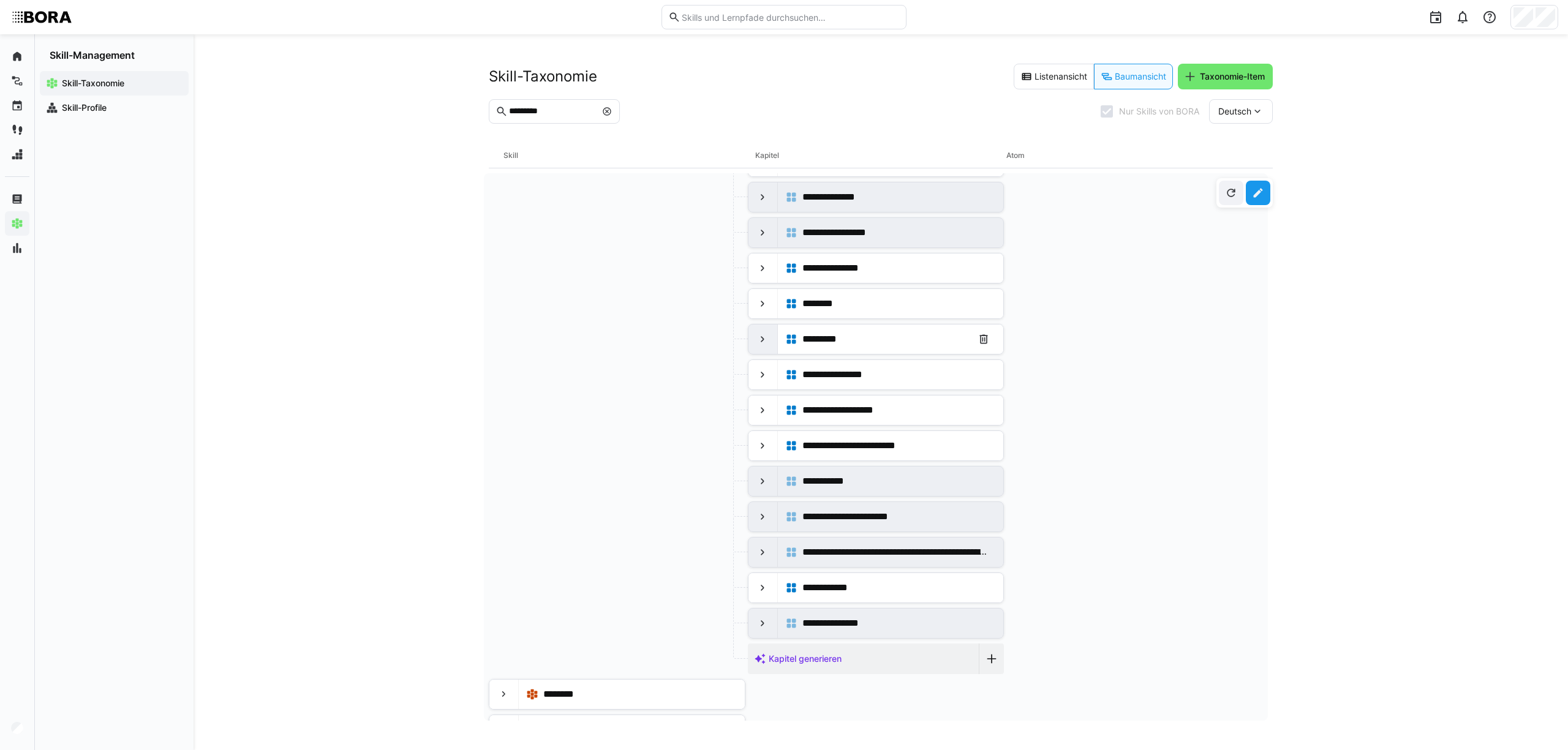
click at [768, 348] on div at bounding box center [762, 339] width 30 height 30
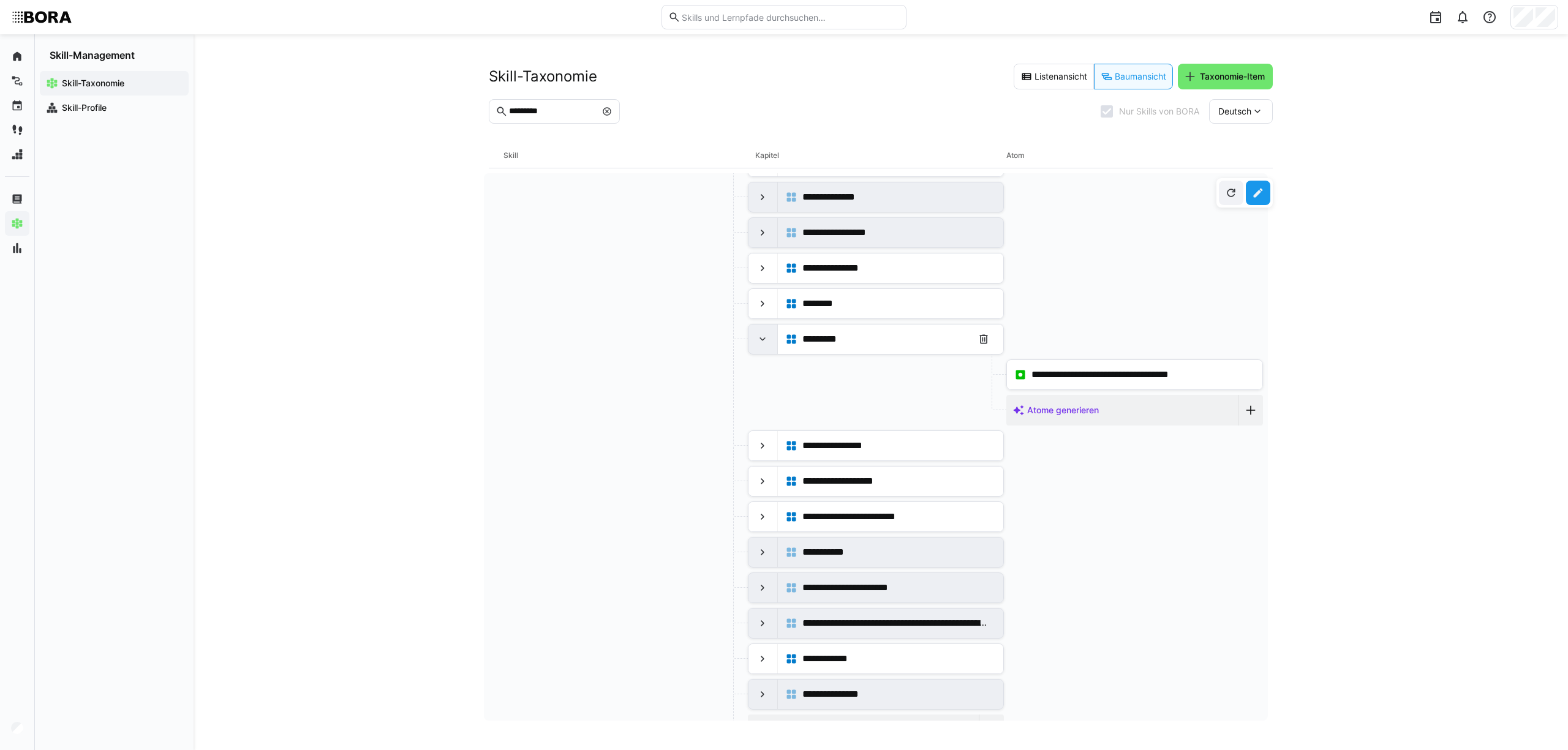
click at [768, 348] on div at bounding box center [762, 339] width 30 height 30
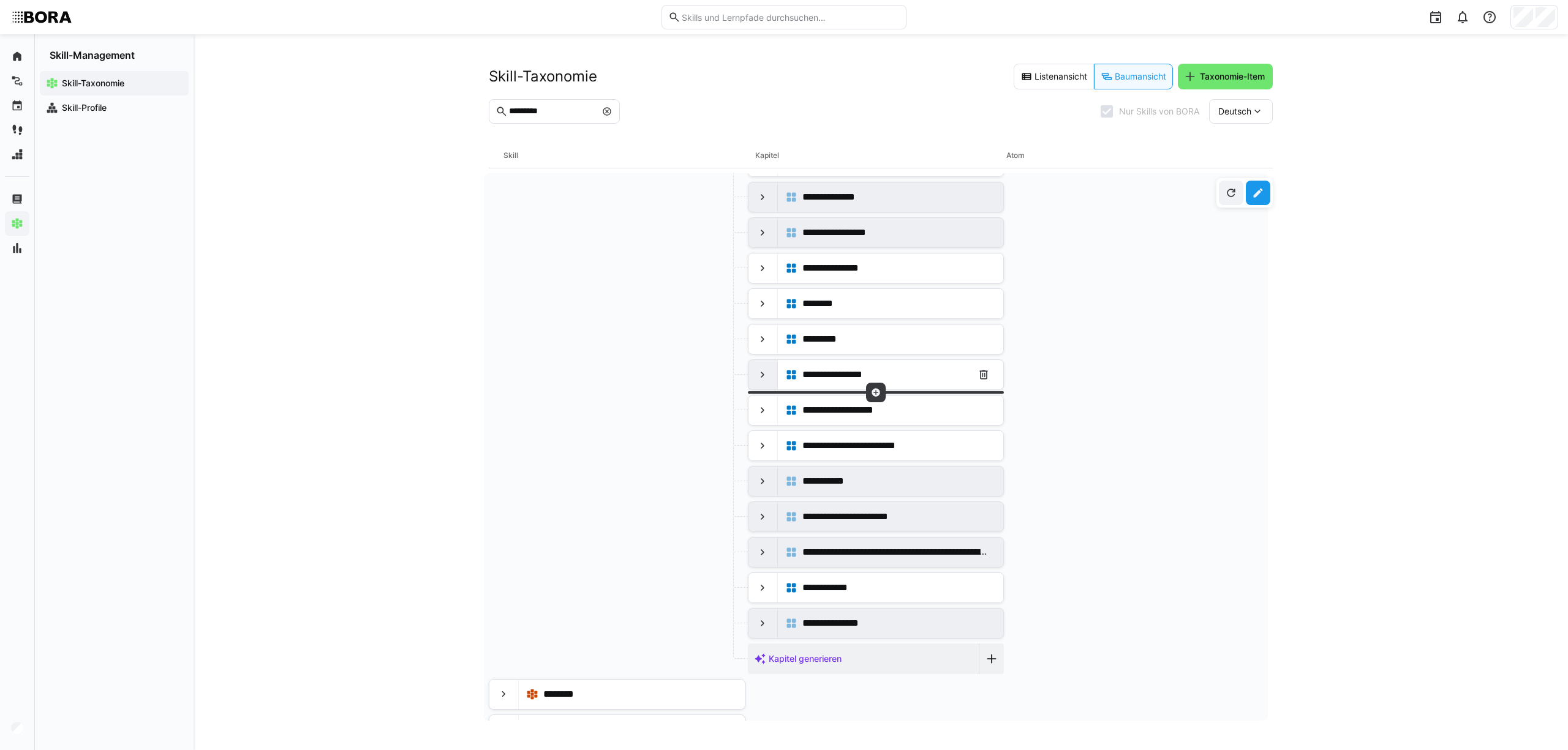
click at [770, 389] on div at bounding box center [762, 374] width 30 height 30
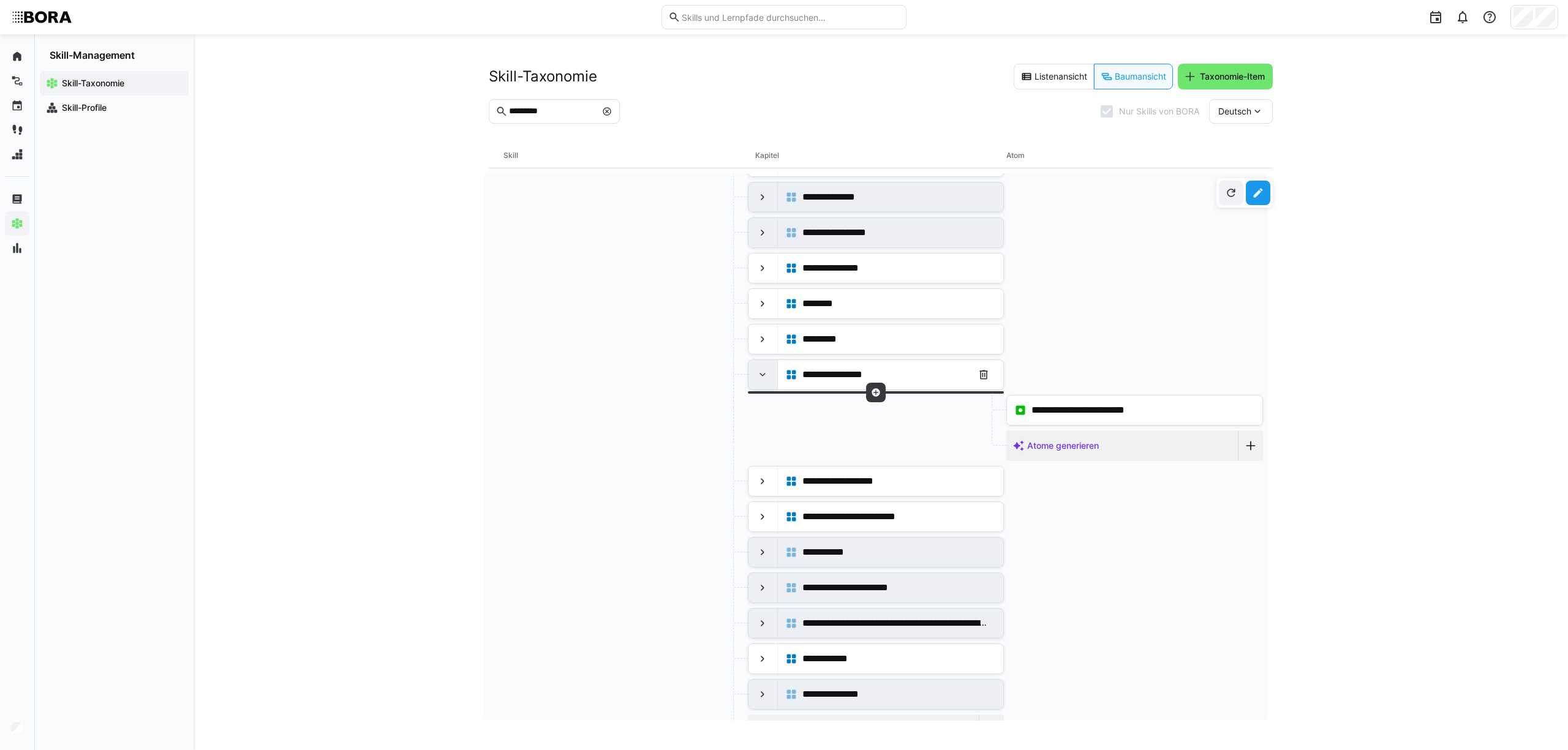
click at [768, 388] on div at bounding box center [762, 374] width 30 height 30
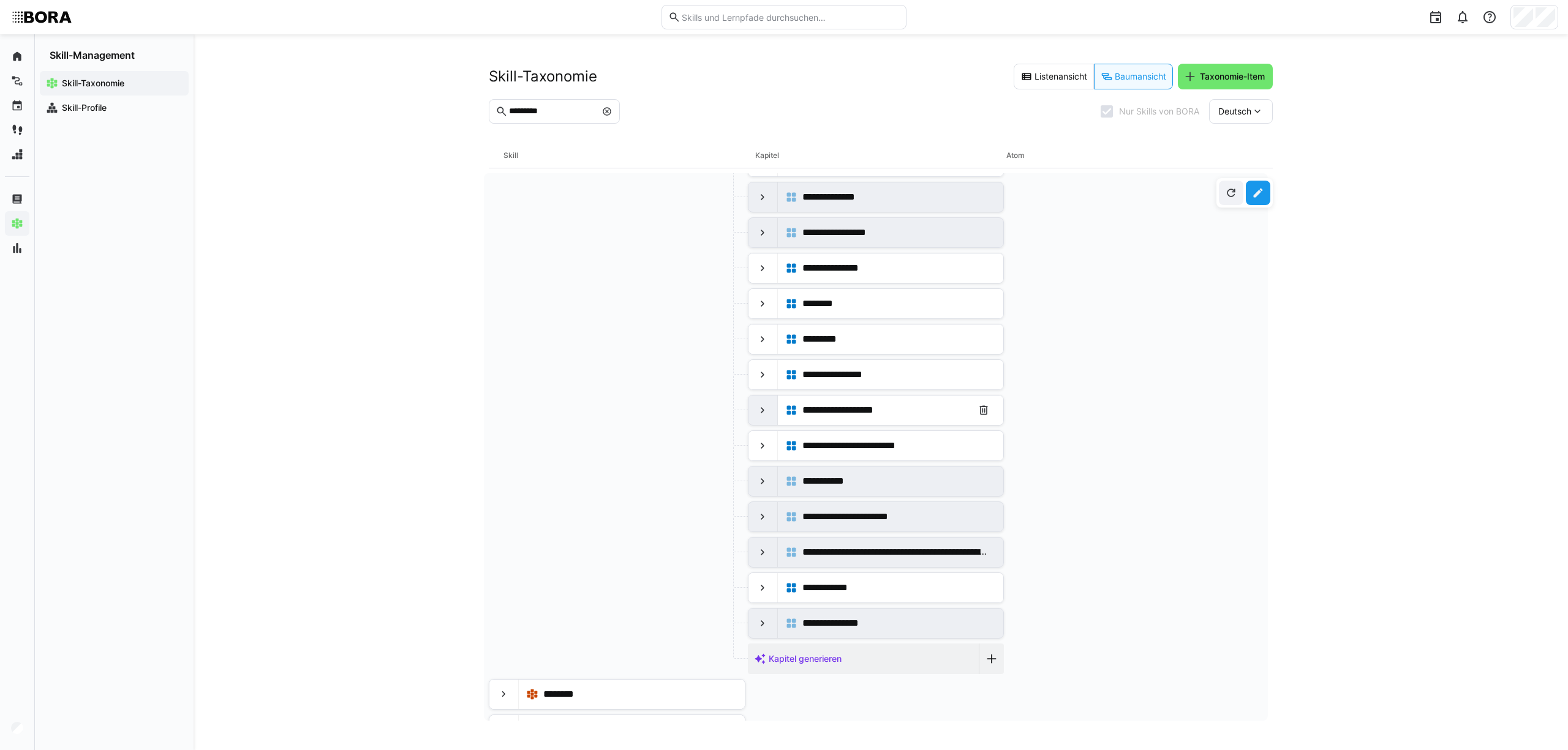
click at [767, 414] on div at bounding box center [762, 410] width 30 height 30
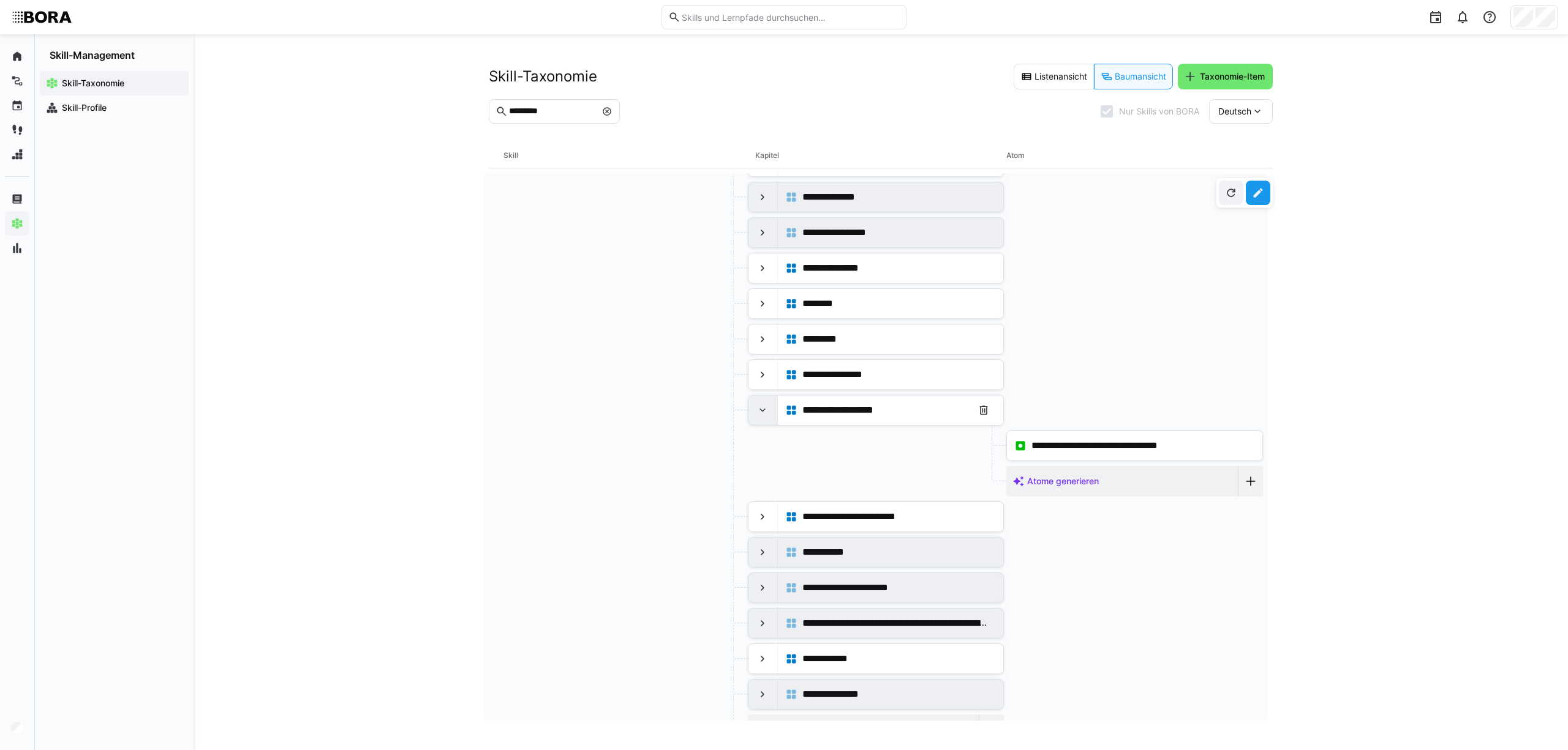
click at [767, 414] on div at bounding box center [762, 410] width 30 height 30
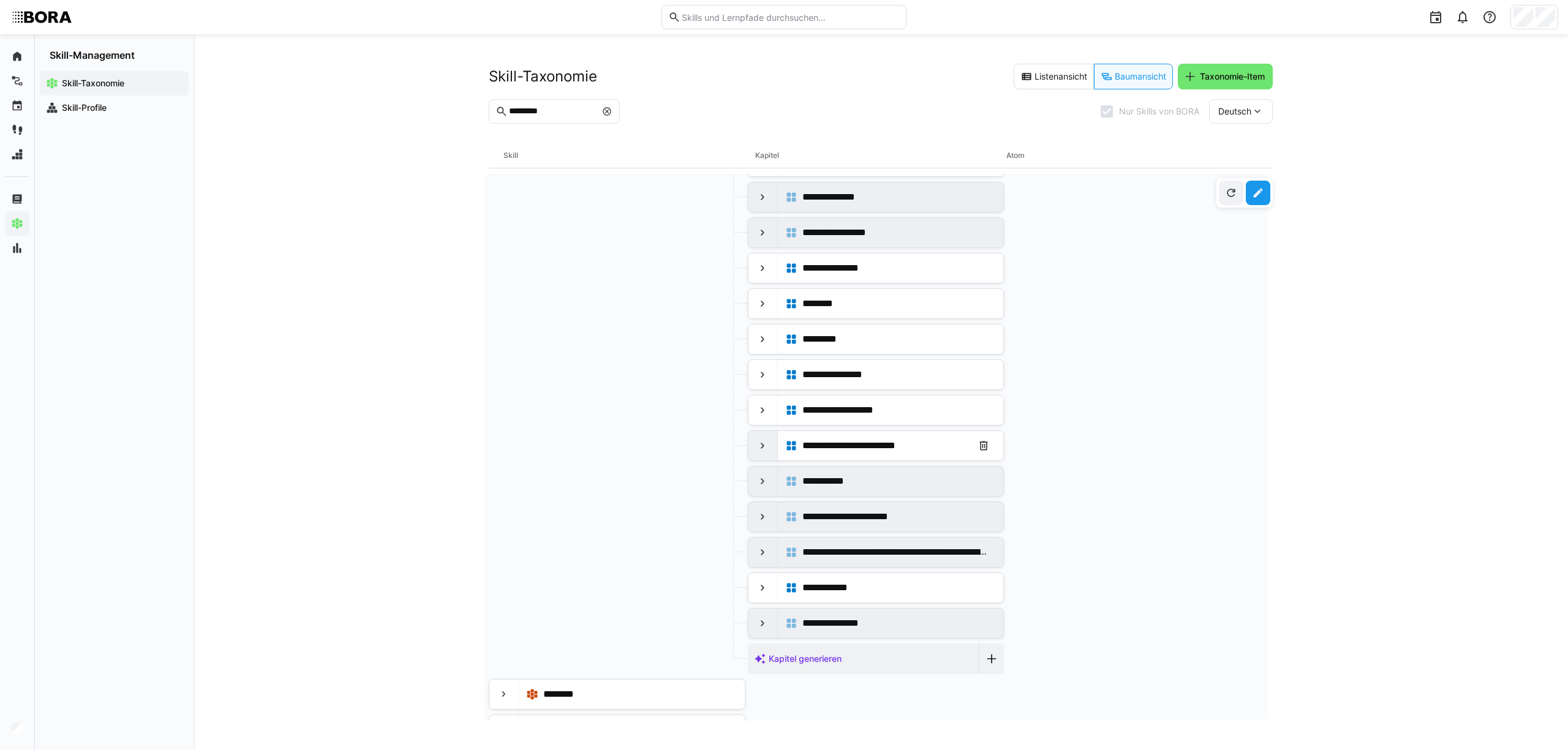
click at [762, 451] on eds-icon at bounding box center [762, 445] width 12 height 12
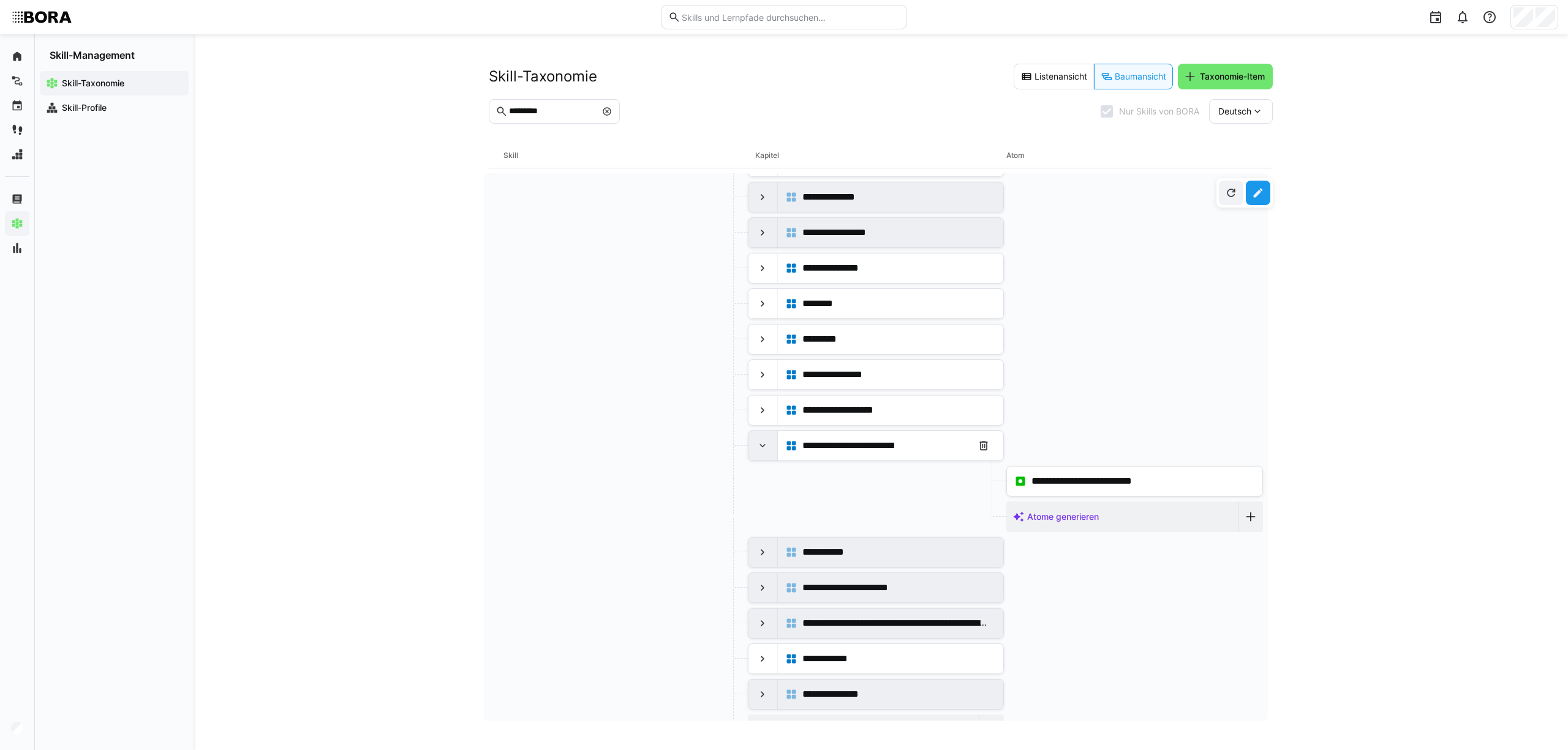
click at [762, 451] on eds-icon at bounding box center [762, 445] width 12 height 12
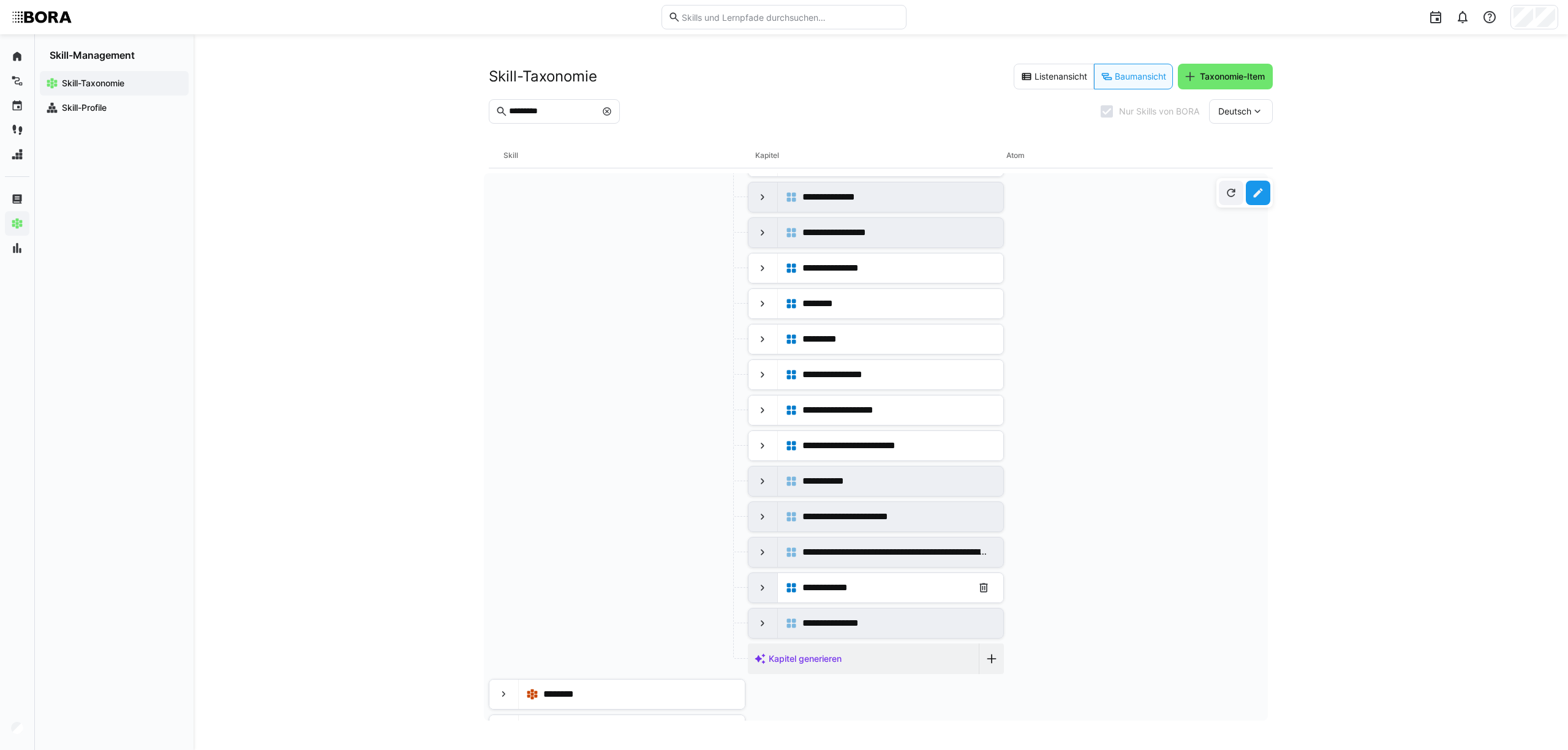
click at [762, 594] on eds-icon at bounding box center [762, 587] width 12 height 12
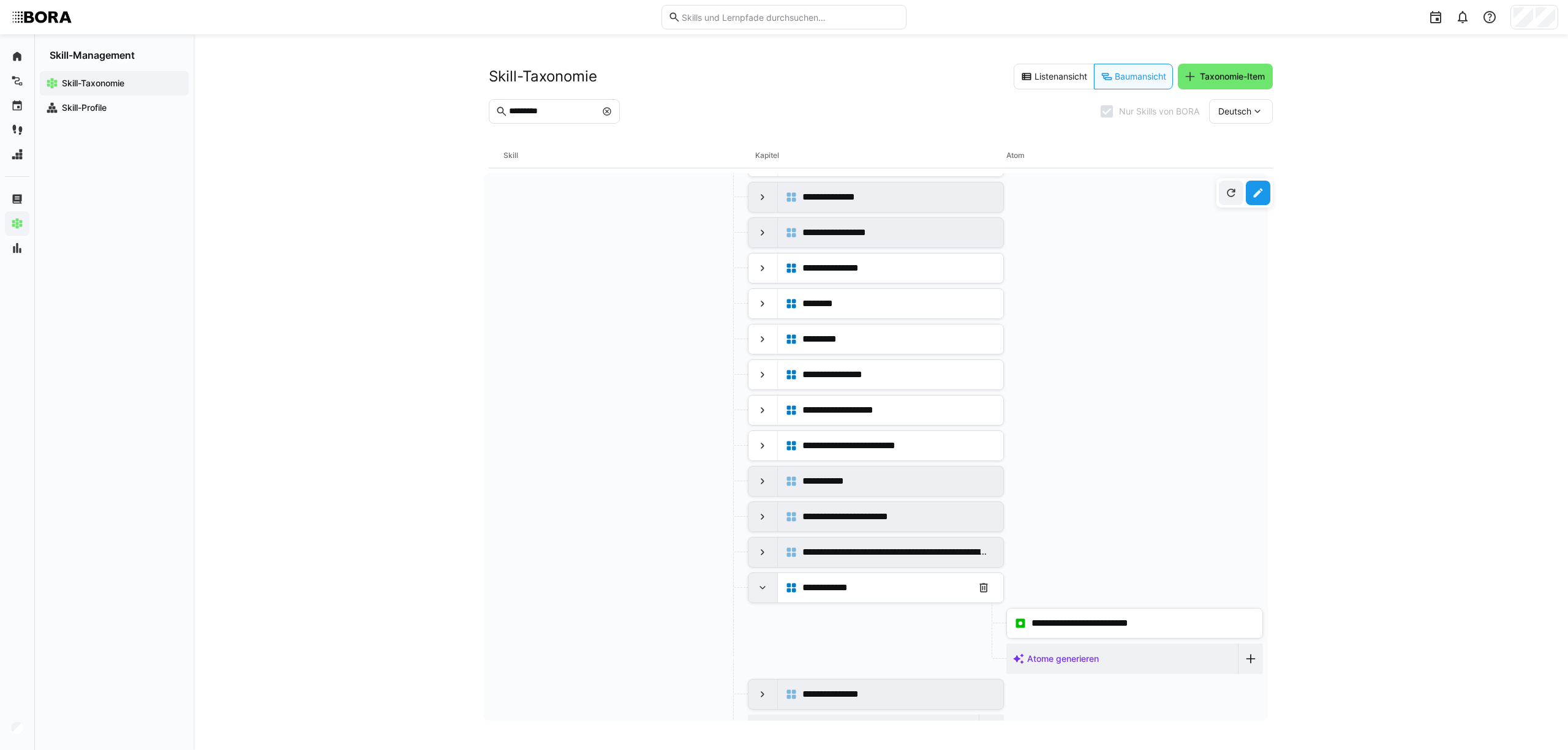
click at [762, 594] on eds-icon at bounding box center [762, 587] width 12 height 12
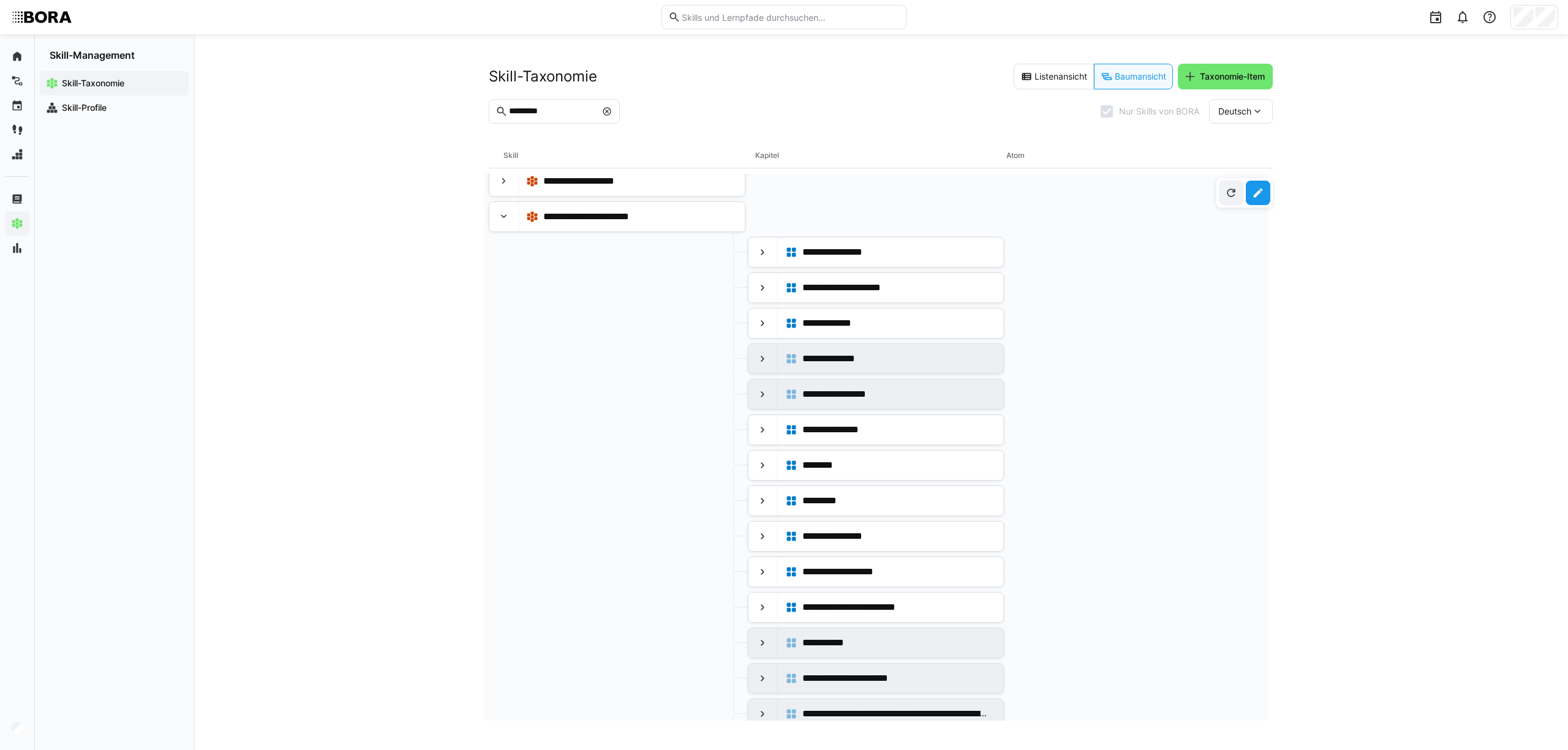
scroll to position [74, 0]
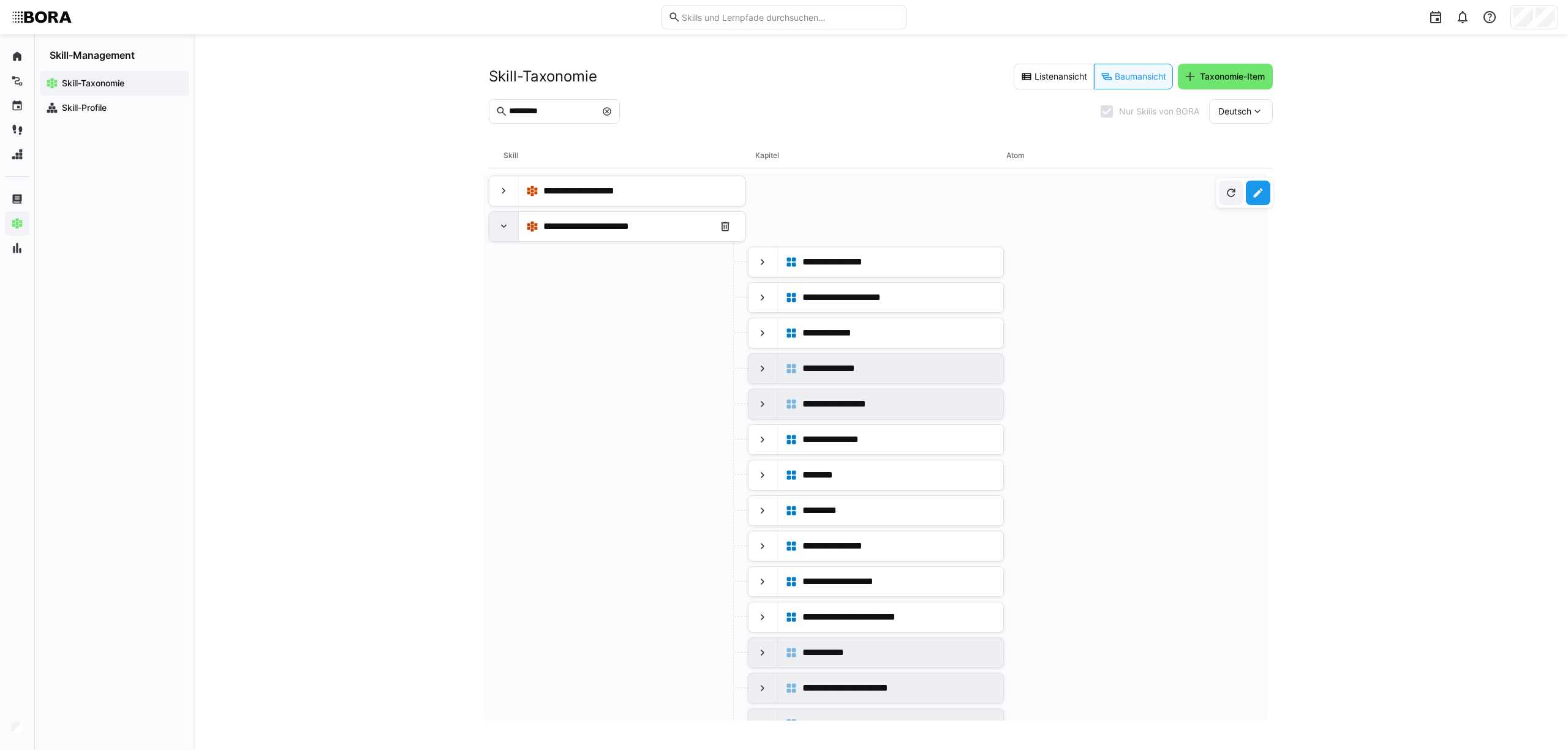
click at [498, 232] on eds-icon at bounding box center [503, 227] width 12 height 12
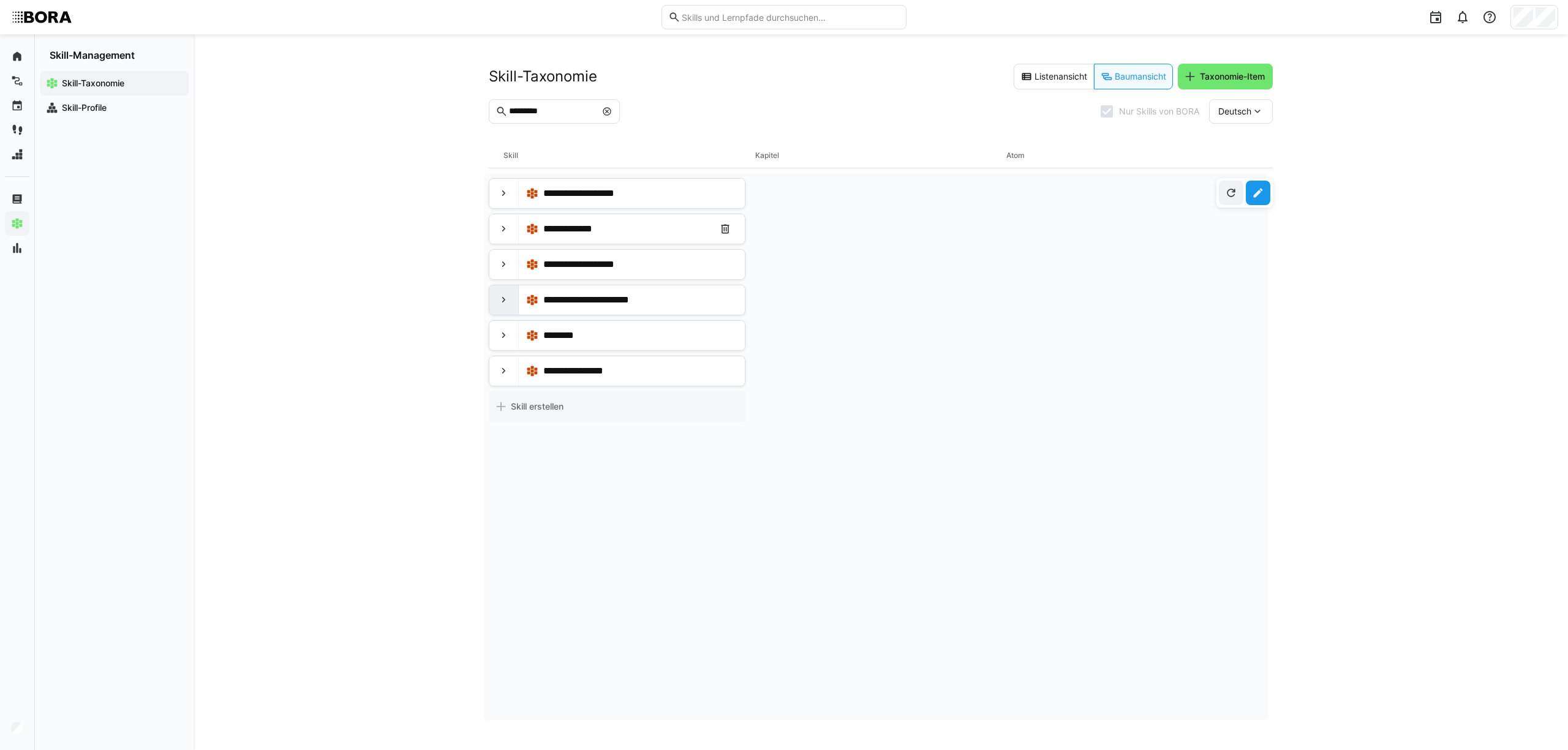
scroll to position [0, 0]
click at [497, 342] on eds-icon at bounding box center [503, 335] width 12 height 12
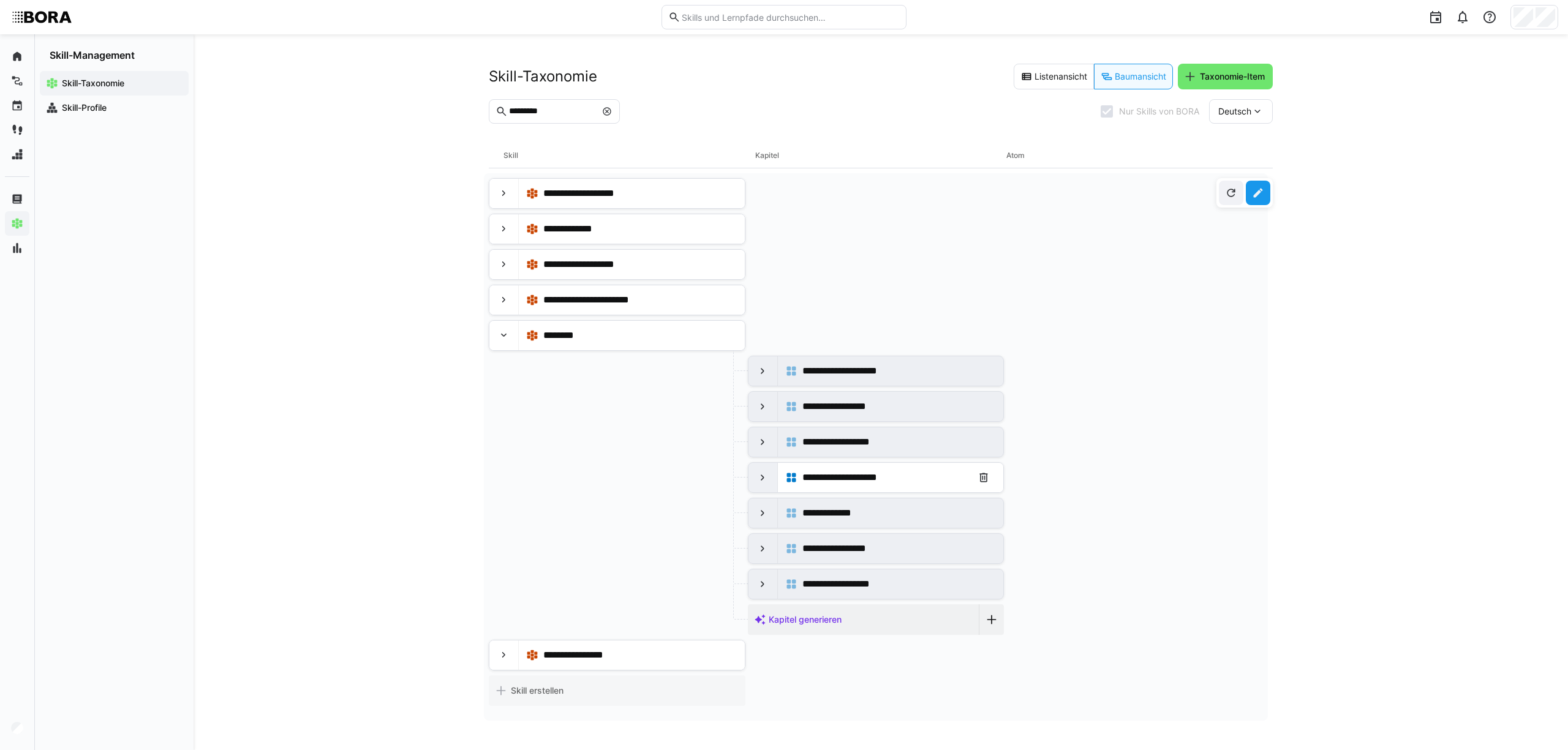
click at [766, 481] on eds-icon at bounding box center [762, 477] width 12 height 12
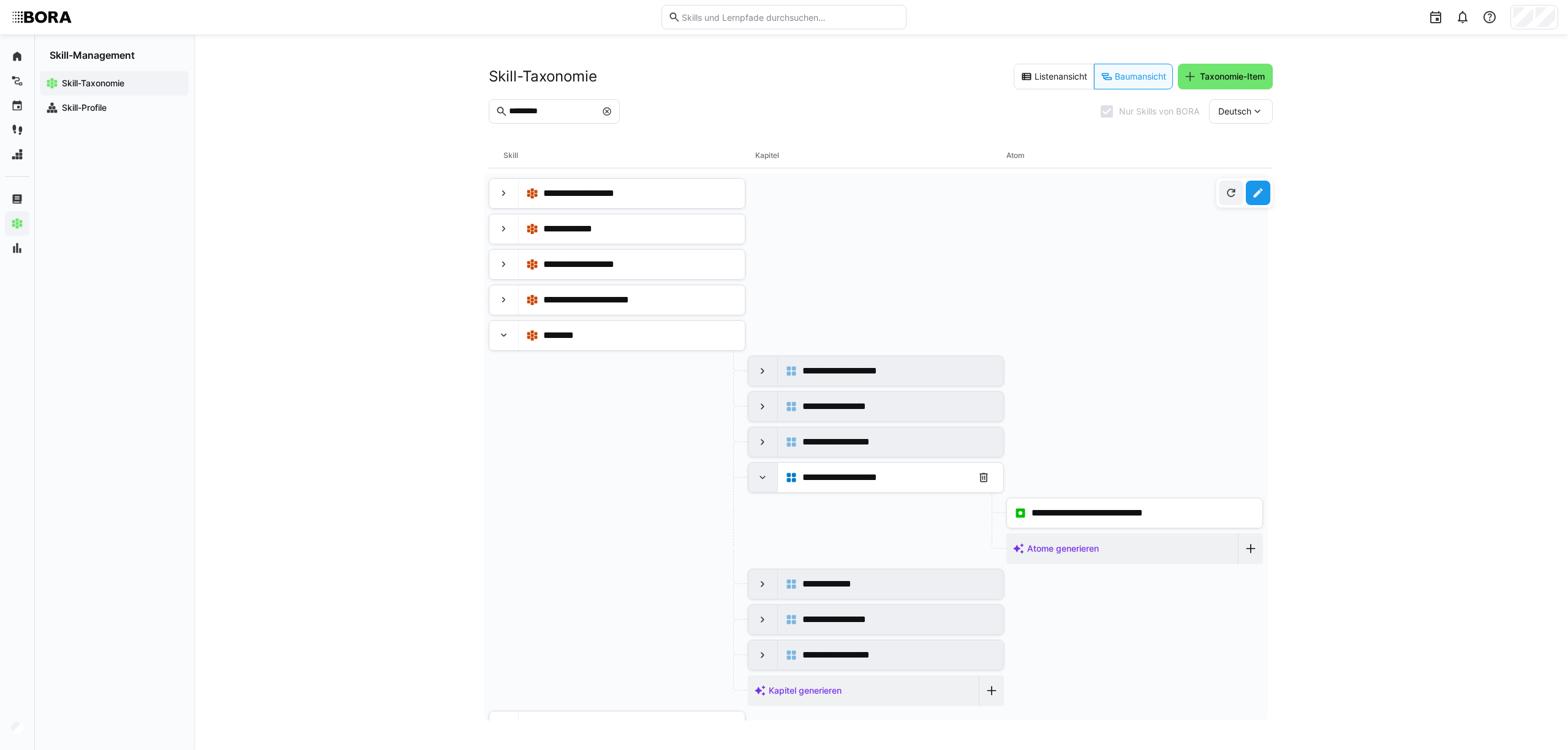
click at [766, 481] on eds-icon at bounding box center [762, 477] width 12 height 12
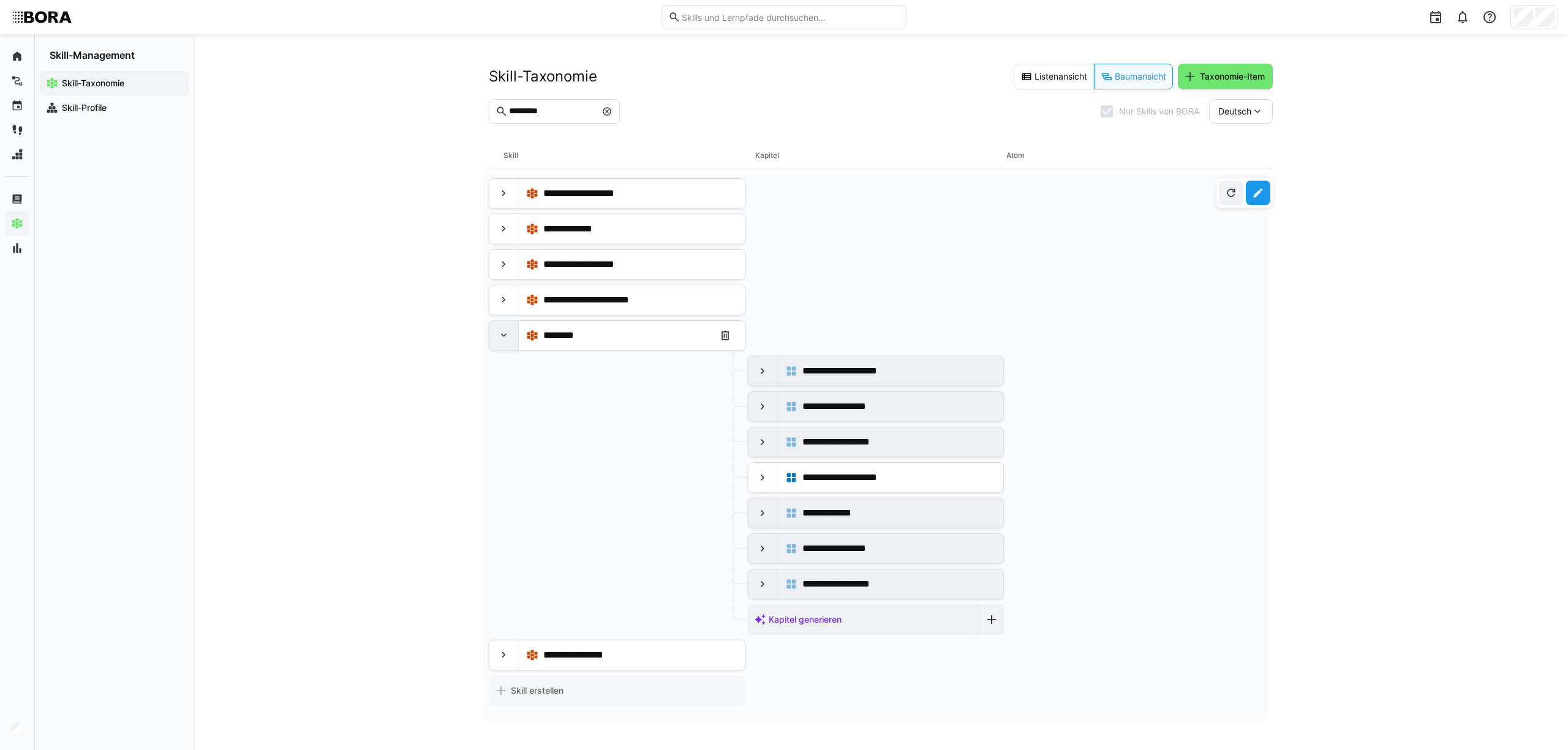
click at [512, 334] on div at bounding box center [503, 335] width 30 height 30
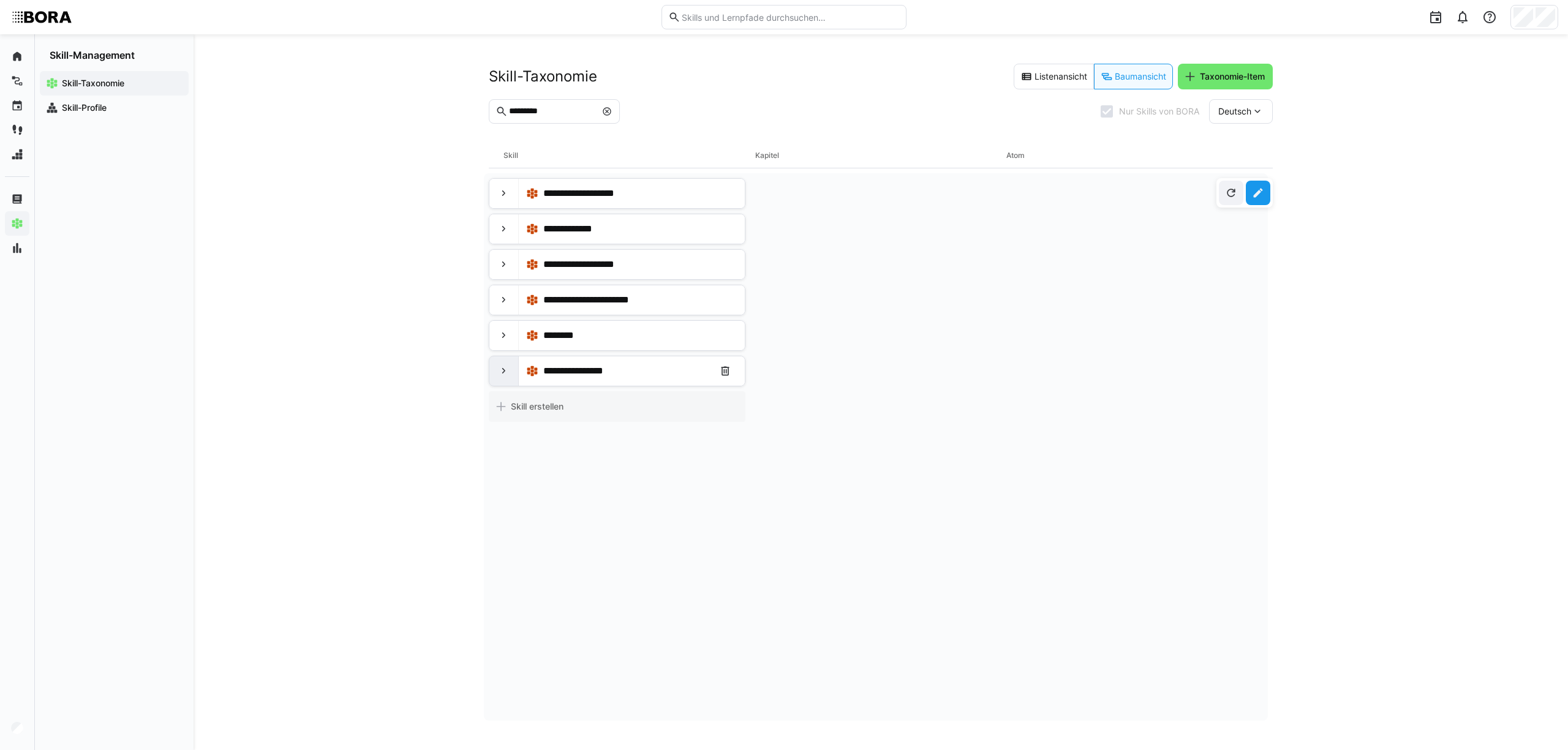
click at [503, 372] on eds-icon at bounding box center [503, 371] width 12 height 12
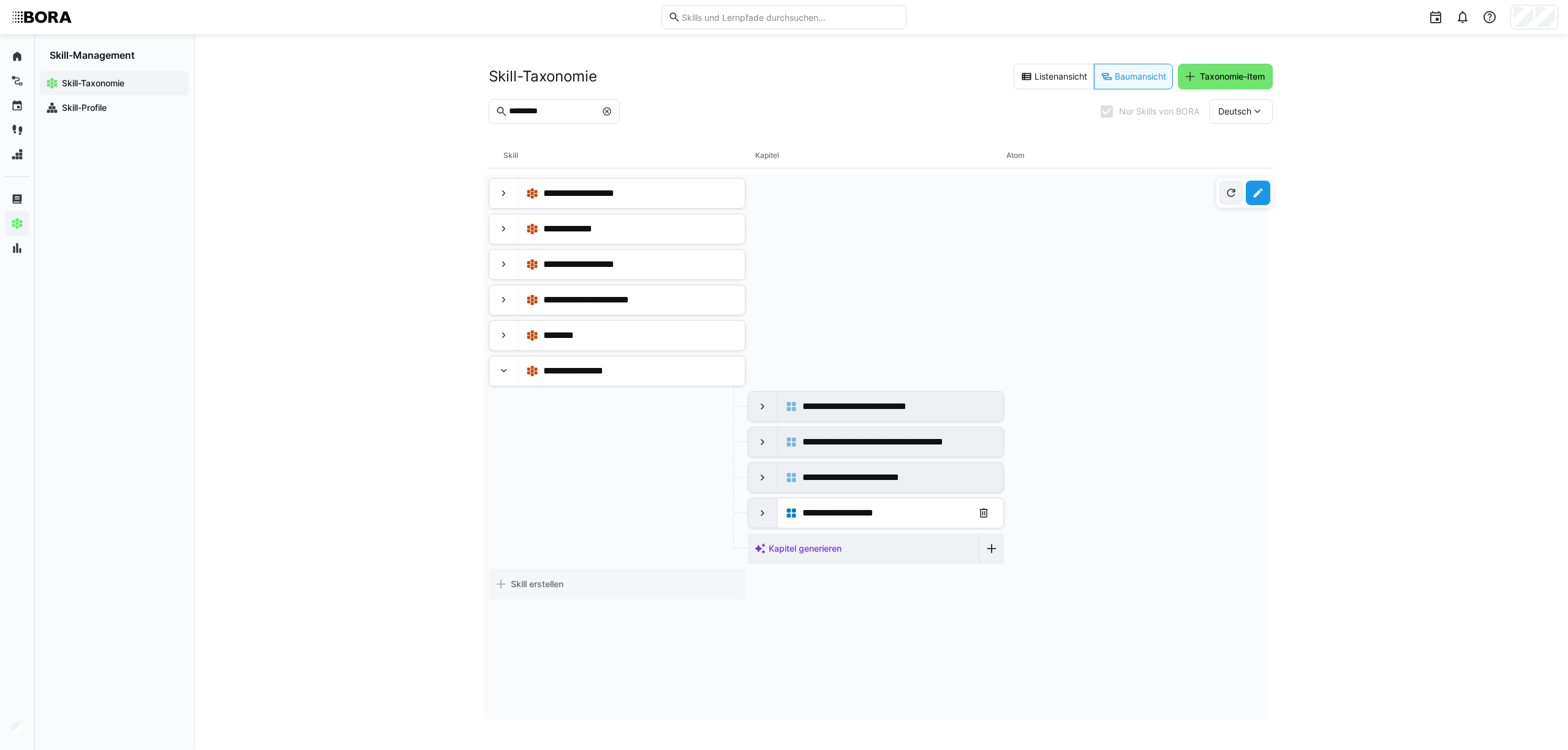
click at [753, 522] on div at bounding box center [762, 512] width 30 height 30
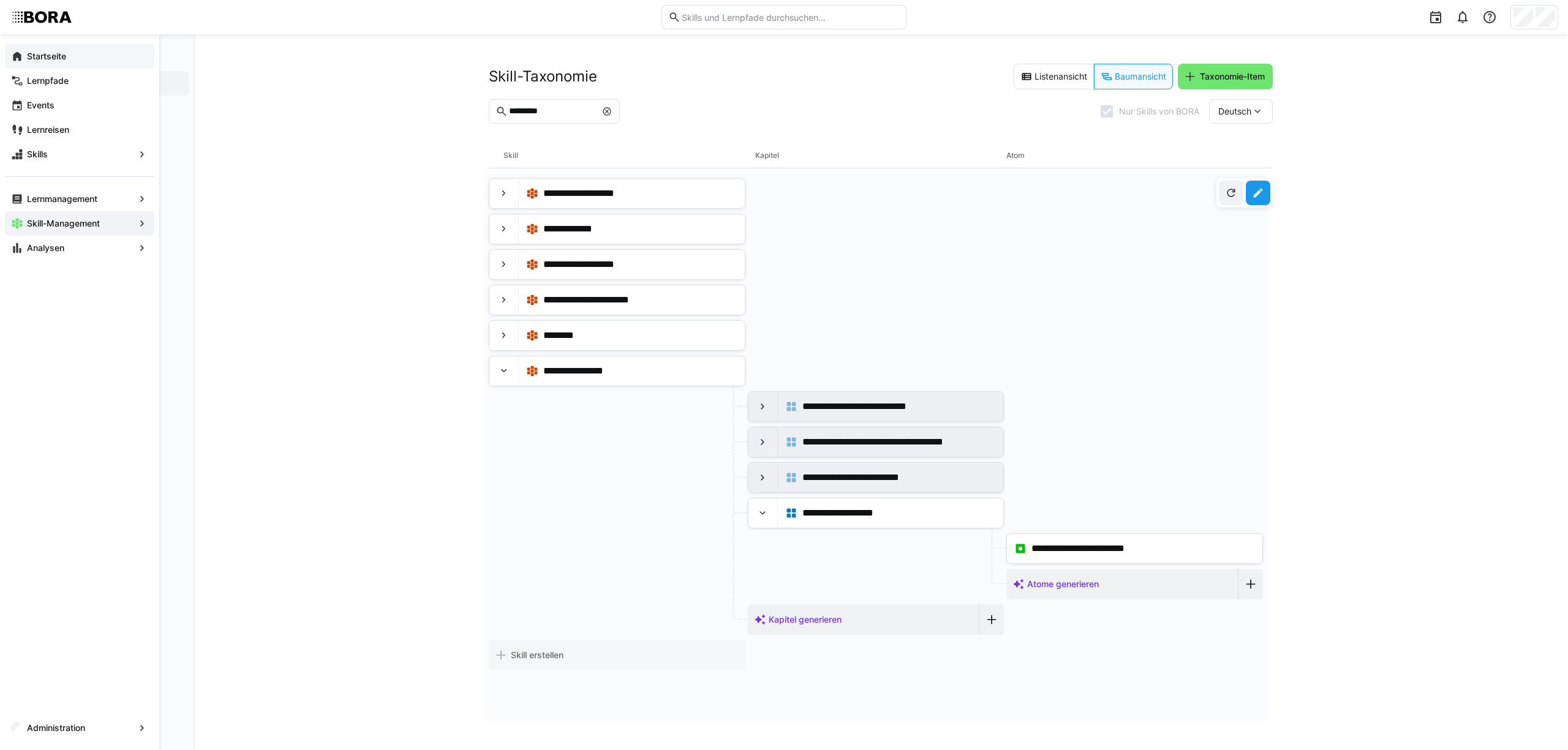
click at [25, 55] on span "Startseite" at bounding box center [87, 56] width 123 height 12
